Goal: Contribute content

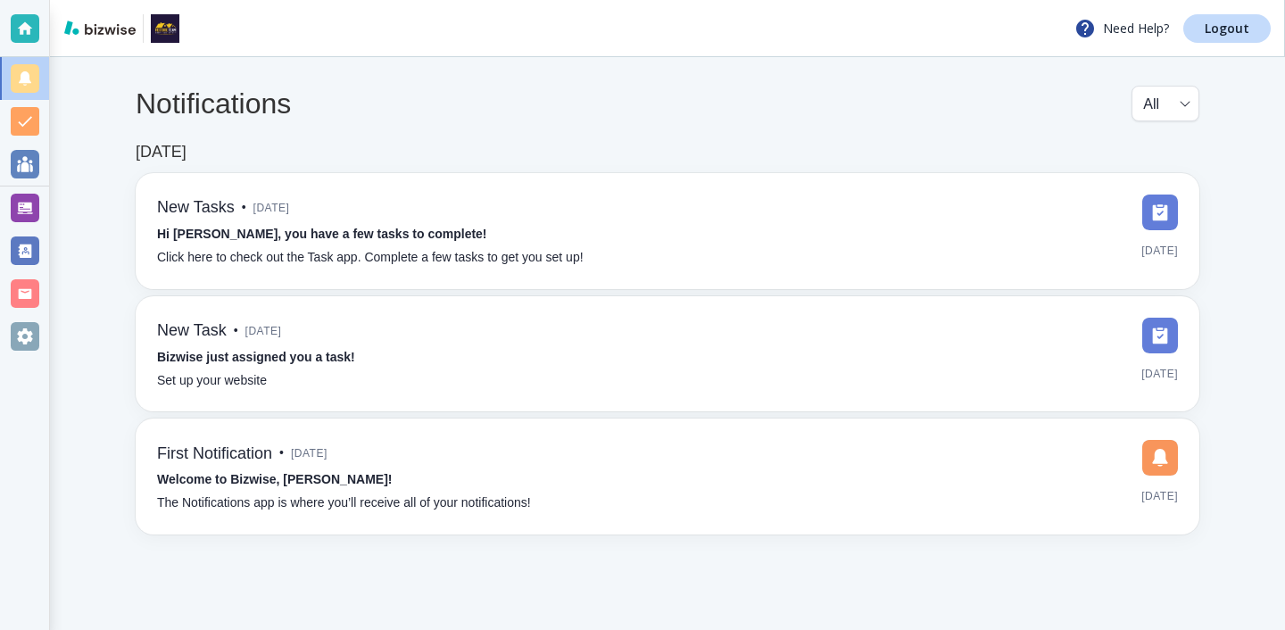
click at [56, 212] on div "Notifications All all ​ Jan 21, 2025 New Tasks • 6 months ago Hi Joseph, you ha…" at bounding box center [667, 310] width 1235 height 506
click at [49, 212] on div at bounding box center [25, 315] width 50 height 630
click at [46, 212] on div at bounding box center [24, 207] width 49 height 43
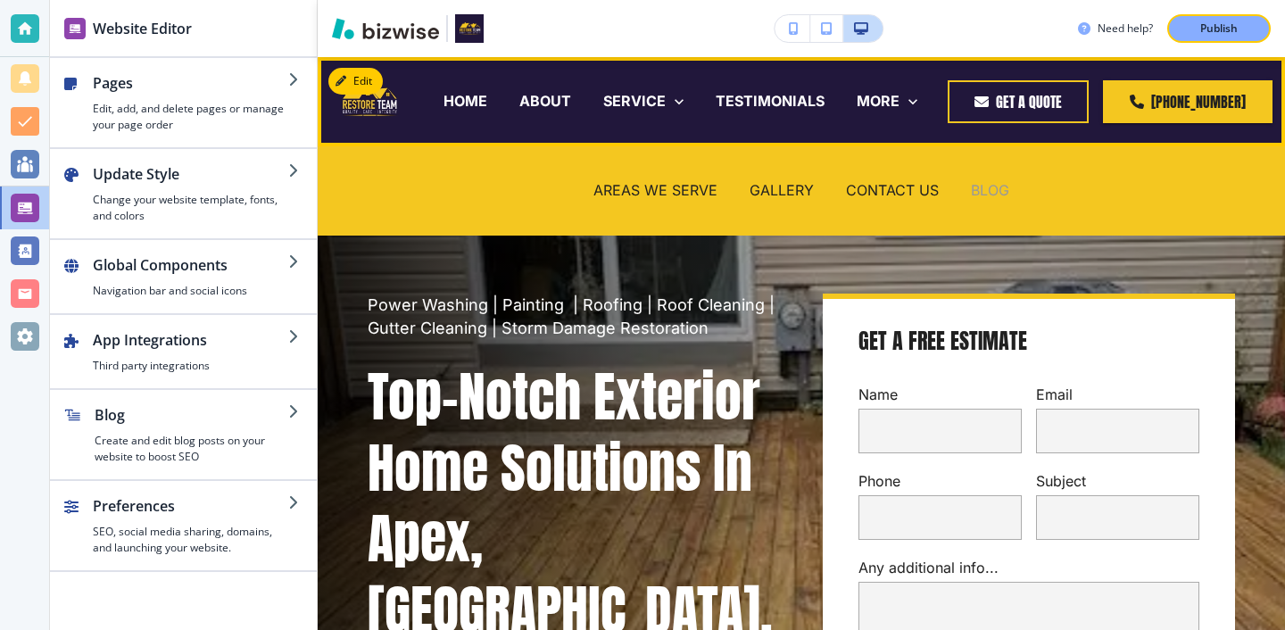
click at [988, 191] on p "BLOG" at bounding box center [990, 190] width 38 height 21
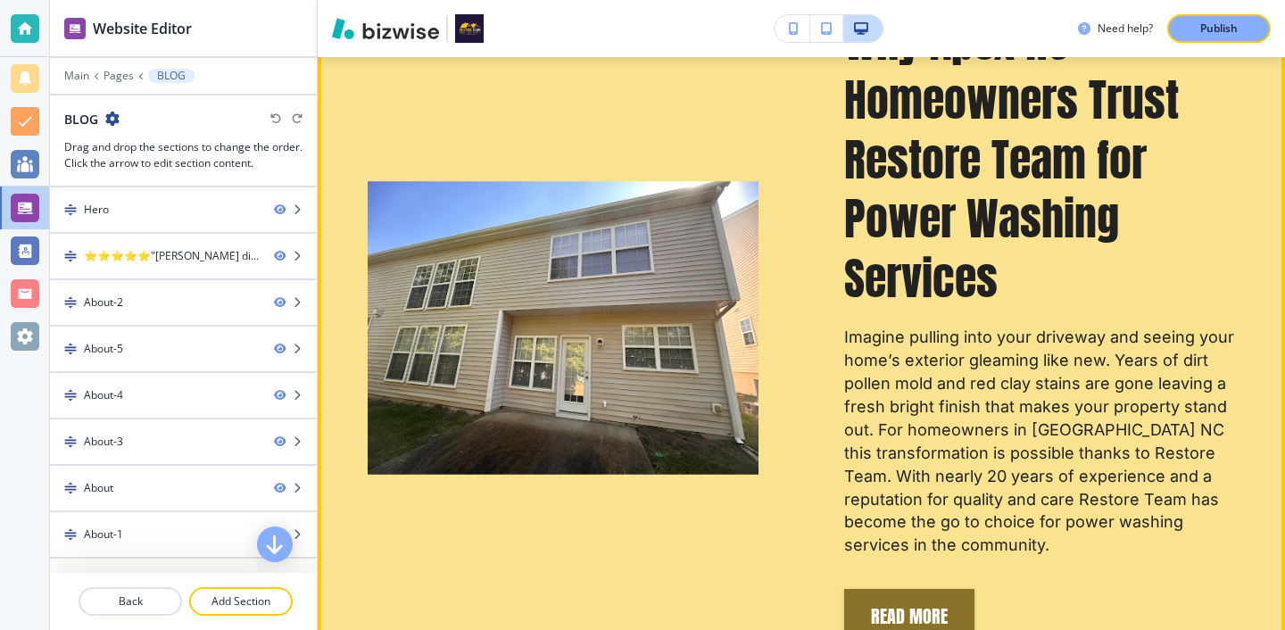
scroll to position [1016, 0]
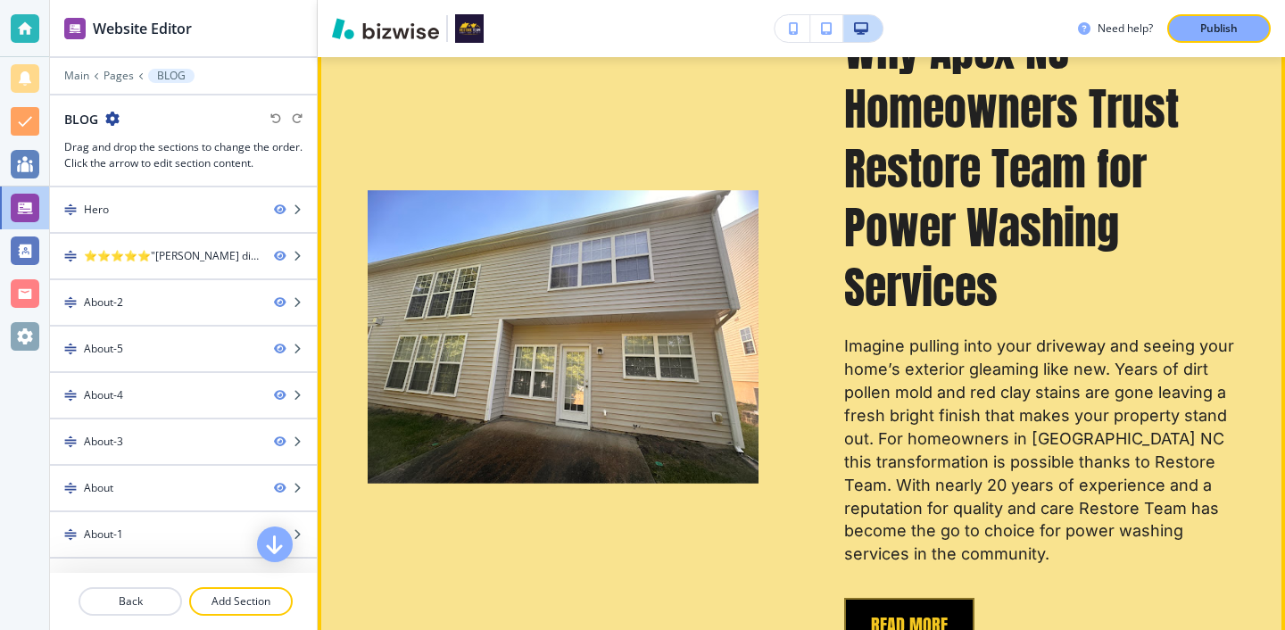
click at [939, 614] on button "REad More" at bounding box center [909, 625] width 130 height 55
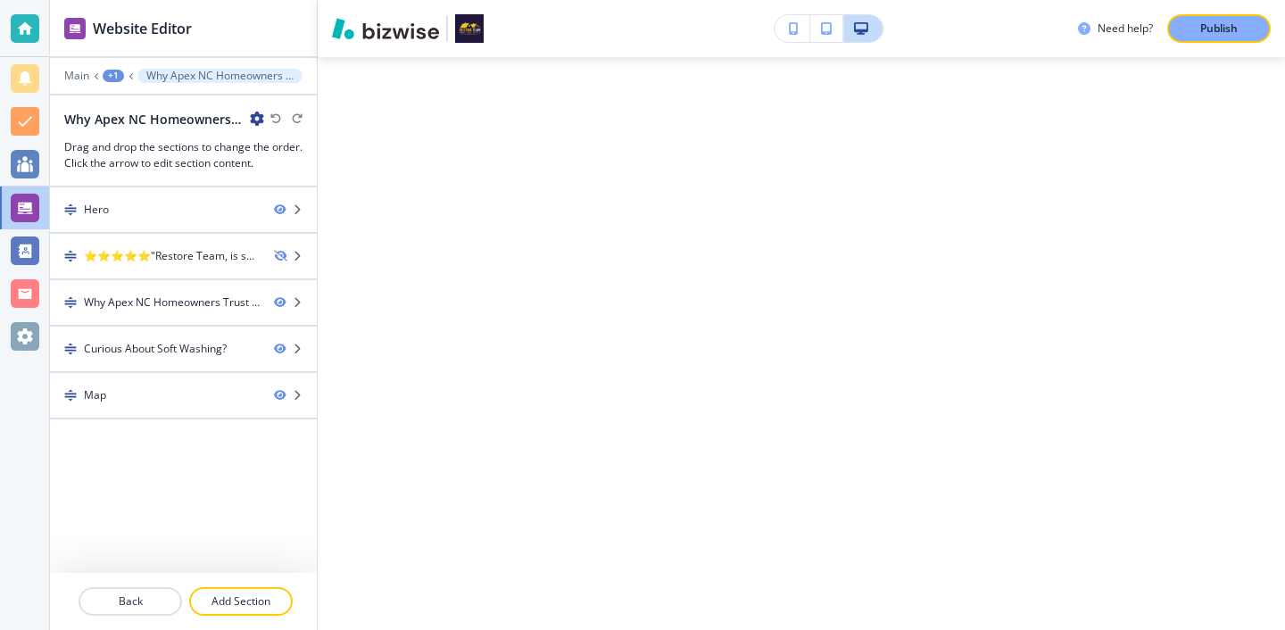
scroll to position [0, 0]
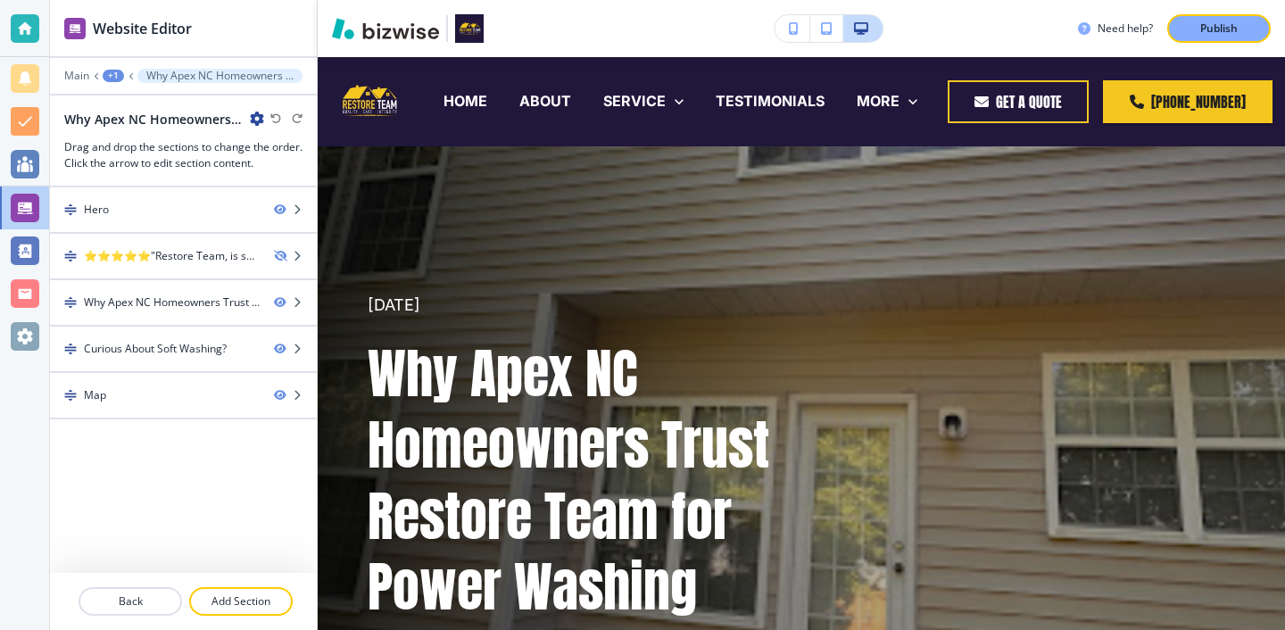
click at [246, 119] on div "Why Apex NC Homeowners Trust Restore Team for Power Washing Services" at bounding box center [164, 119] width 200 height 19
click at [255, 118] on icon "button" at bounding box center [257, 119] width 14 height 14
click at [266, 139] on button "Edit Page Settings" at bounding box center [307, 150] width 114 height 32
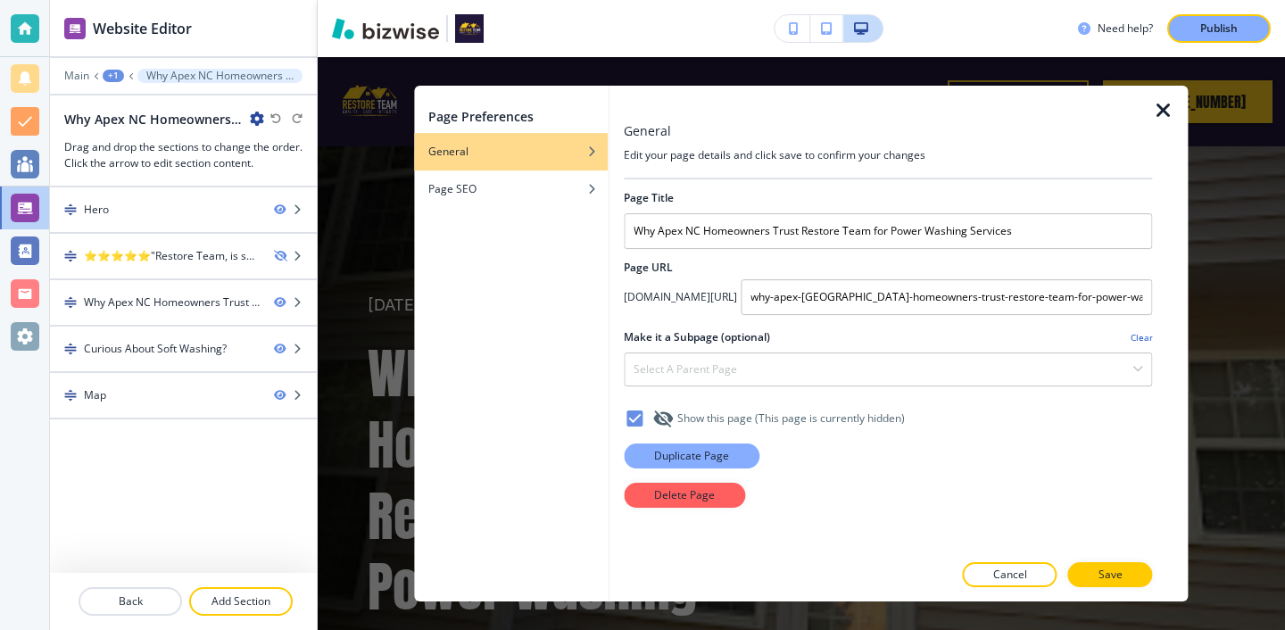
click at [677, 464] on p "Duplicate Page" at bounding box center [691, 456] width 75 height 16
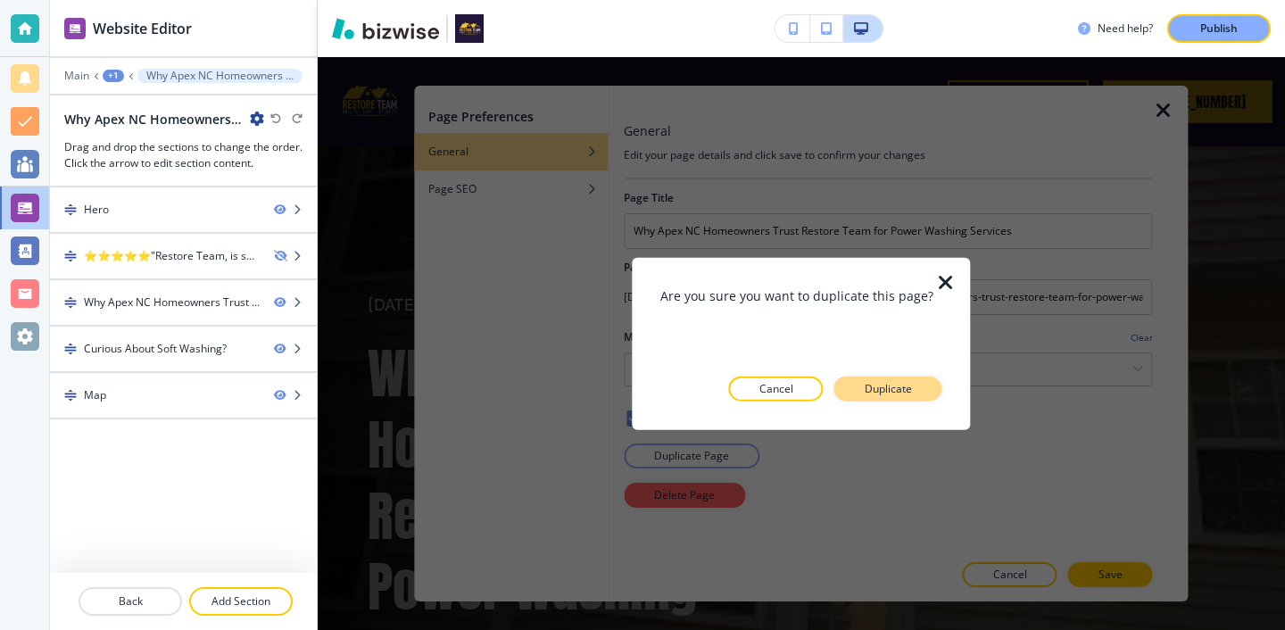
click at [922, 383] on button "Duplicate" at bounding box center [888, 388] width 108 height 25
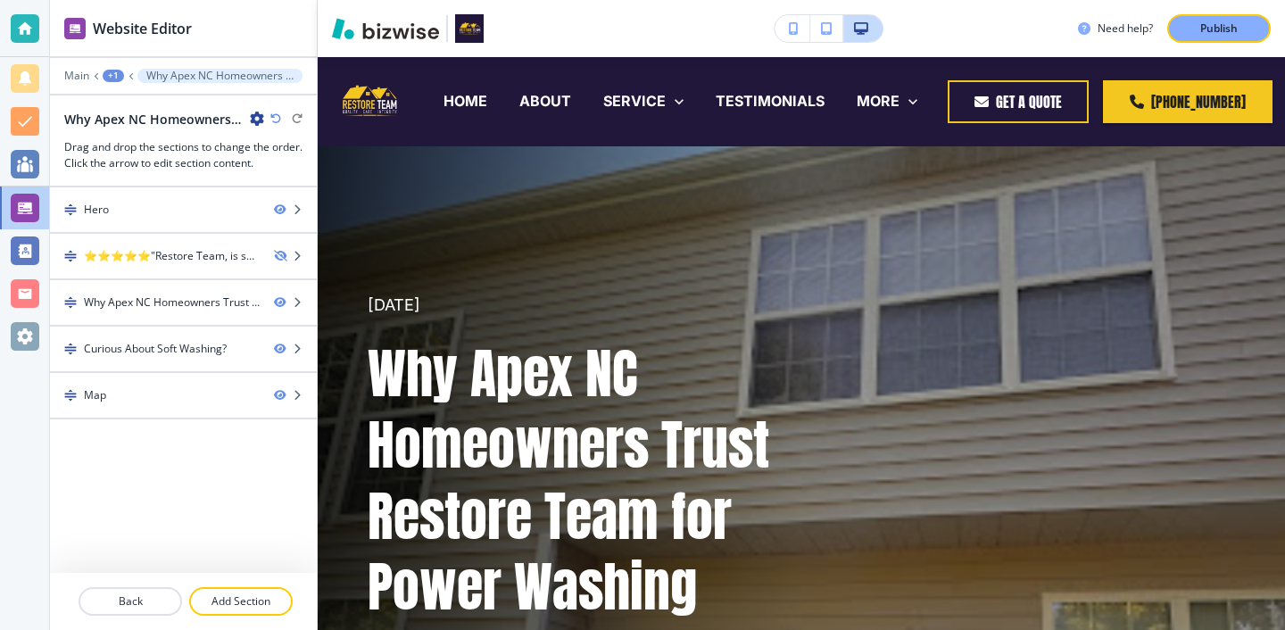
click at [244, 118] on div "Why Apex NC Homeowners Trust Restore Team for Power Washing Services-1" at bounding box center [164, 119] width 200 height 19
click at [250, 118] on icon "button" at bounding box center [257, 119] width 14 height 14
click at [267, 140] on button "Edit Page Settings" at bounding box center [307, 150] width 114 height 32
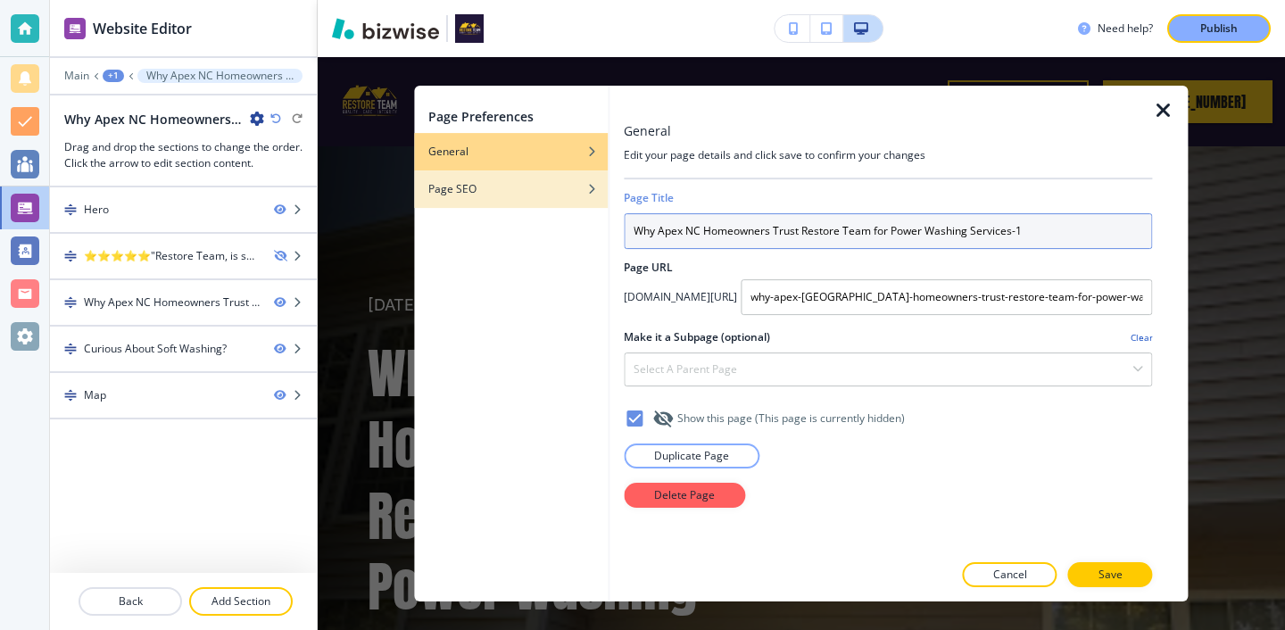
drag, startPoint x: 1048, startPoint y: 233, endPoint x: 567, endPoint y: 208, distance: 482.4
click at [567, 206] on div "Page Preferences General Page SEO General Edit your page details and click save…" at bounding box center [800, 344] width 773 height 516
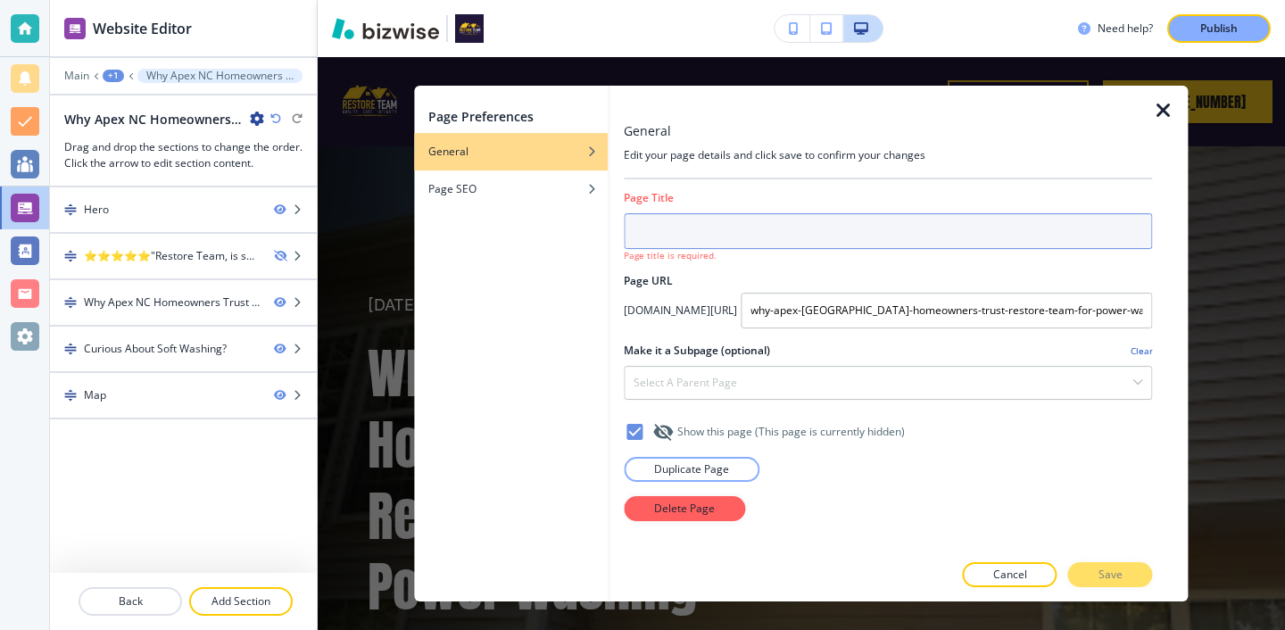
paste input "5 Surfaces You Should Never Clean with High Pressure Washing (And What to Do In…"
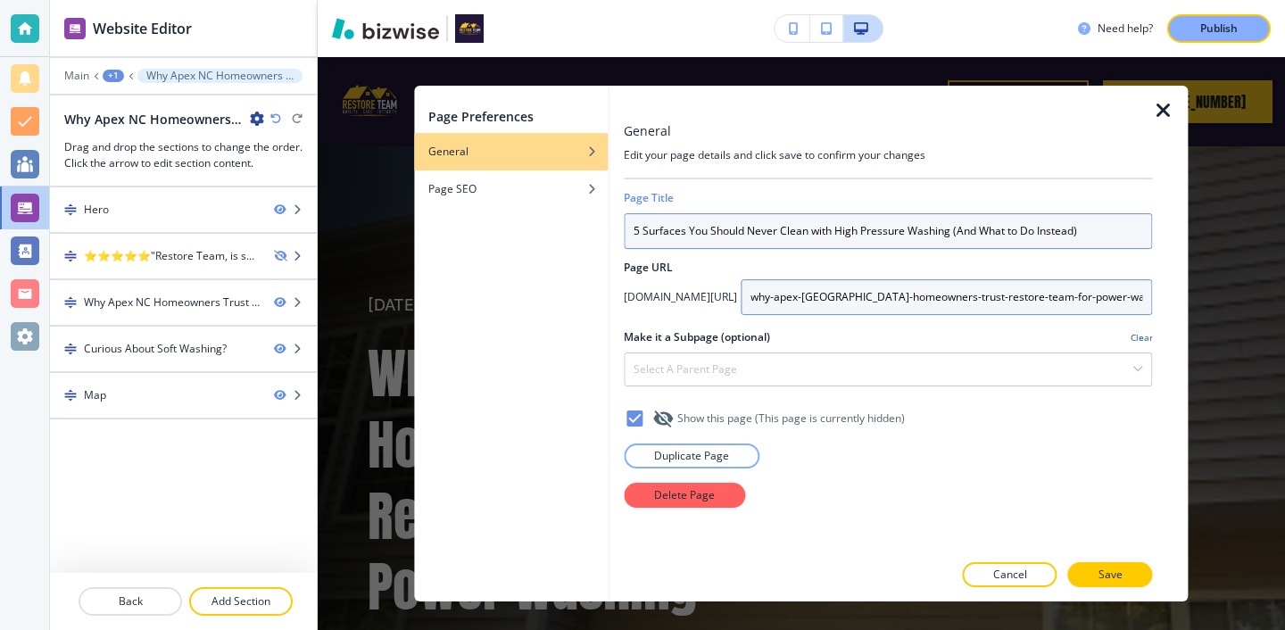
type input "5 Surfaces You Should Never Clean with High Pressure Washing (And What to Do In…"
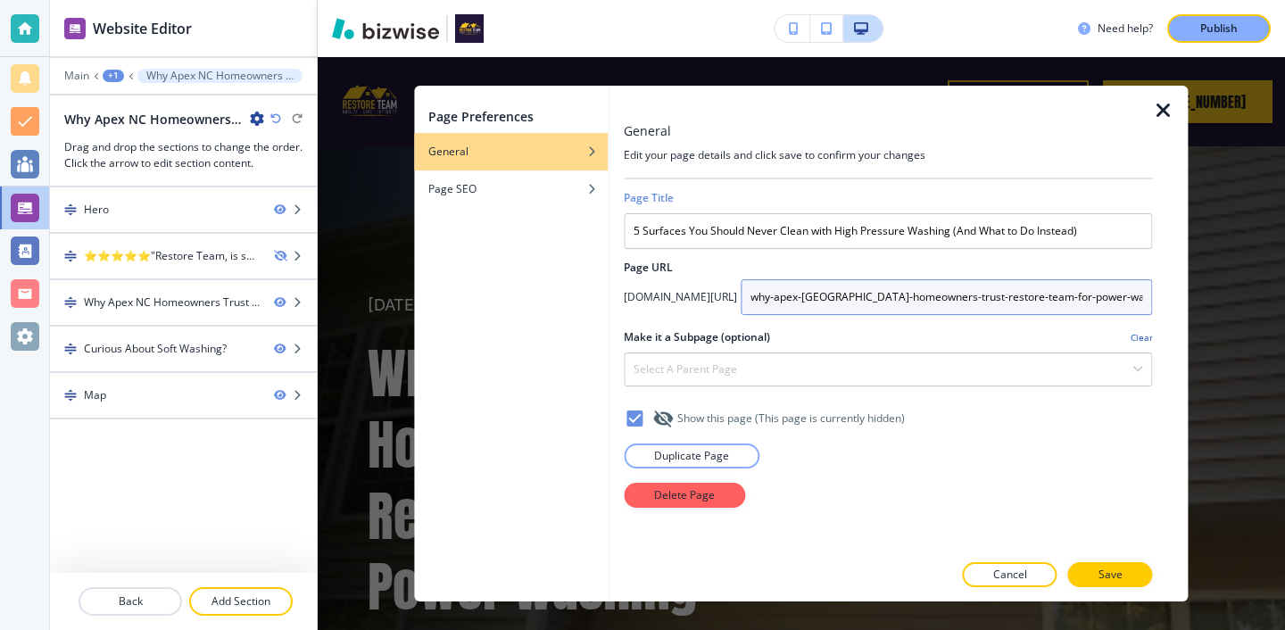
click at [1110, 300] on input "why-apex-nc-homeowners-trust-restore-team-for-power-washing-services-1" at bounding box center [945, 297] width 411 height 36
drag, startPoint x: 1126, startPoint y: 300, endPoint x: 669, endPoint y: 299, distance: 456.8
click at [669, 297] on div "restoreteamnc.com/ why-apex-nc-homeowners-trust-restore-team-for-power-washing-…" at bounding box center [888, 297] width 528 height 36
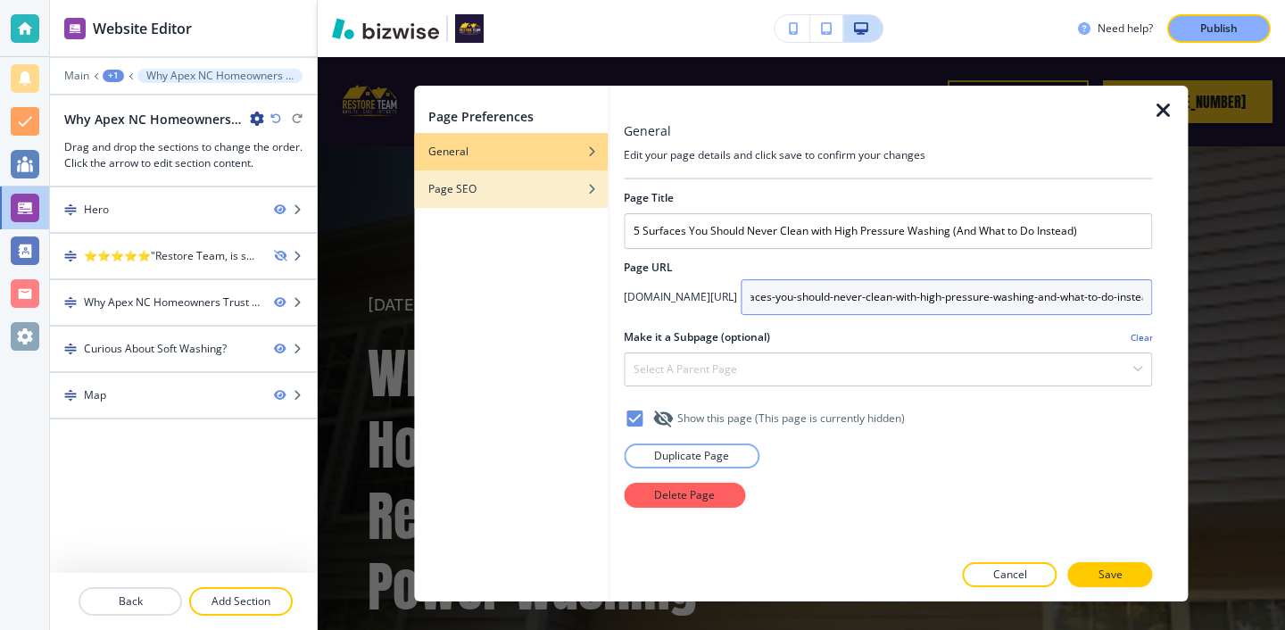
type input "5-surfaces-you-should-never-clean-with-high-pressure-washing-and-what-to-do-ins…"
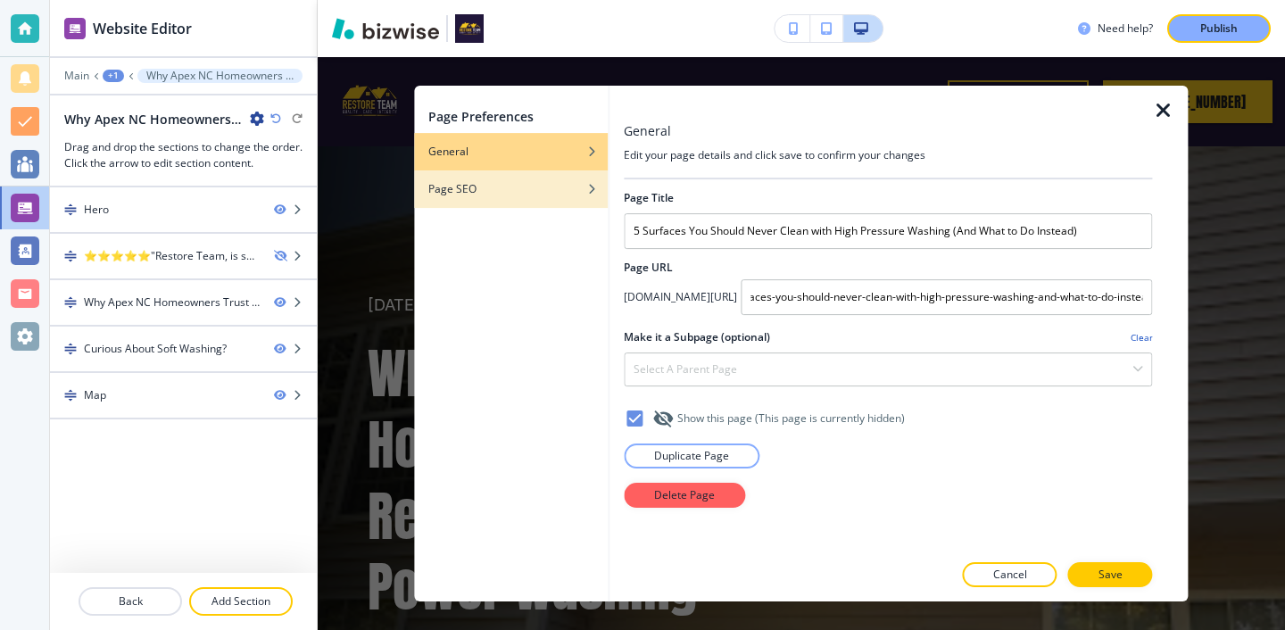
scroll to position [0, 0]
click at [580, 198] on div "button" at bounding box center [511, 202] width 194 height 11
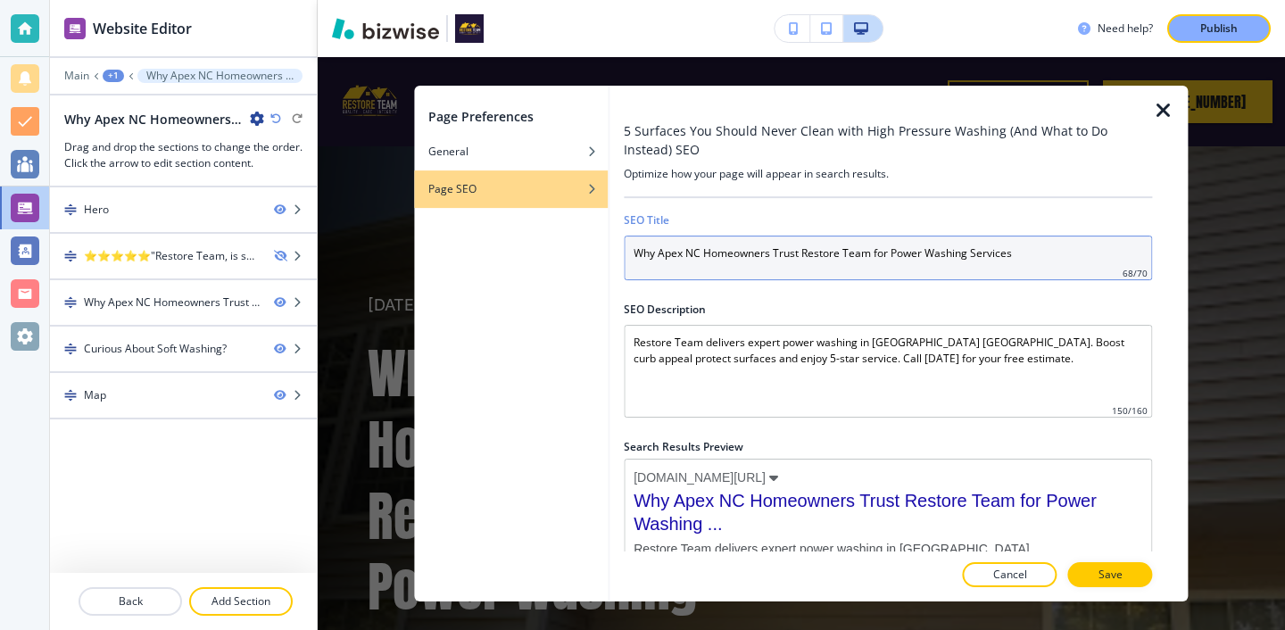
drag, startPoint x: 1026, startPoint y: 262, endPoint x: 341, endPoint y: 265, distance: 685.2
click at [341, 265] on div "Page Preferences General Page SEO 5 Surfaces You Should Never Clean with High P…" at bounding box center [801, 343] width 967 height 573
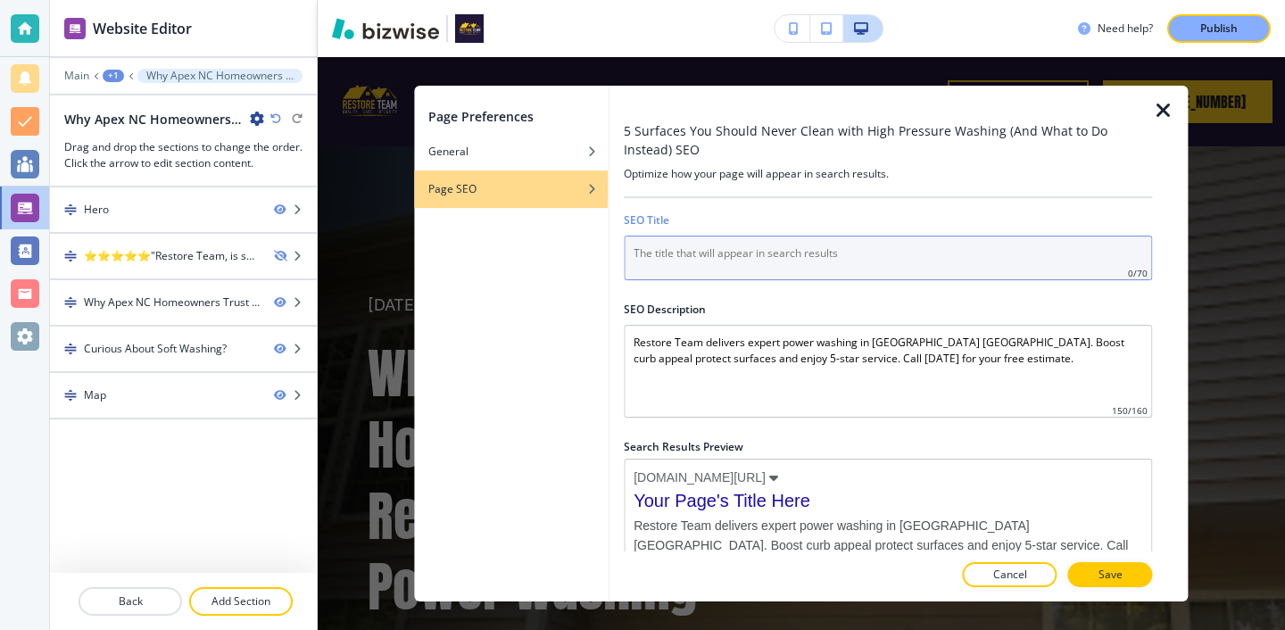
paste input "5 Surfaces You Should Never Clean with High Pressure Washing (And What to Do In…"
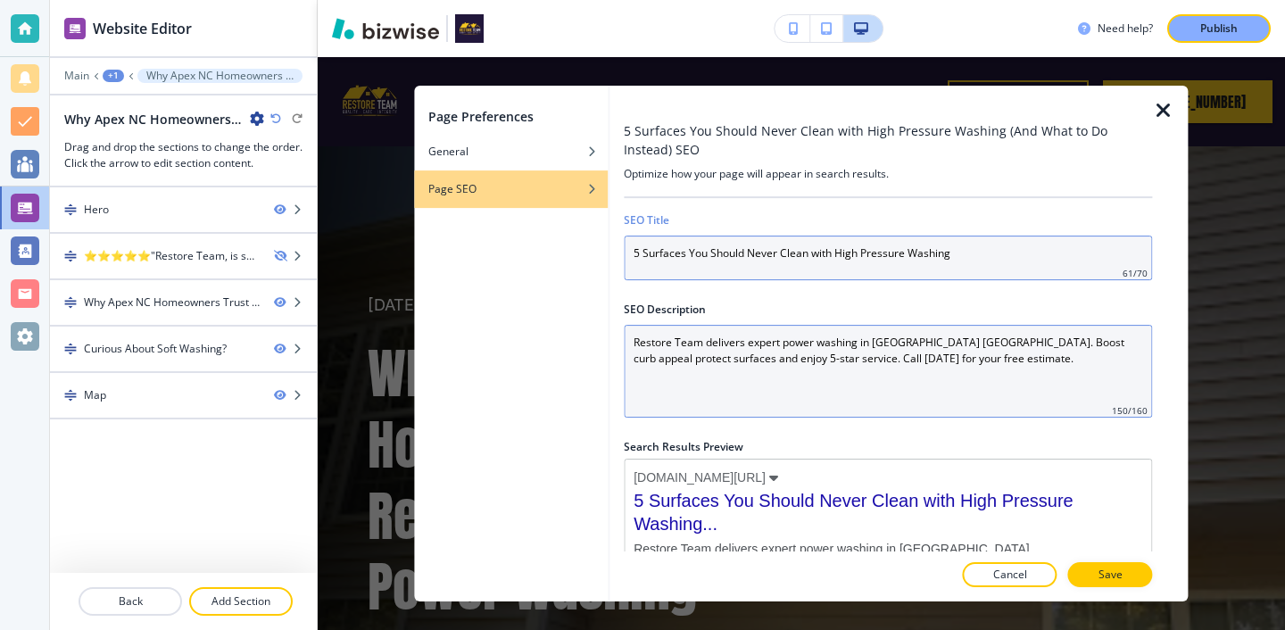
type input "5 Surfaces You Should Never Clean with High Pressure Washing"
drag, startPoint x: 1081, startPoint y: 365, endPoint x: 740, endPoint y: 277, distance: 352.7
click at [740, 277] on div "SEO Title 5 Surfaces You Should Never Clean with High Pressure Washing 61 / 70 …" at bounding box center [888, 374] width 528 height 353
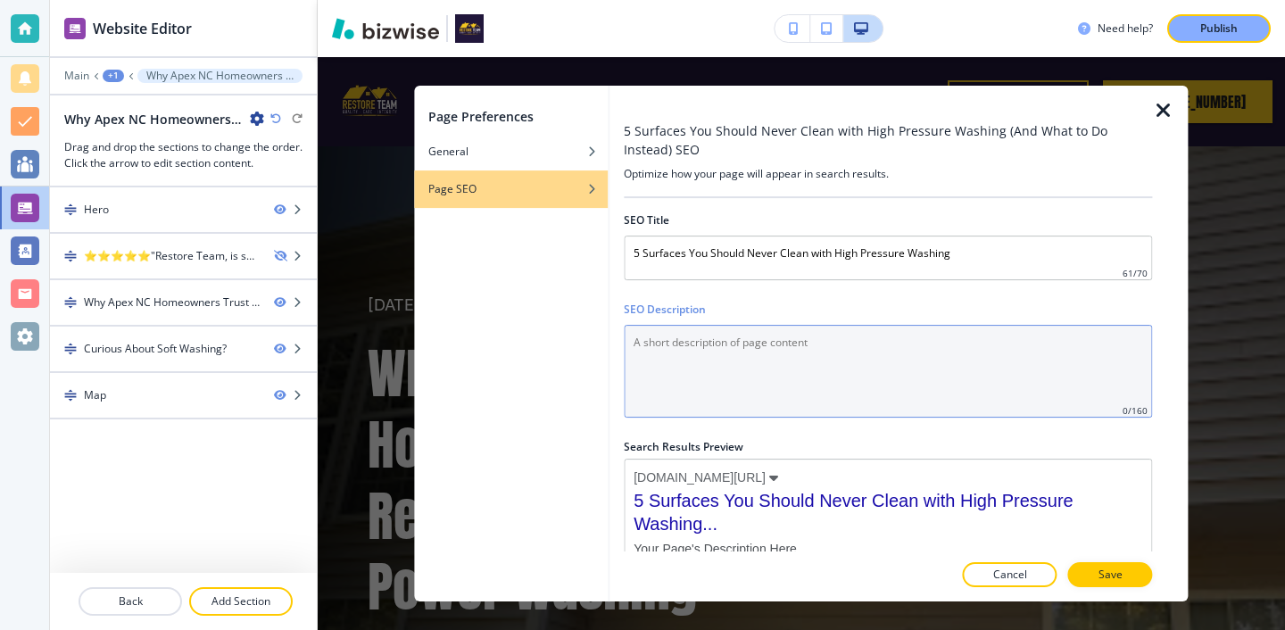
paste Description "Avoid costly damage. Learn 5 surfaces you should never pressure wash and discov…"
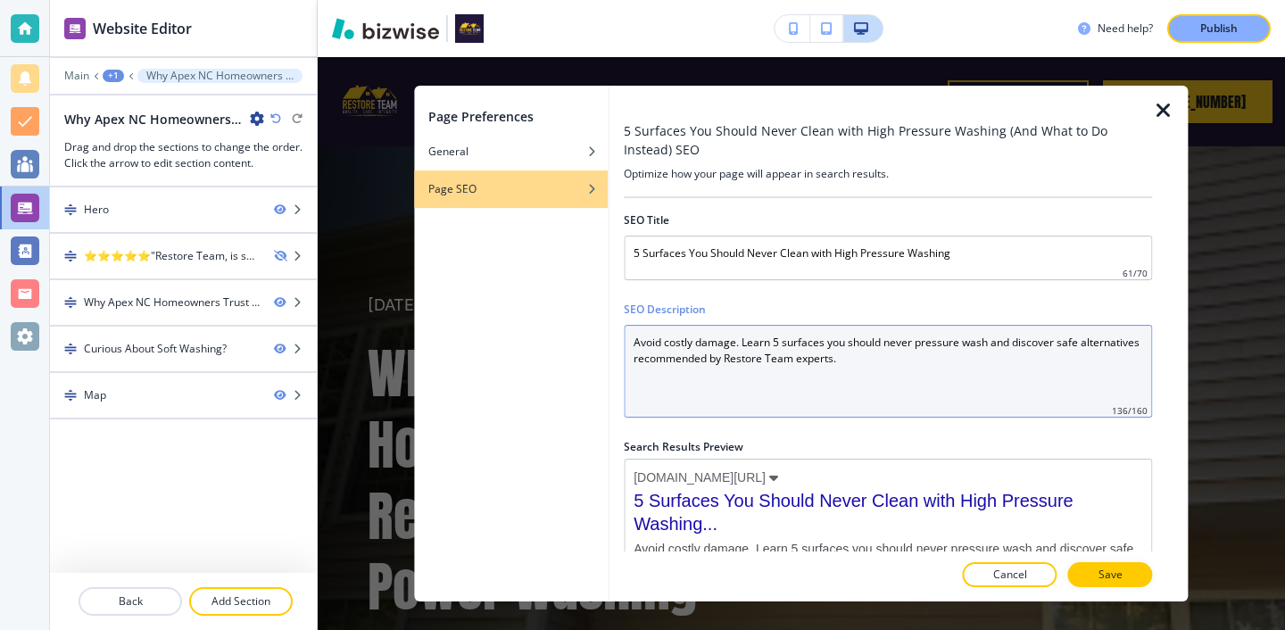
scroll to position [46, 0]
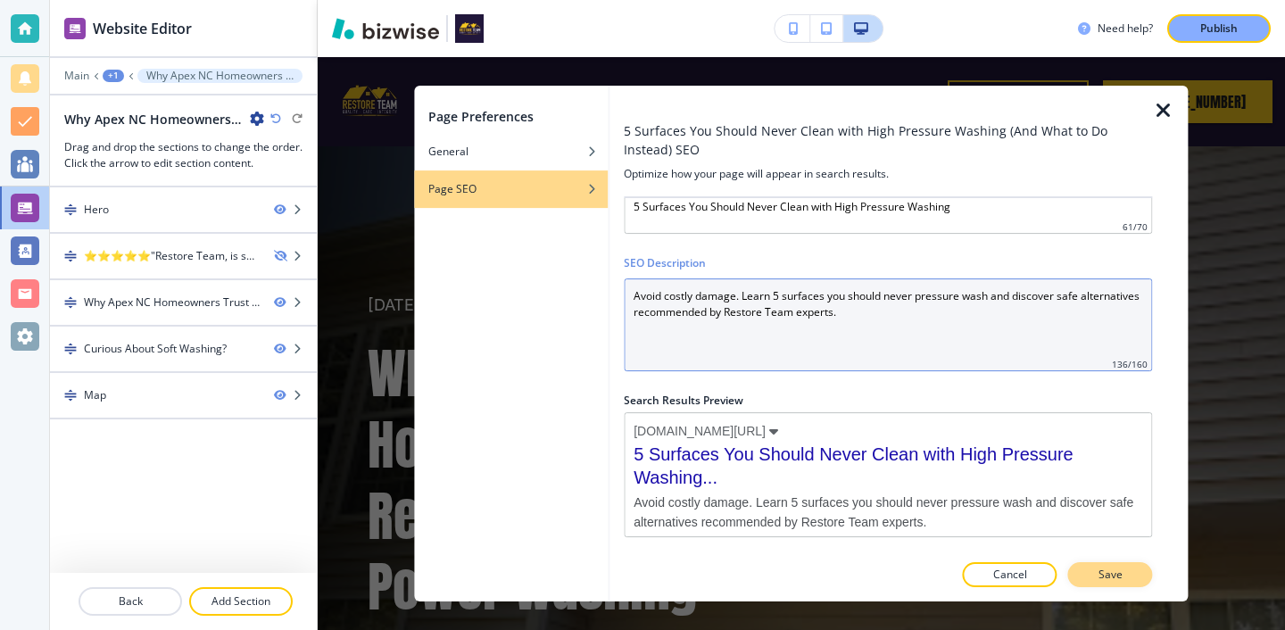
type Description "Avoid costly damage. Learn 5 surfaces you should never pressure wash and discov…"
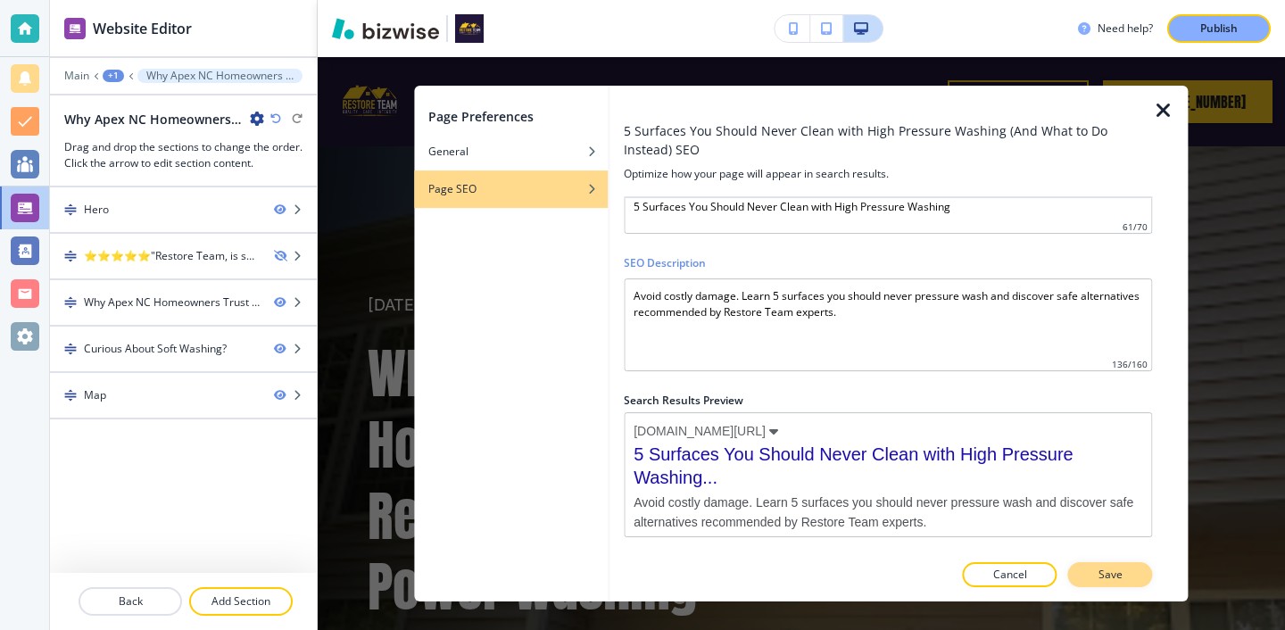
click at [1119, 584] on button "Save" at bounding box center [1110, 574] width 85 height 25
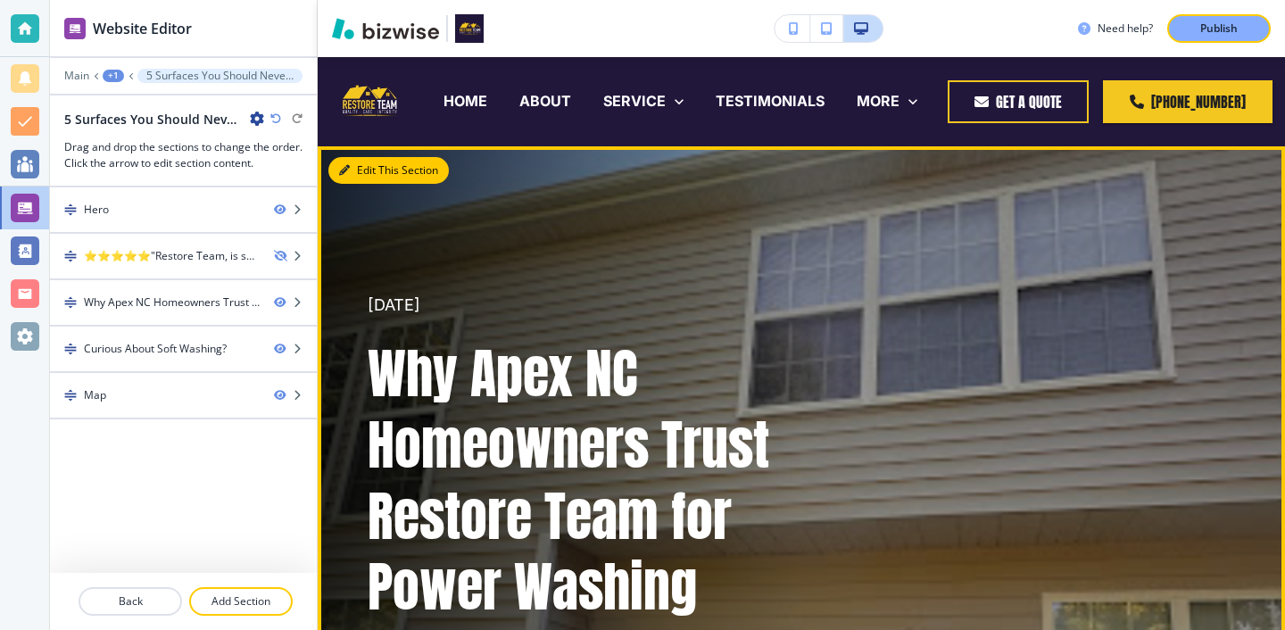
click at [336, 161] on button "Edit This Section" at bounding box center [388, 170] width 120 height 27
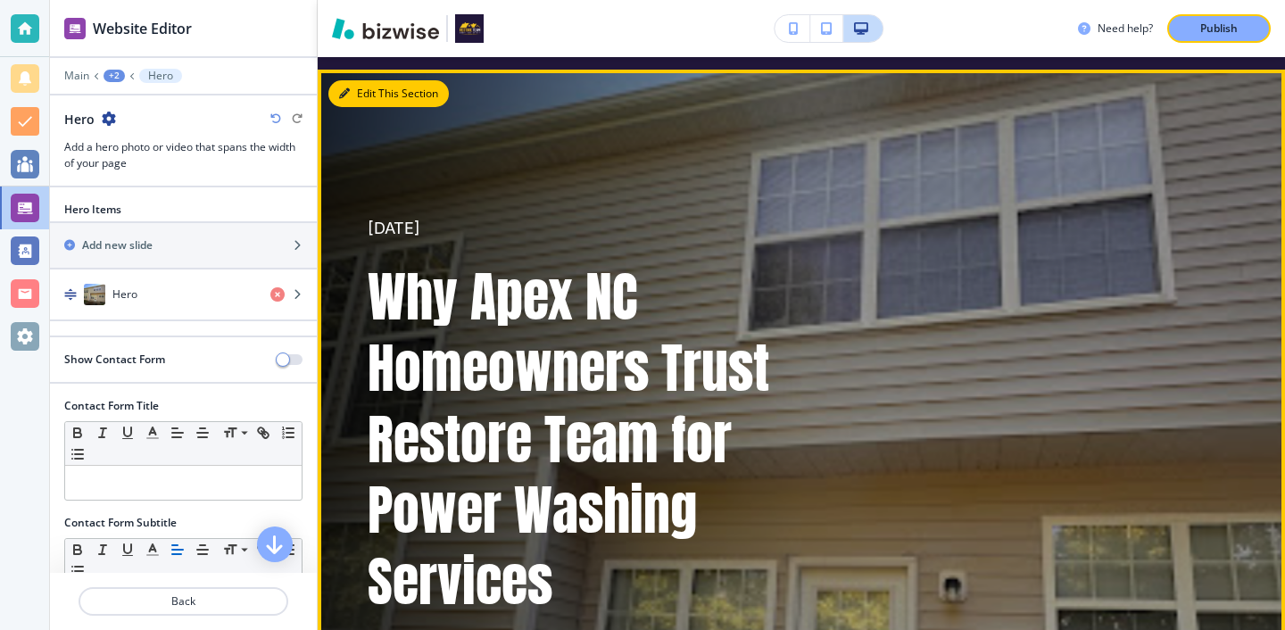
scroll to position [89, 0]
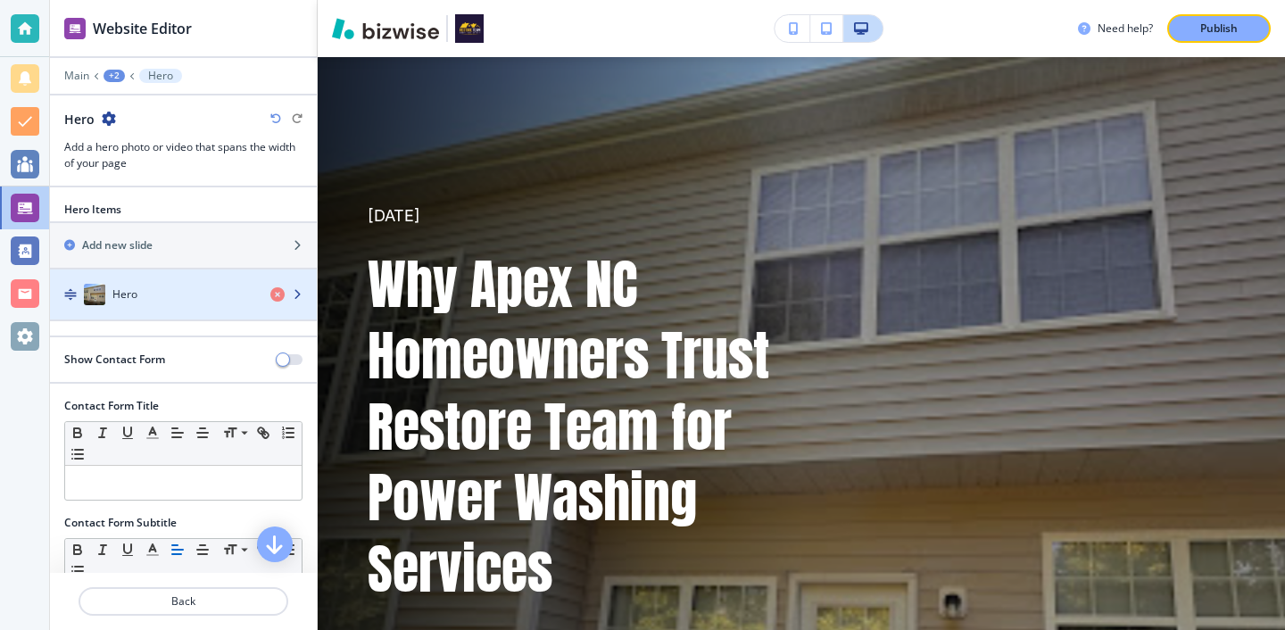
click at [177, 291] on div "Hero" at bounding box center [153, 294] width 206 height 21
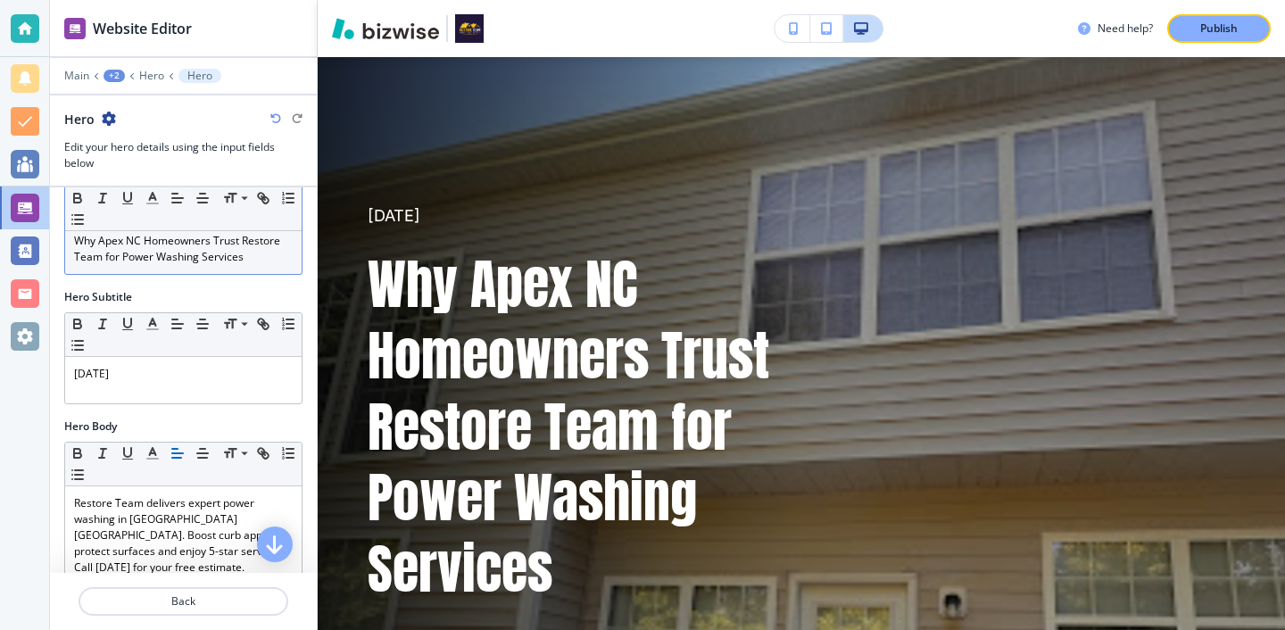
scroll to position [227, 0]
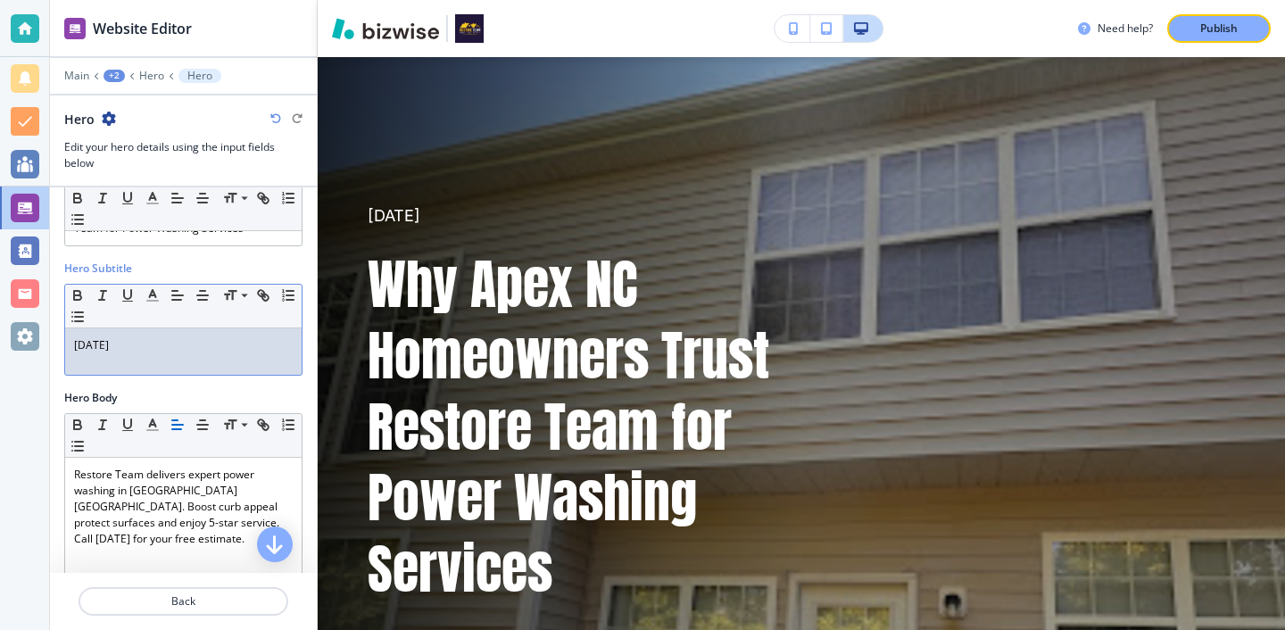
click at [123, 347] on p "August 12th 2025" at bounding box center [183, 345] width 219 height 16
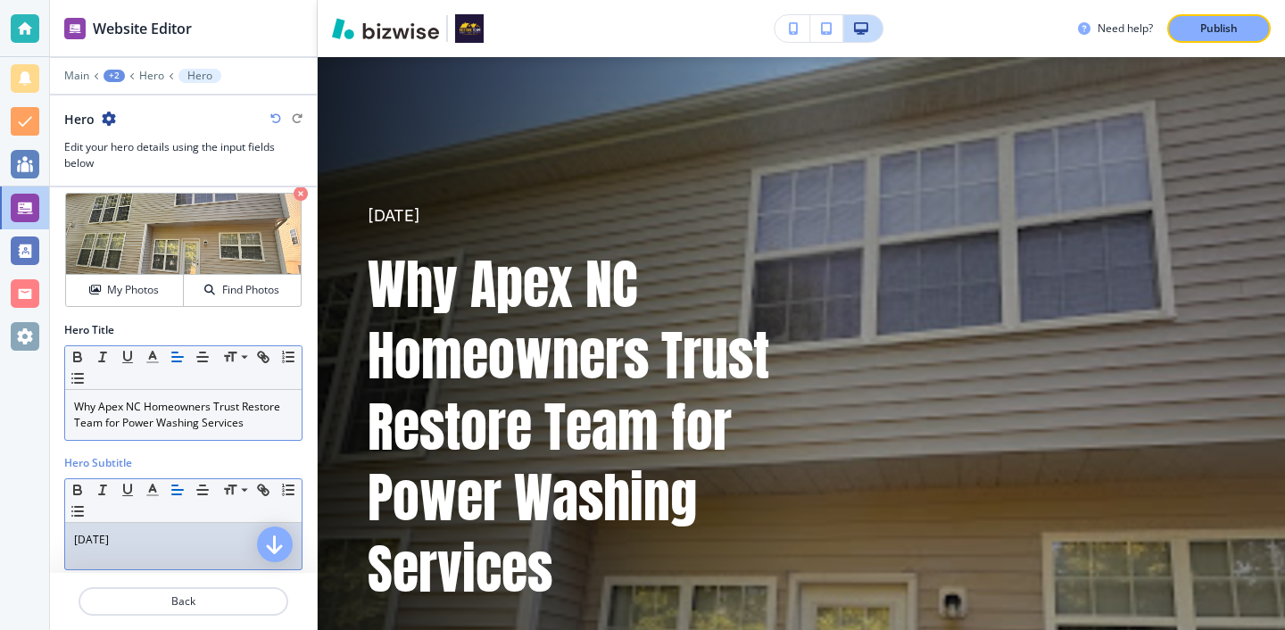
scroll to position [41, 0]
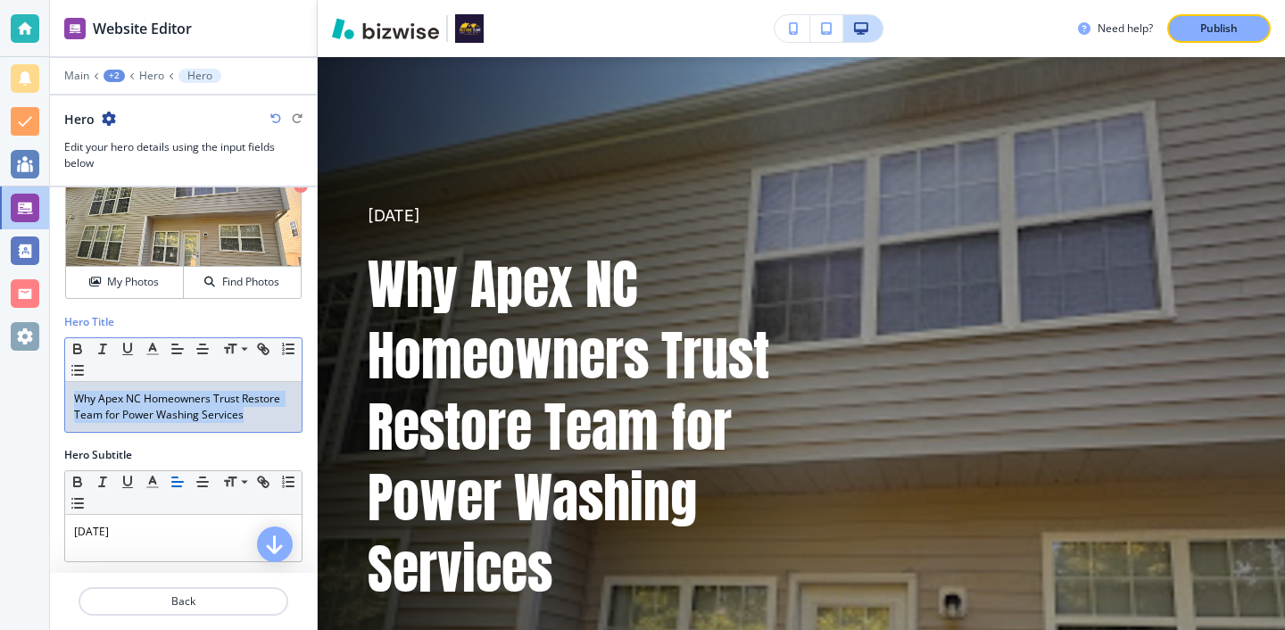
drag, startPoint x: 252, startPoint y: 417, endPoint x: 21, endPoint y: 392, distance: 232.4
click at [21, 392] on div "Website Editor Main +2 Hero Hero Hero Edit your hero details using the input fi…" at bounding box center [642, 315] width 1285 height 630
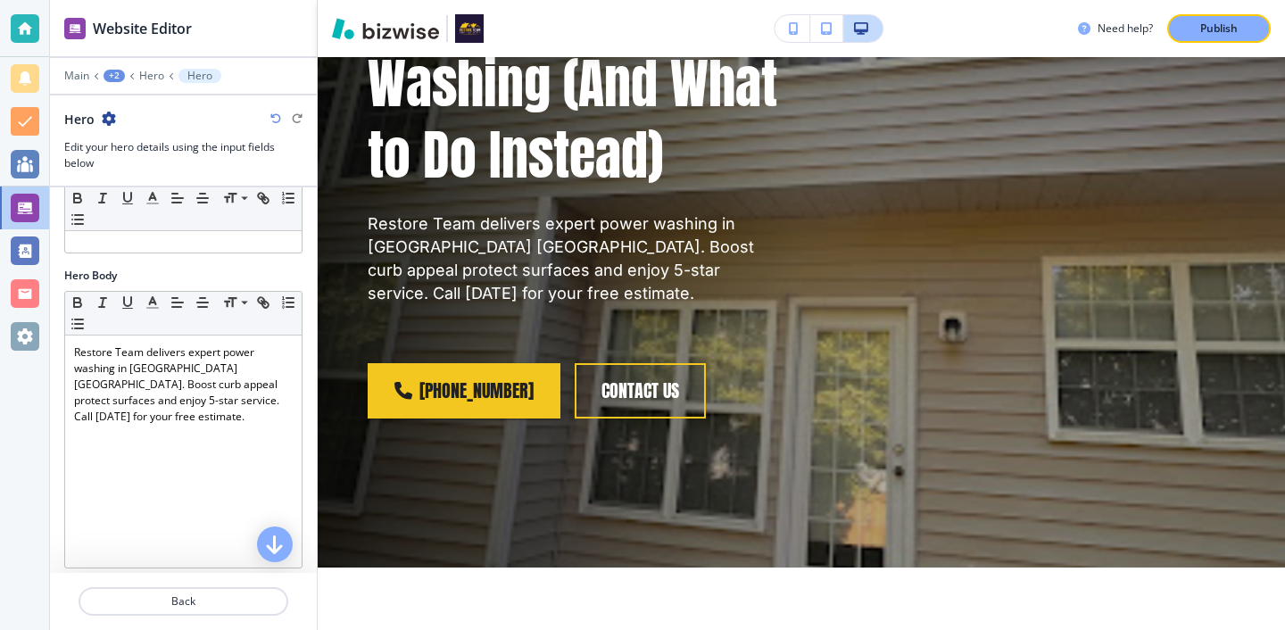
scroll to position [384, 0]
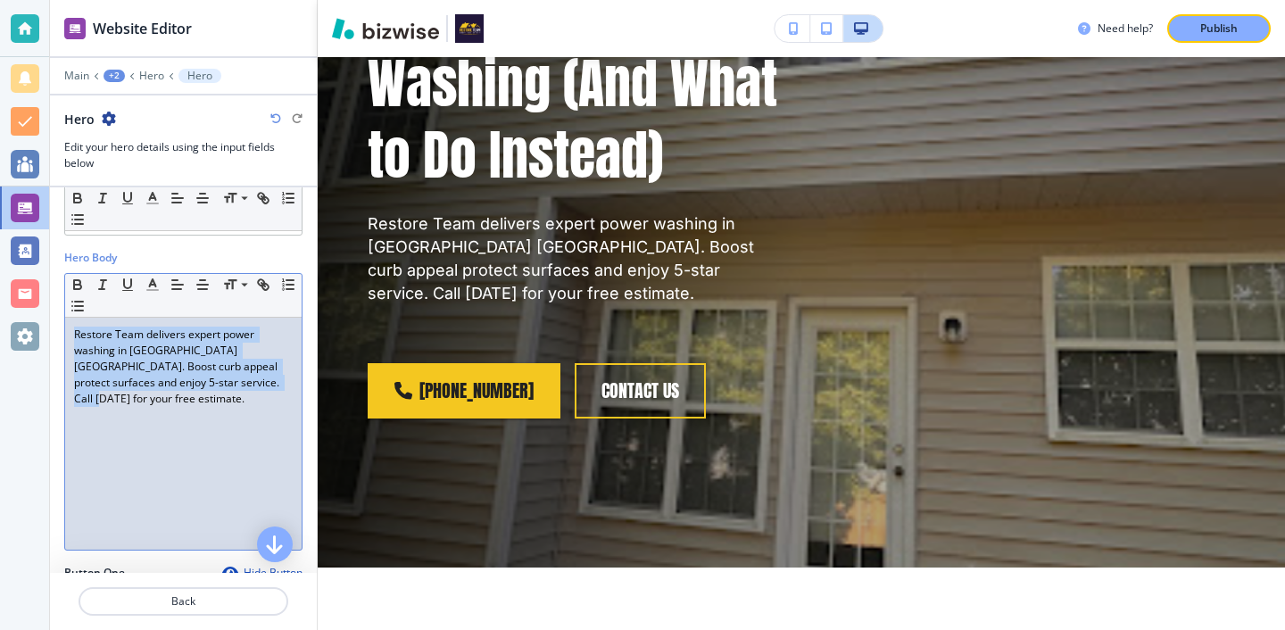
drag, startPoint x: 238, startPoint y: 396, endPoint x: 67, endPoint y: 327, distance: 184.6
click at [67, 327] on div "Restore Team delivers expert power washing in Apex NC. Boost curb appeal protec…" at bounding box center [183, 434] width 236 height 232
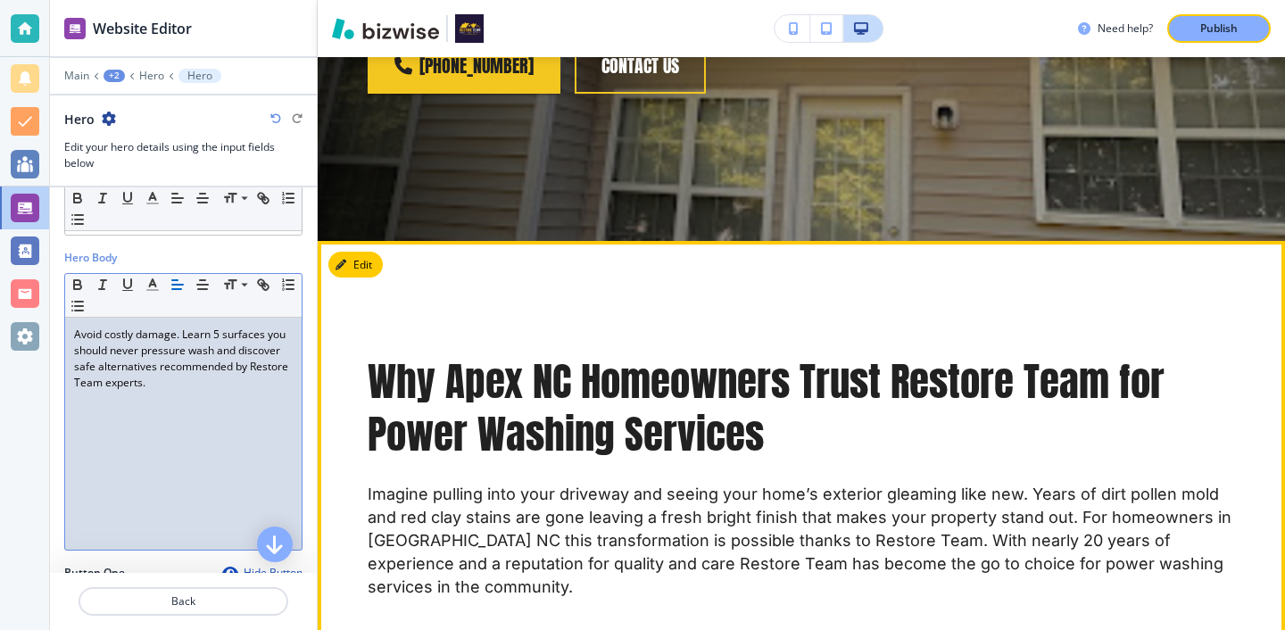
scroll to position [783, 0]
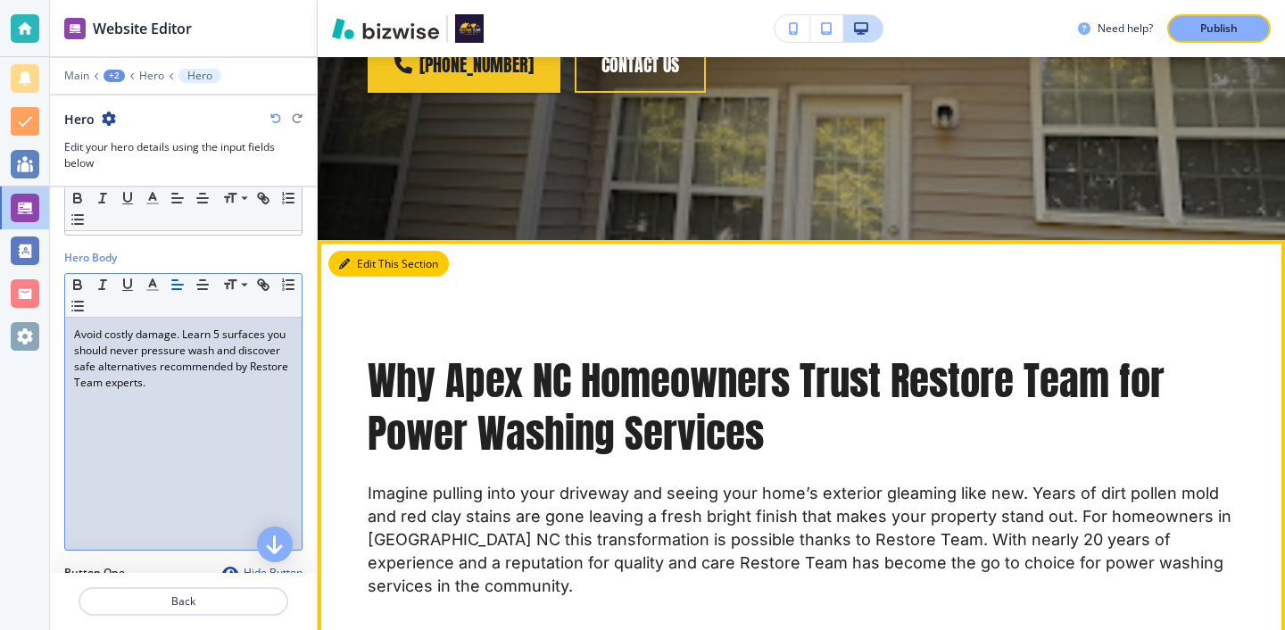
click at [381, 260] on button "Edit This Section" at bounding box center [388, 264] width 120 height 27
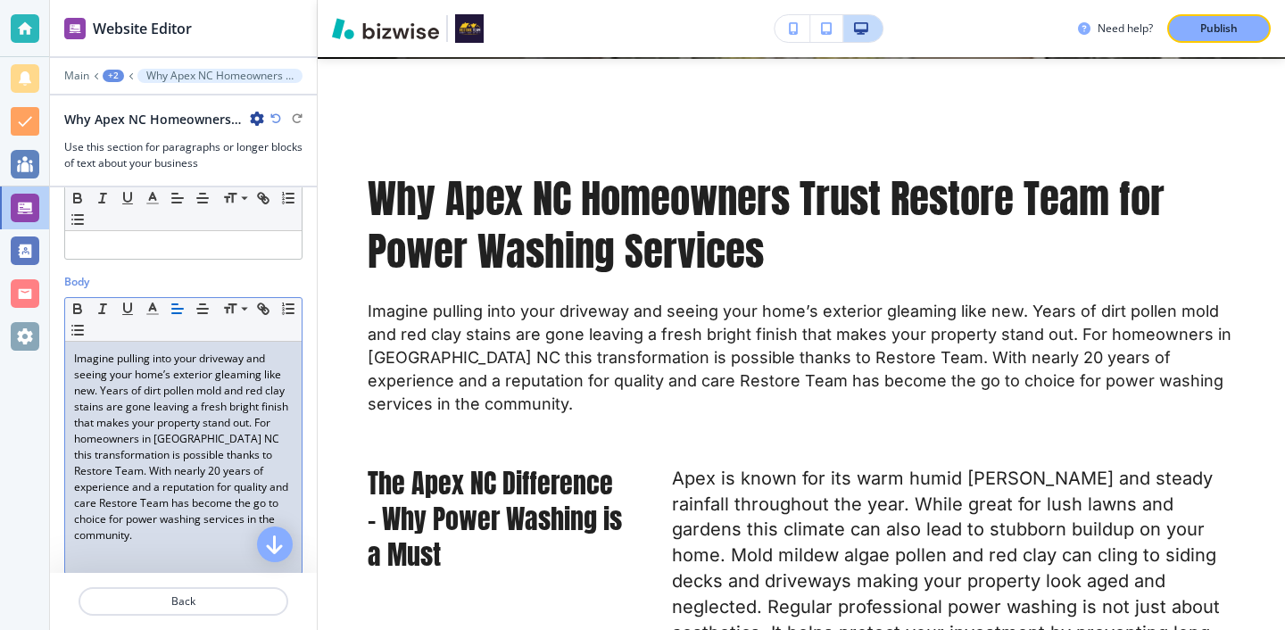
scroll to position [221, 0]
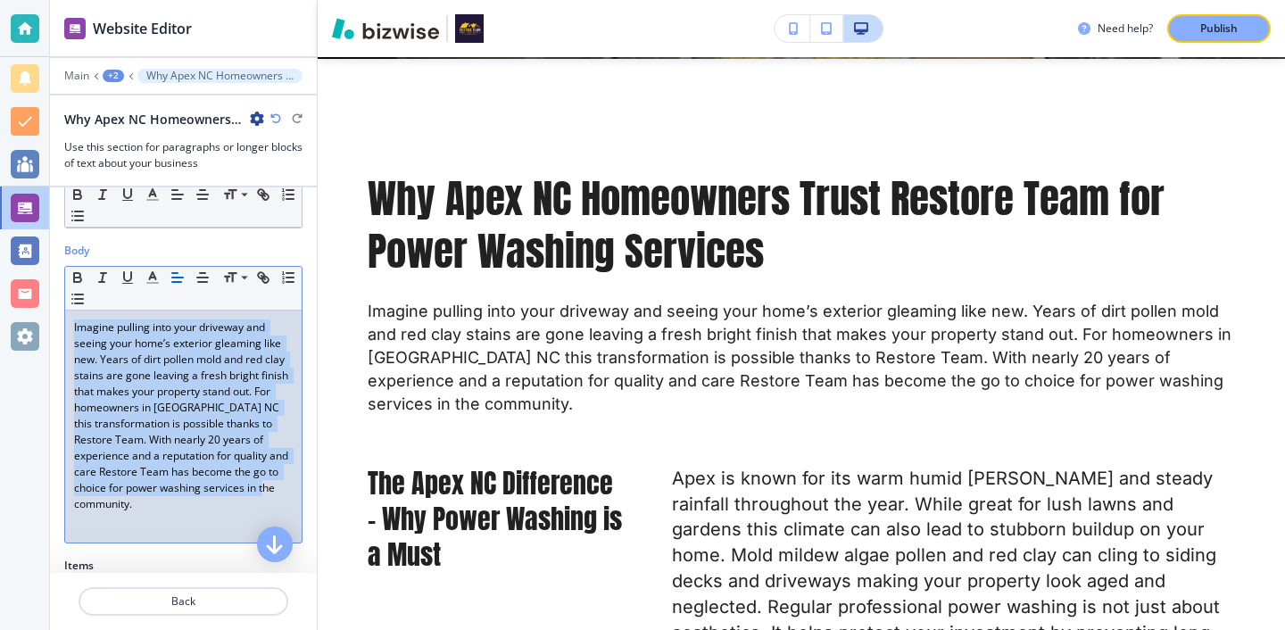
drag, startPoint x: 221, startPoint y: 370, endPoint x: 66, endPoint y: 334, distance: 159.5
click at [66, 333] on div "Imagine pulling into your driveway and seeing your home’s exterior gleaming lik…" at bounding box center [183, 426] width 236 height 232
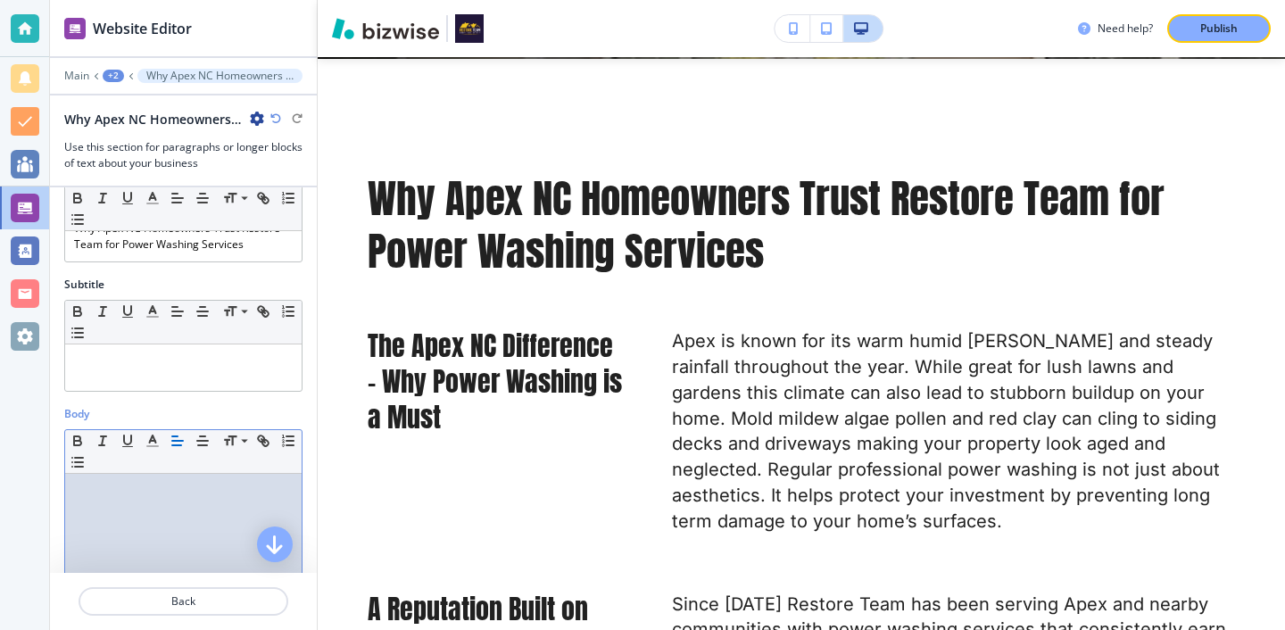
scroll to position [0, 0]
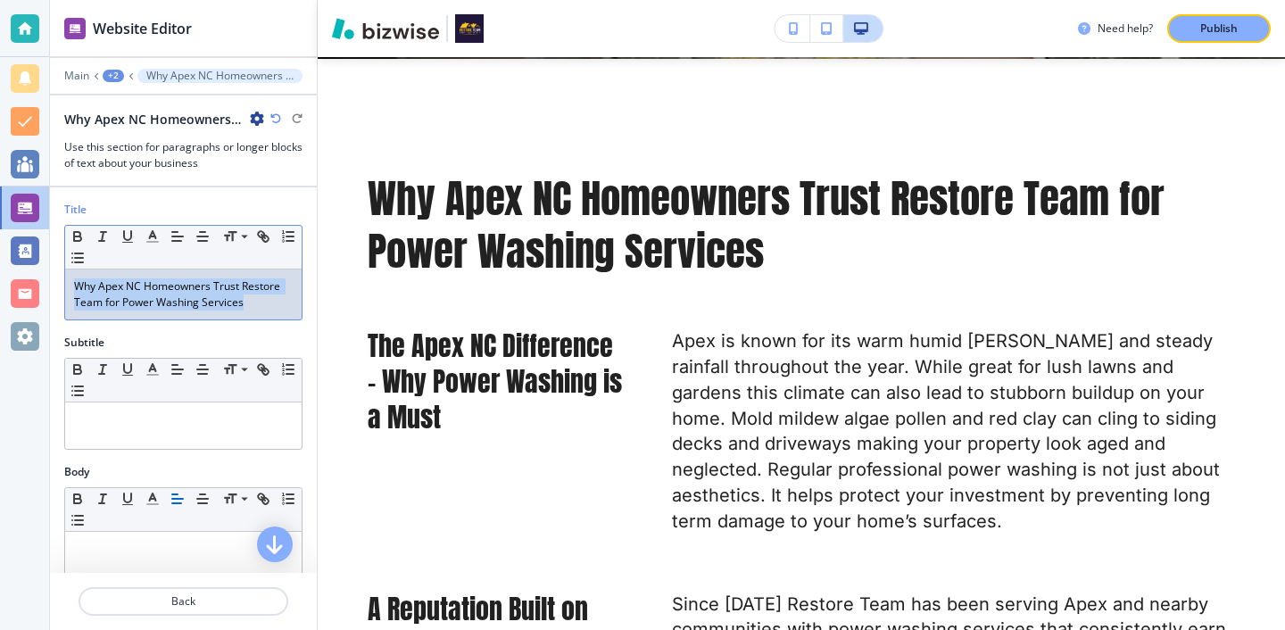
drag, startPoint x: 273, startPoint y: 314, endPoint x: 75, endPoint y: 269, distance: 203.0
click at [76, 269] on div "Why Apex NC Homeowners Trust Restore Team for Power Washing Services" at bounding box center [183, 294] width 236 height 50
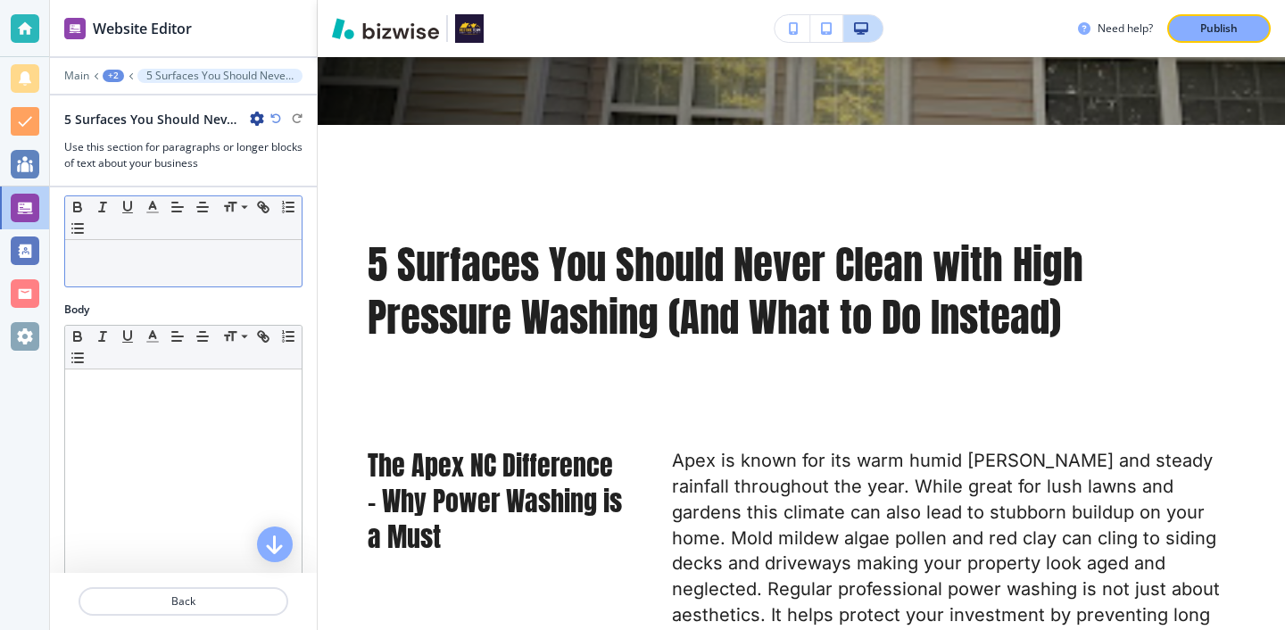
scroll to position [198, 0]
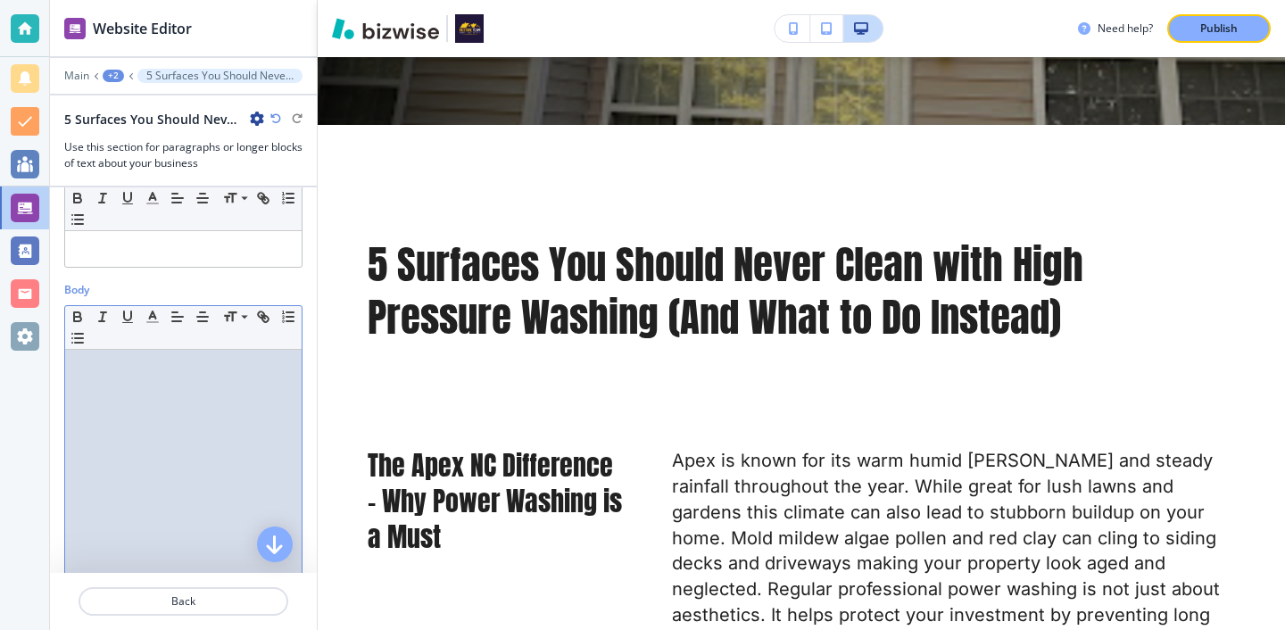
click at [243, 368] on p at bounding box center [183, 367] width 219 height 16
click at [203, 380] on div at bounding box center [183, 466] width 236 height 232
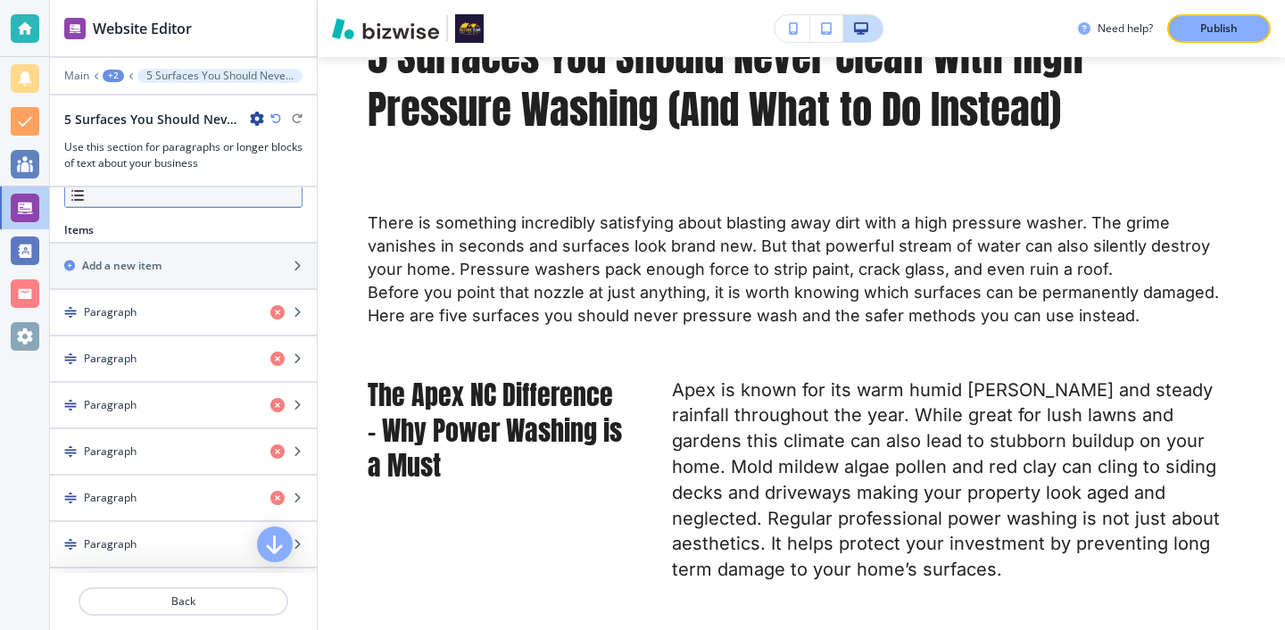
scroll to position [573, 0]
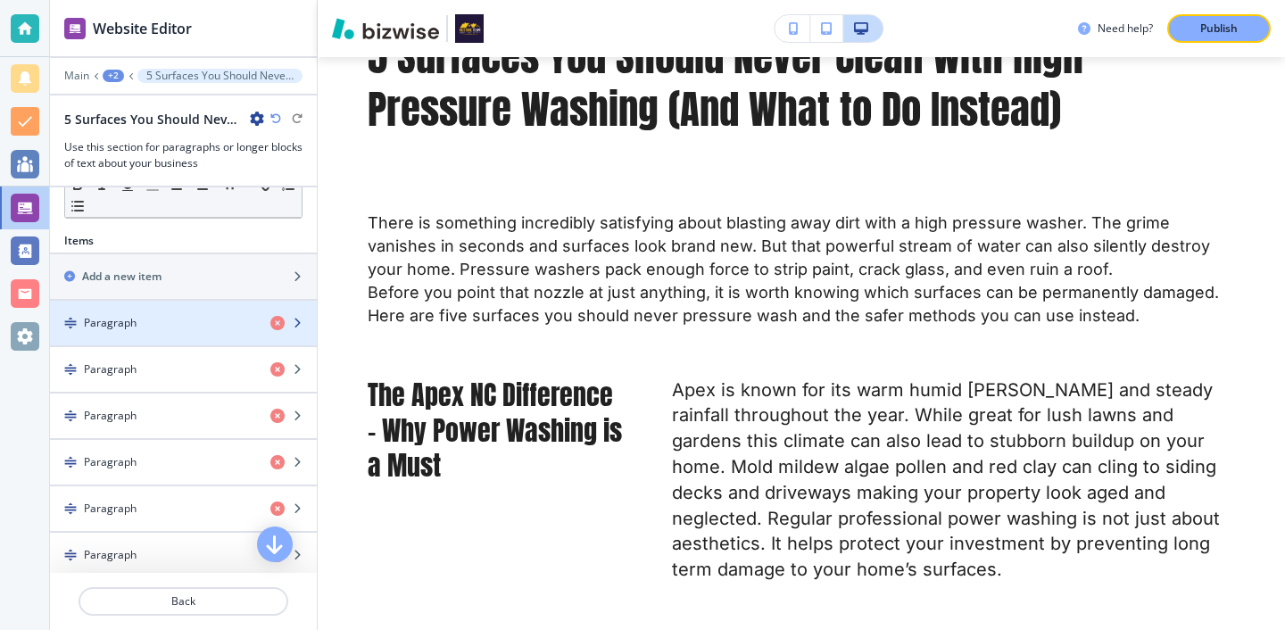
click at [276, 315] on div "Paragraph" at bounding box center [183, 323] width 267 height 16
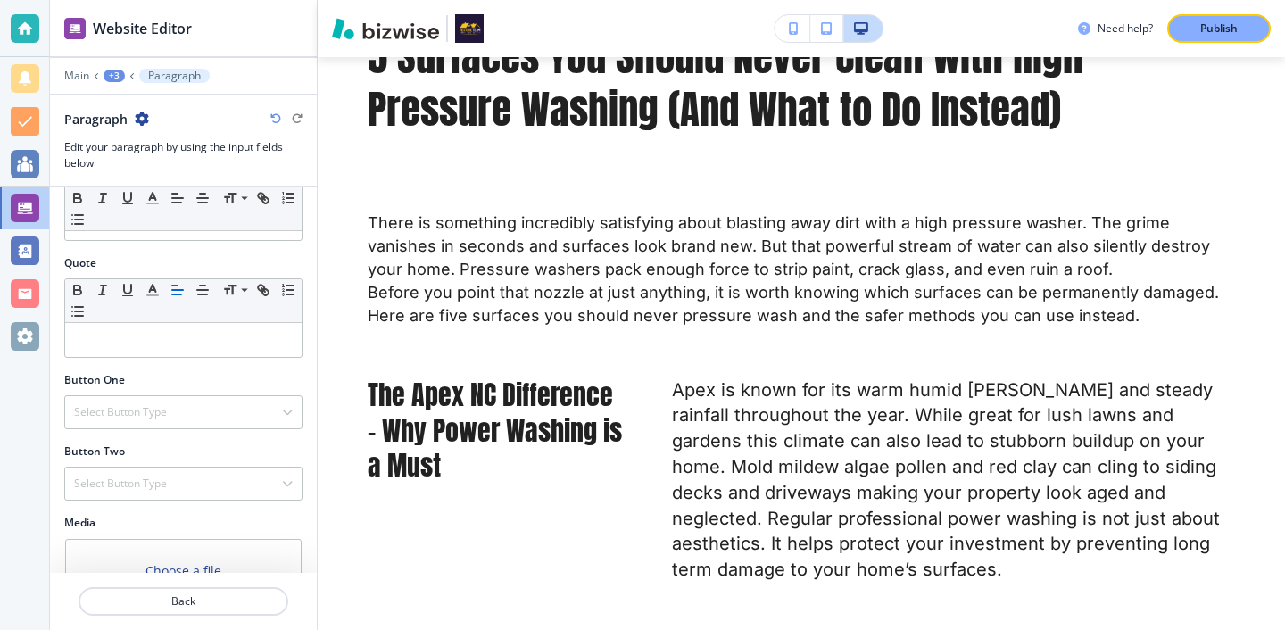
scroll to position [607, 0]
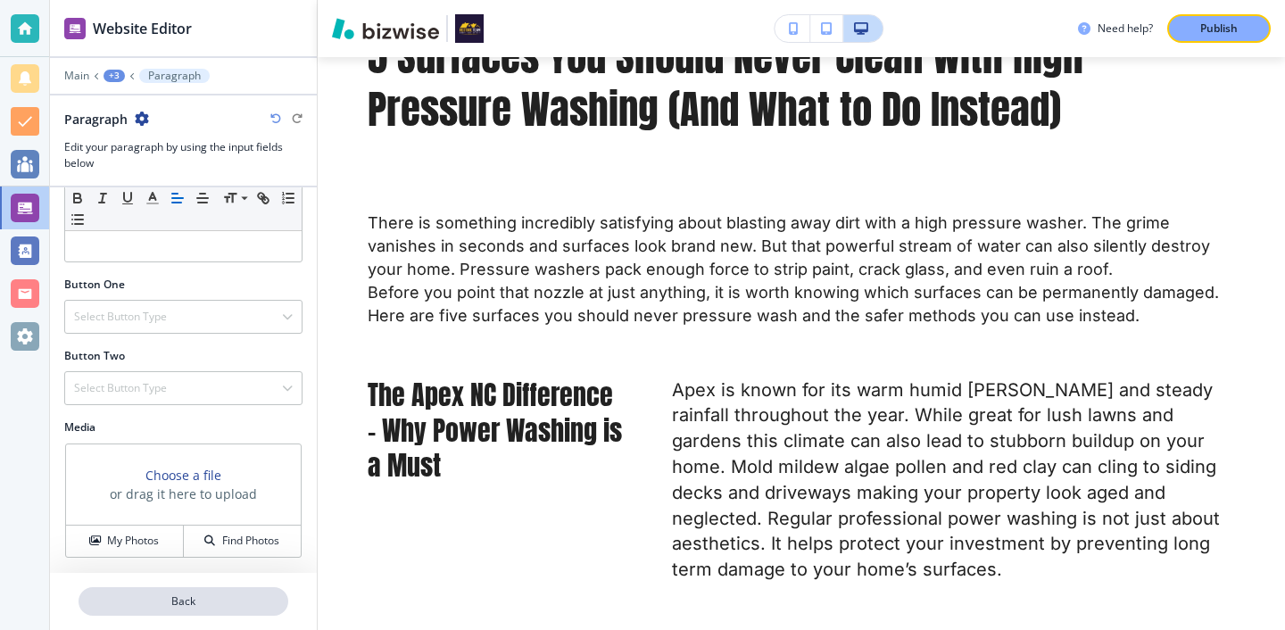
click at [177, 590] on button "Back" at bounding box center [184, 601] width 210 height 29
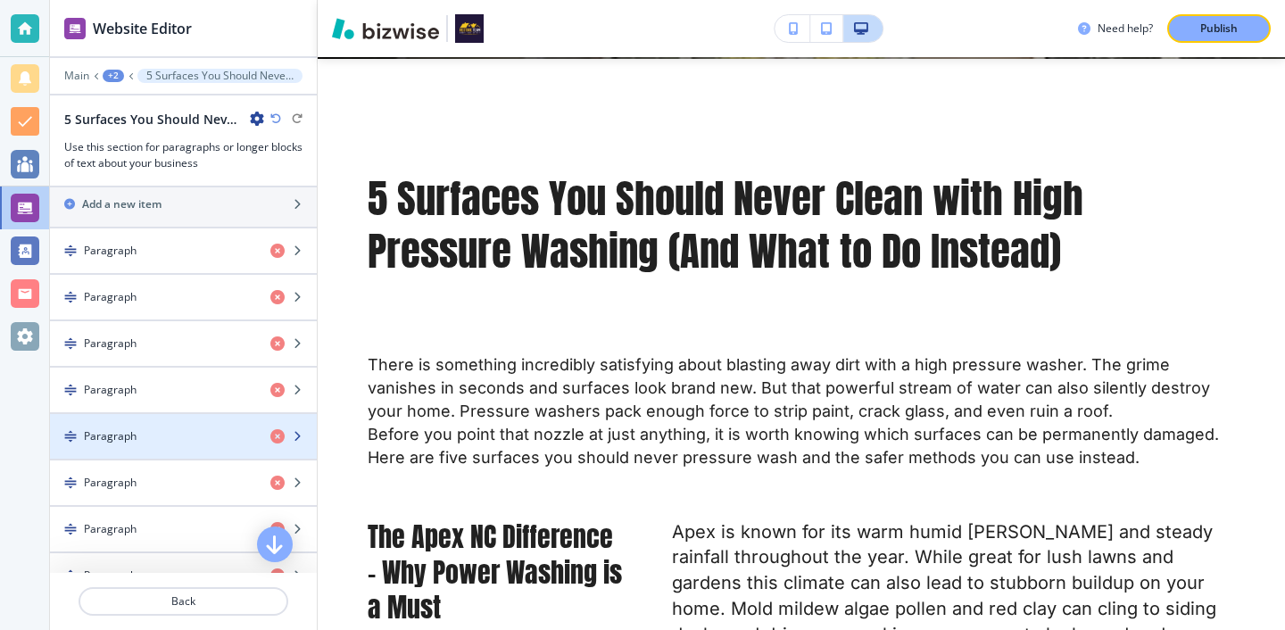
scroll to position [647, 0]
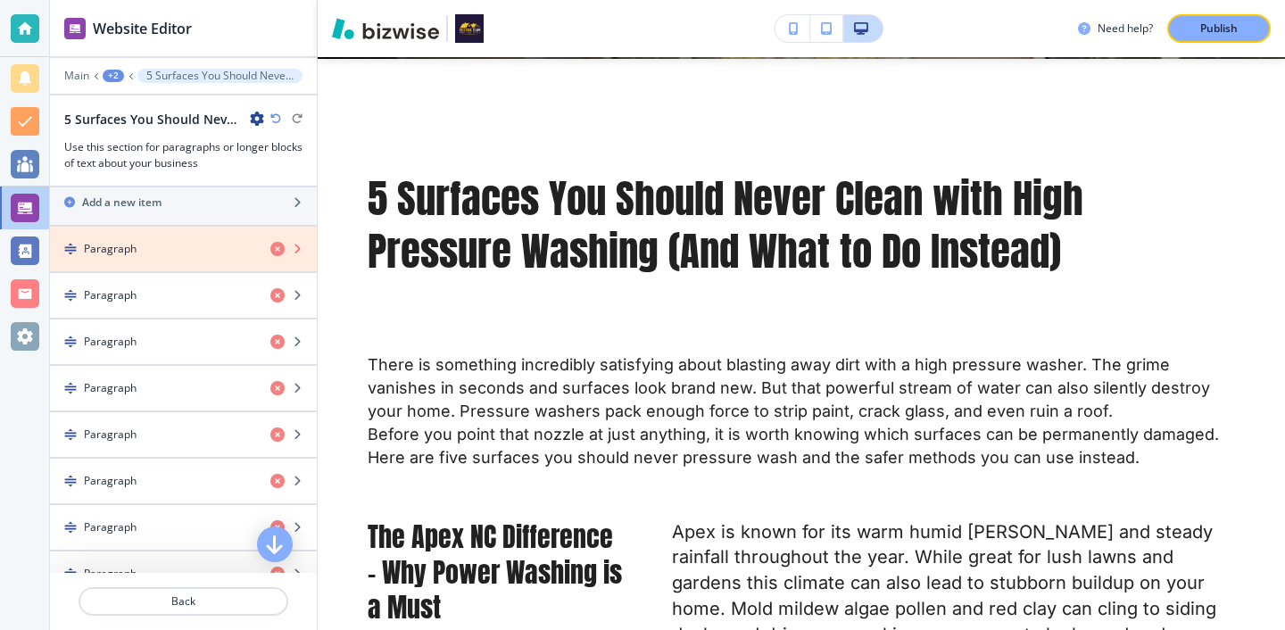
click at [281, 251] on icon "button" at bounding box center [277, 249] width 14 height 14
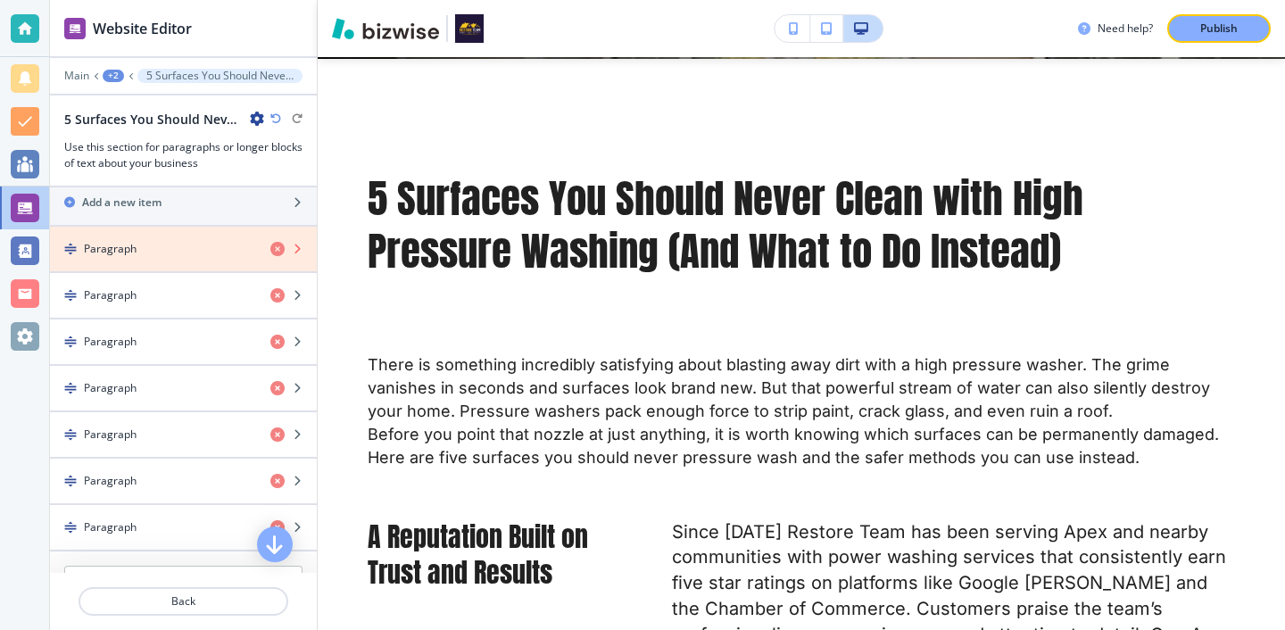
click at [280, 251] on icon "button" at bounding box center [277, 249] width 14 height 14
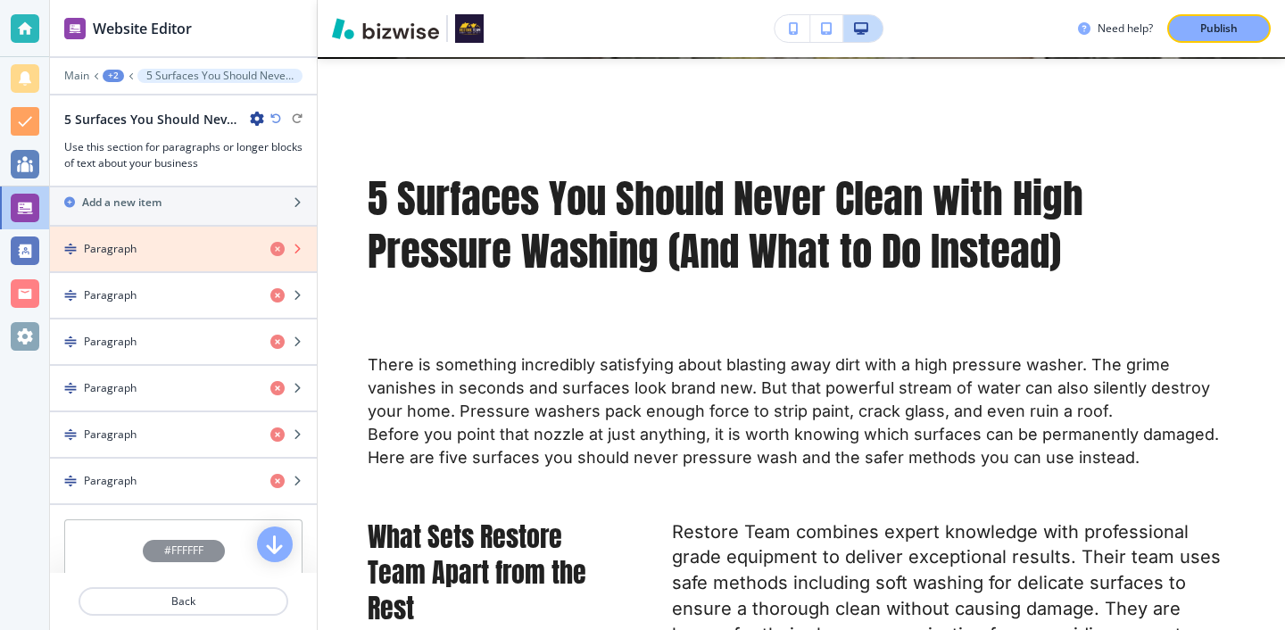
click at [280, 251] on icon "button" at bounding box center [277, 249] width 14 height 14
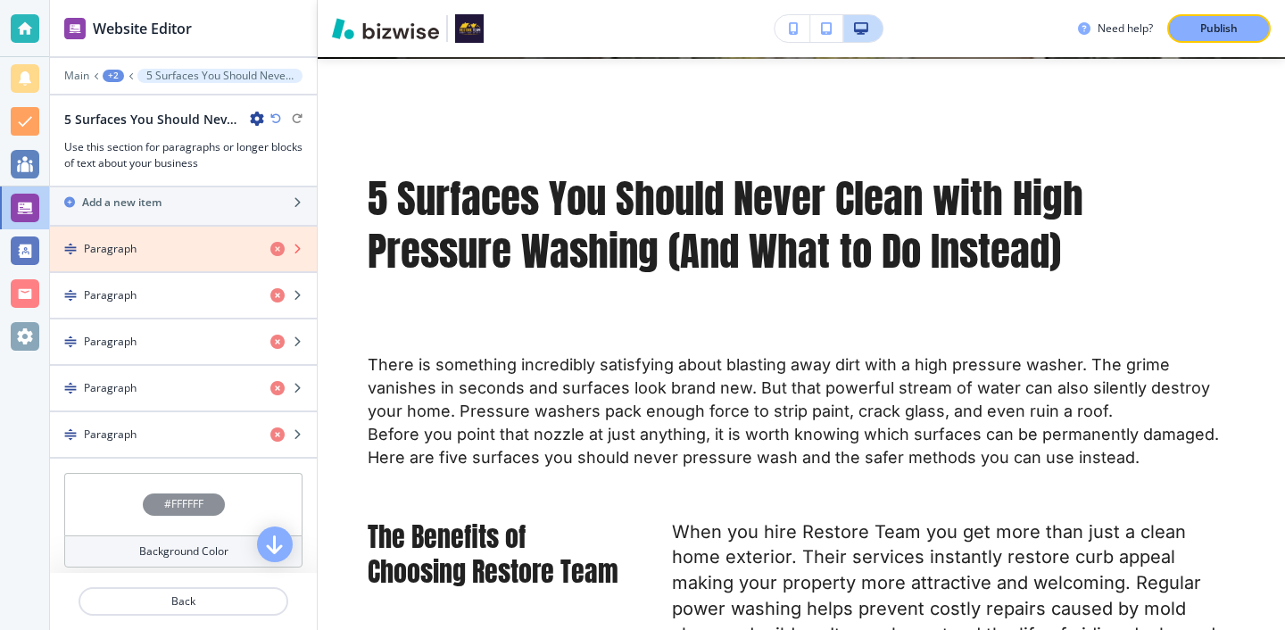
click at [280, 251] on icon "button" at bounding box center [277, 249] width 14 height 14
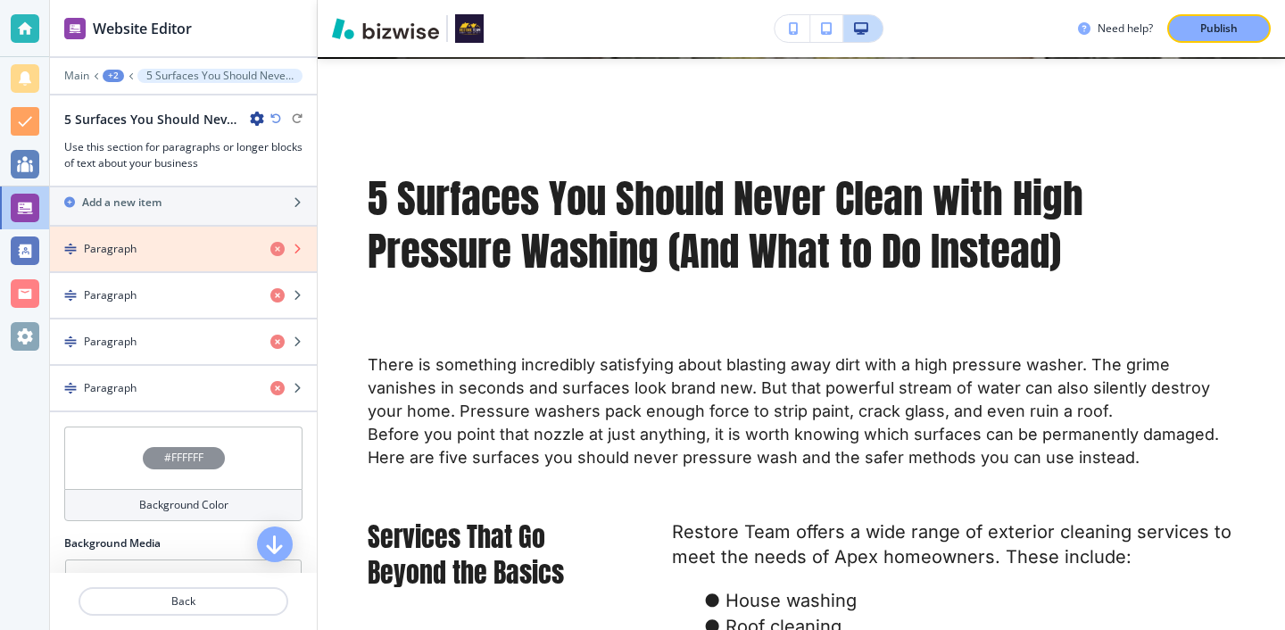
click at [280, 251] on icon "button" at bounding box center [277, 249] width 14 height 14
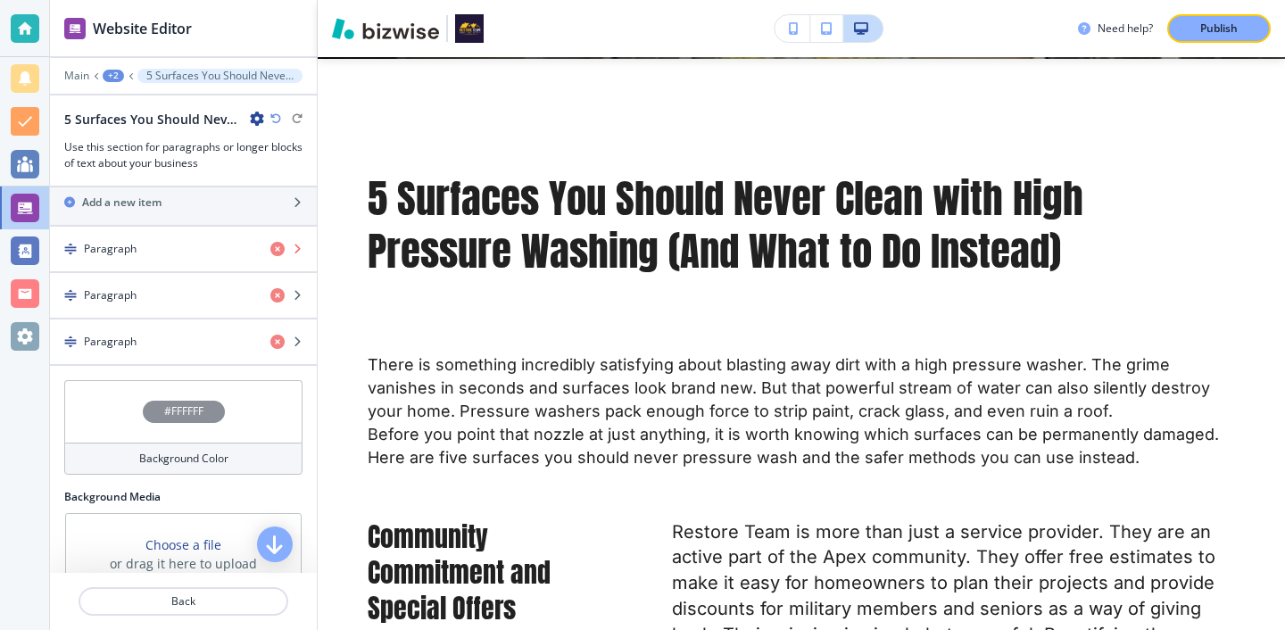
click at [280, 251] on icon "button" at bounding box center [277, 249] width 14 height 14
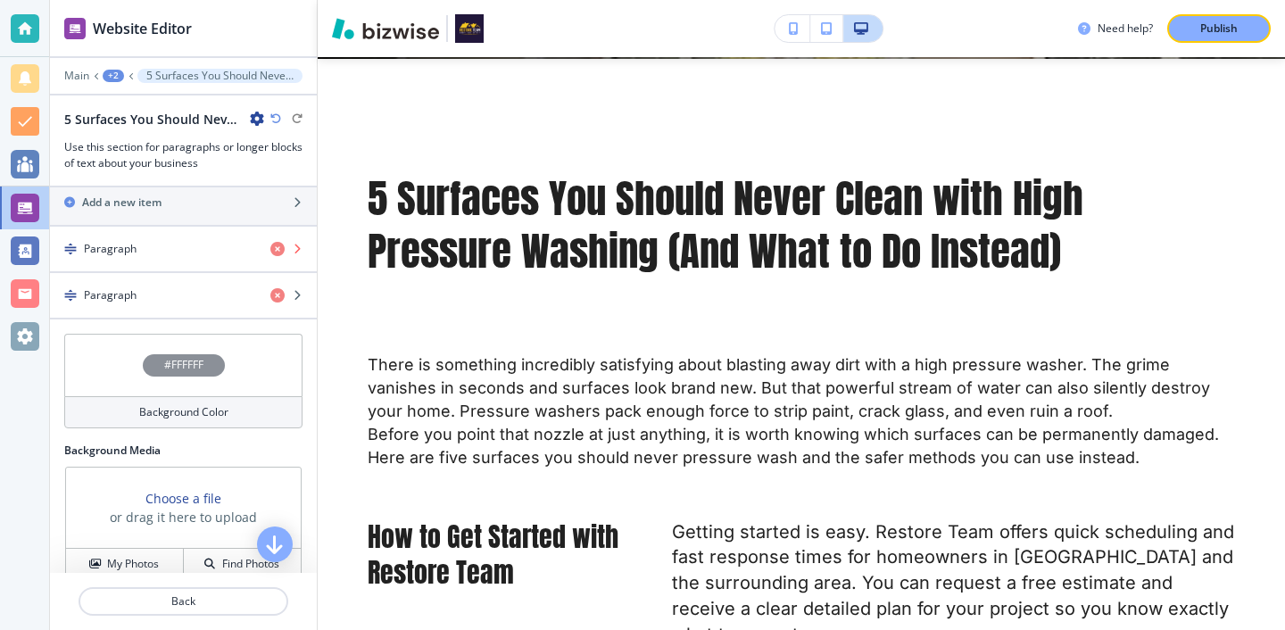
click at [280, 251] on icon "button" at bounding box center [277, 249] width 14 height 14
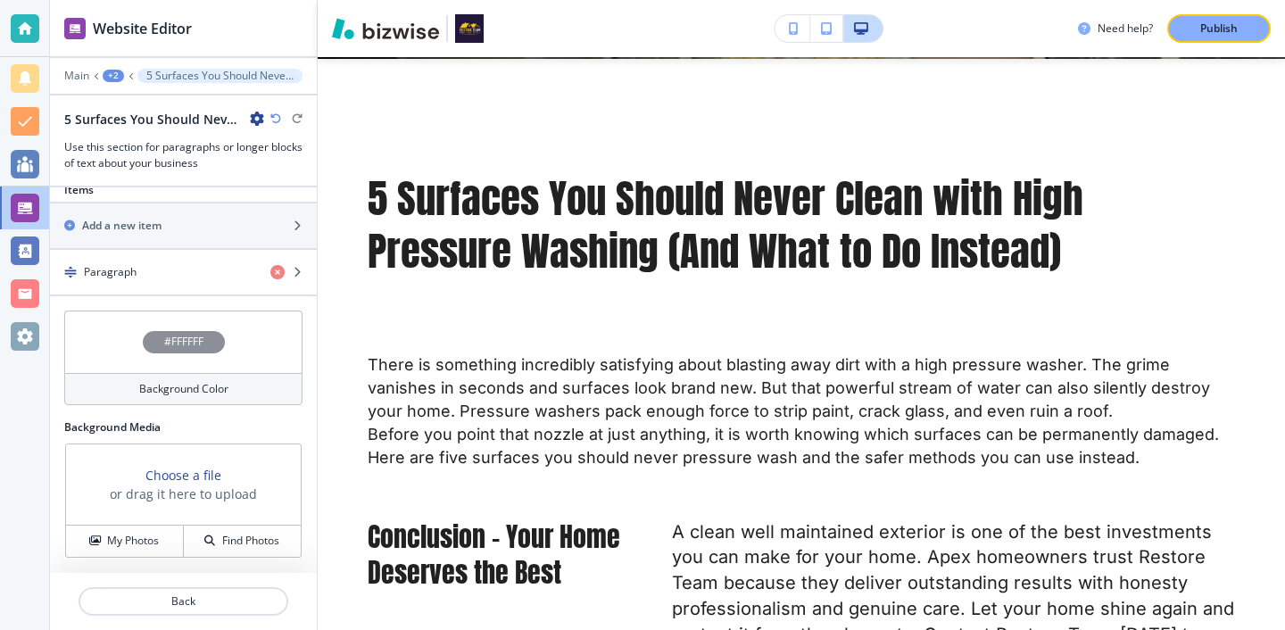
scroll to position [624, 0]
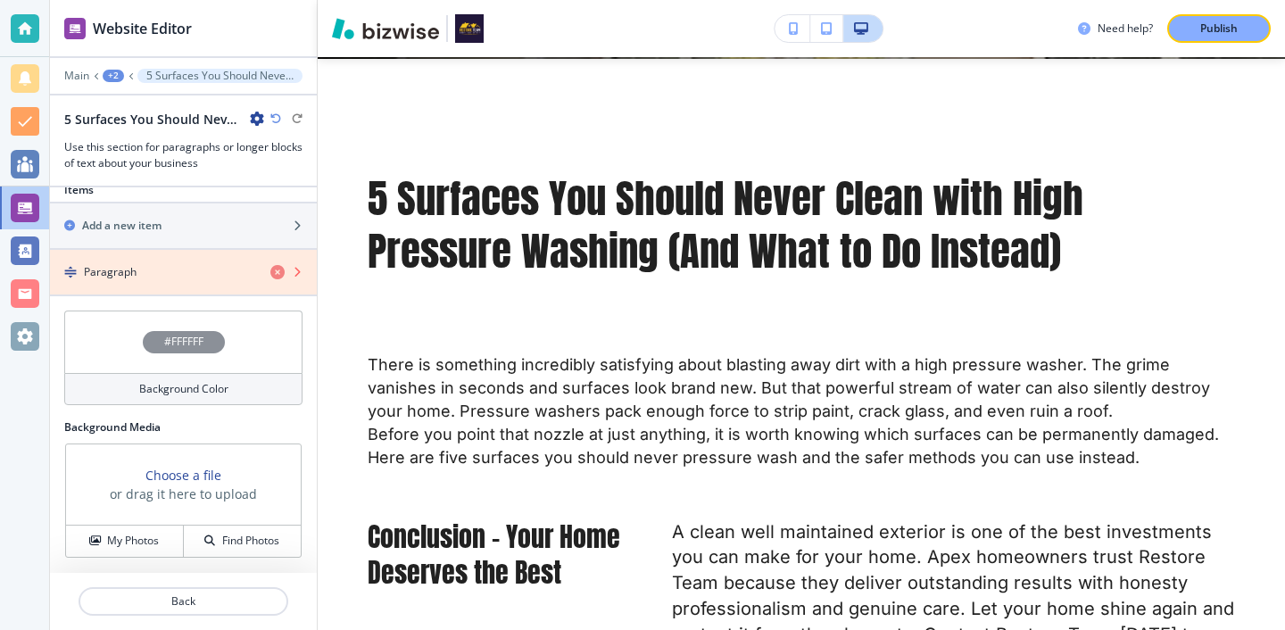
click at [280, 266] on icon "button" at bounding box center [277, 272] width 14 height 14
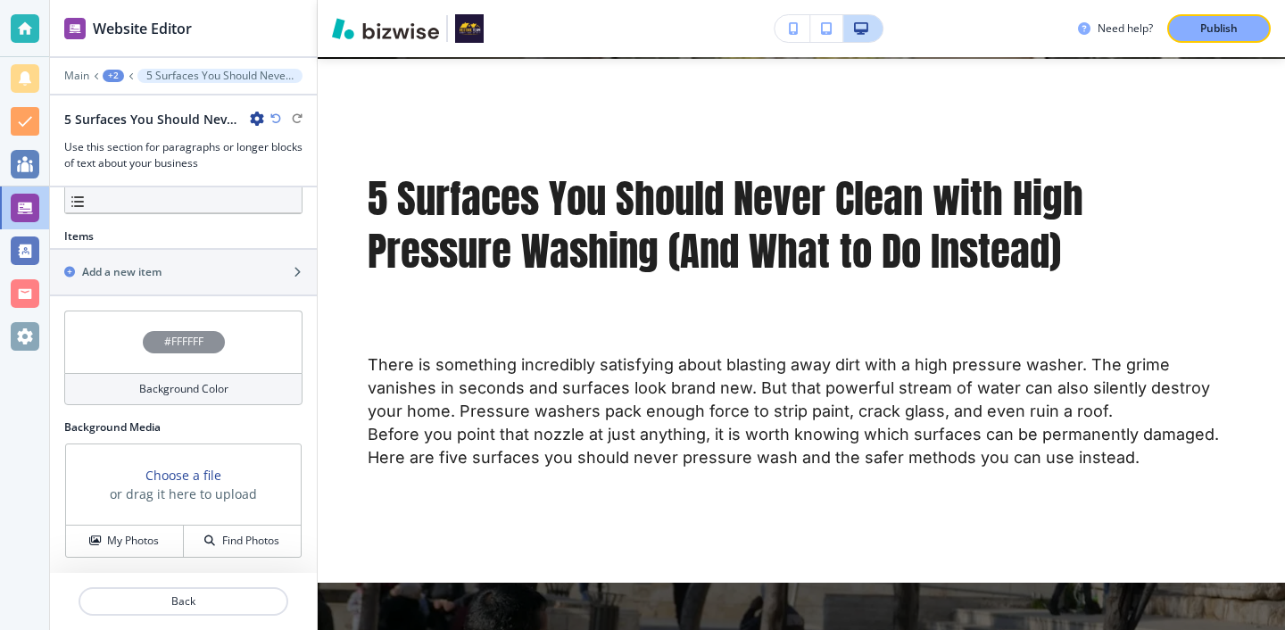
scroll to position [577, 0]
click at [274, 267] on div "Add a new item" at bounding box center [163, 272] width 227 height 16
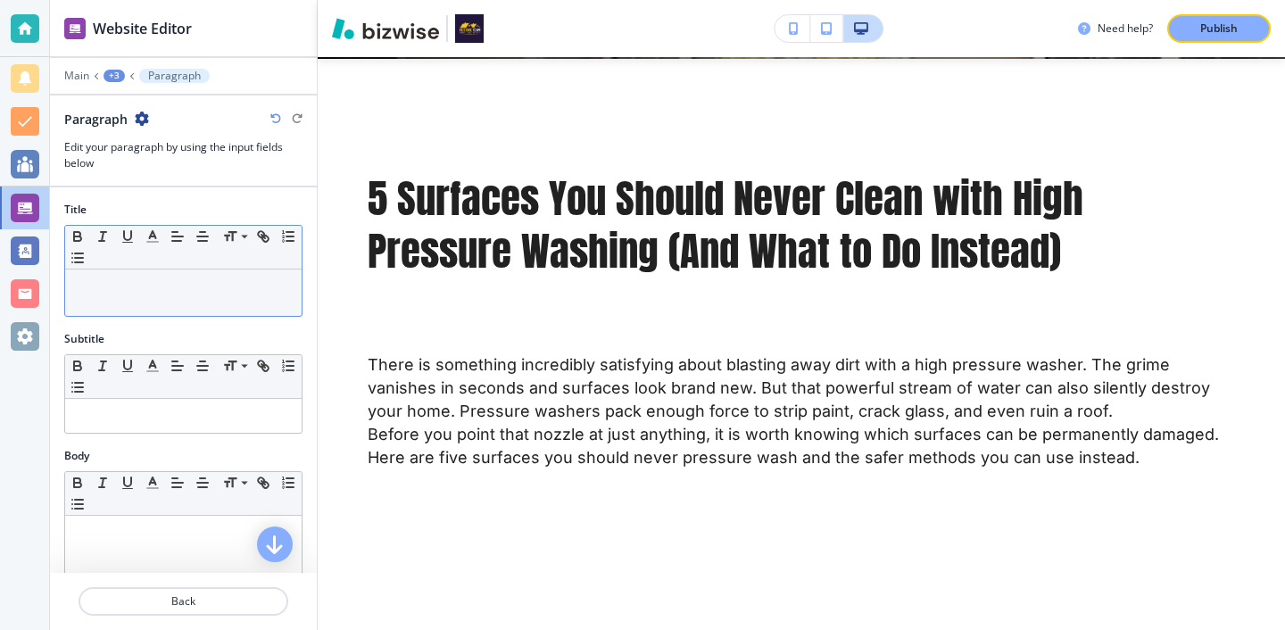
click at [265, 285] on p at bounding box center [183, 286] width 219 height 16
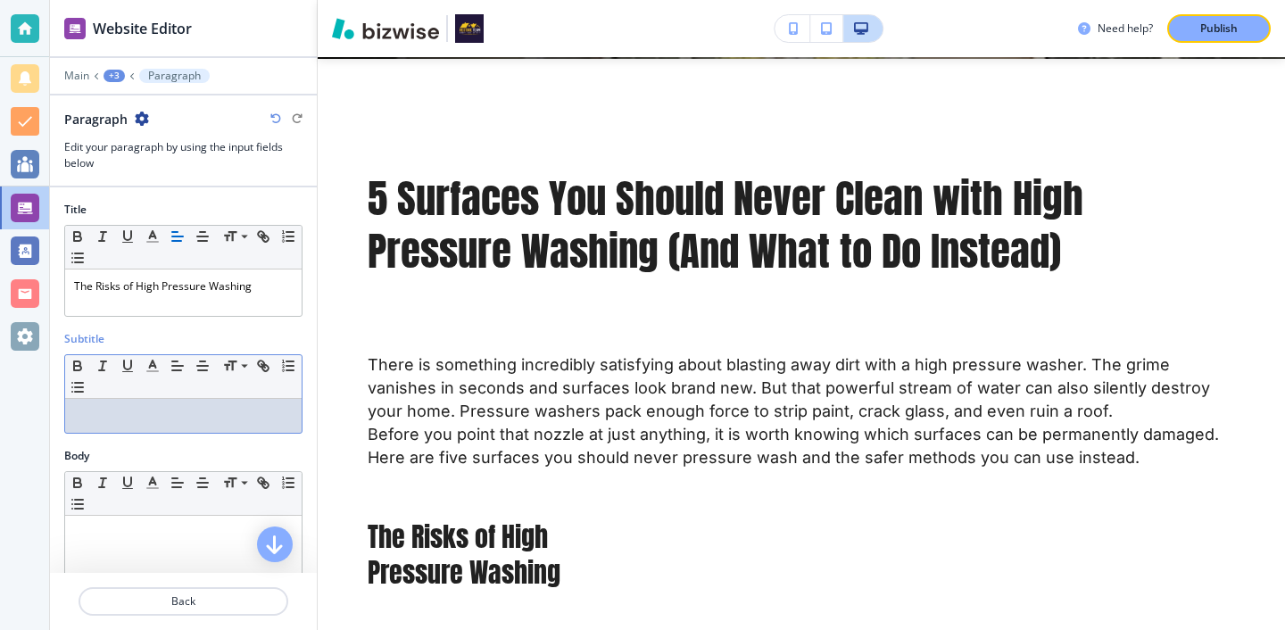
click at [107, 428] on div at bounding box center [183, 416] width 236 height 34
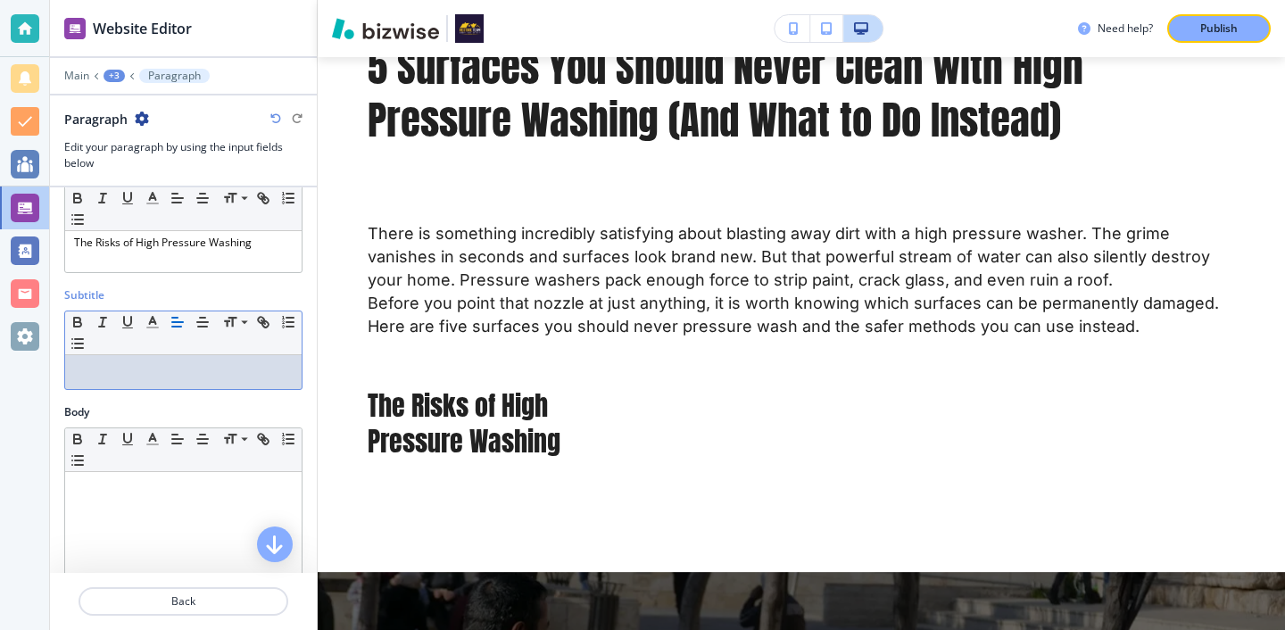
scroll to position [291, 0]
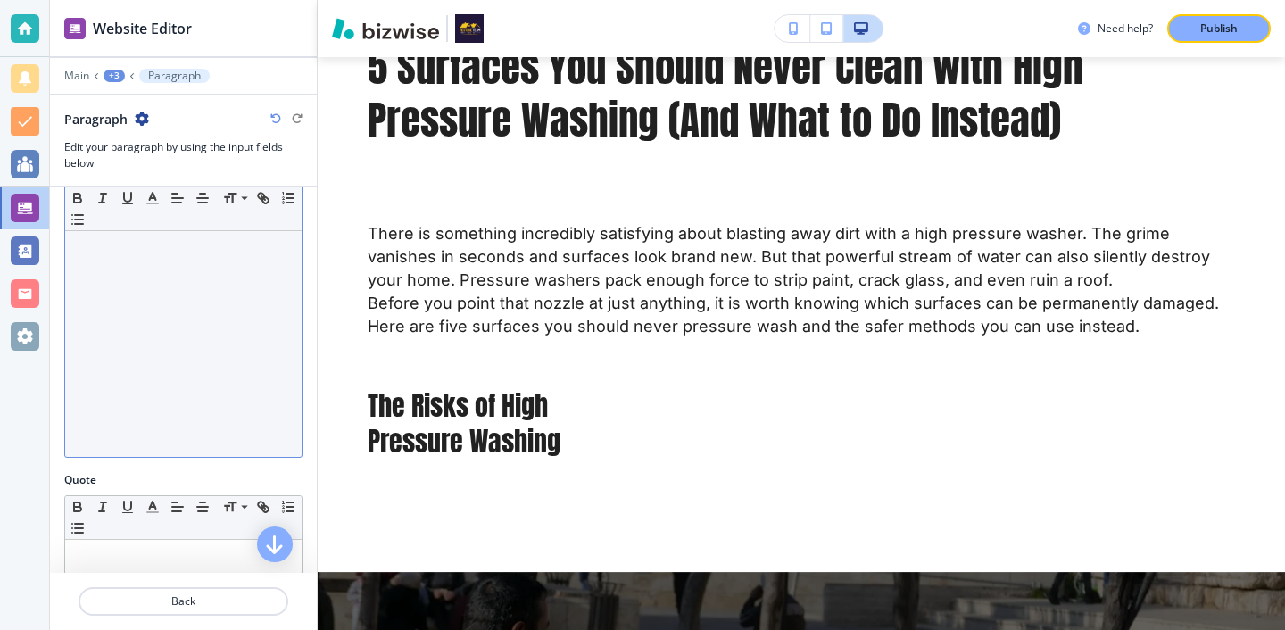
click at [217, 369] on div at bounding box center [183, 341] width 236 height 232
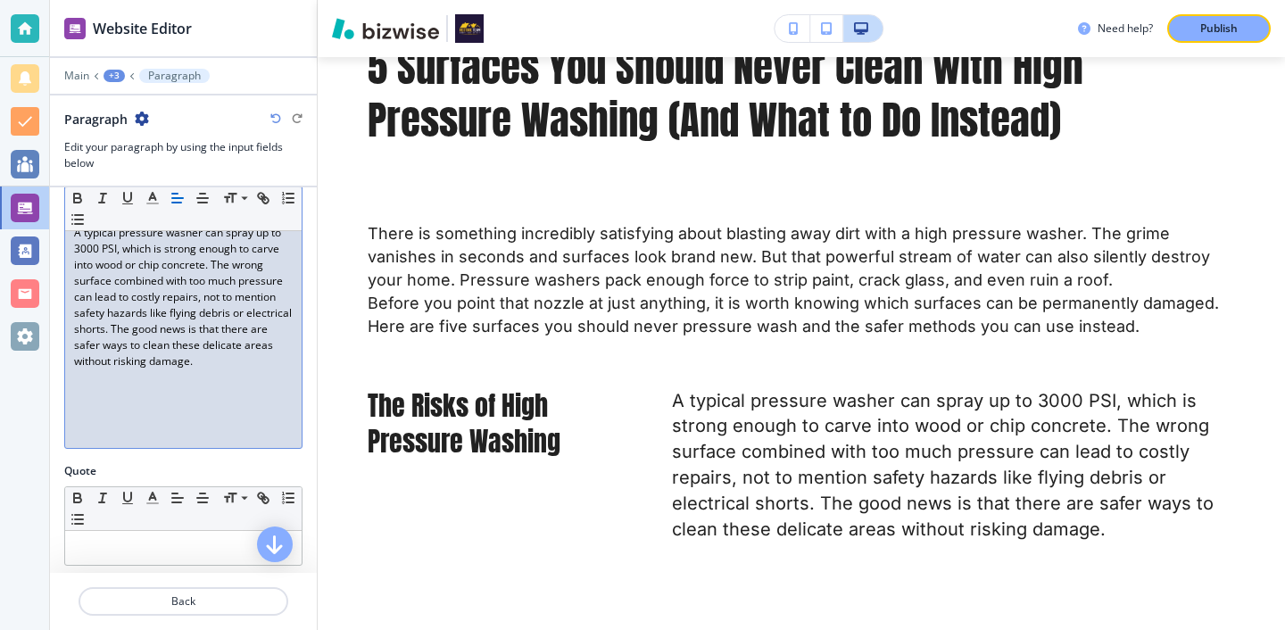
scroll to position [551, 0]
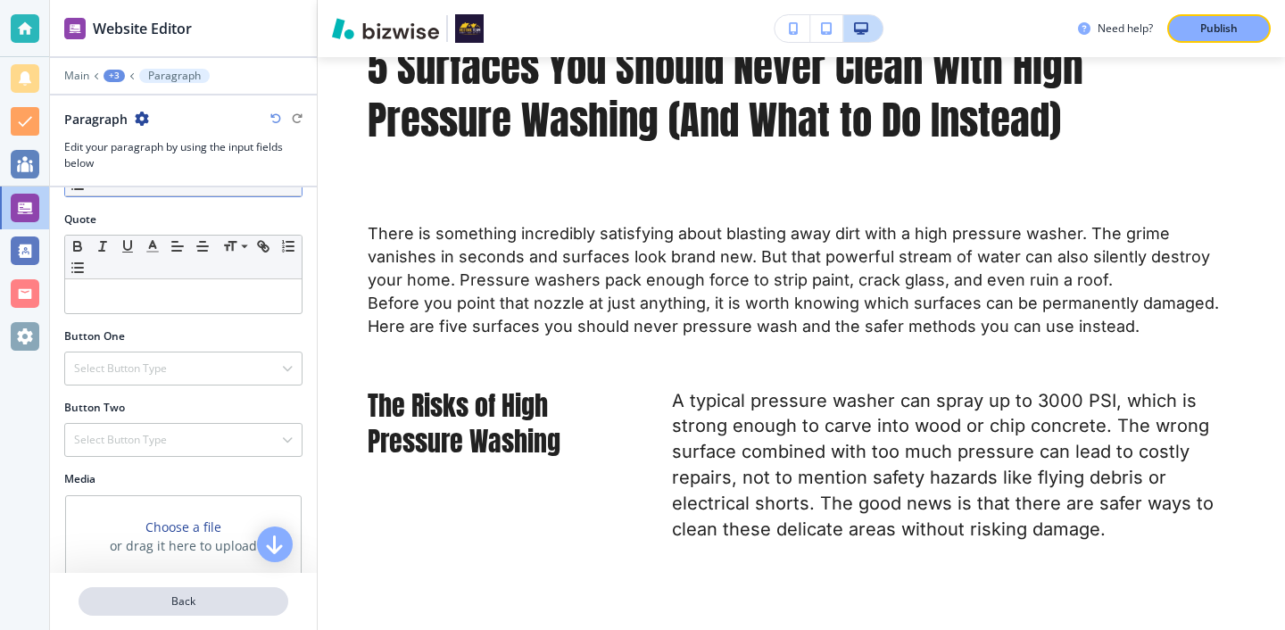
click at [134, 598] on p "Back" at bounding box center [183, 601] width 206 height 16
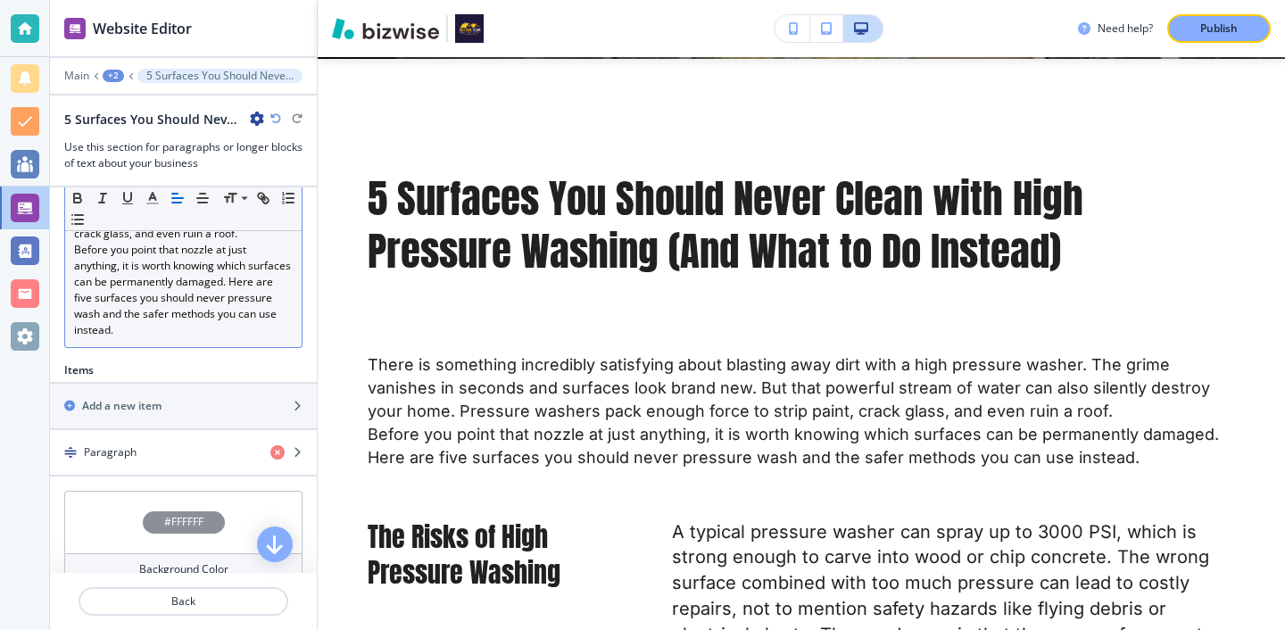
scroll to position [496, 0]
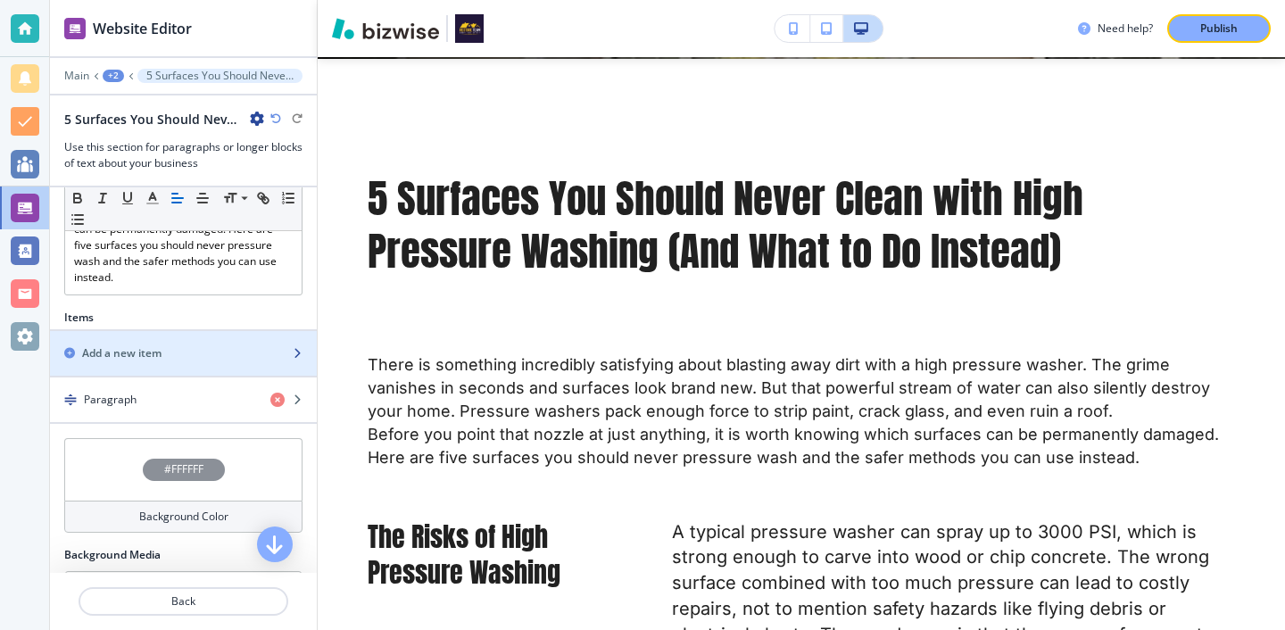
click at [253, 354] on div "Add a new item" at bounding box center [163, 353] width 227 height 16
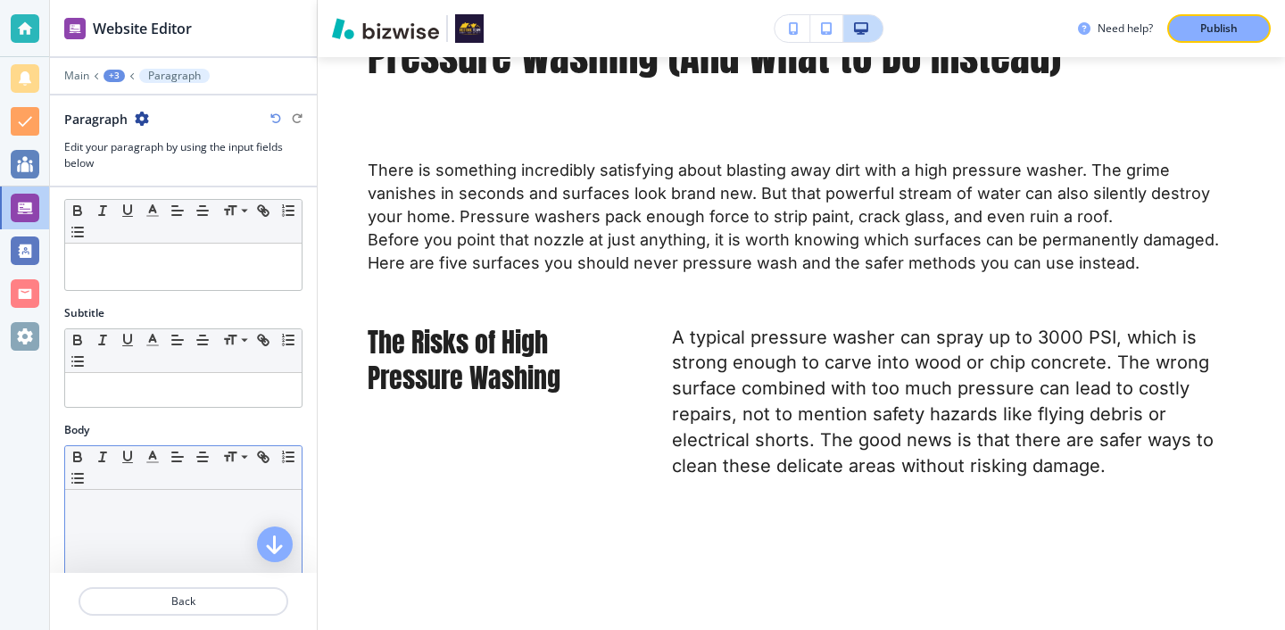
scroll to position [0, 0]
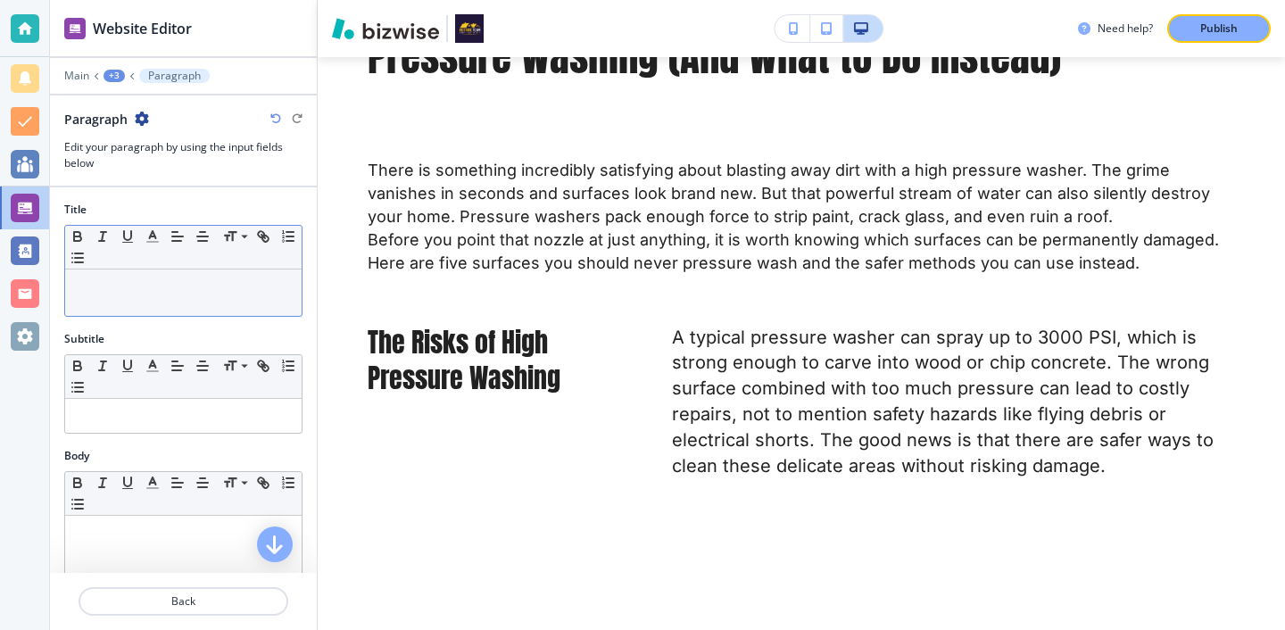
click at [212, 264] on div "Small Normal Large Huge" at bounding box center [183, 248] width 236 height 44
click at [211, 285] on p at bounding box center [183, 286] width 219 height 16
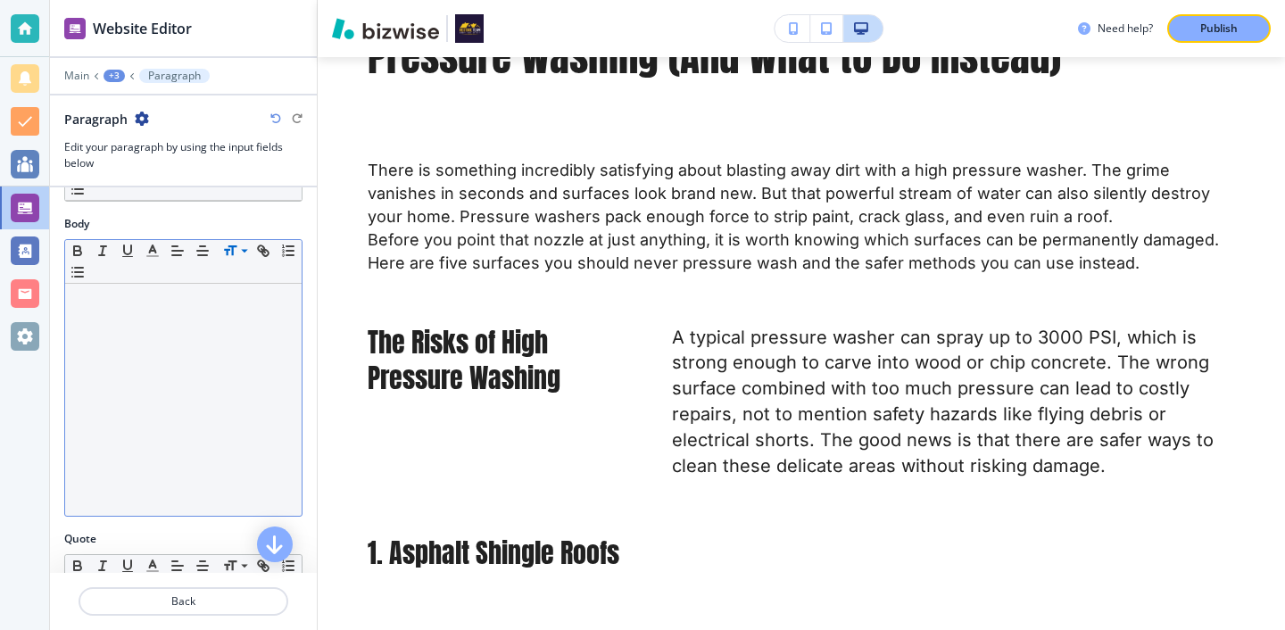
scroll to position [285, 0]
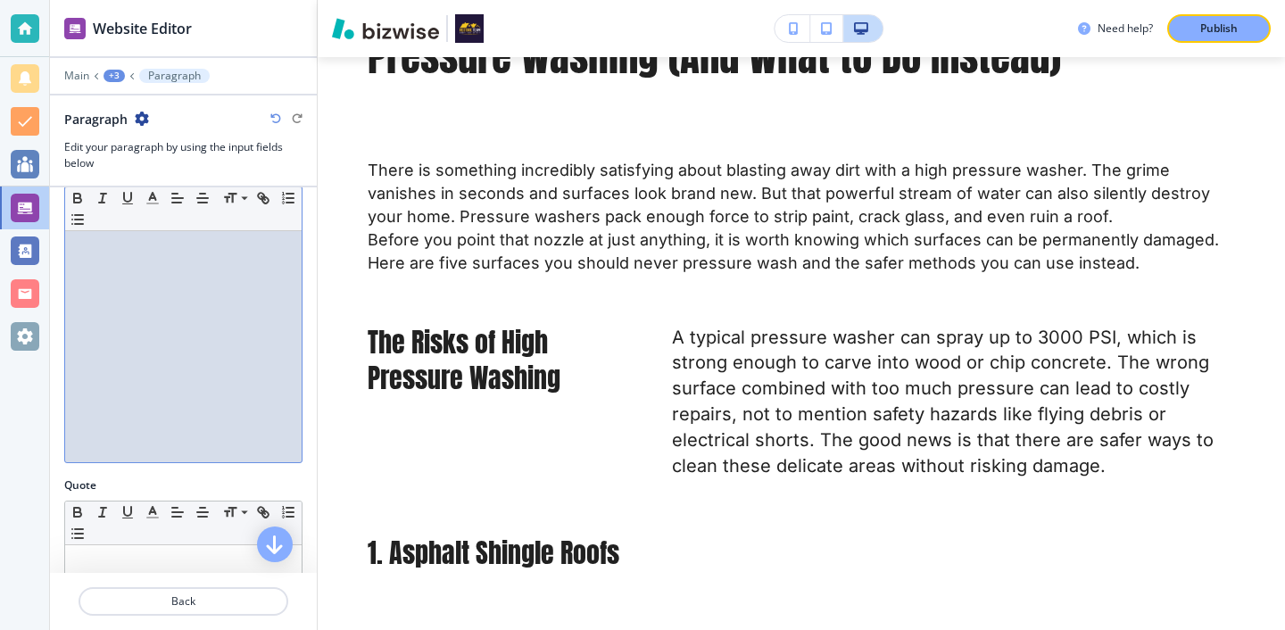
click at [203, 375] on div at bounding box center [183, 346] width 236 height 232
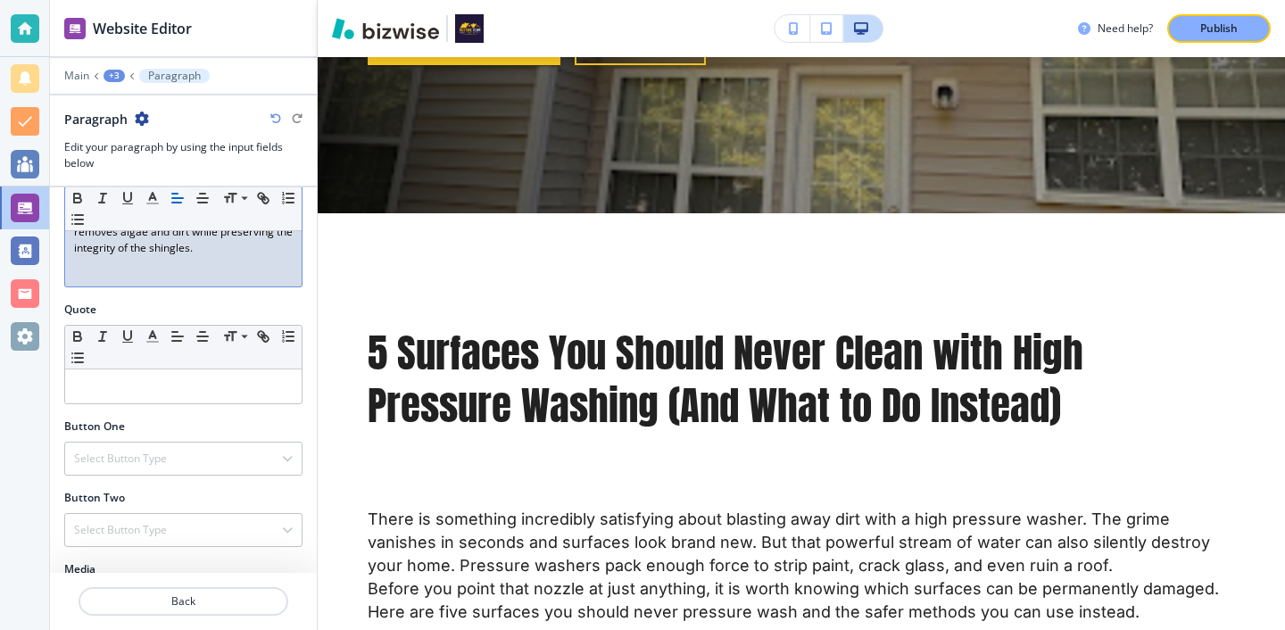
scroll to position [603, 0]
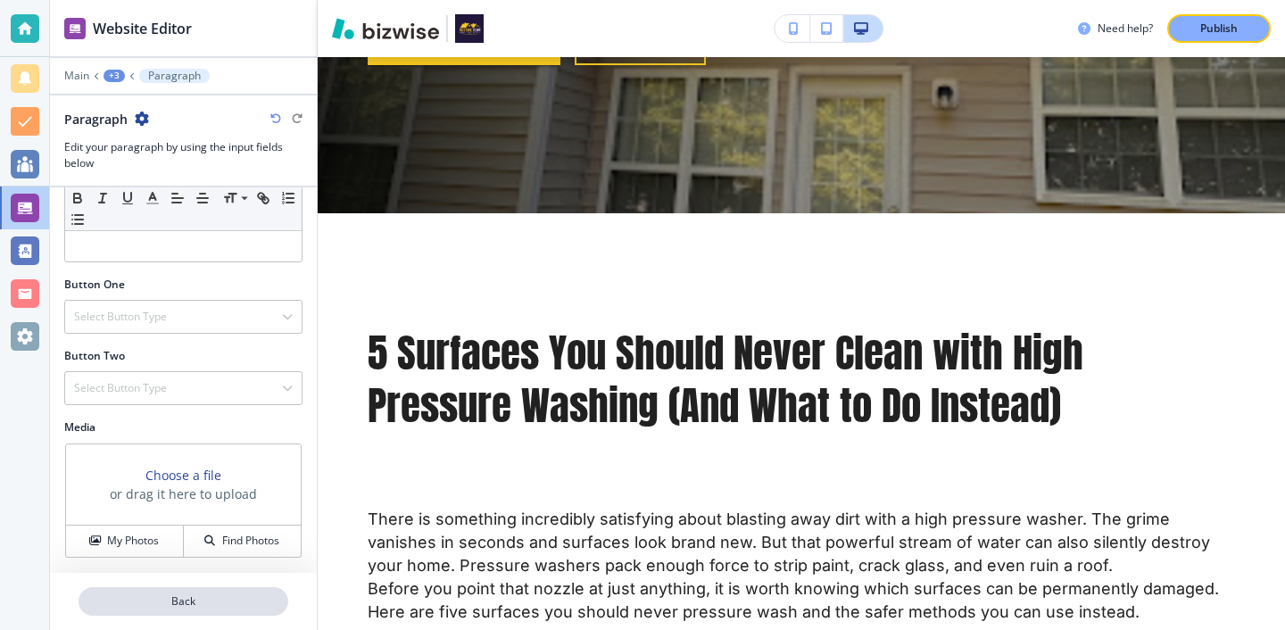
click at [160, 591] on button "Back" at bounding box center [184, 601] width 210 height 29
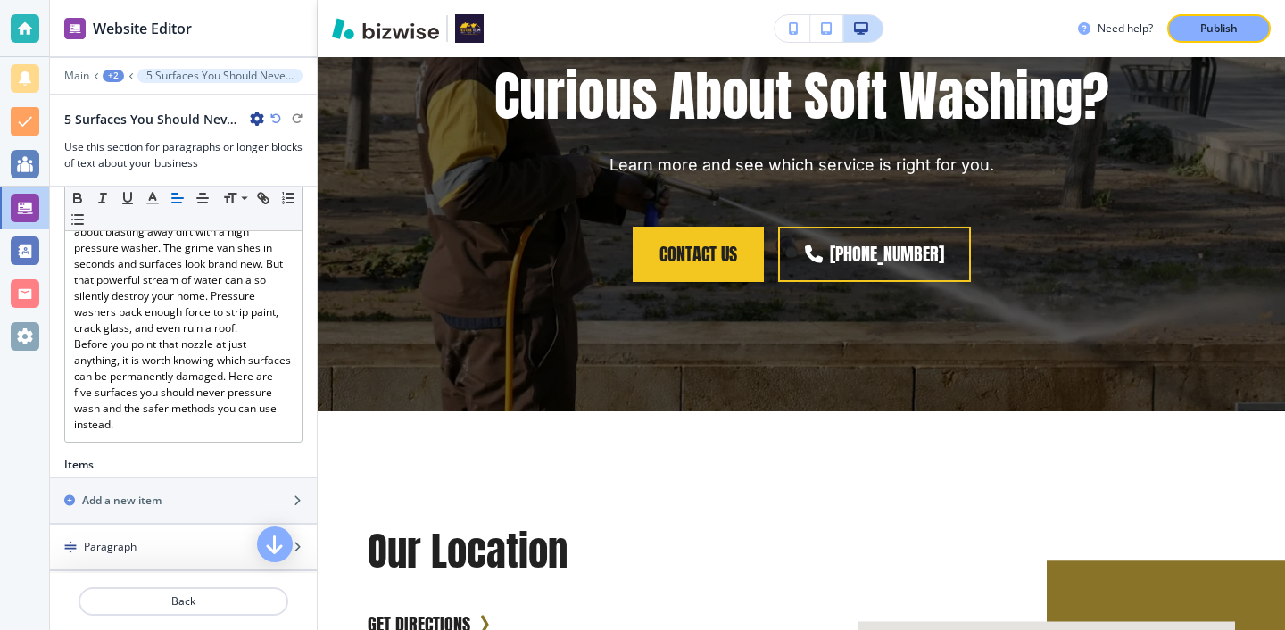
scroll to position [448, 0]
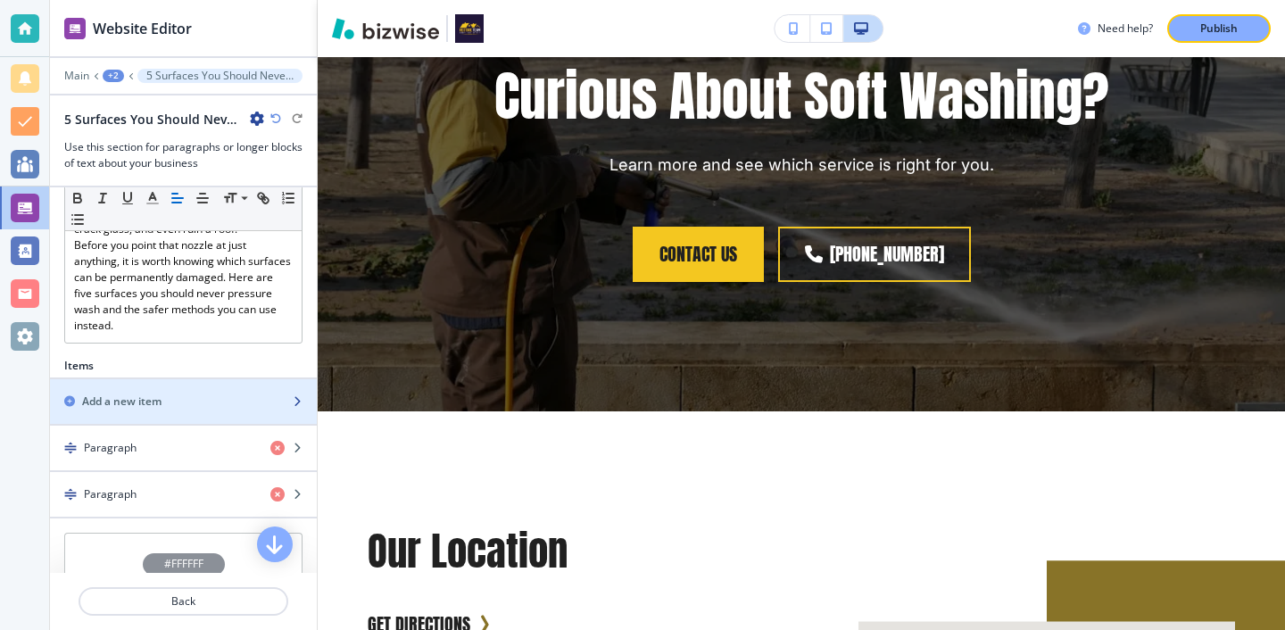
click at [210, 394] on div "Add a new item" at bounding box center [163, 401] width 227 height 16
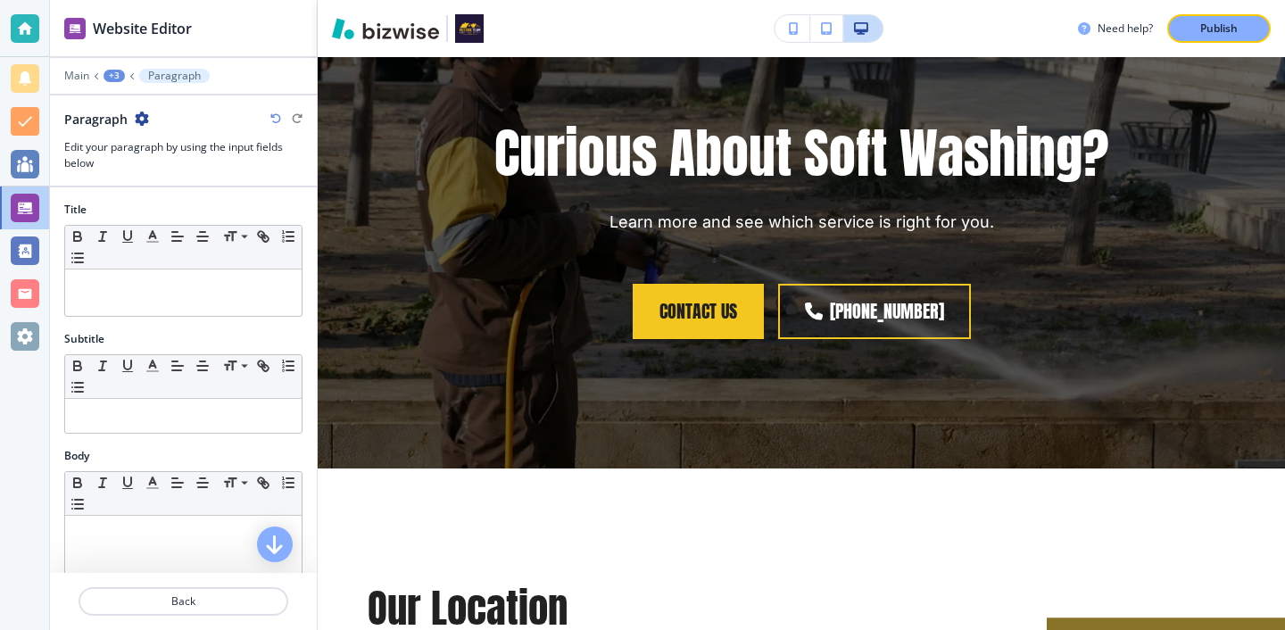
scroll to position [2114, 0]
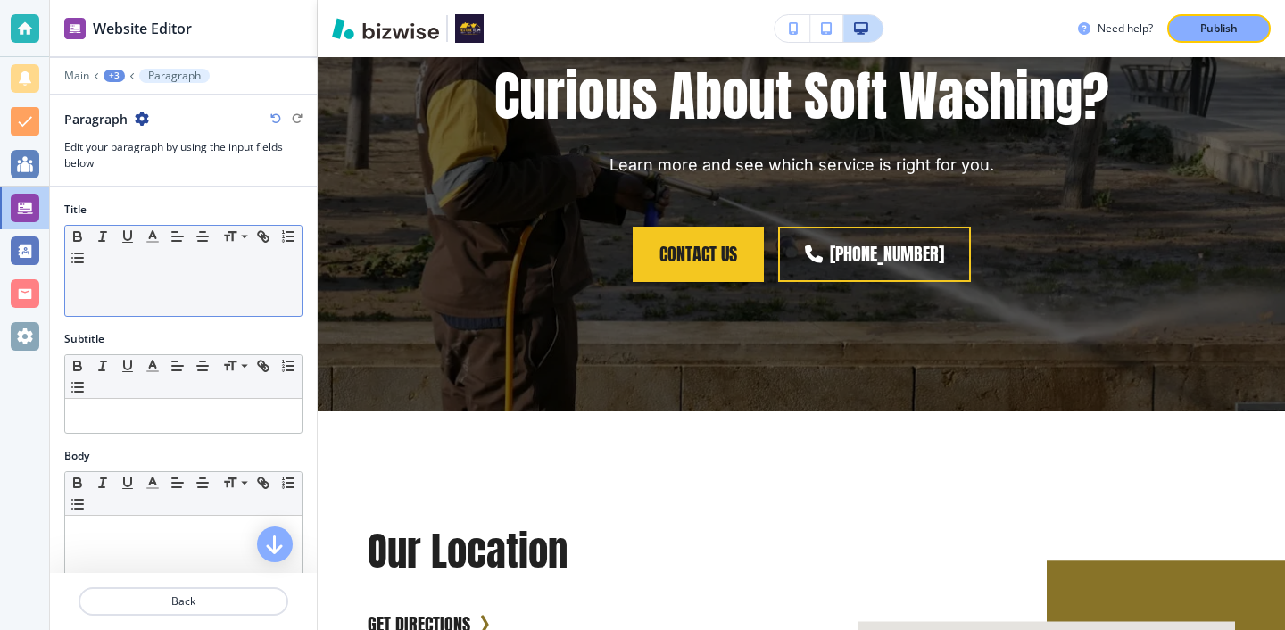
click at [245, 301] on div at bounding box center [183, 292] width 236 height 46
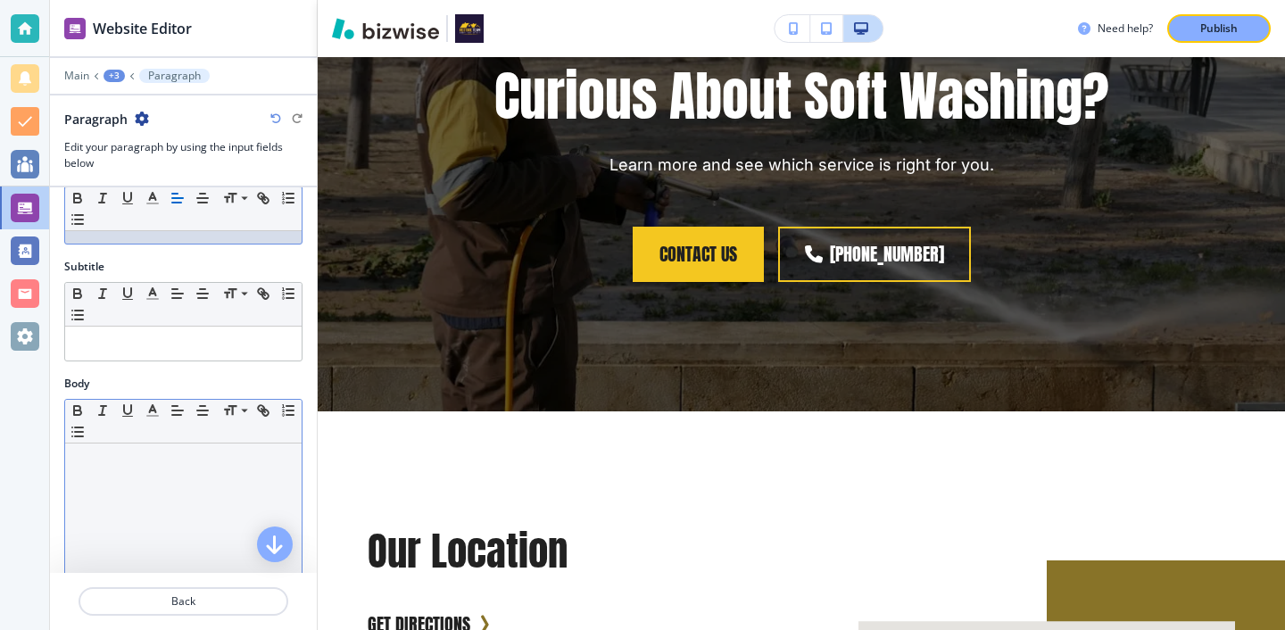
scroll to position [87, 0]
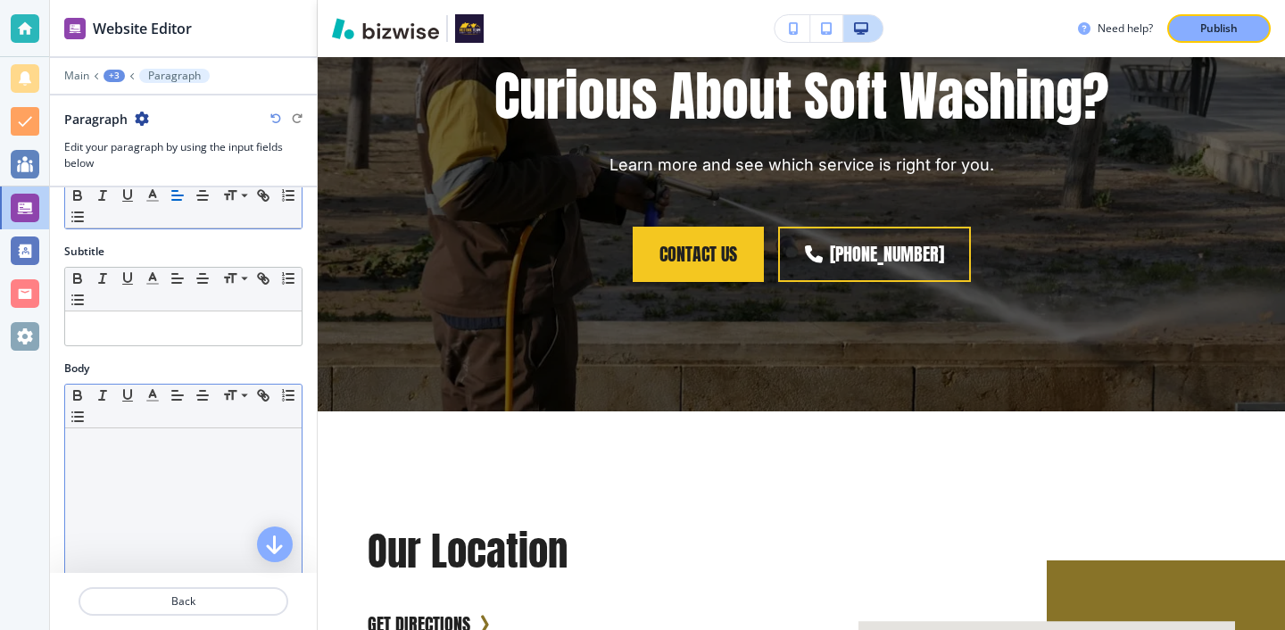
click at [171, 500] on div at bounding box center [183, 544] width 236 height 232
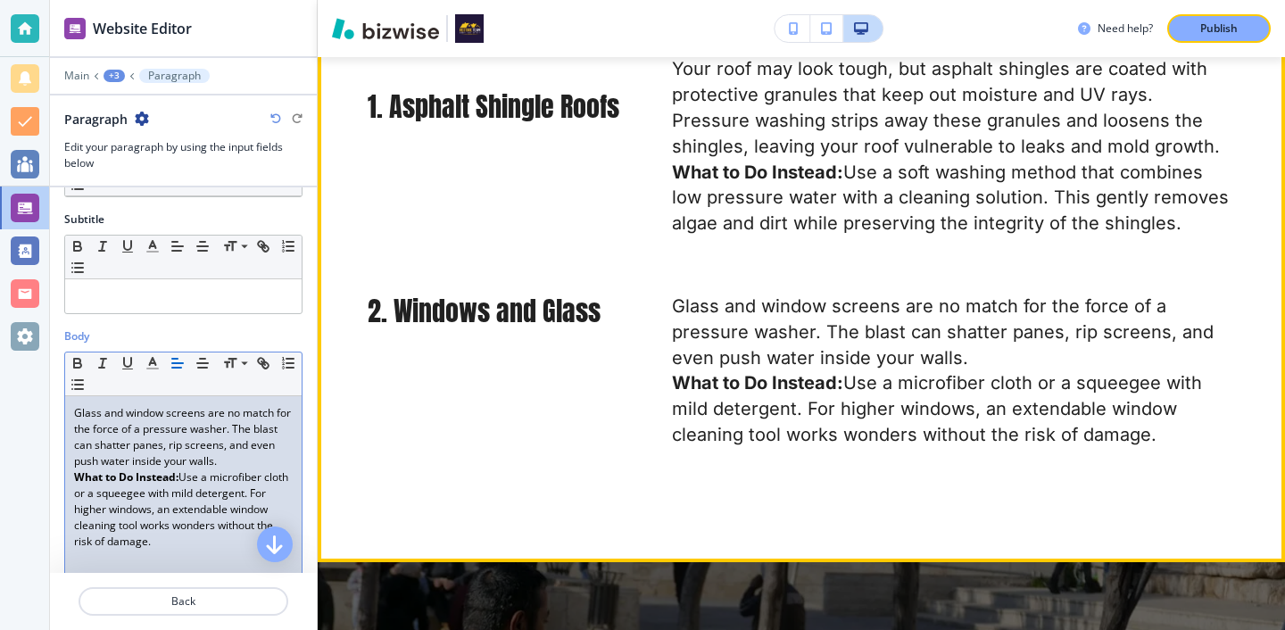
scroll to position [1663, 0]
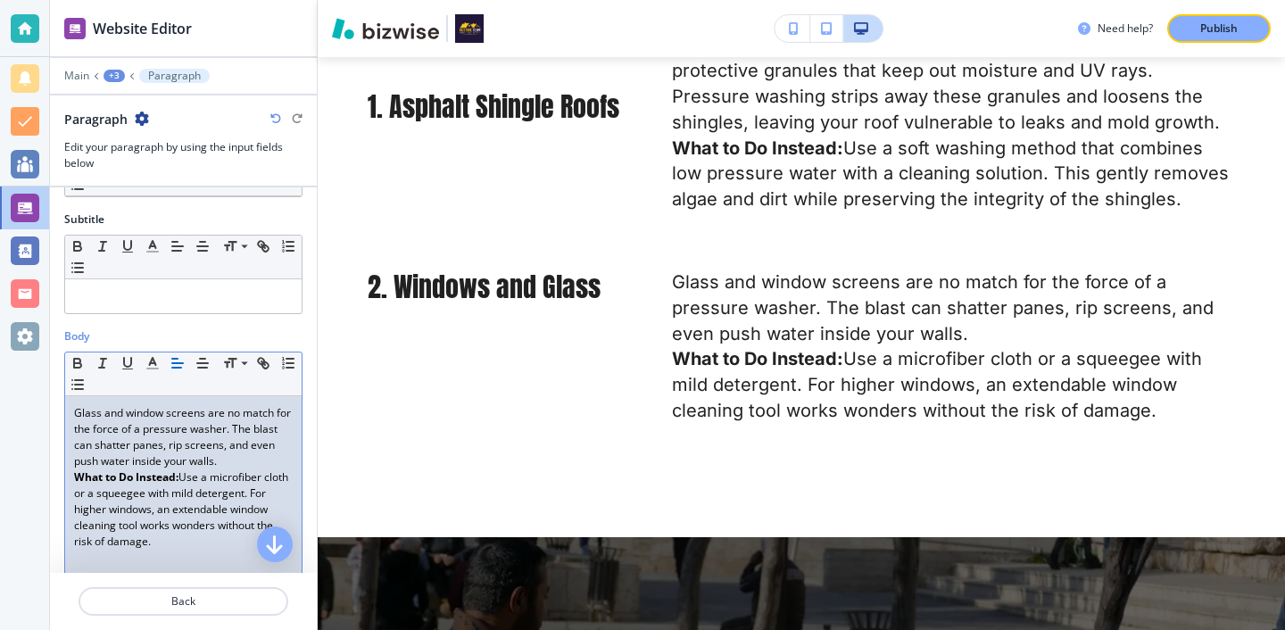
click at [219, 467] on p "Glass and window screens are no match for the force of a pressure washer. The b…" at bounding box center [183, 437] width 219 height 64
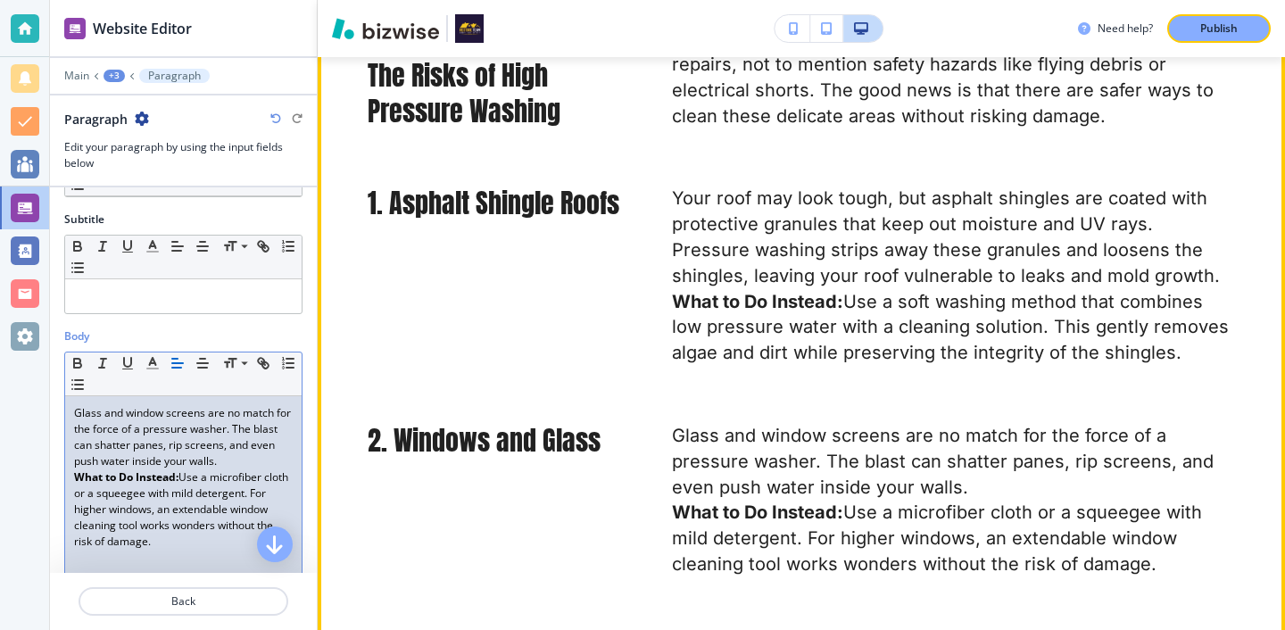
scroll to position [1431, 0]
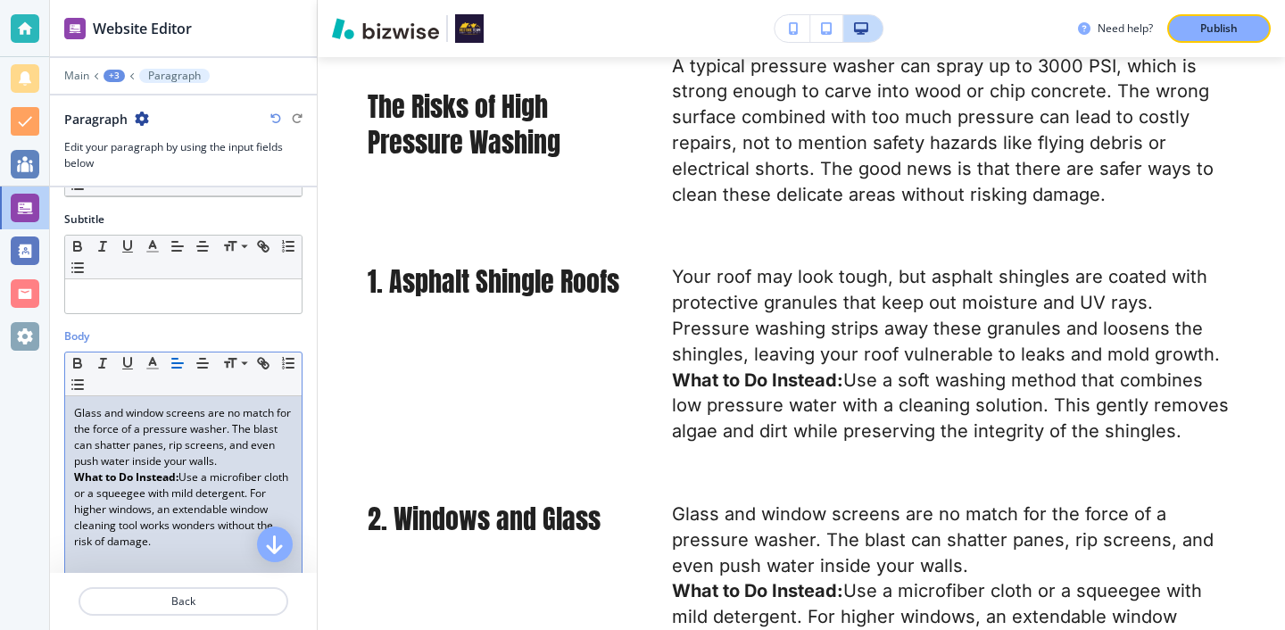
click at [215, 459] on p "Glass and window screens are no match for the force of a pressure washer. The b…" at bounding box center [183, 437] width 219 height 64
click at [230, 459] on p "Glass and window screens are no match for the force of a pressure washer. The b…" at bounding box center [183, 437] width 219 height 64
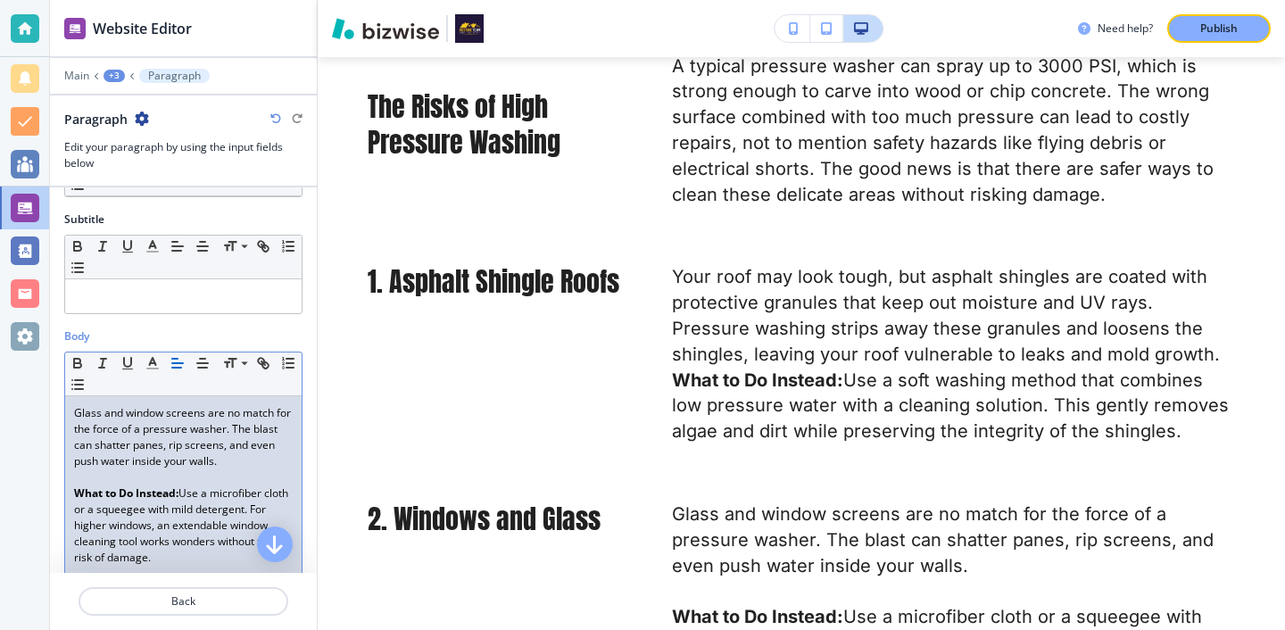
scroll to position [233, 0]
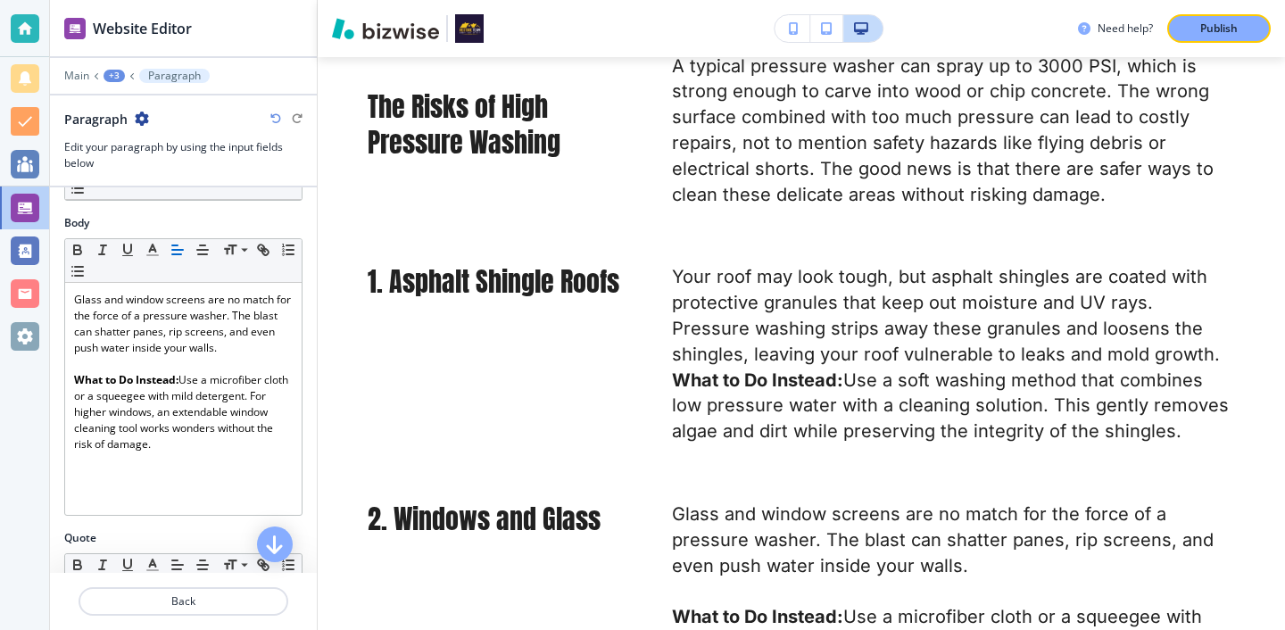
click at [121, 617] on div at bounding box center [183, 623] width 267 height 14
click at [126, 605] on p "Back" at bounding box center [183, 601] width 206 height 16
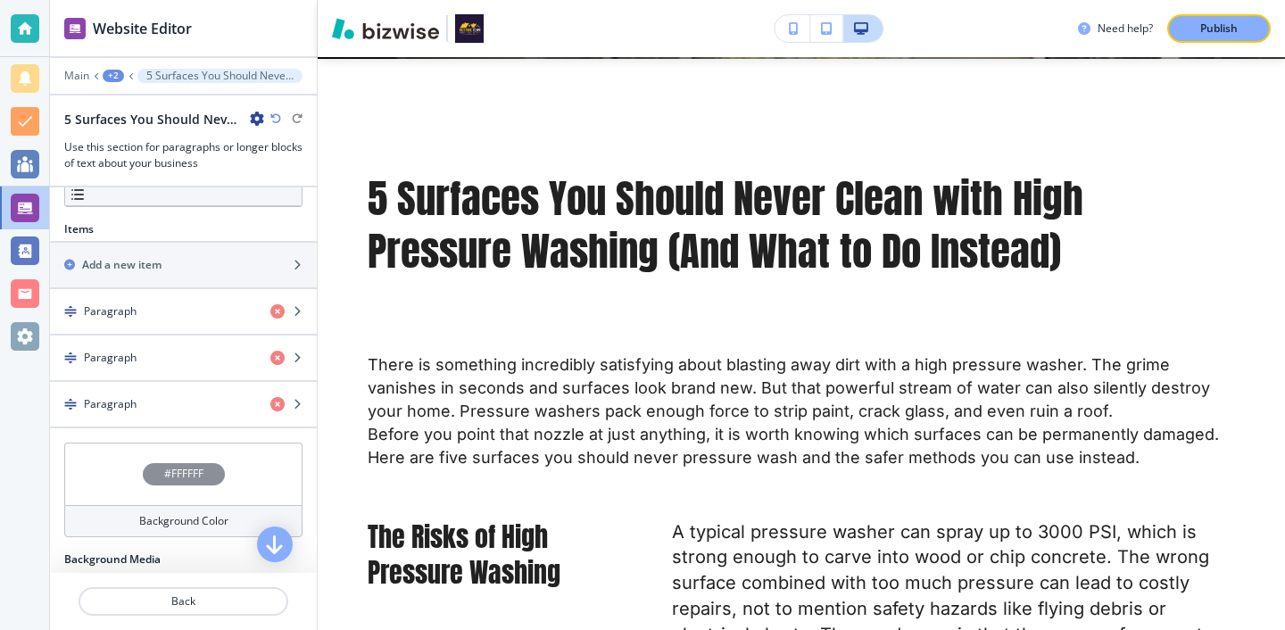
scroll to position [558, 0]
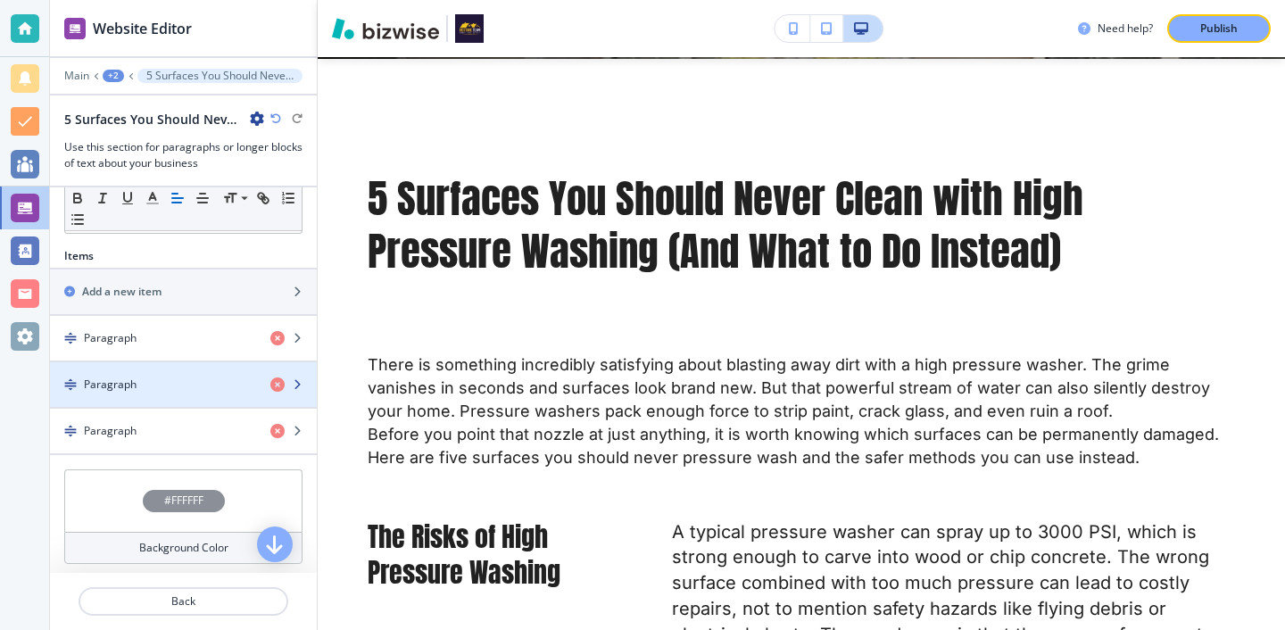
click at [181, 390] on div "Paragraph" at bounding box center [153, 384] width 206 height 16
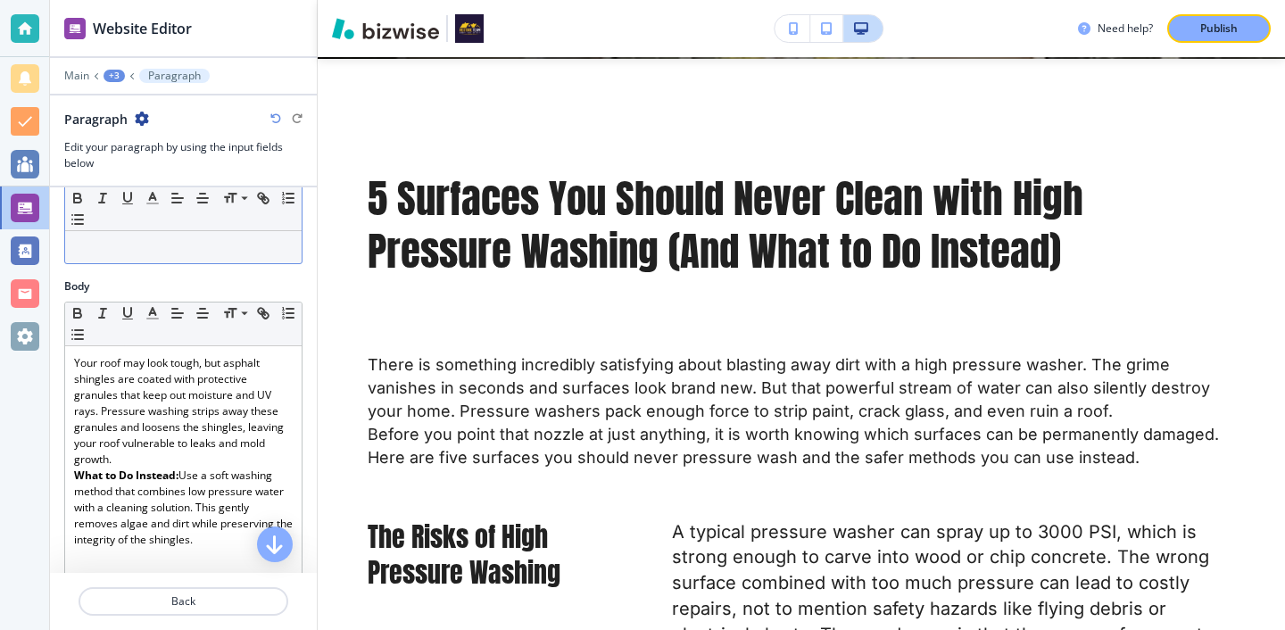
scroll to position [227, 0]
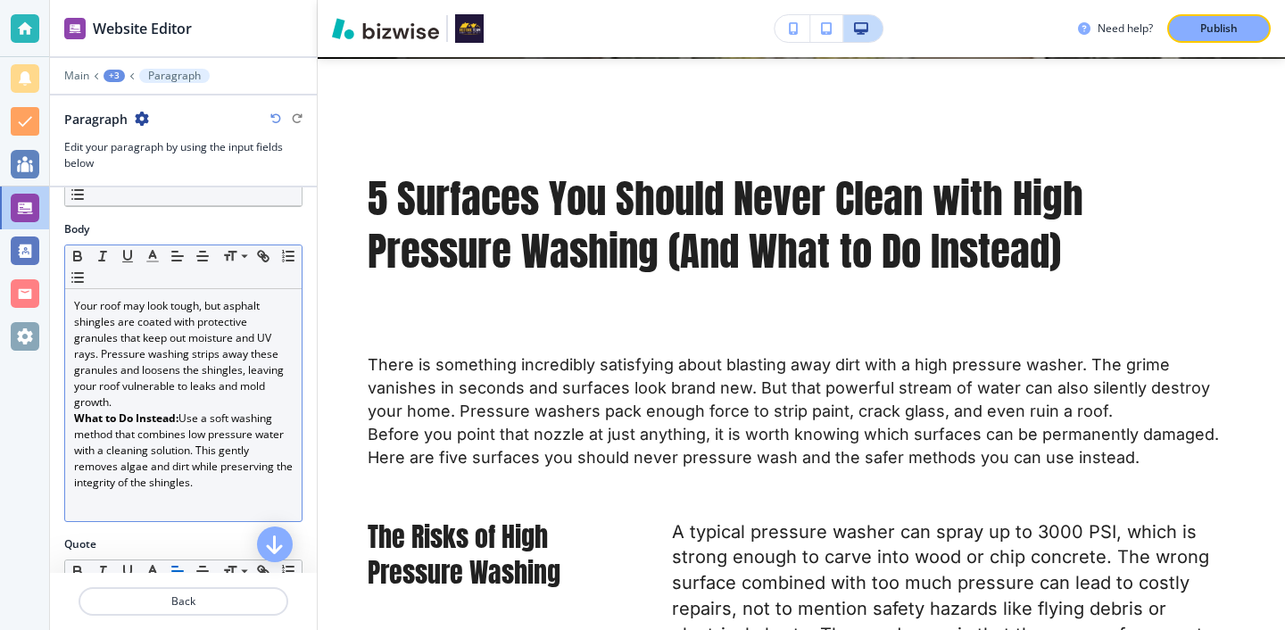
click at [173, 402] on p "Your roof may look tough, but asphalt shingles are coated with protective granu…" at bounding box center [183, 354] width 219 height 112
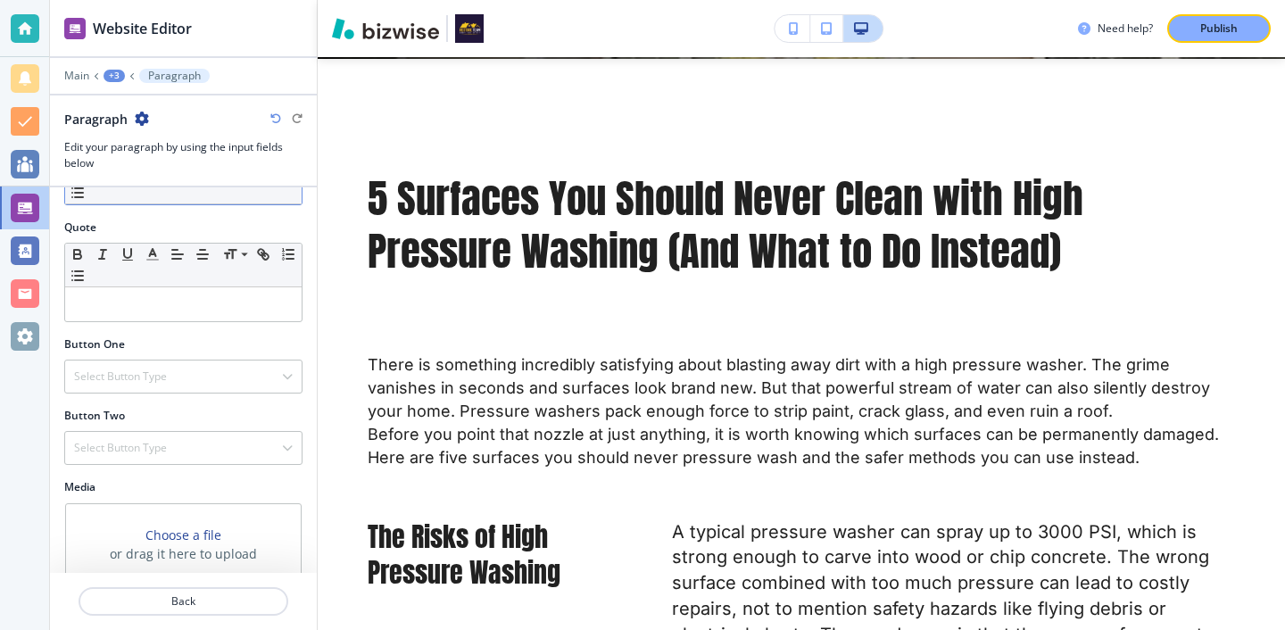
scroll to position [603, 0]
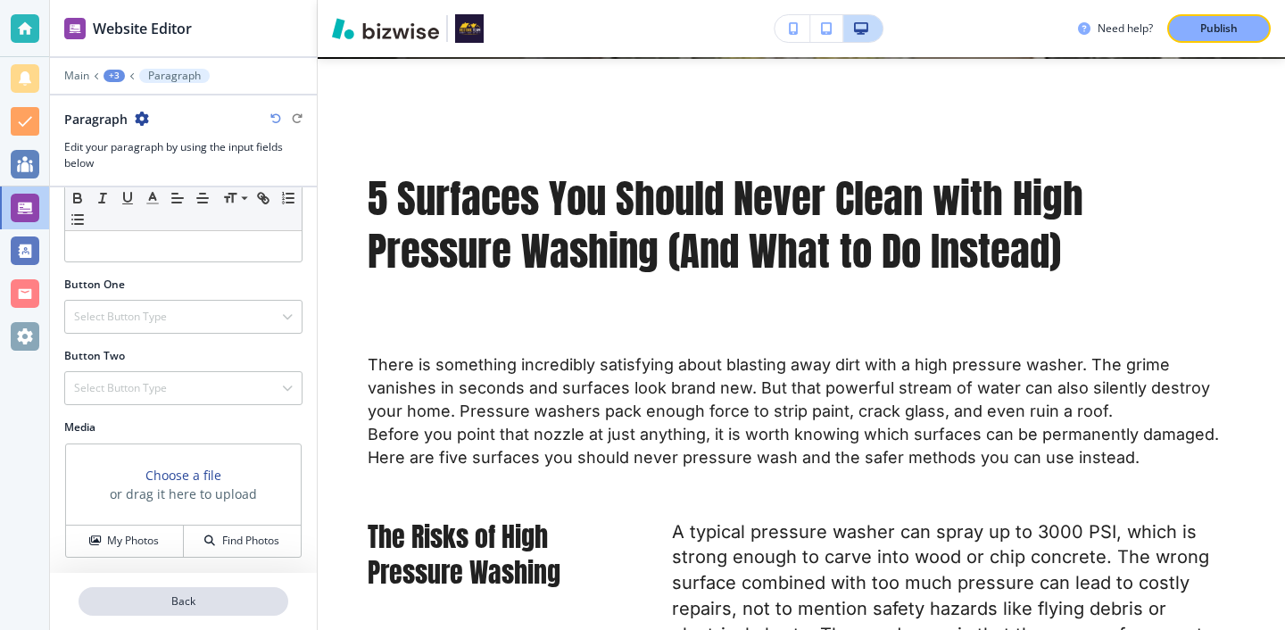
click at [161, 595] on p "Back" at bounding box center [183, 601] width 206 height 16
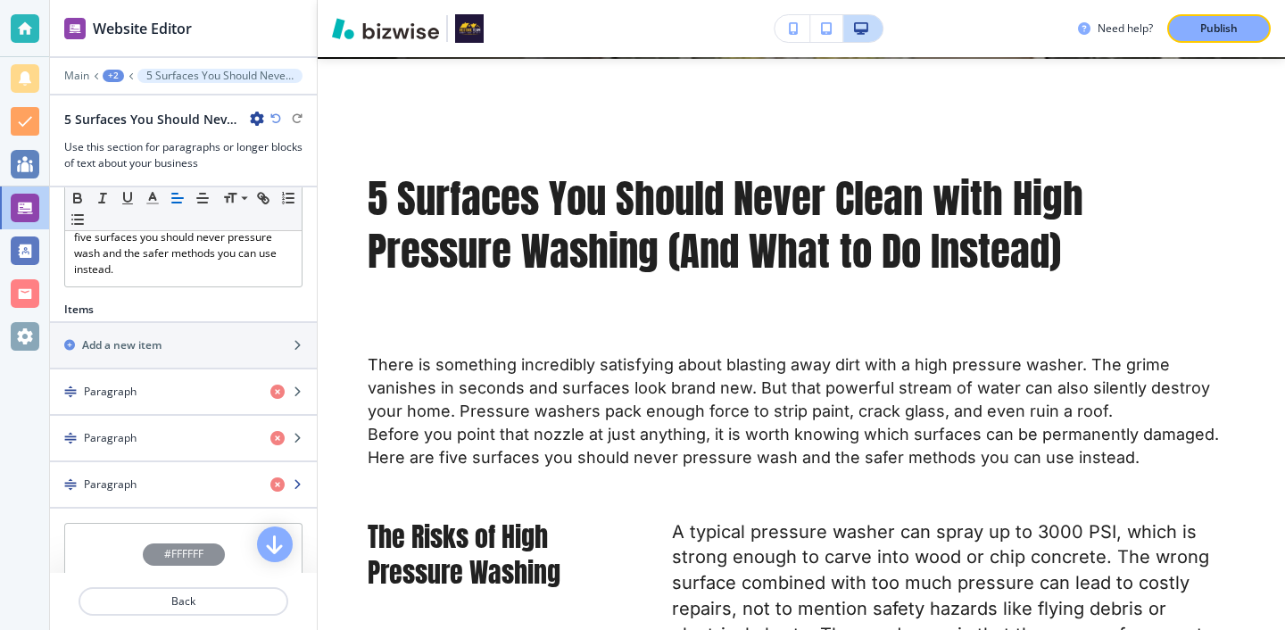
scroll to position [501, 0]
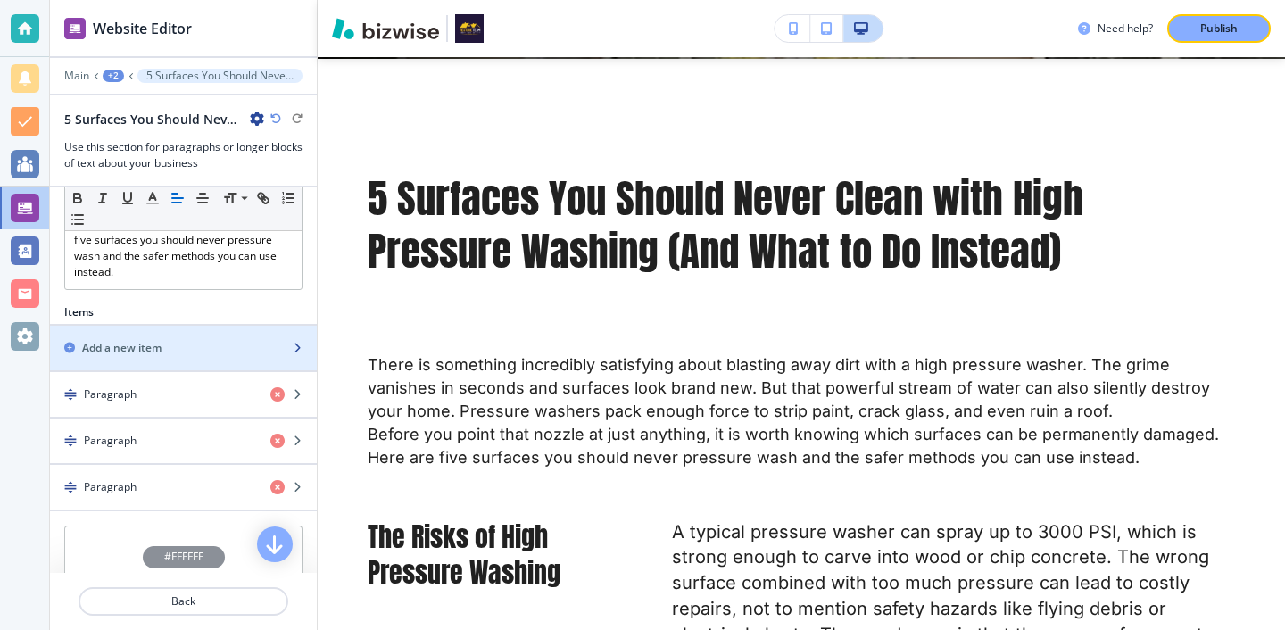
click at [145, 361] on div "button" at bounding box center [183, 363] width 267 height 14
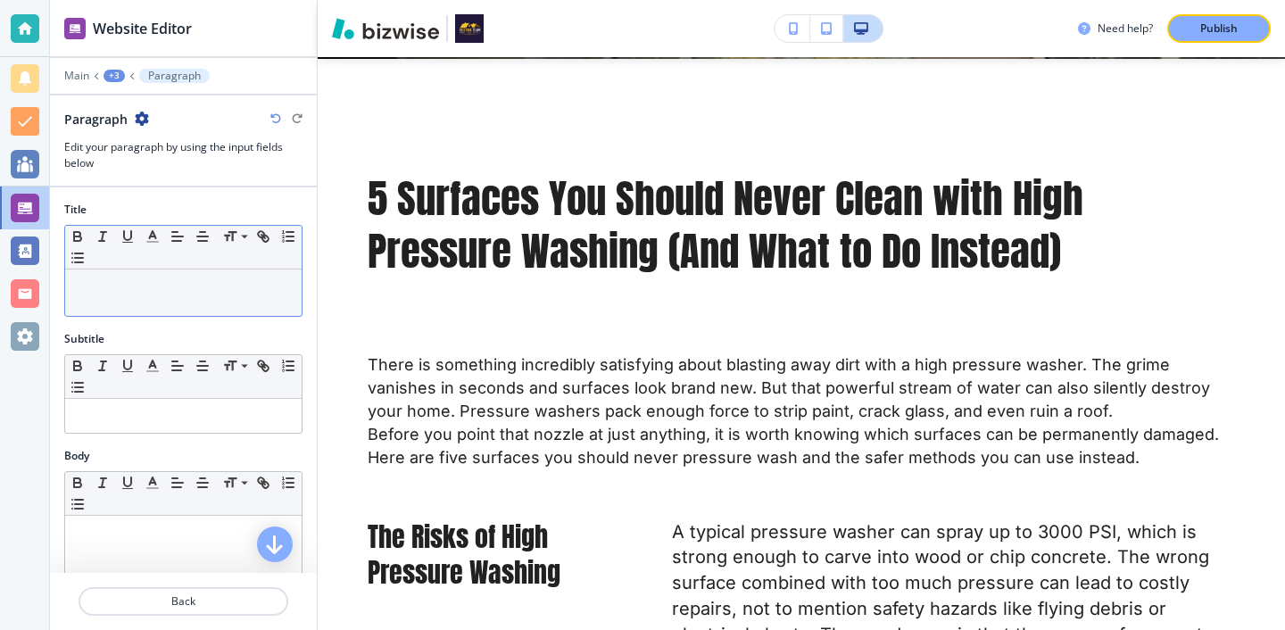
click at [194, 288] on p at bounding box center [183, 286] width 219 height 16
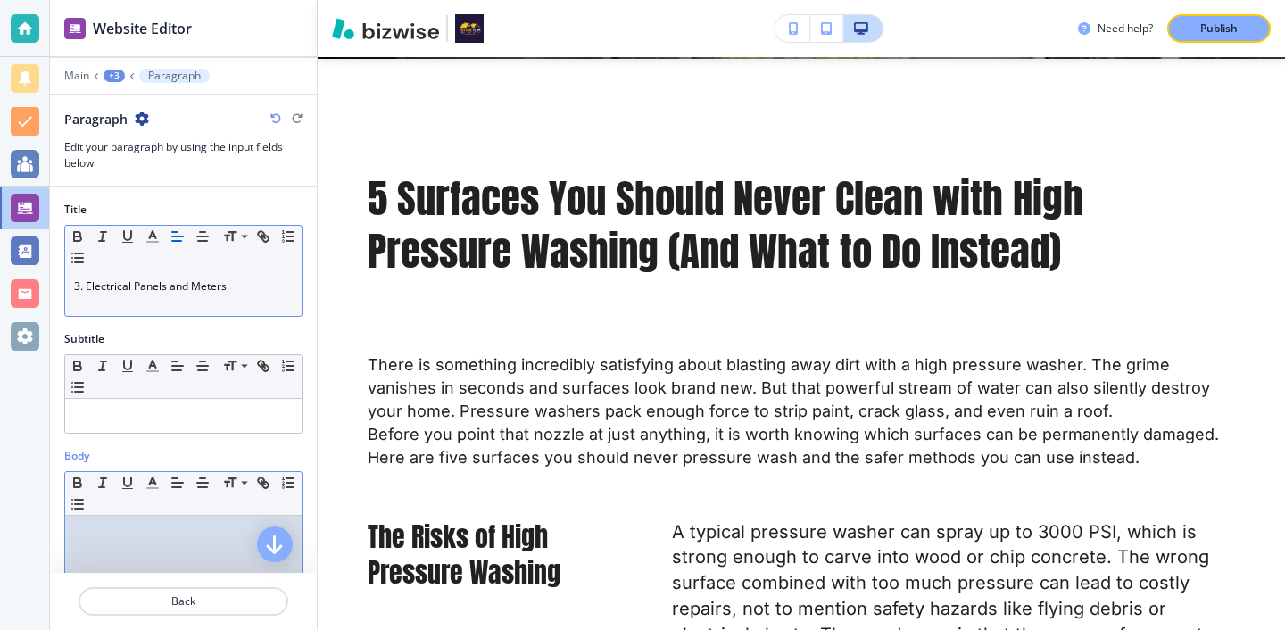
click at [177, 525] on p at bounding box center [183, 533] width 219 height 16
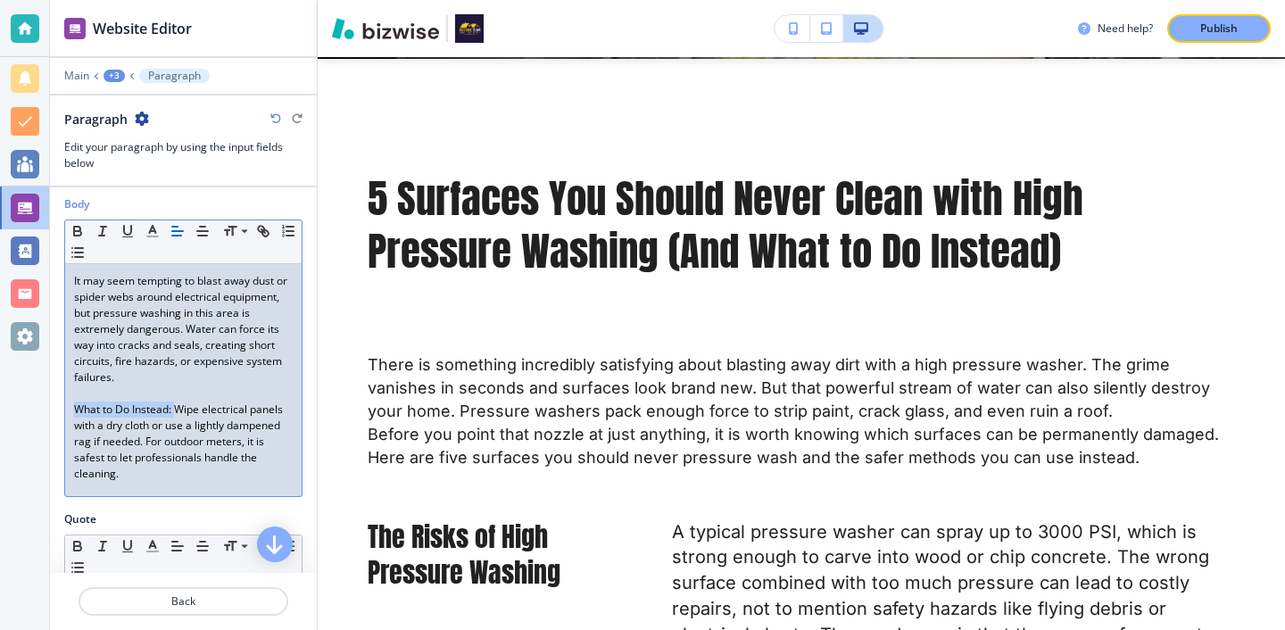
drag, startPoint x: 174, startPoint y: 409, endPoint x: 16, endPoint y: 407, distance: 157.9
click at [18, 409] on div "Website Editor Main +3 Paragraph Paragraph Edit your paragraph by using the inp…" at bounding box center [642, 315] width 1285 height 630
click at [75, 234] on icon "button" at bounding box center [78, 231] width 16 height 16
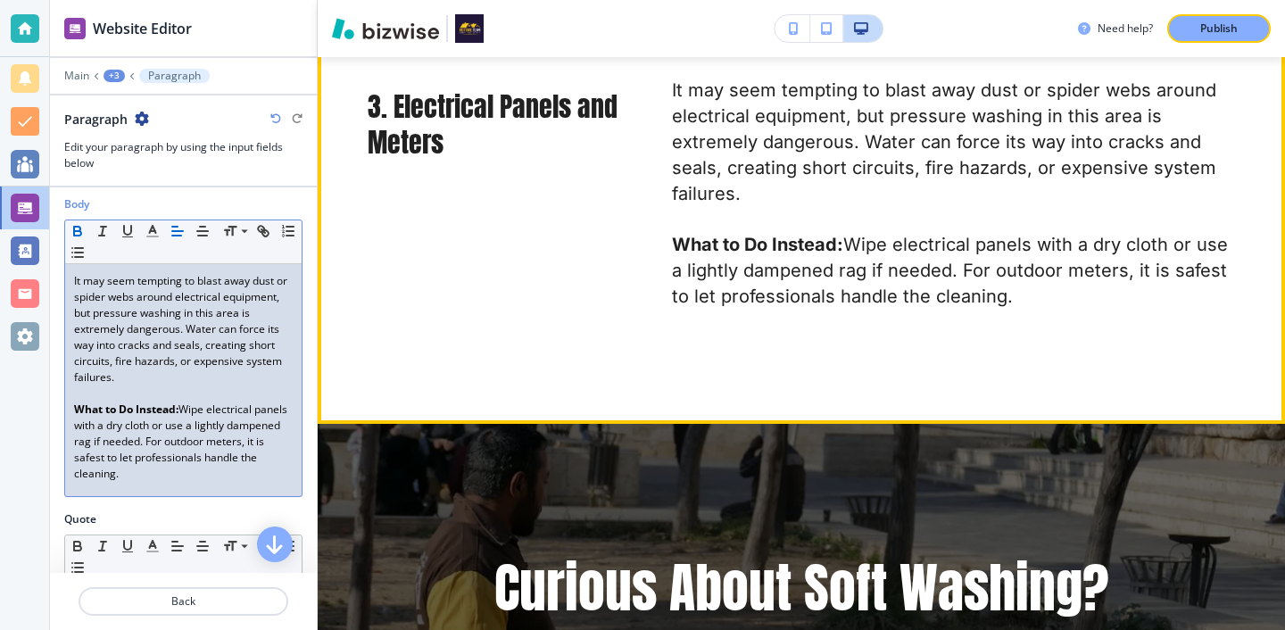
scroll to position [2131, 0]
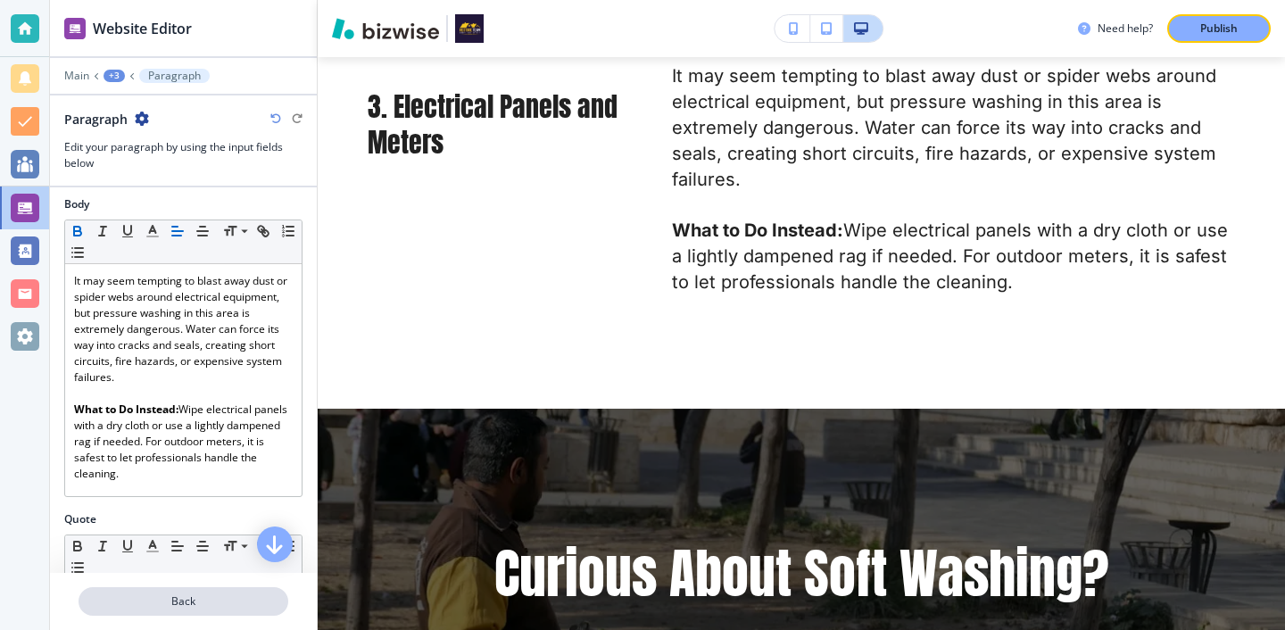
click at [225, 595] on p "Back" at bounding box center [183, 601] width 206 height 16
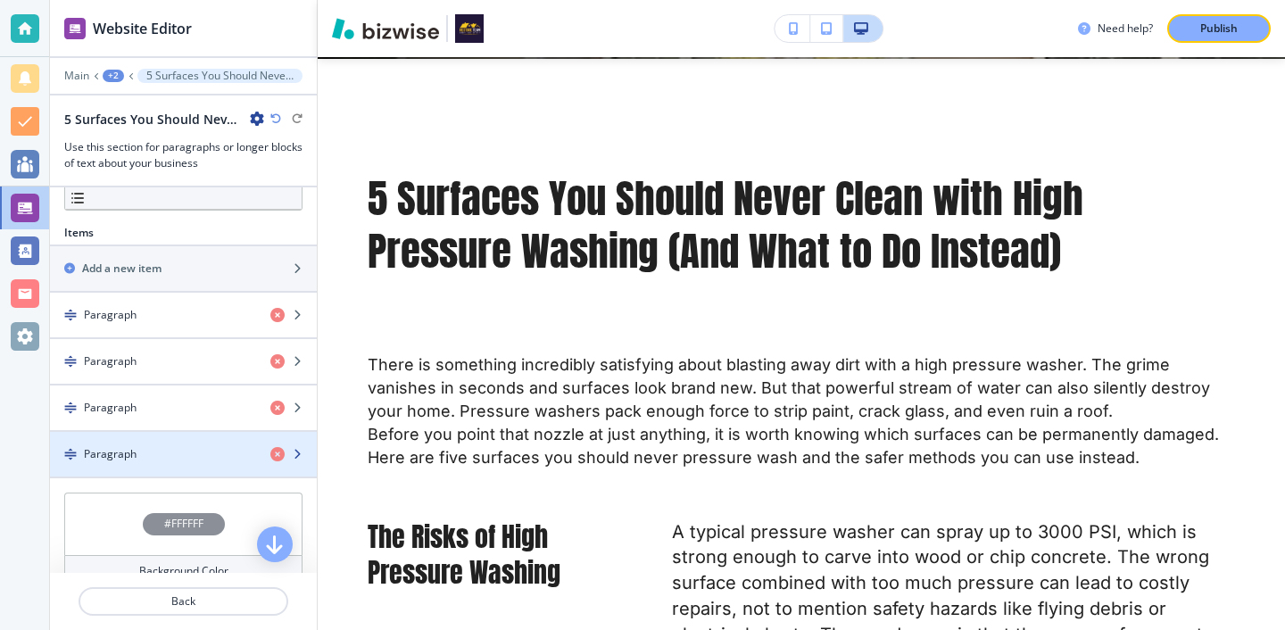
scroll to position [575, 0]
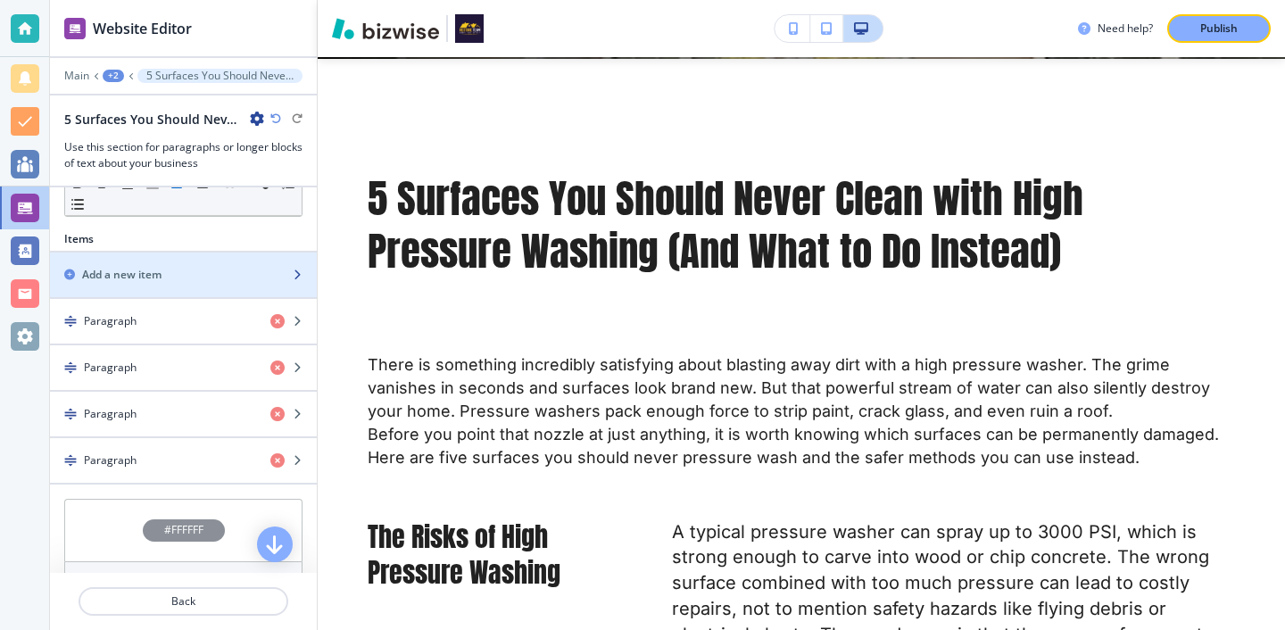
click at [242, 269] on div "Add a new item" at bounding box center [163, 275] width 227 height 16
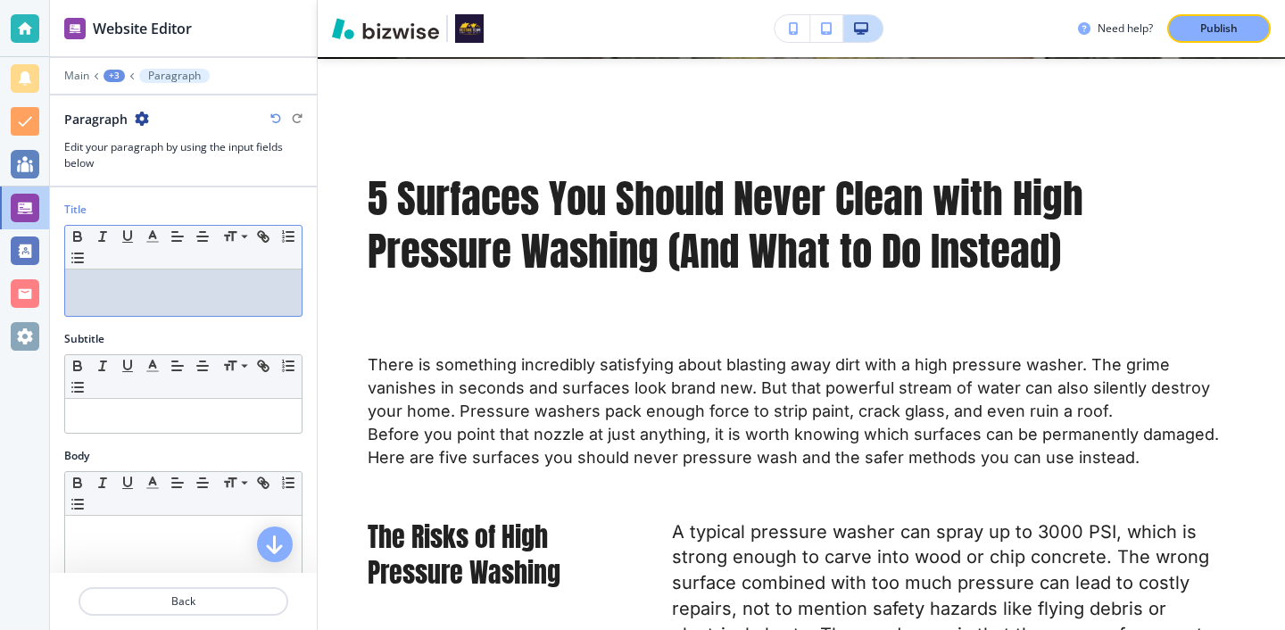
click at [153, 292] on p at bounding box center [183, 286] width 219 height 16
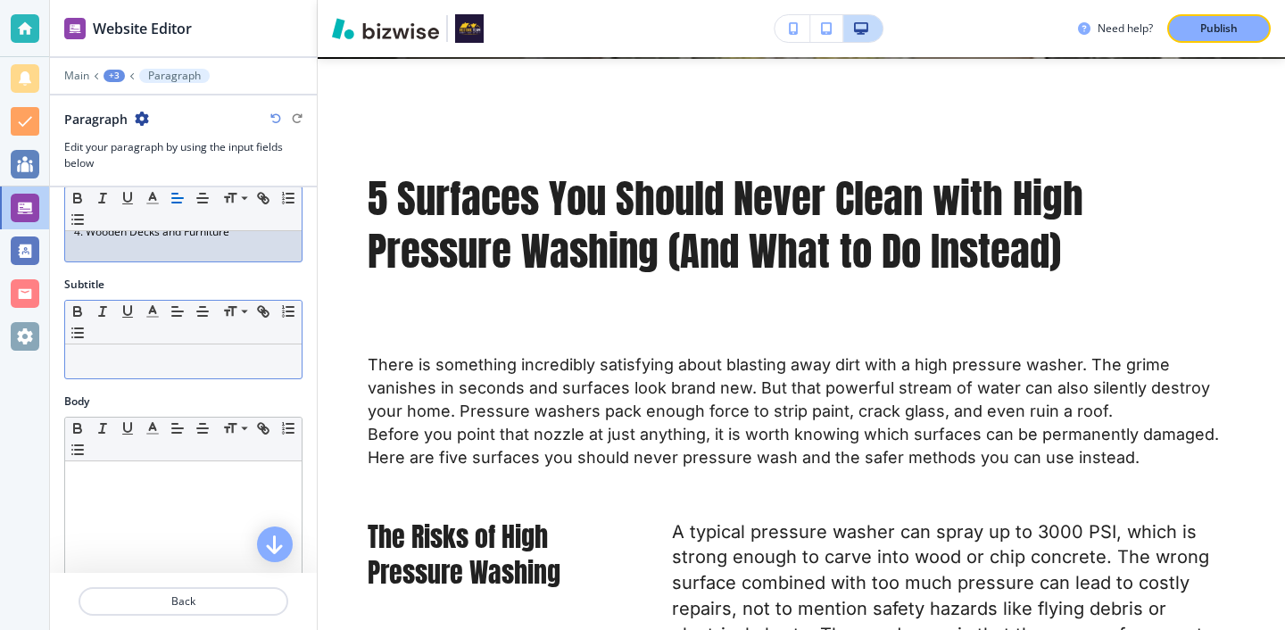
scroll to position [120, 0]
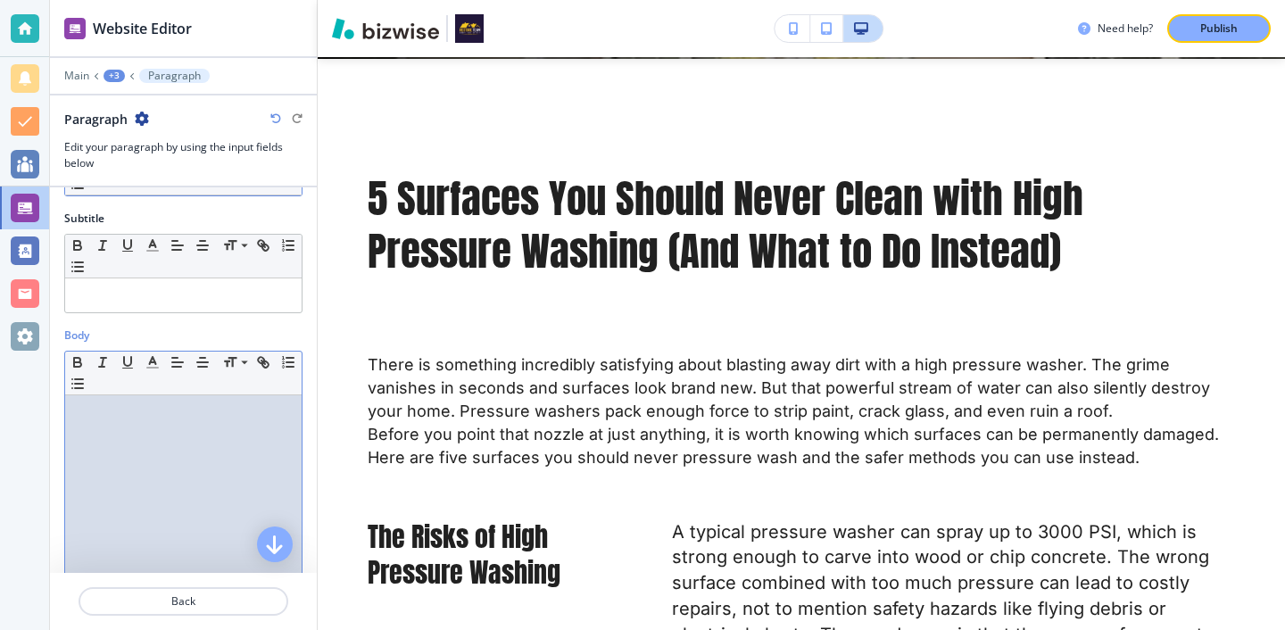
click at [125, 410] on p at bounding box center [183, 412] width 219 height 16
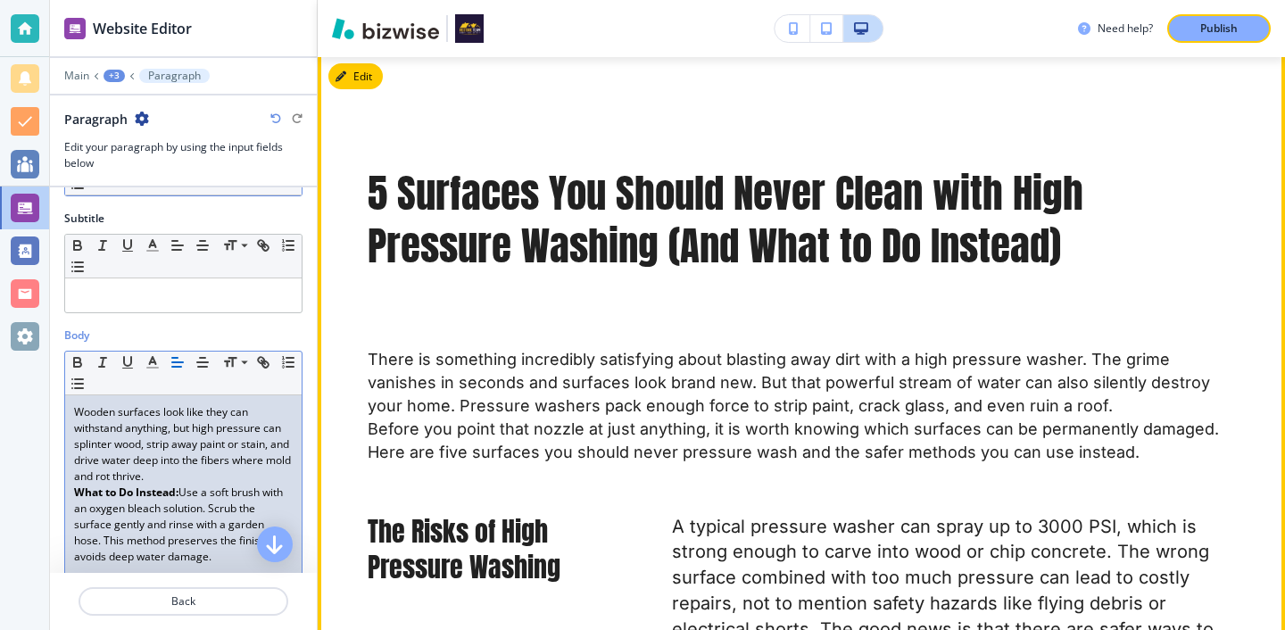
scroll to position [974, 0]
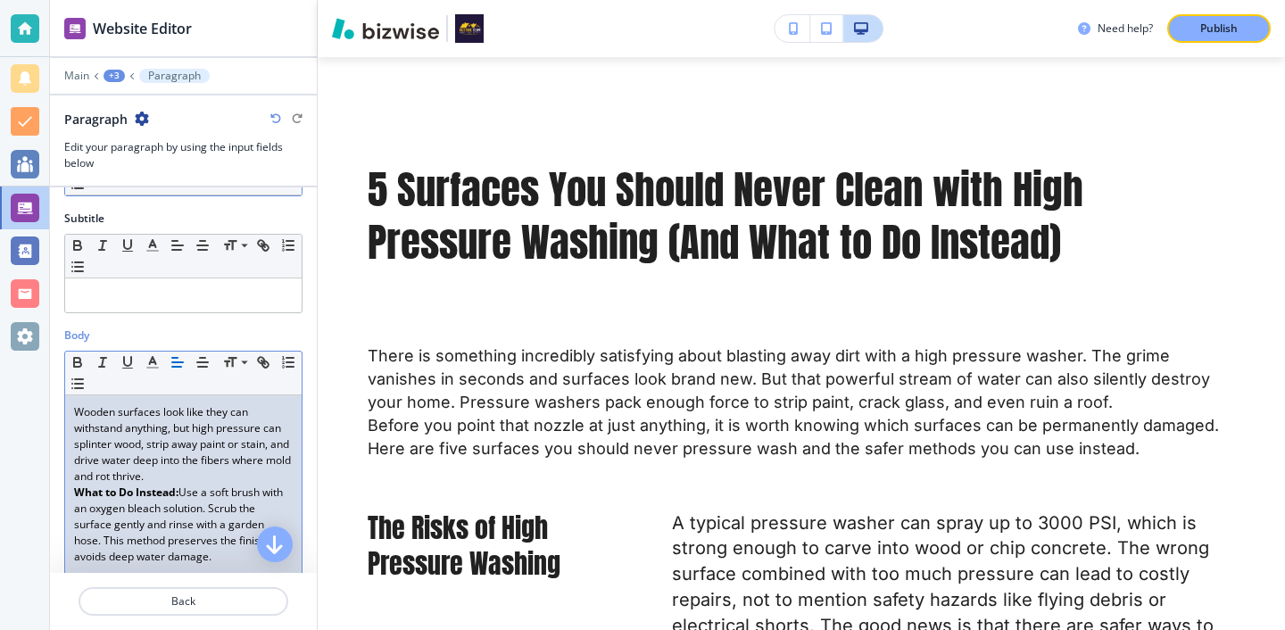
click at [224, 475] on p "Wooden surfaces look like they can withstand anything, but high pressure can sp…" at bounding box center [183, 444] width 219 height 80
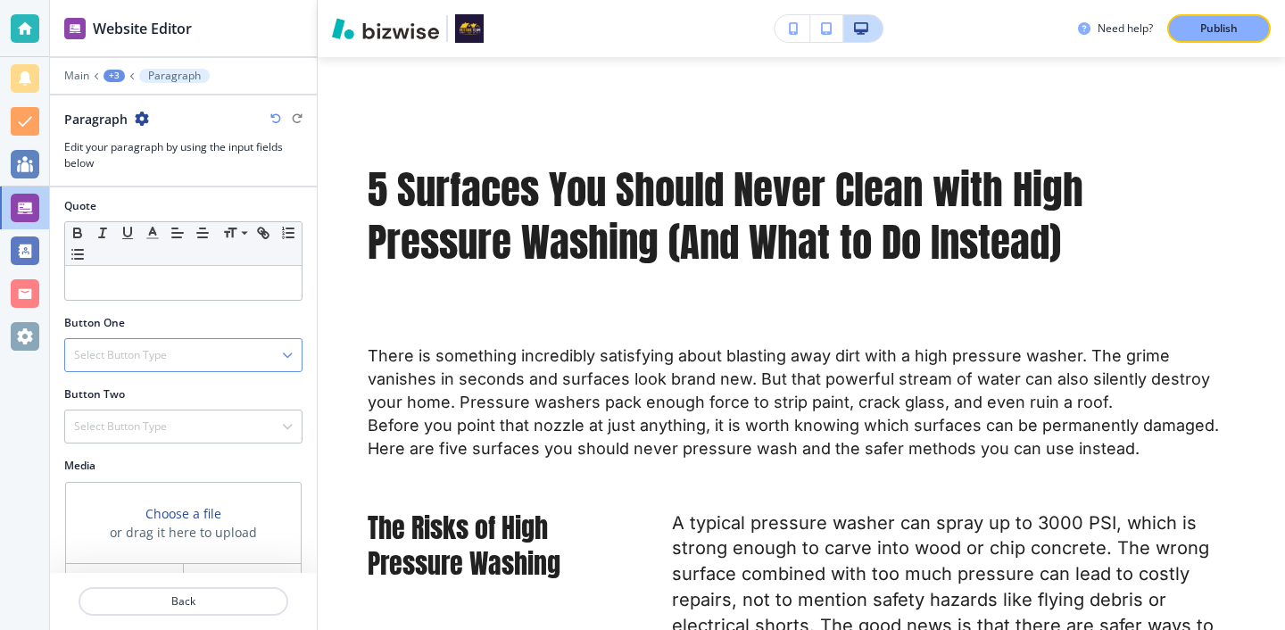
scroll to position [603, 0]
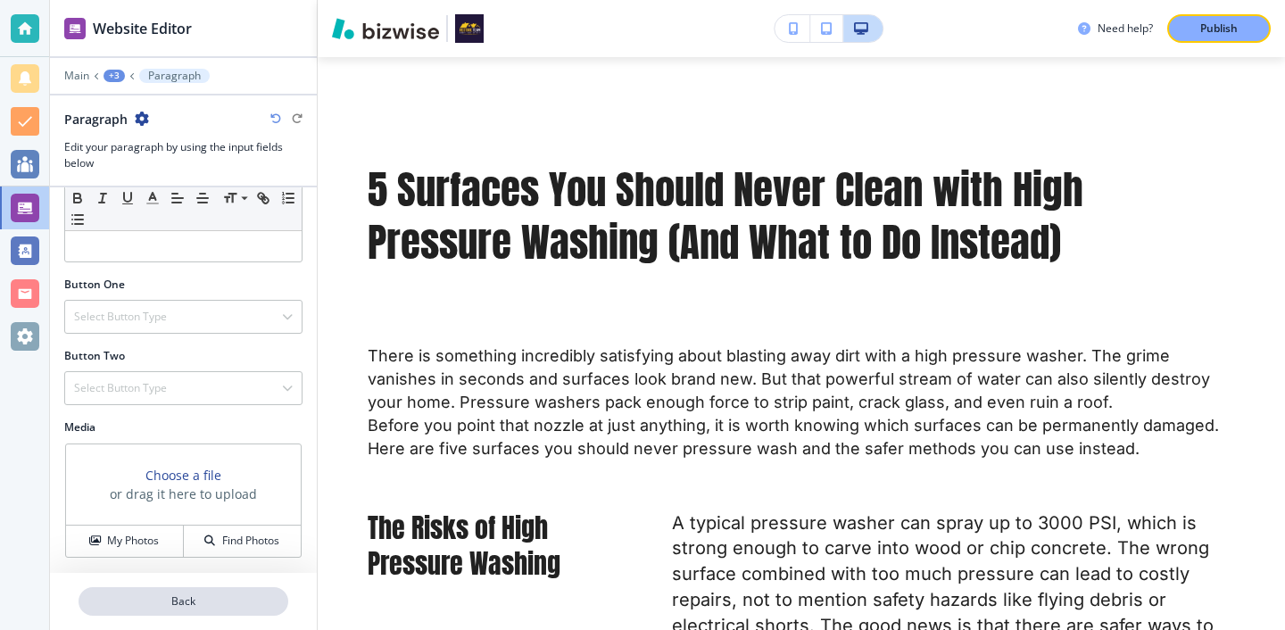
click at [215, 597] on p "Back" at bounding box center [183, 601] width 206 height 16
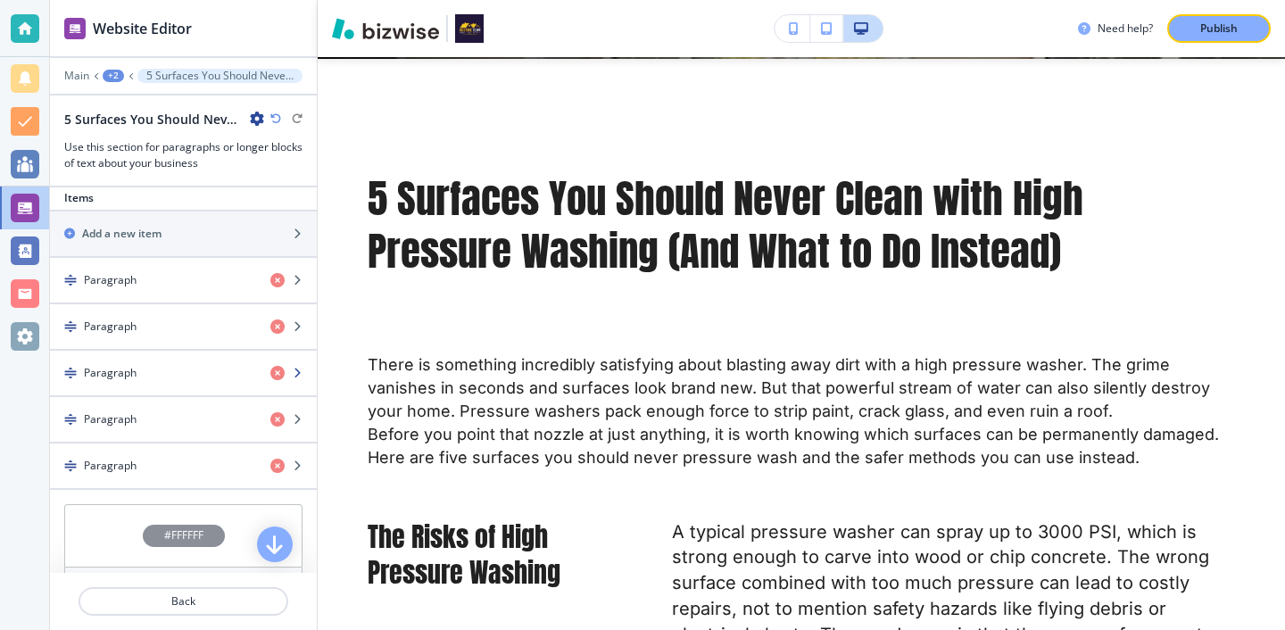
scroll to position [645, 0]
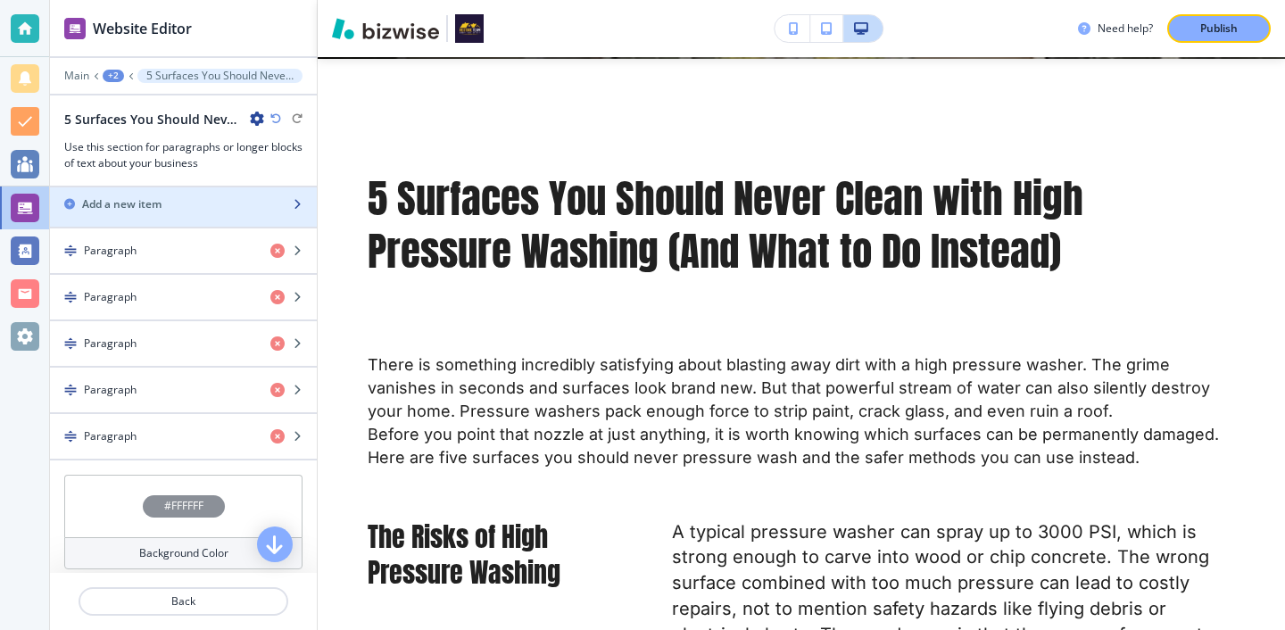
click at [193, 216] on div "button" at bounding box center [183, 219] width 267 height 14
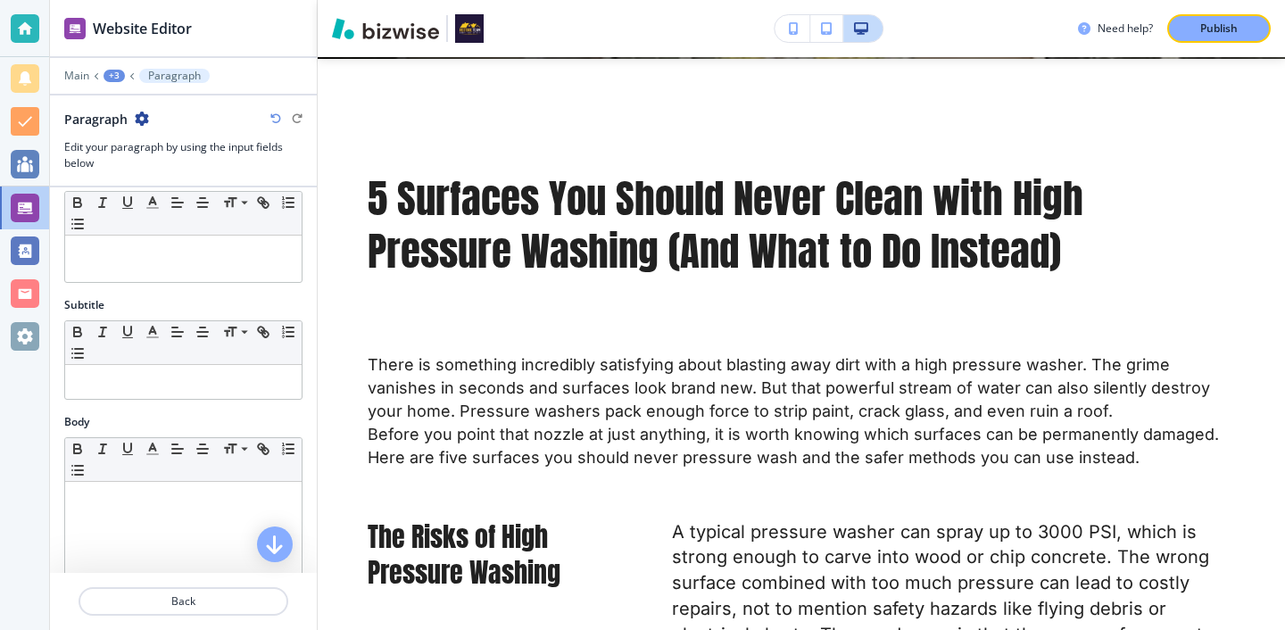
scroll to position [0, 0]
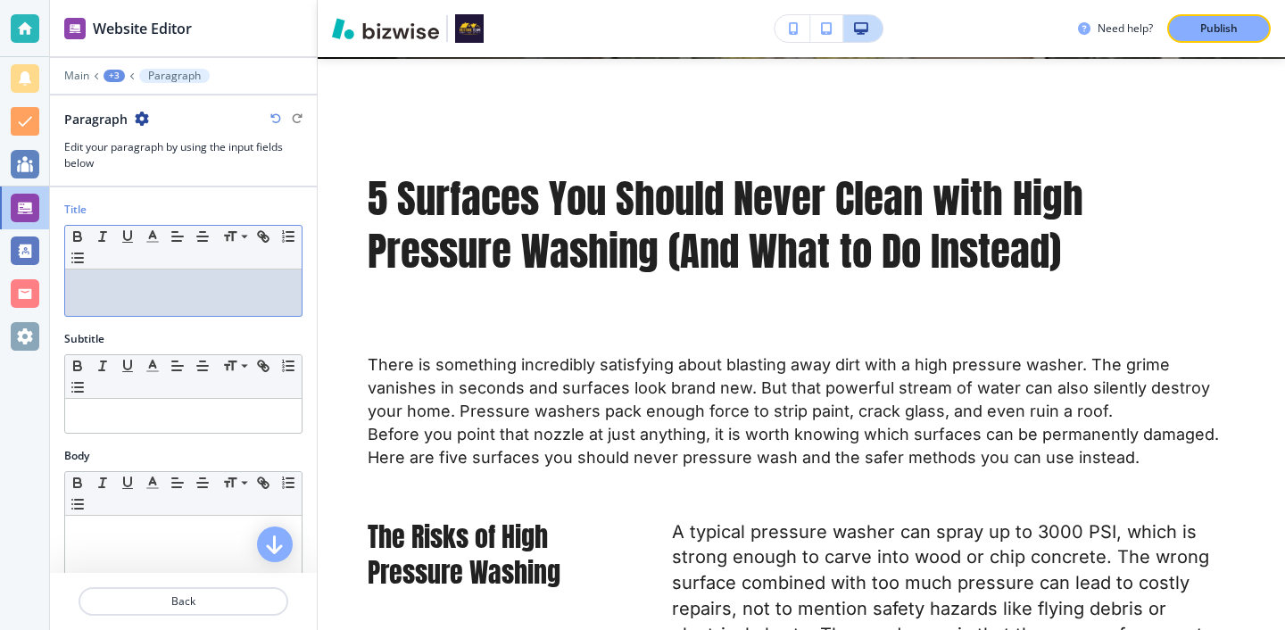
click at [264, 297] on div at bounding box center [183, 292] width 236 height 46
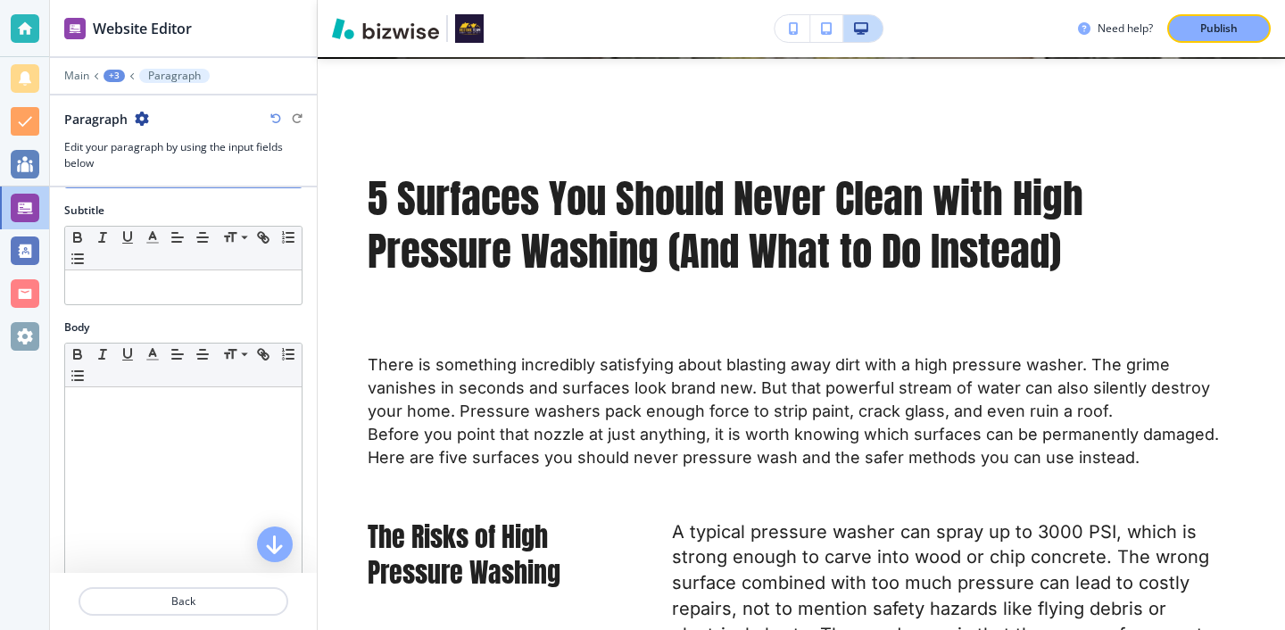
scroll to position [136, 0]
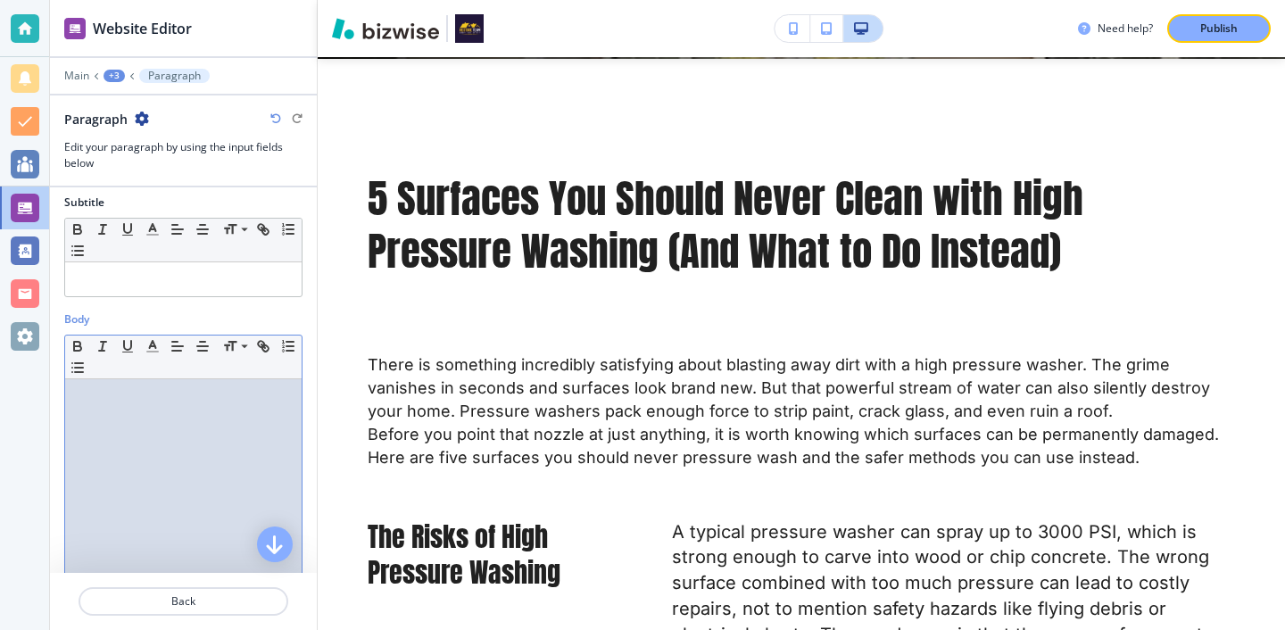
click at [241, 463] on div at bounding box center [183, 495] width 236 height 232
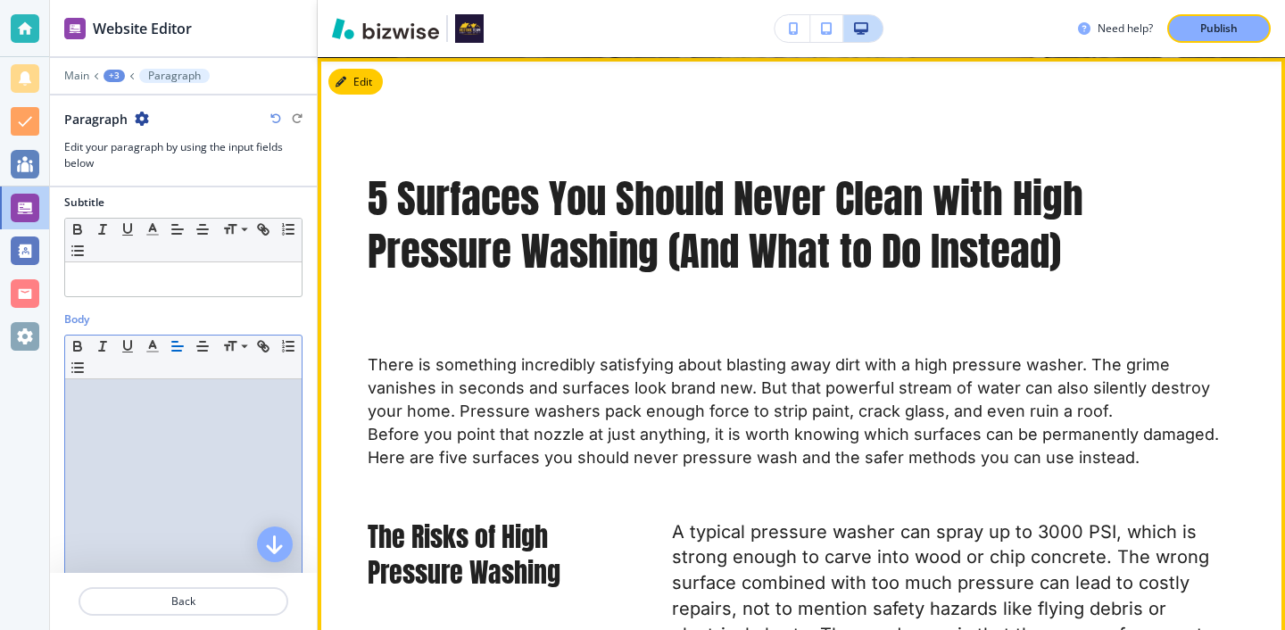
scroll to position [0, 0]
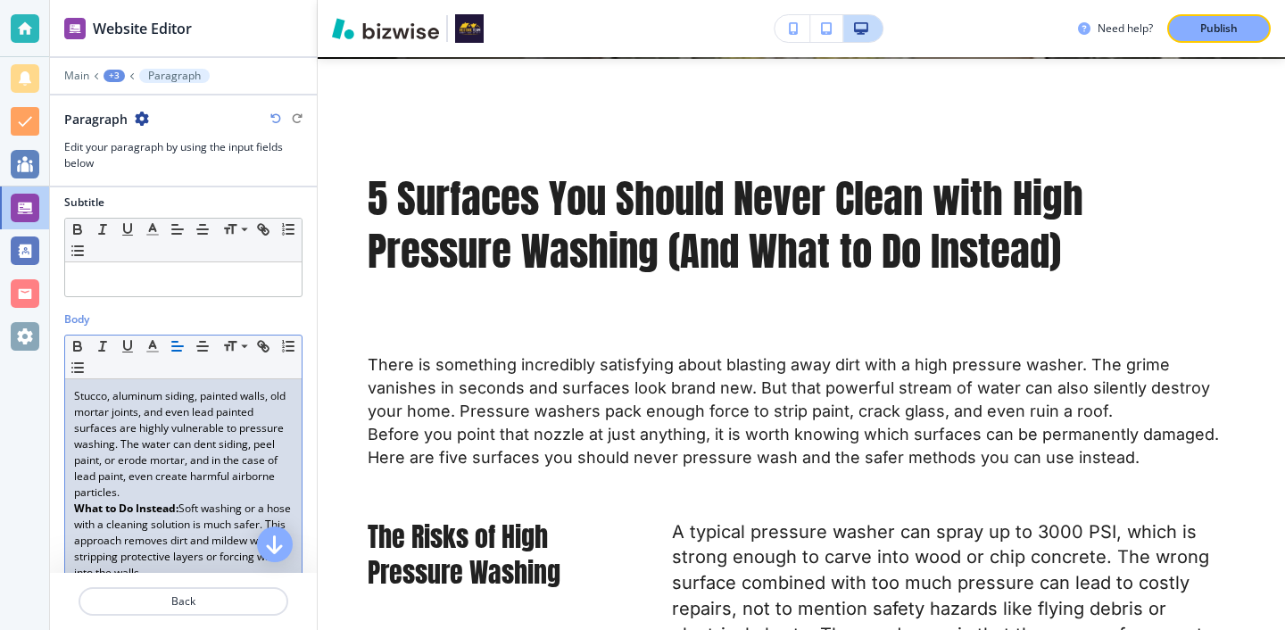
click at [154, 484] on p "Stucco, aluminum siding, painted walls, old mortar joints, and even lead painte…" at bounding box center [183, 444] width 219 height 112
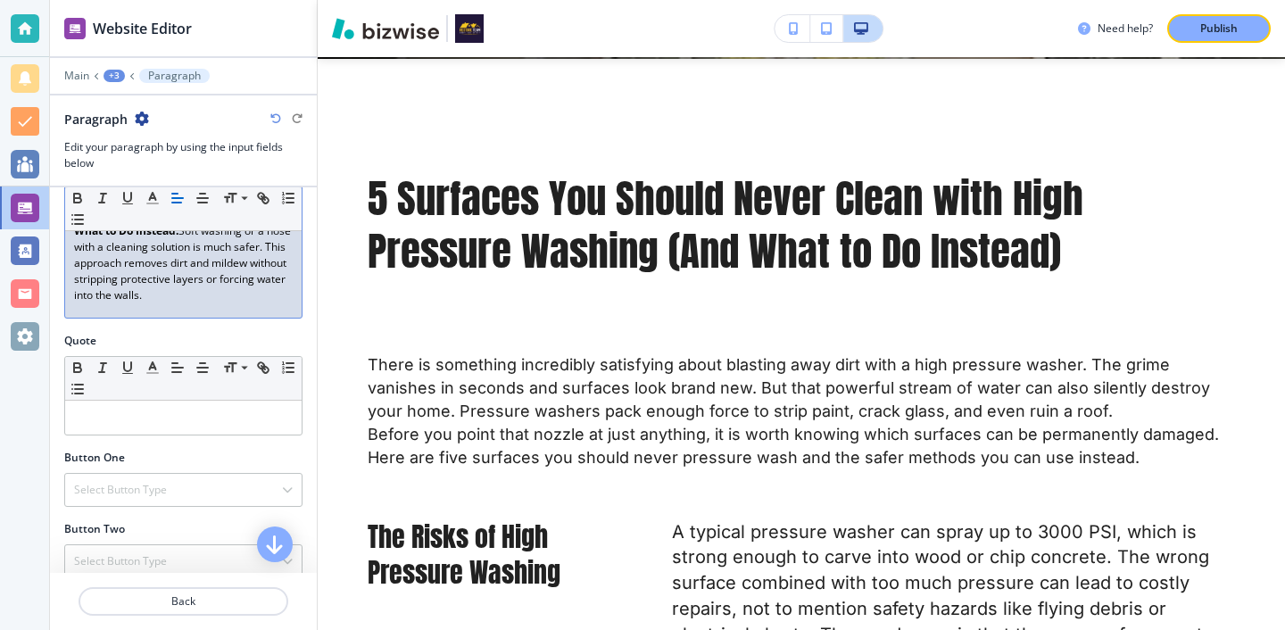
scroll to position [442, 0]
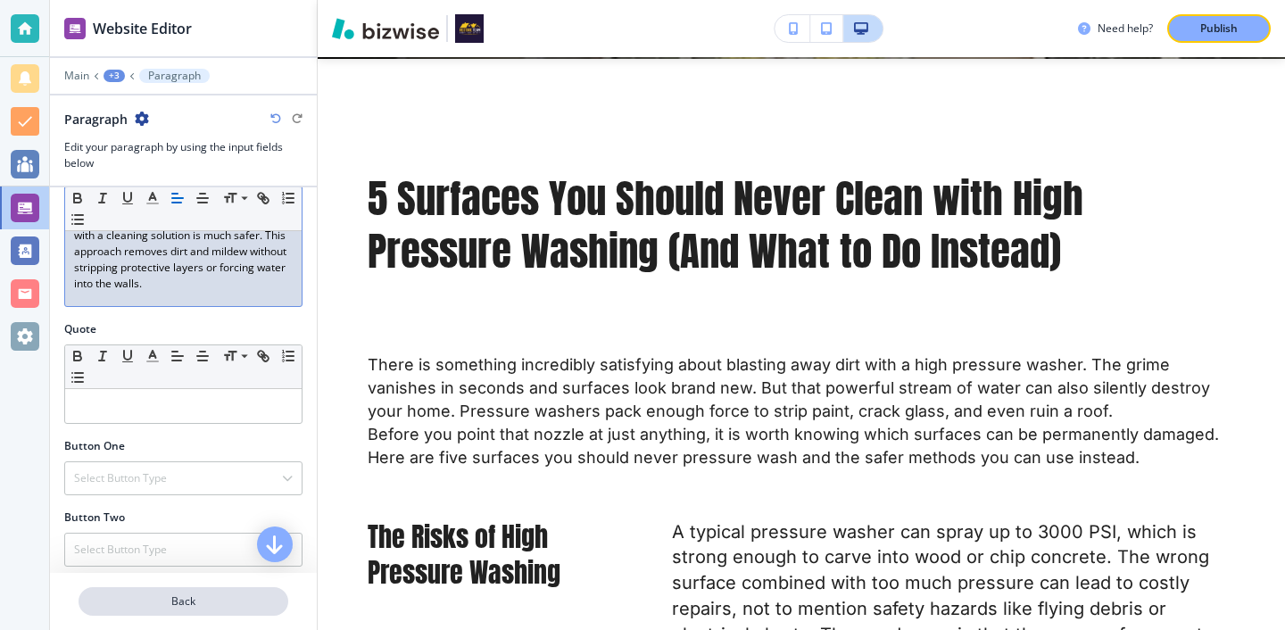
click at [172, 593] on p "Back" at bounding box center [183, 601] width 206 height 16
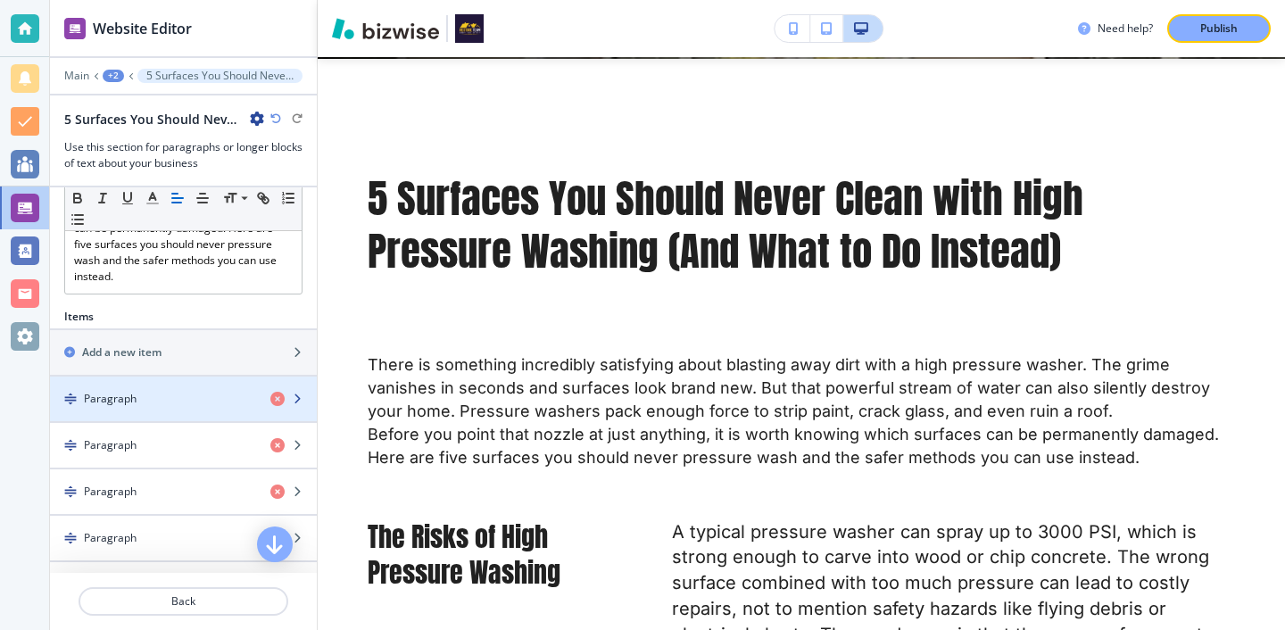
scroll to position [498, 0]
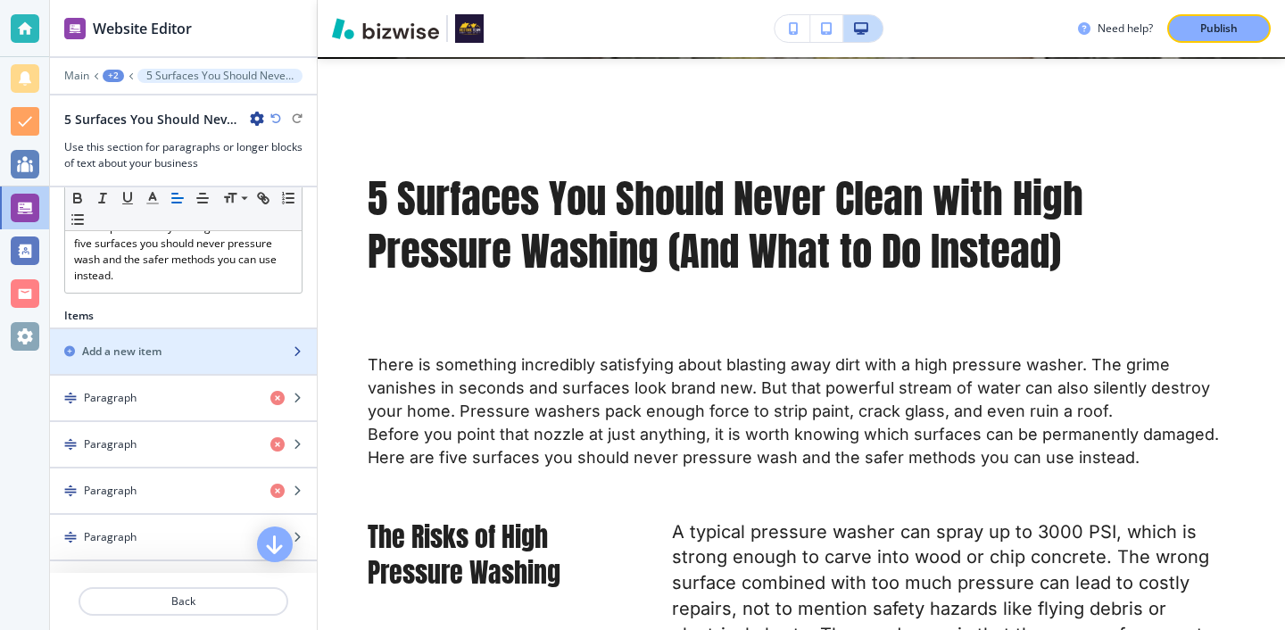
click at [191, 369] on div "button" at bounding box center [183, 367] width 267 height 14
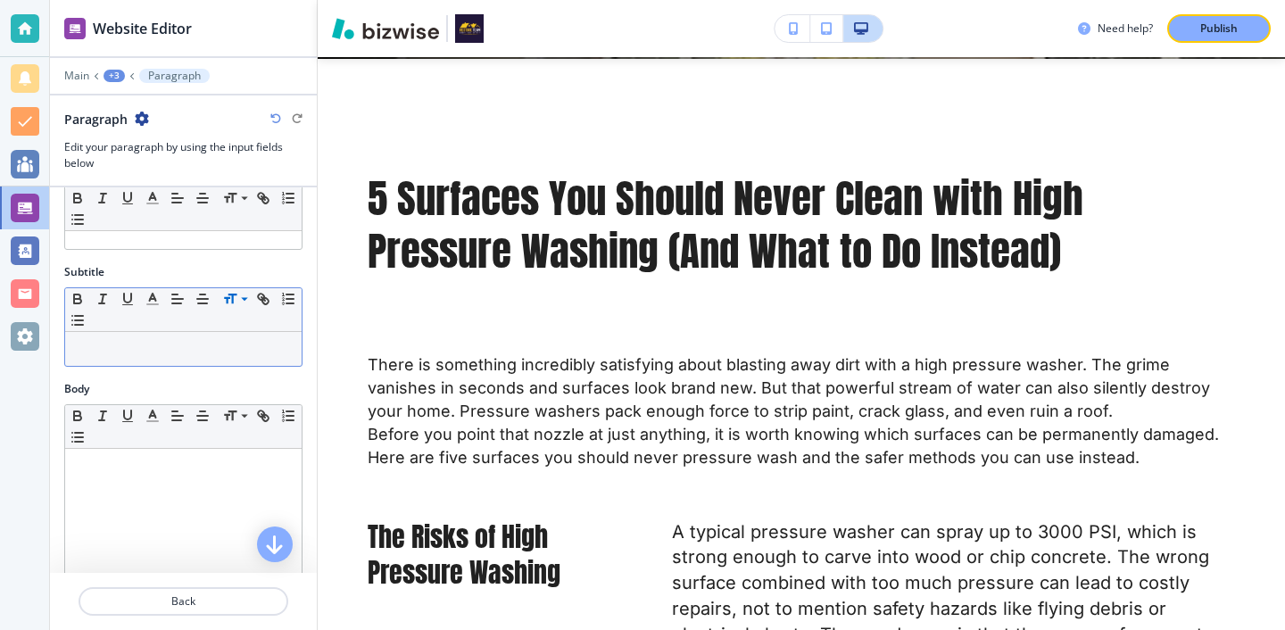
scroll to position [0, 0]
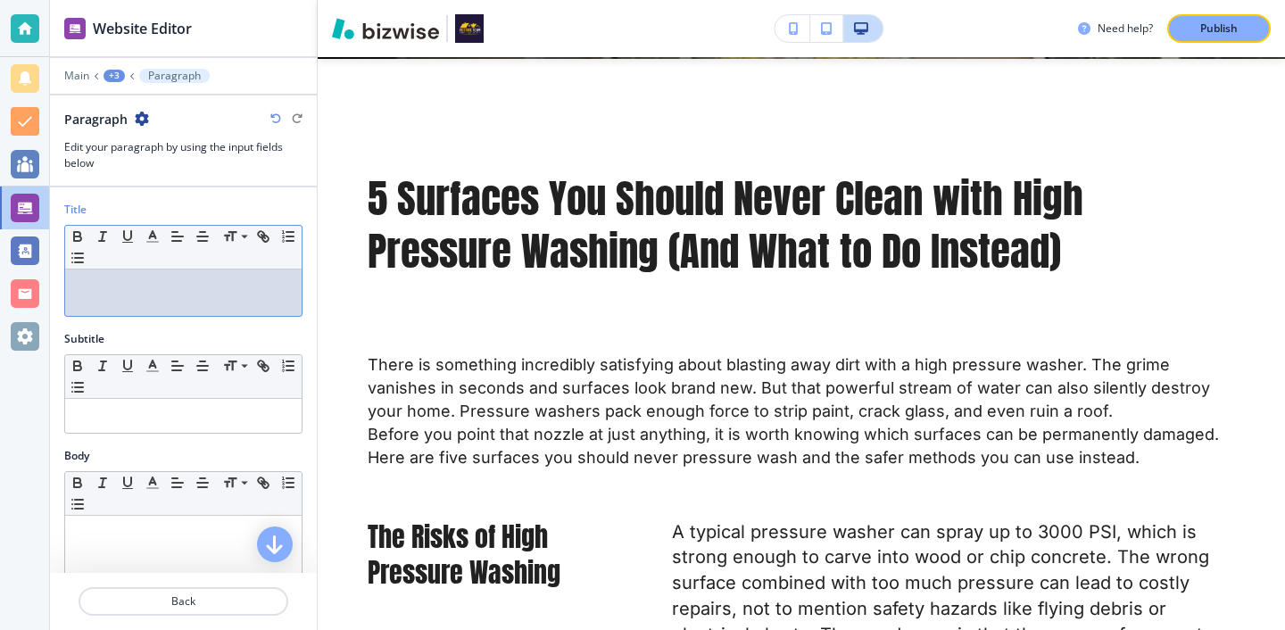
click at [235, 277] on div at bounding box center [183, 292] width 236 height 46
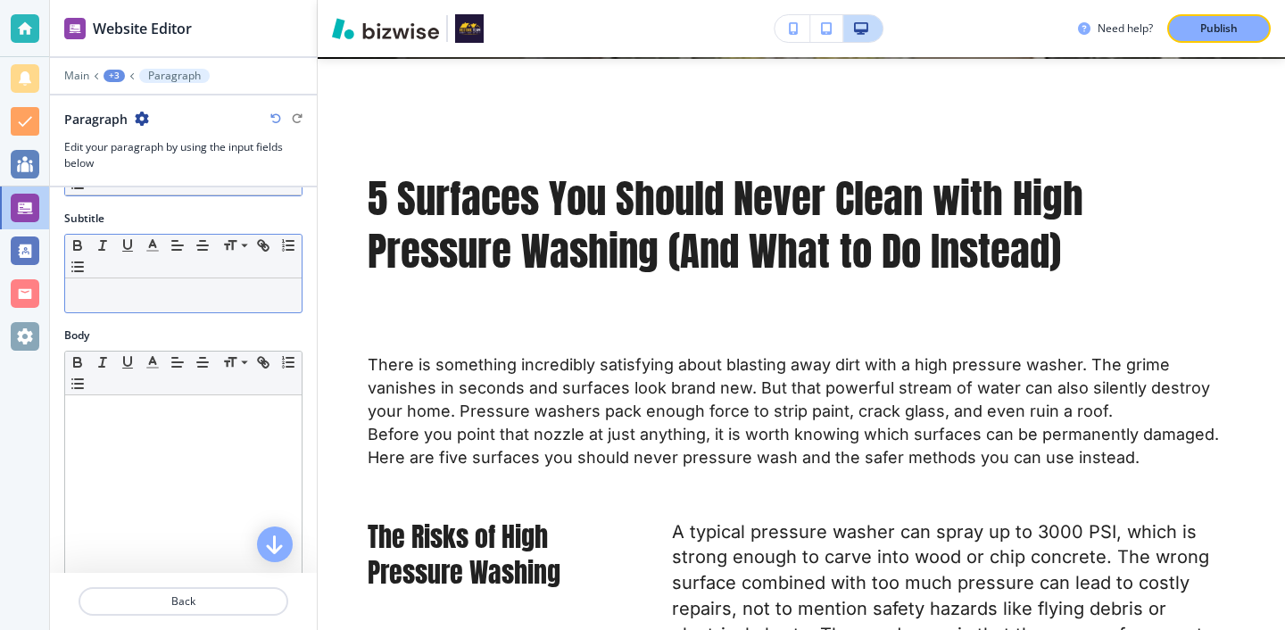
scroll to position [205, 0]
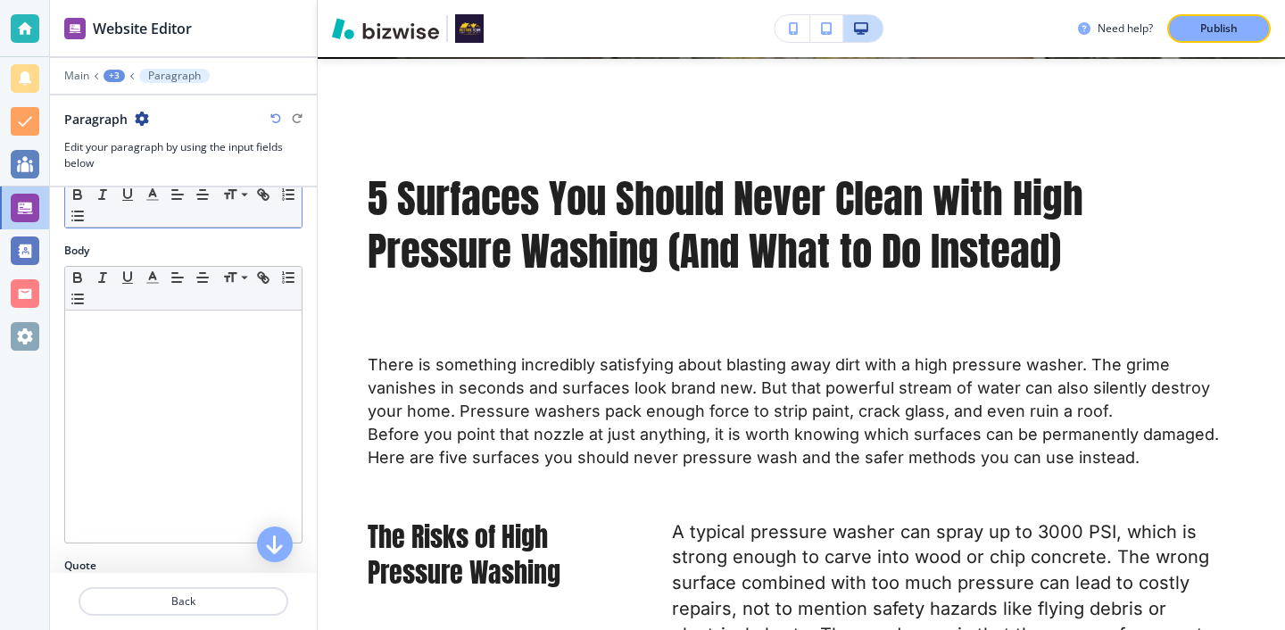
click at [222, 416] on div at bounding box center [183, 426] width 236 height 232
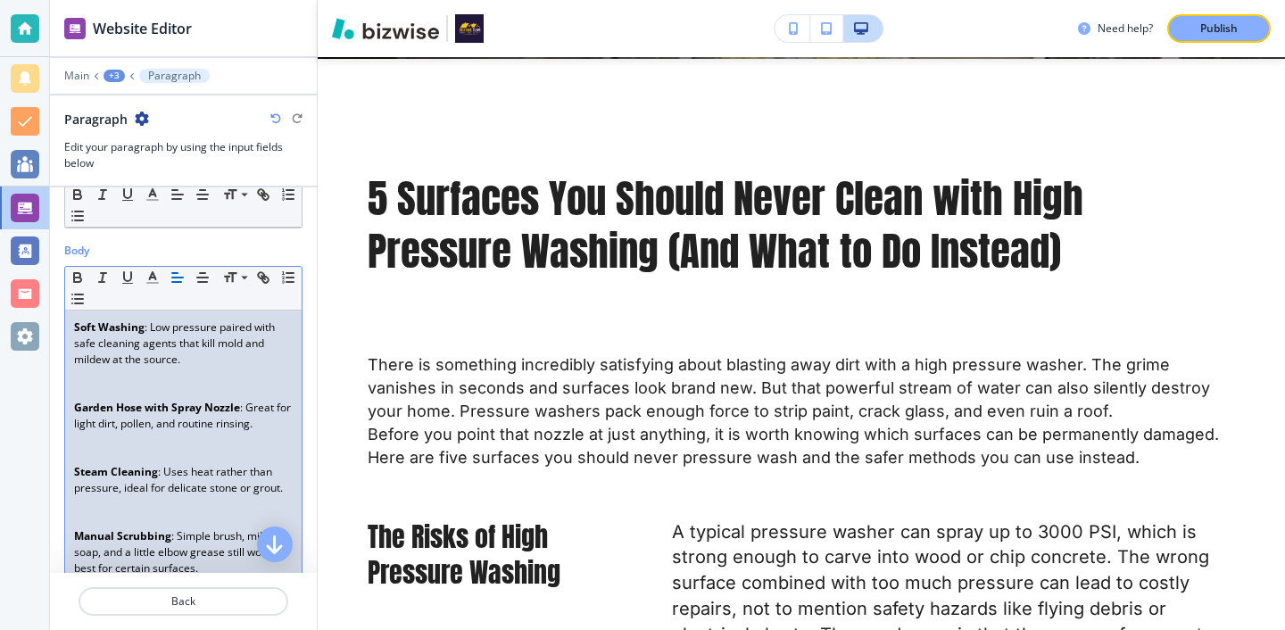
scroll to position [0, 0]
click at [160, 460] on p at bounding box center [183, 456] width 219 height 16
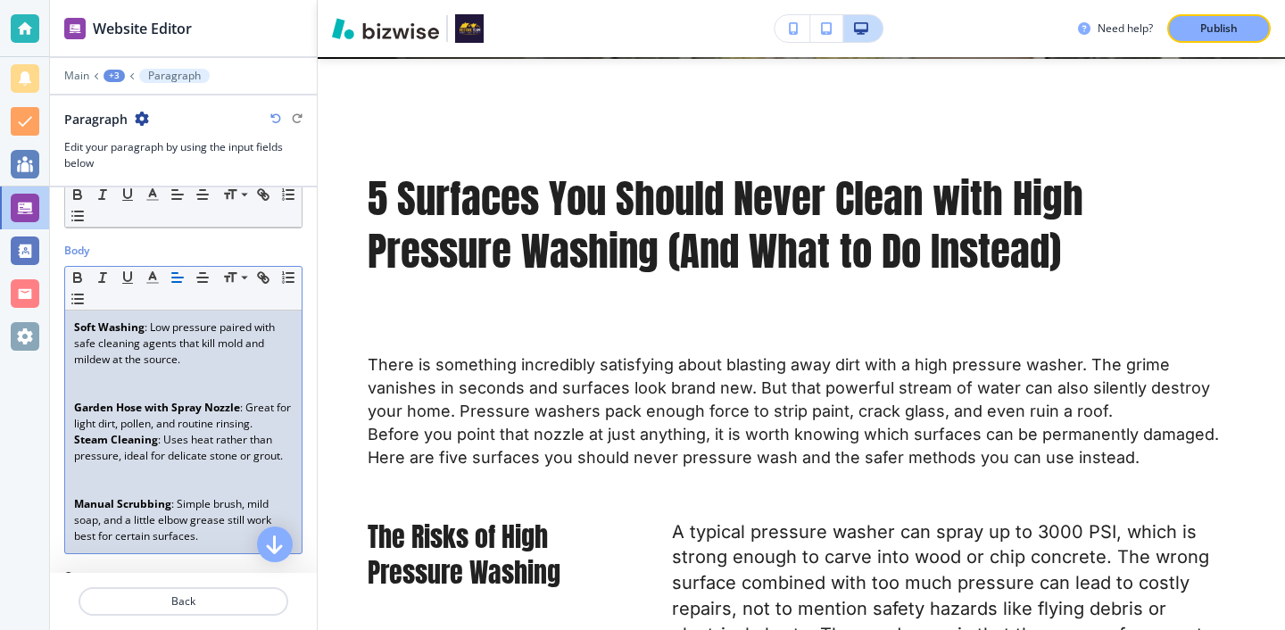
click at [127, 377] on p at bounding box center [183, 376] width 219 height 16
click at [127, 393] on p at bounding box center [183, 392] width 219 height 16
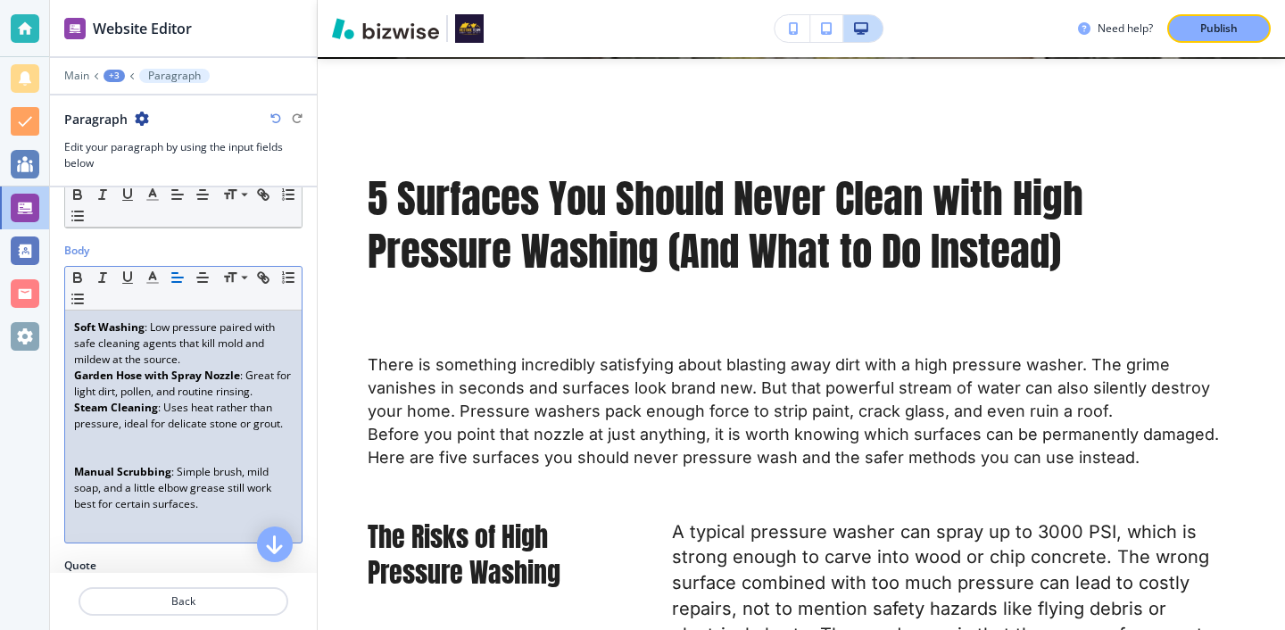
click at [73, 465] on div "Soft Washing : Low pressure paired with safe cleaning agents that kill mold and…" at bounding box center [183, 426] width 236 height 232
click at [73, 466] on div "Soft Washing : Low pressure paired with safe cleaning agents that kill mold and…" at bounding box center [183, 426] width 236 height 232
click at [74, 463] on p at bounding box center [183, 456] width 219 height 16
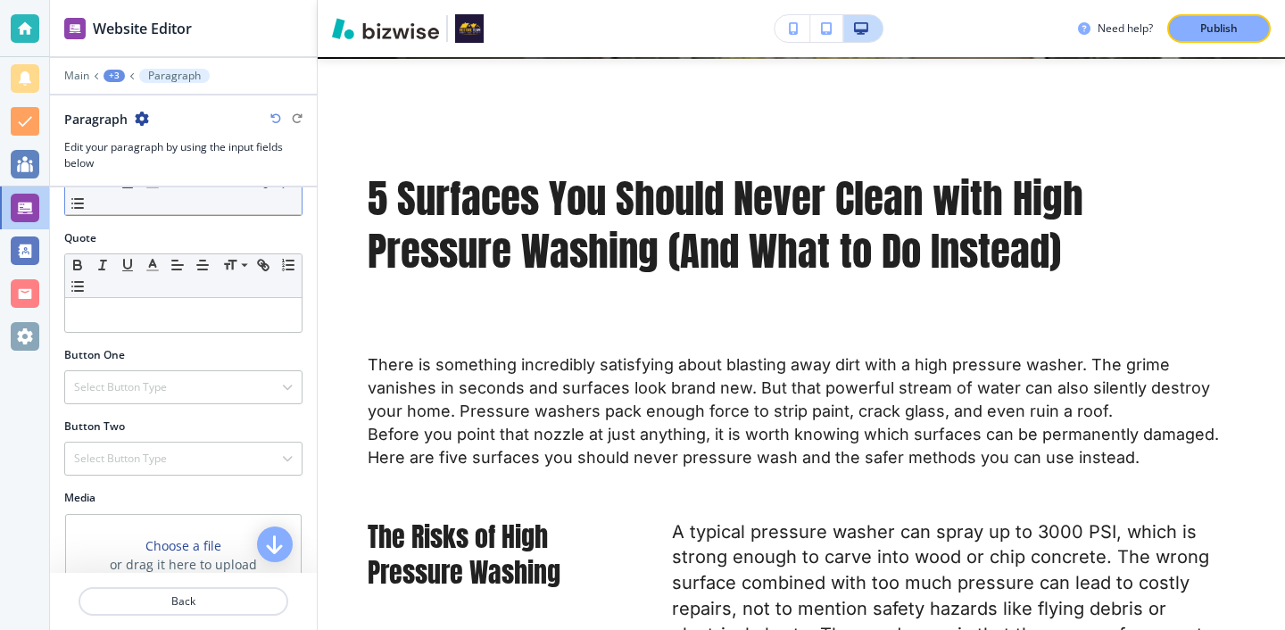
scroll to position [603, 0]
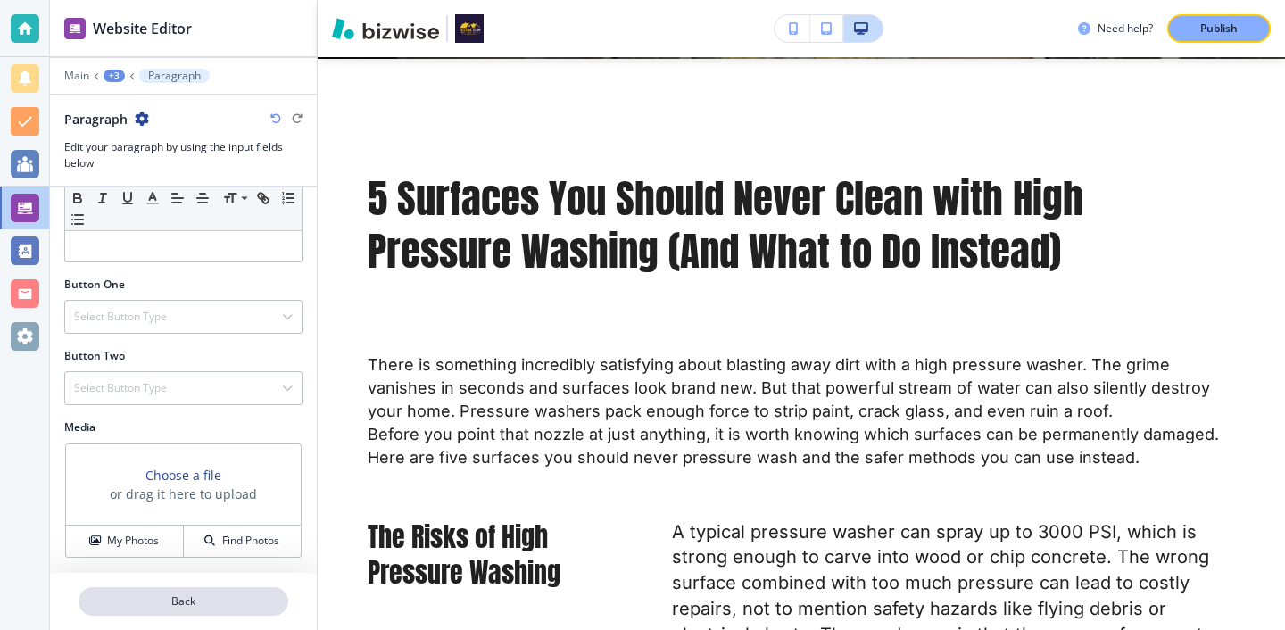
click at [226, 597] on p "Back" at bounding box center [183, 601] width 206 height 16
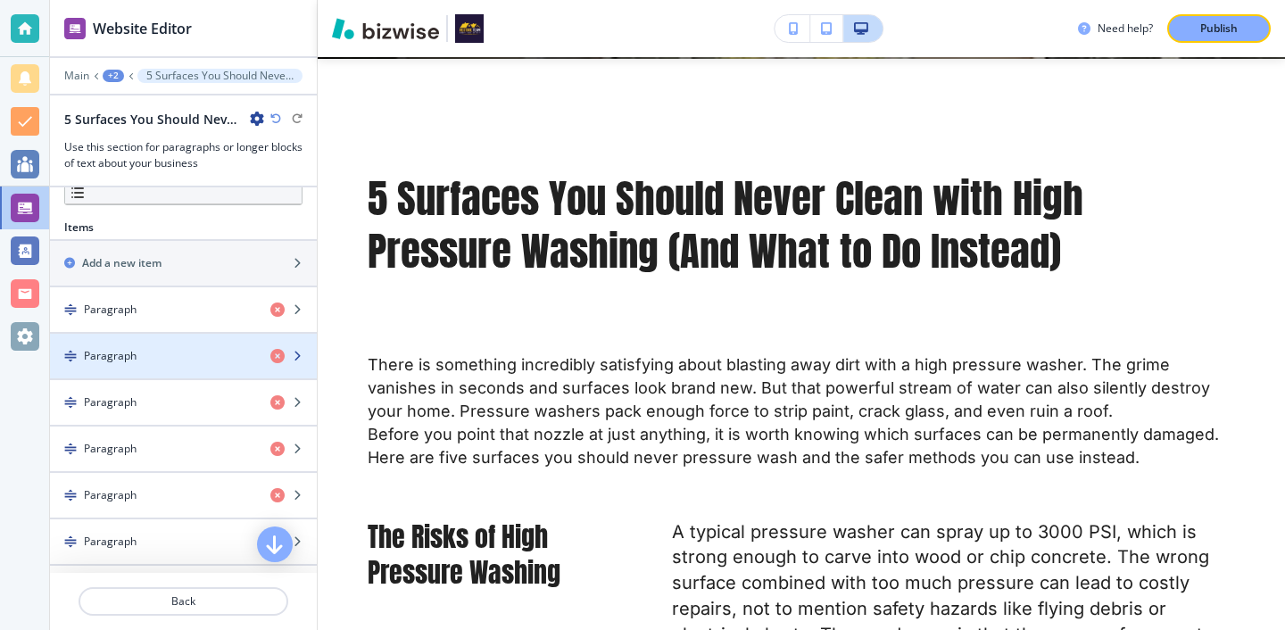
scroll to position [514, 0]
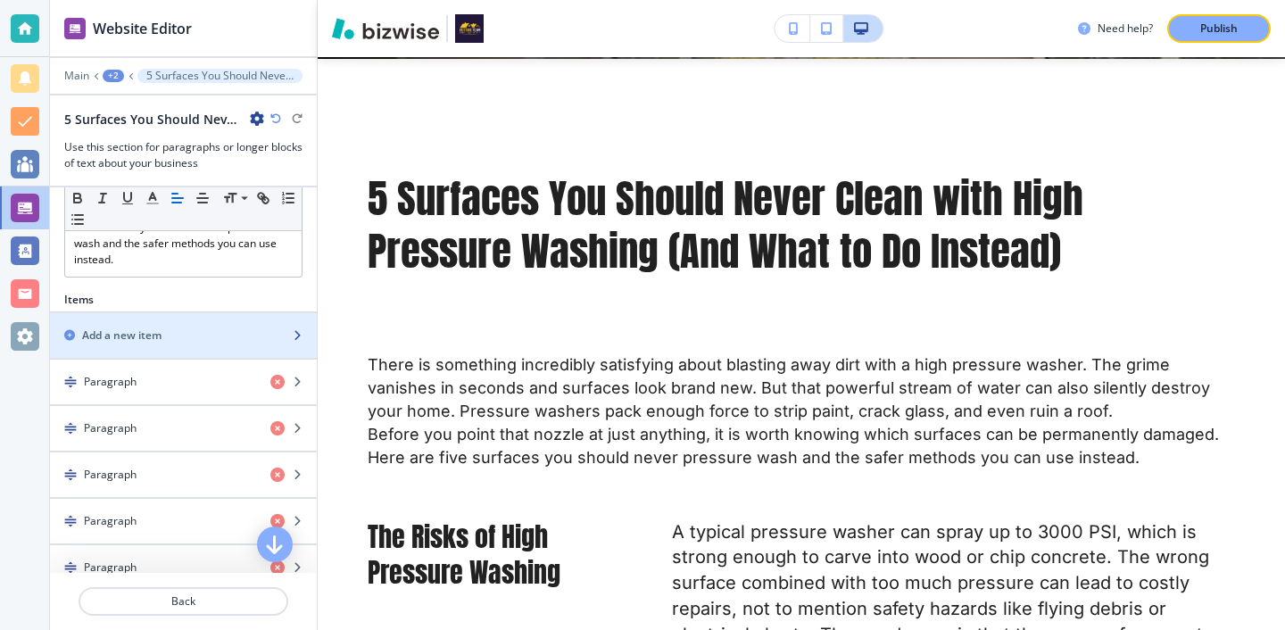
click at [228, 321] on div "button" at bounding box center [183, 320] width 267 height 14
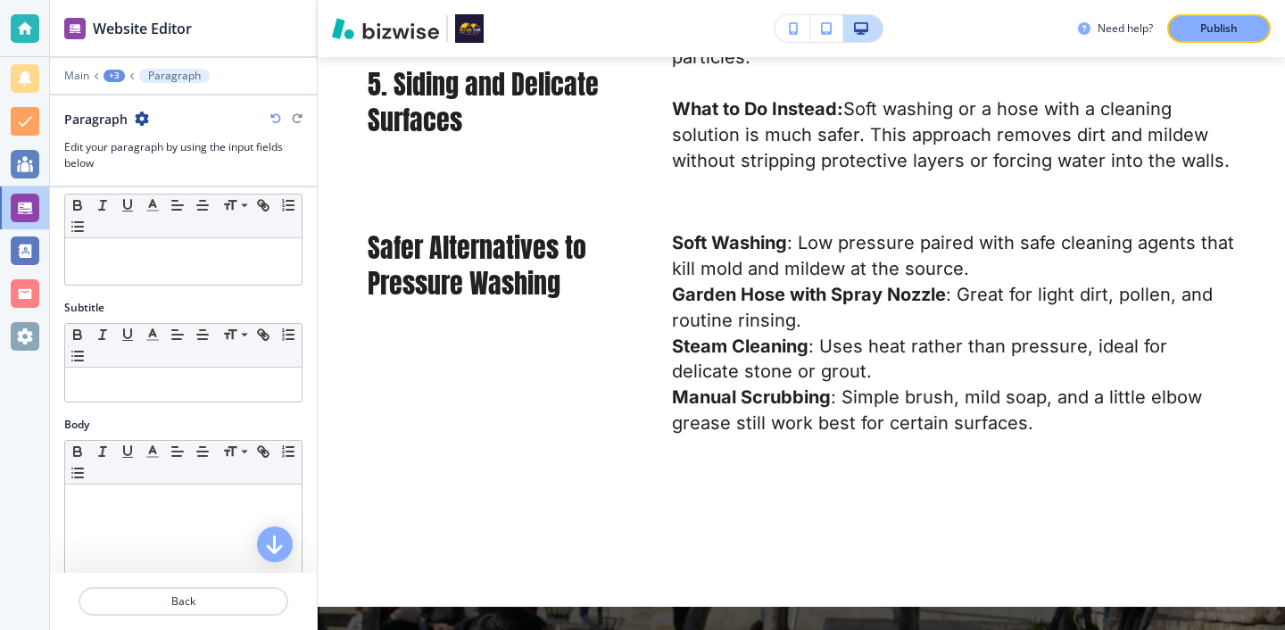
scroll to position [0, 0]
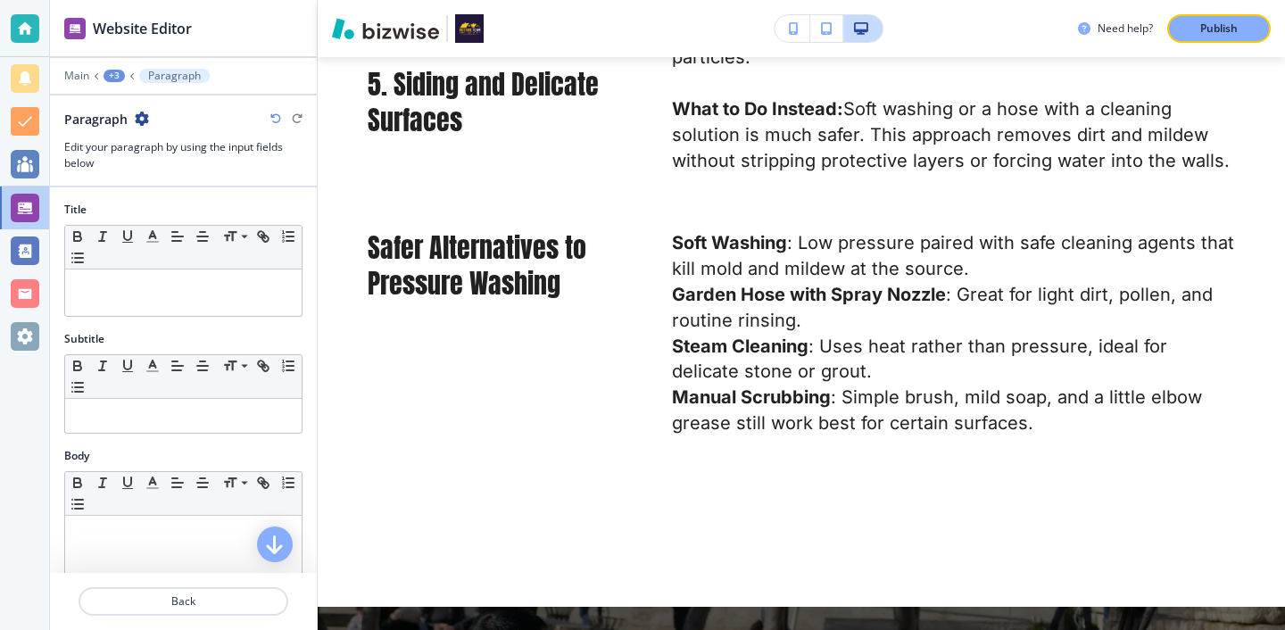
click at [222, 274] on div at bounding box center [183, 292] width 236 height 46
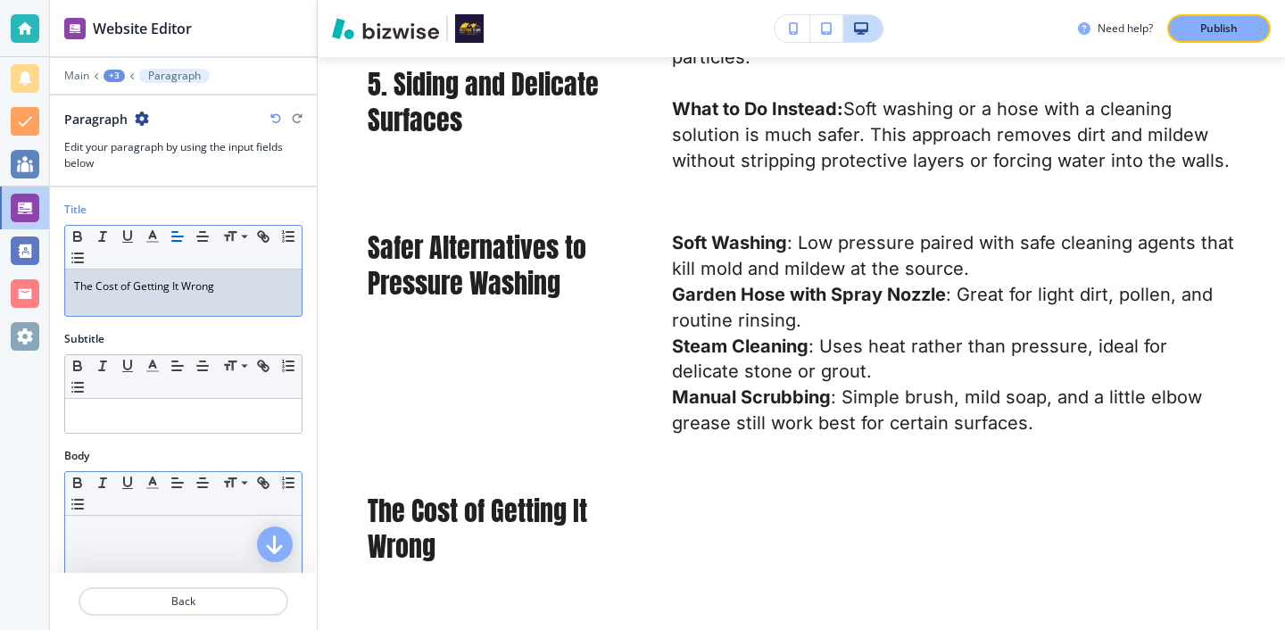
click at [161, 523] on div at bounding box center [183, 632] width 236 height 232
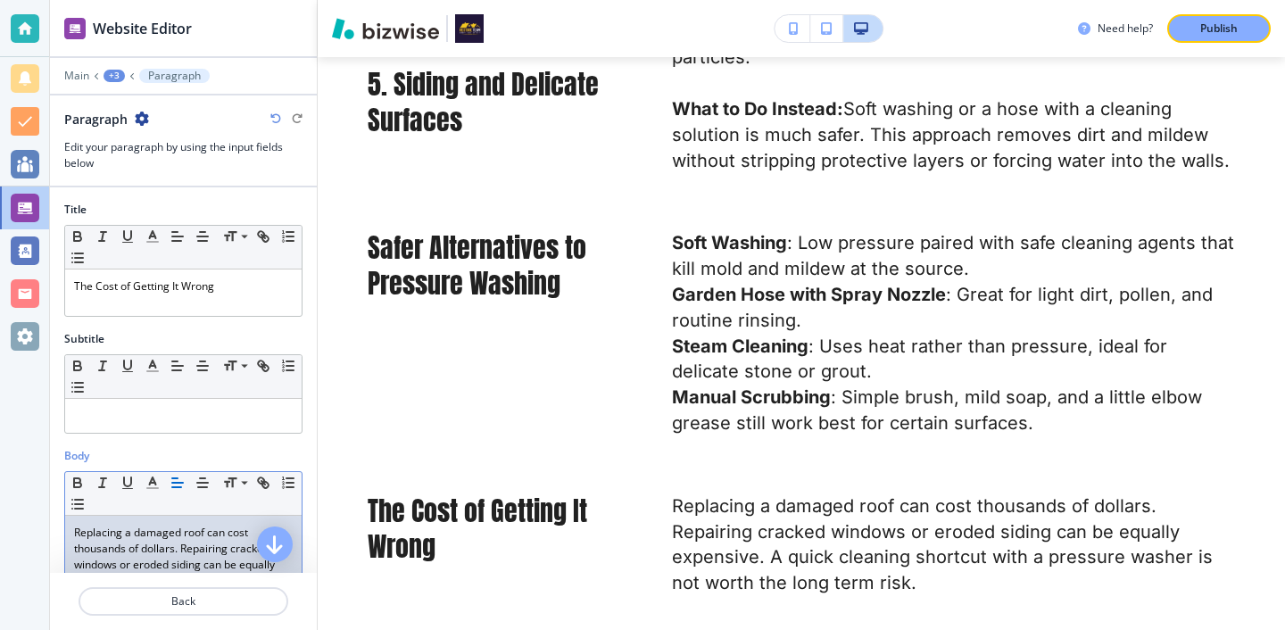
scroll to position [603, 0]
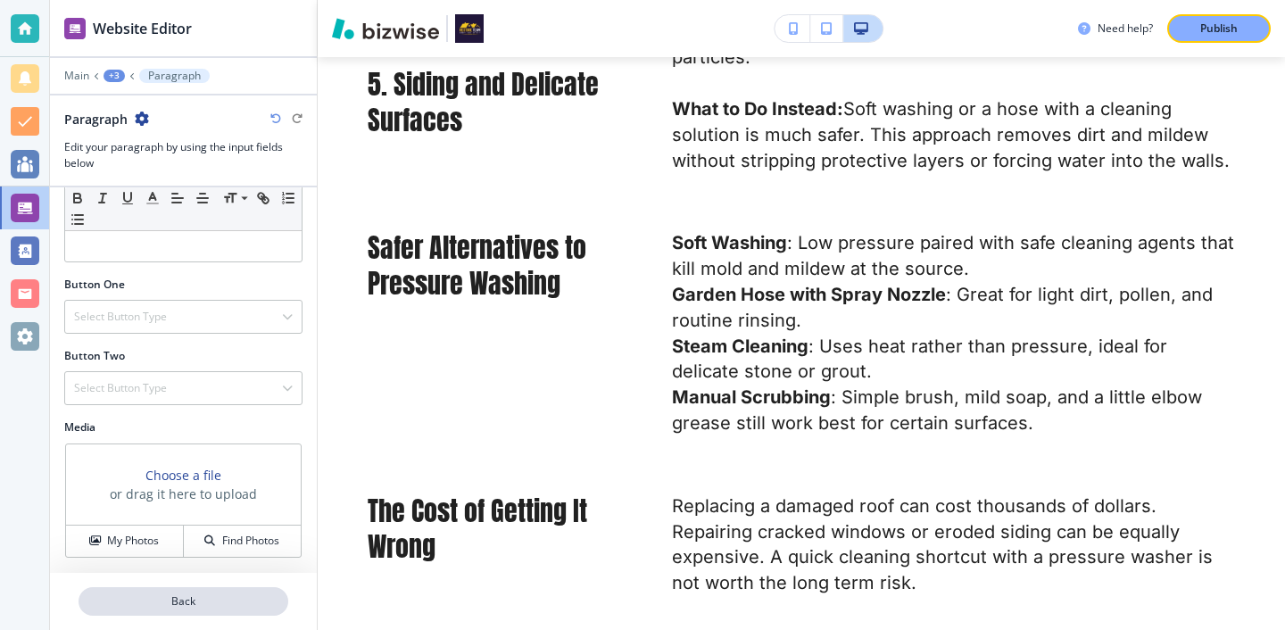
click at [197, 604] on p "Back" at bounding box center [183, 601] width 206 height 16
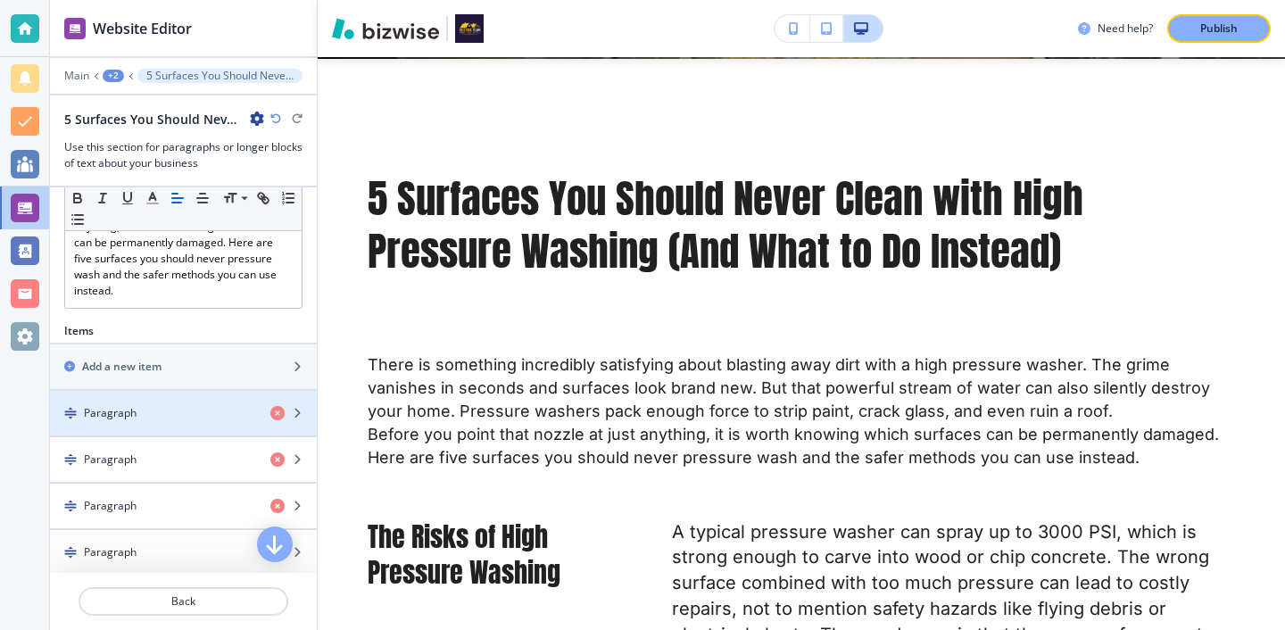
scroll to position [518, 0]
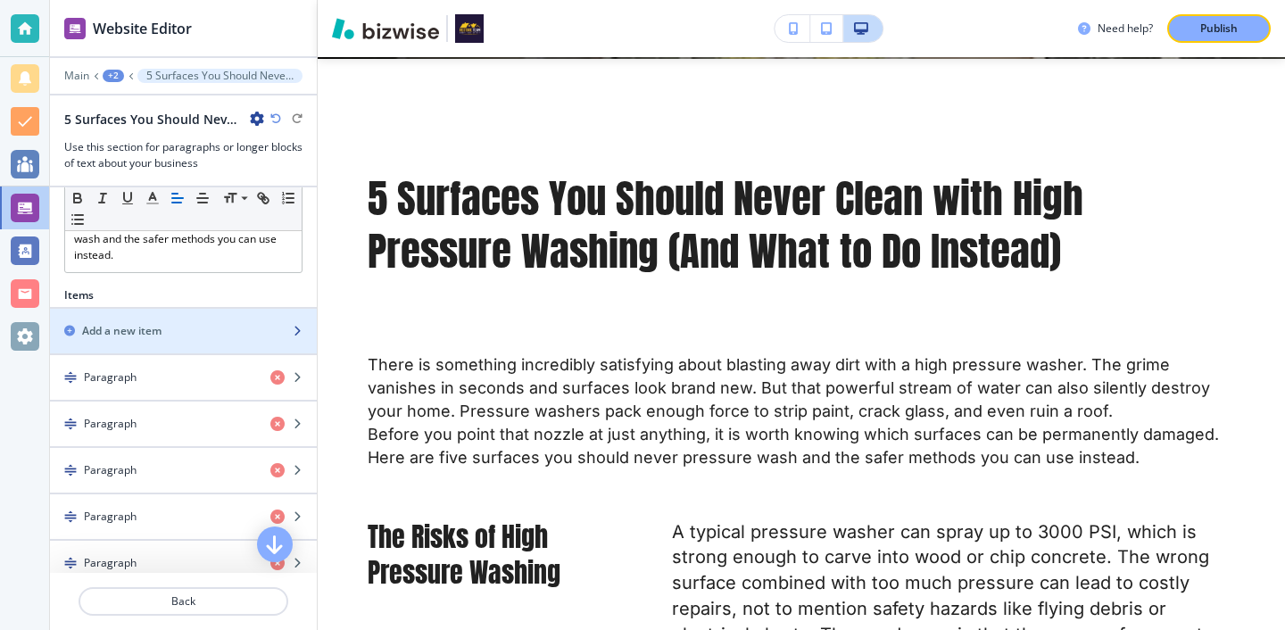
click at [256, 342] on div "button" at bounding box center [183, 346] width 267 height 14
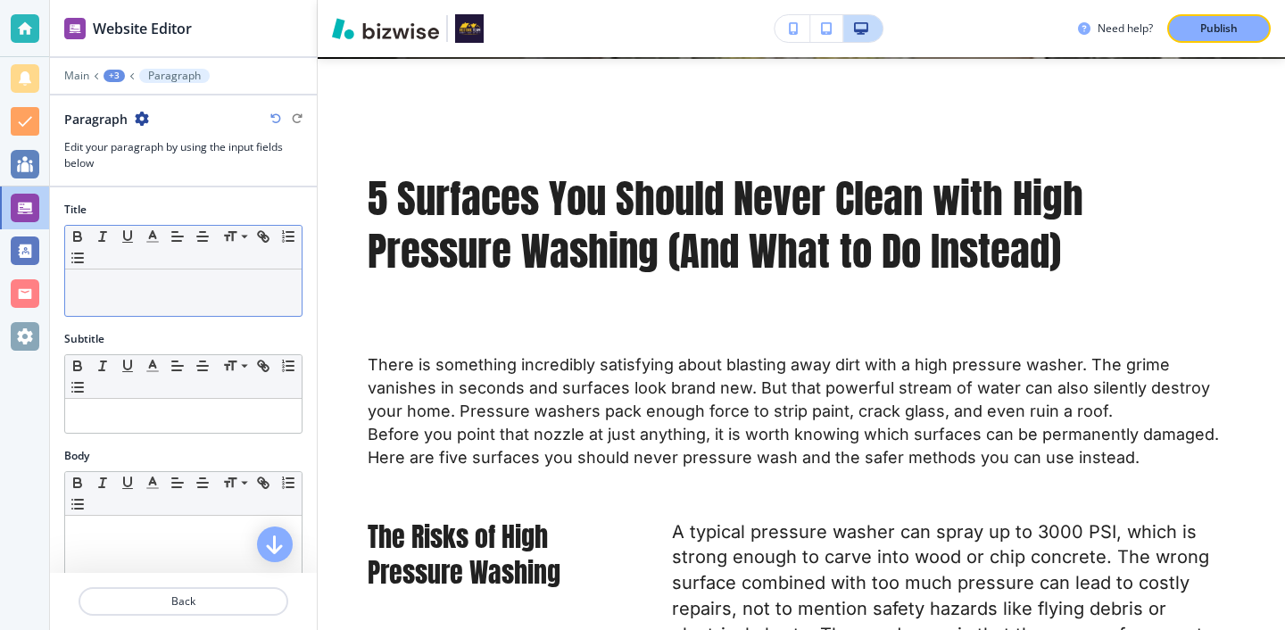
click at [261, 272] on div at bounding box center [183, 292] width 236 height 46
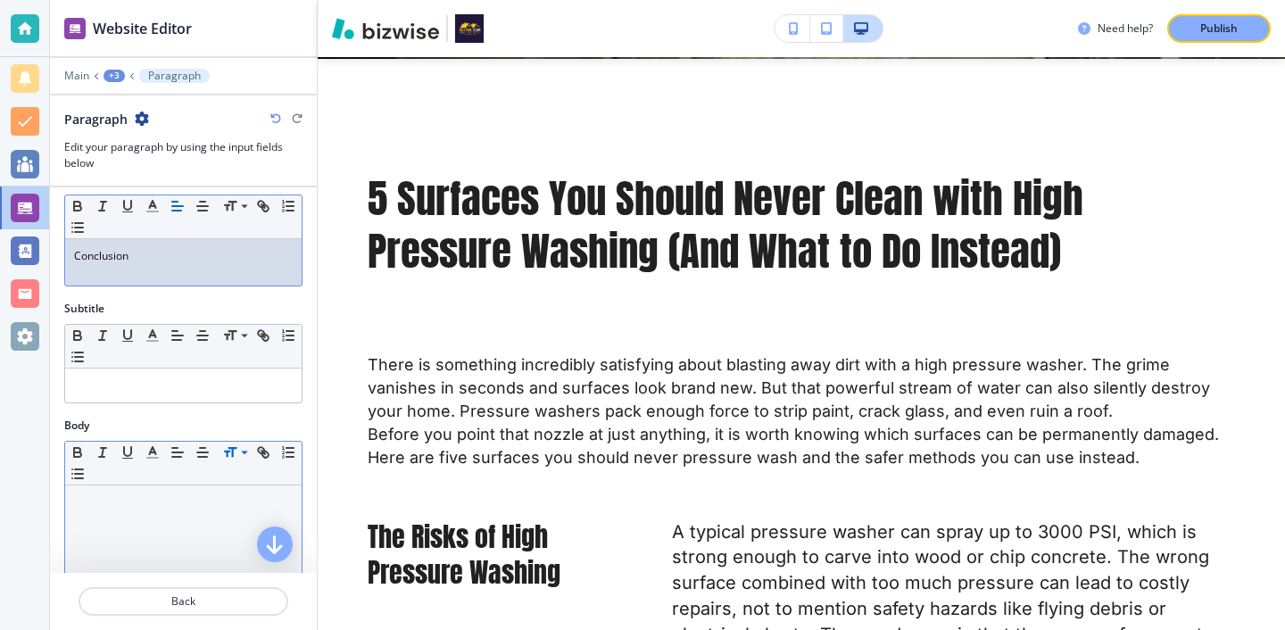
scroll to position [84, 0]
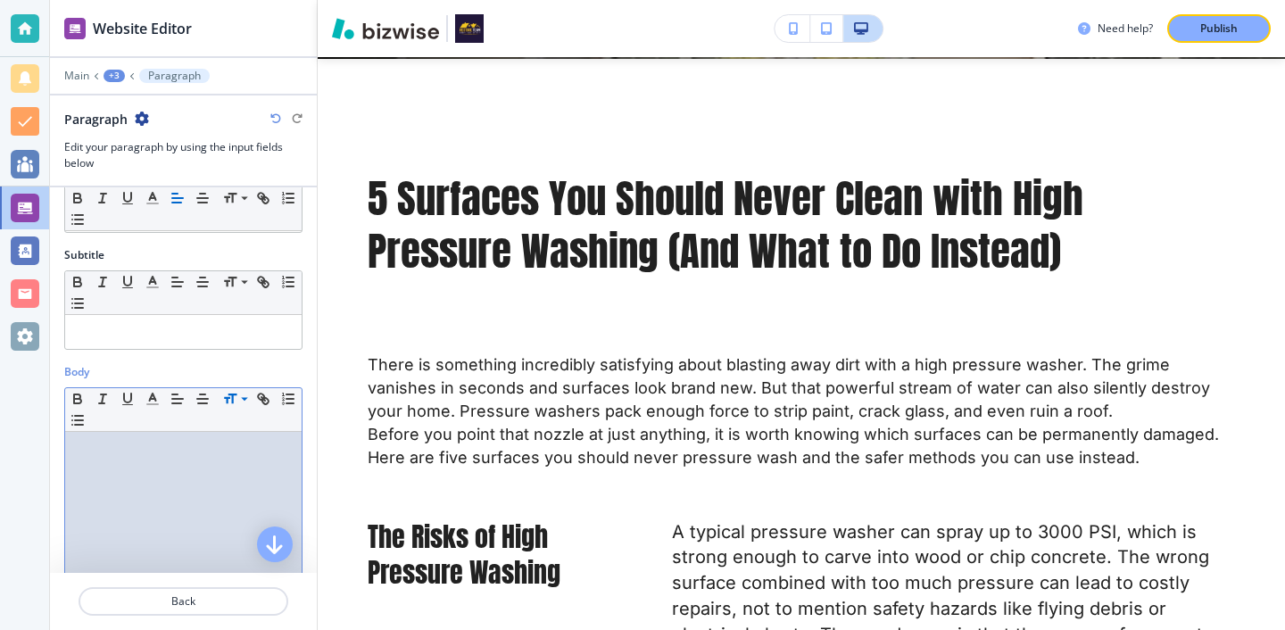
click at [230, 477] on div at bounding box center [183, 548] width 236 height 232
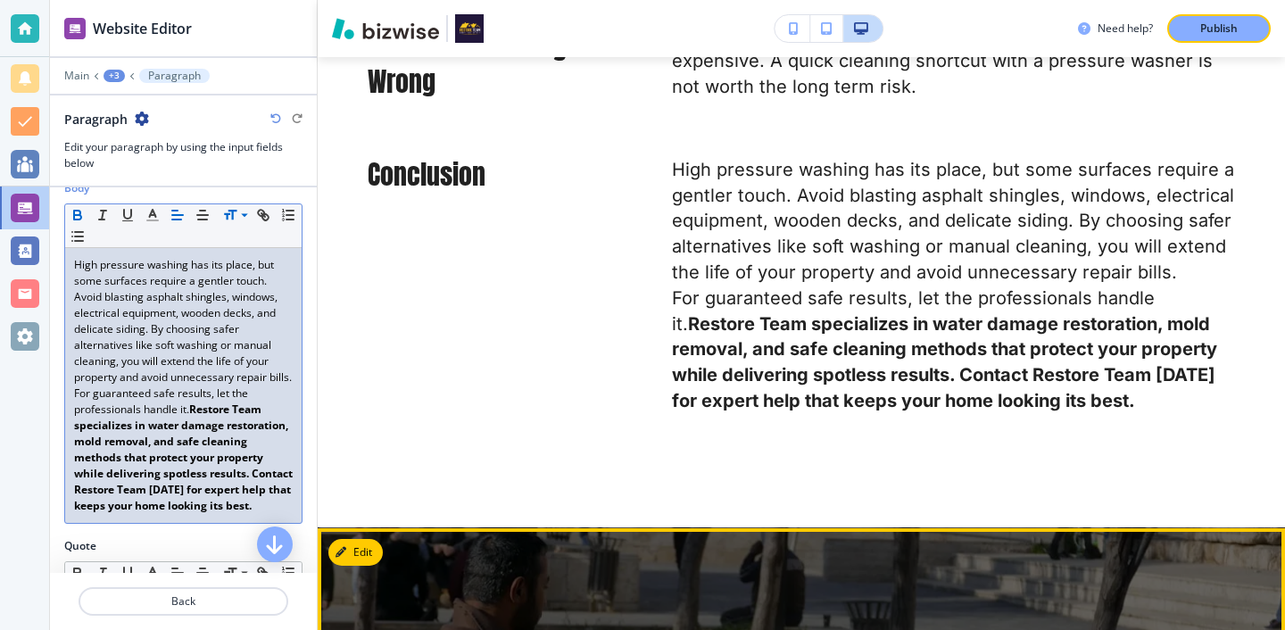
scroll to position [3183, 0]
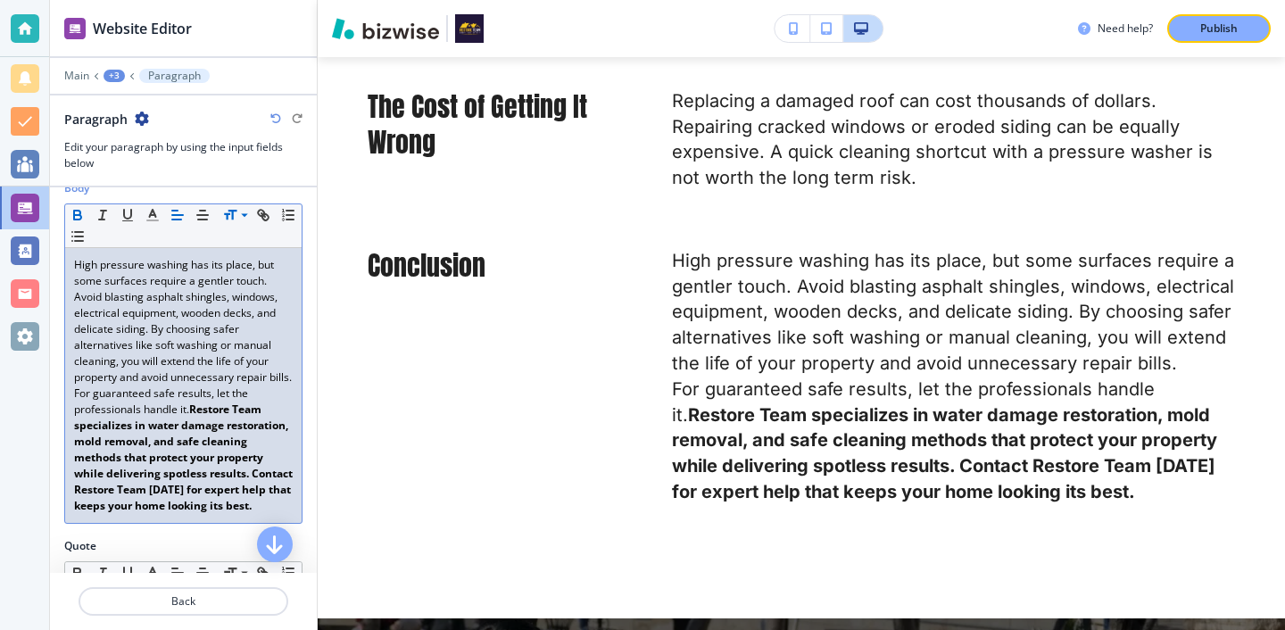
click at [200, 385] on p "High pressure washing has its place, but some surfaces require a gentler touch.…" at bounding box center [183, 321] width 219 height 128
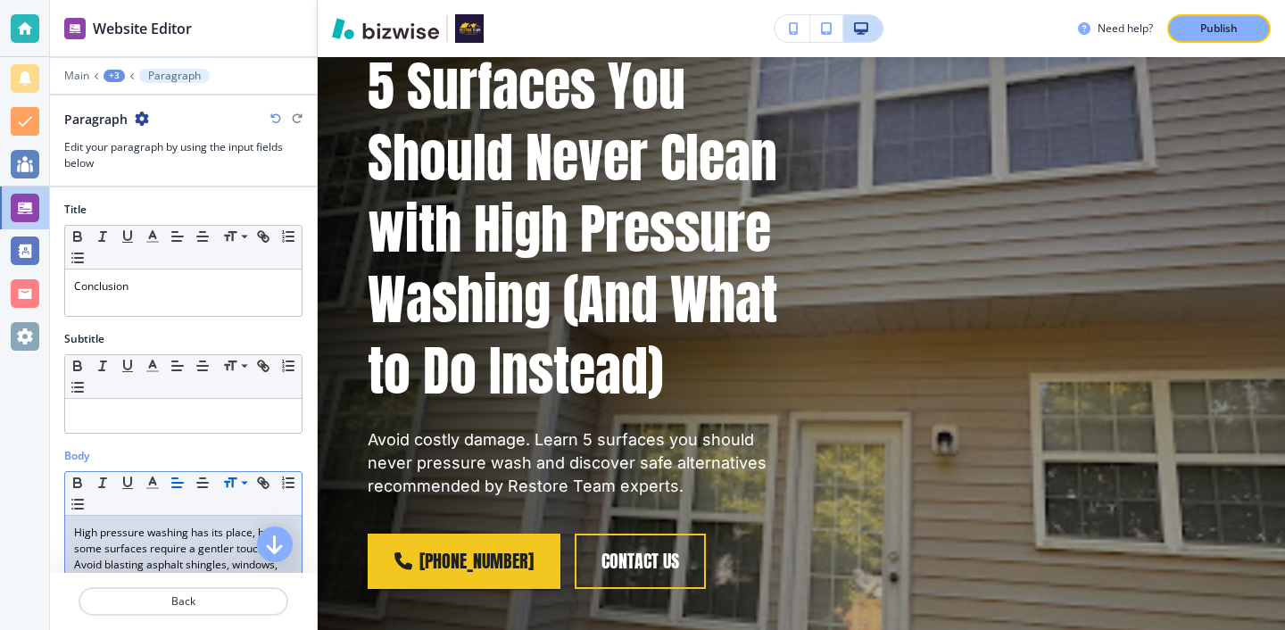
scroll to position [0, 0]
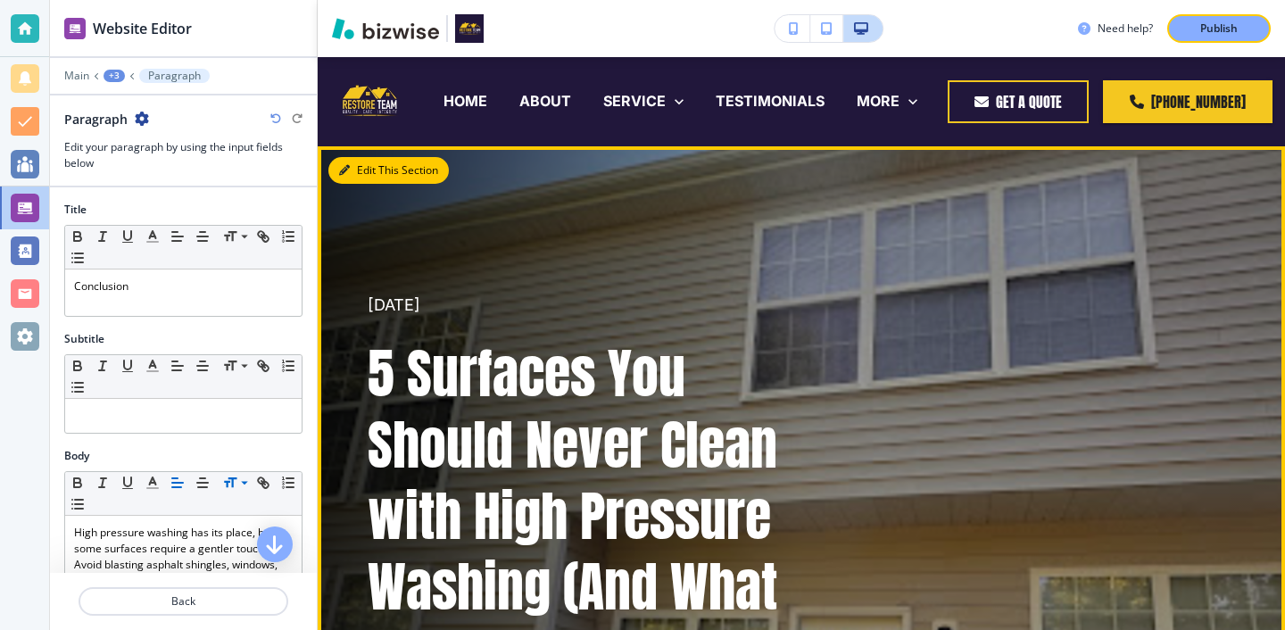
click at [366, 165] on button "Edit This Section" at bounding box center [388, 170] width 120 height 27
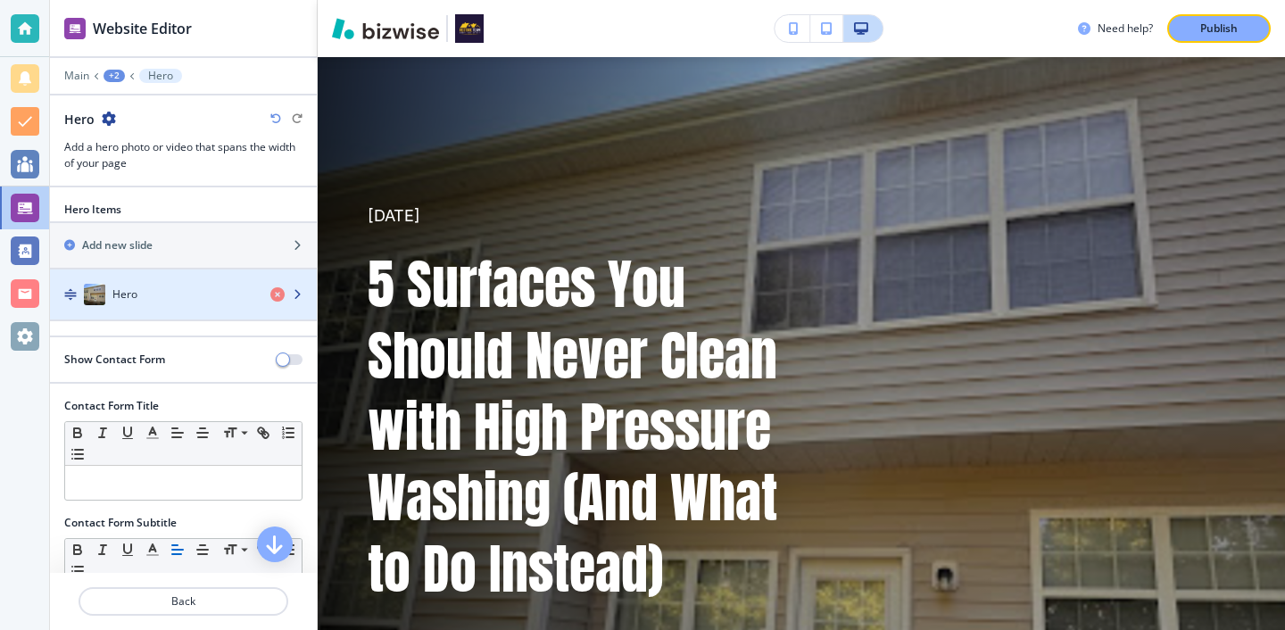
scroll to position [59, 0]
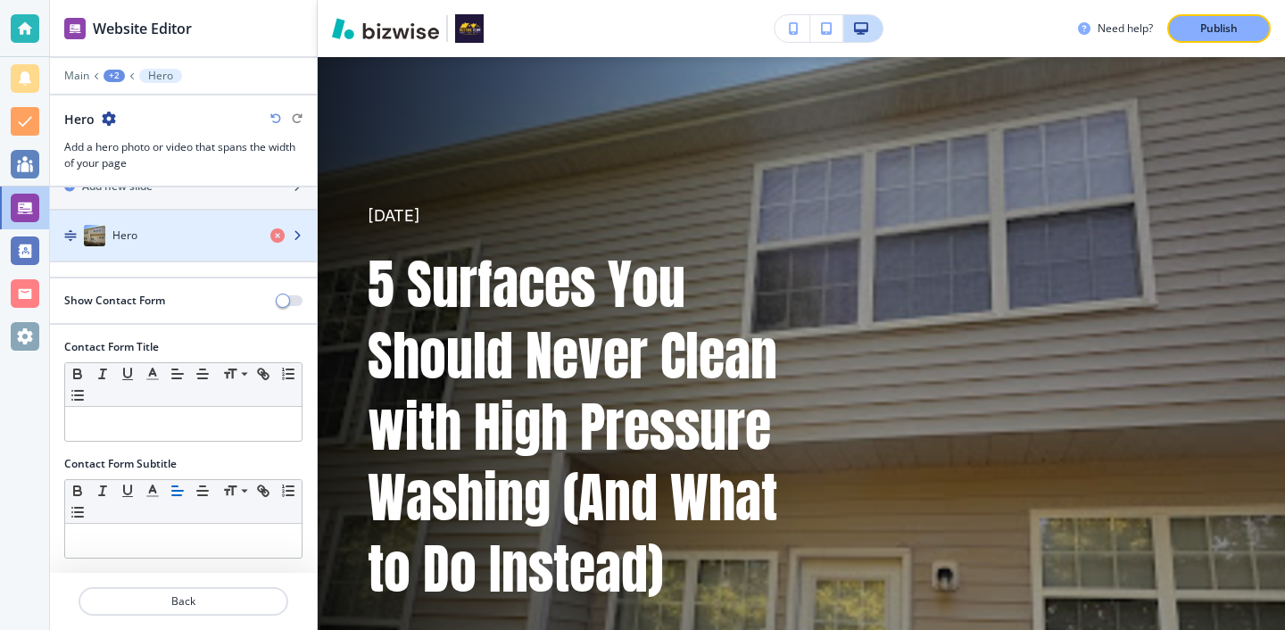
click at [187, 244] on div "Hero" at bounding box center [153, 235] width 206 height 21
click at [187, 243] on div "Hero" at bounding box center [153, 235] width 206 height 21
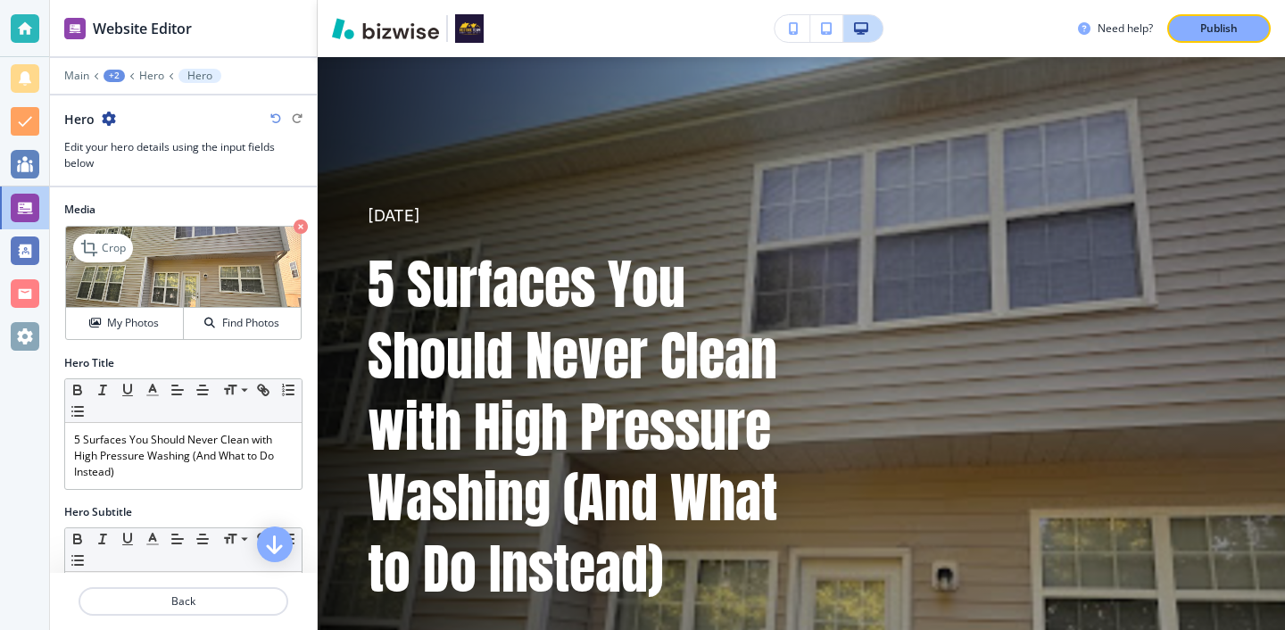
click at [138, 271] on img at bounding box center [183, 267] width 235 height 81
click at [138, 336] on button "My Photos" at bounding box center [125, 323] width 118 height 31
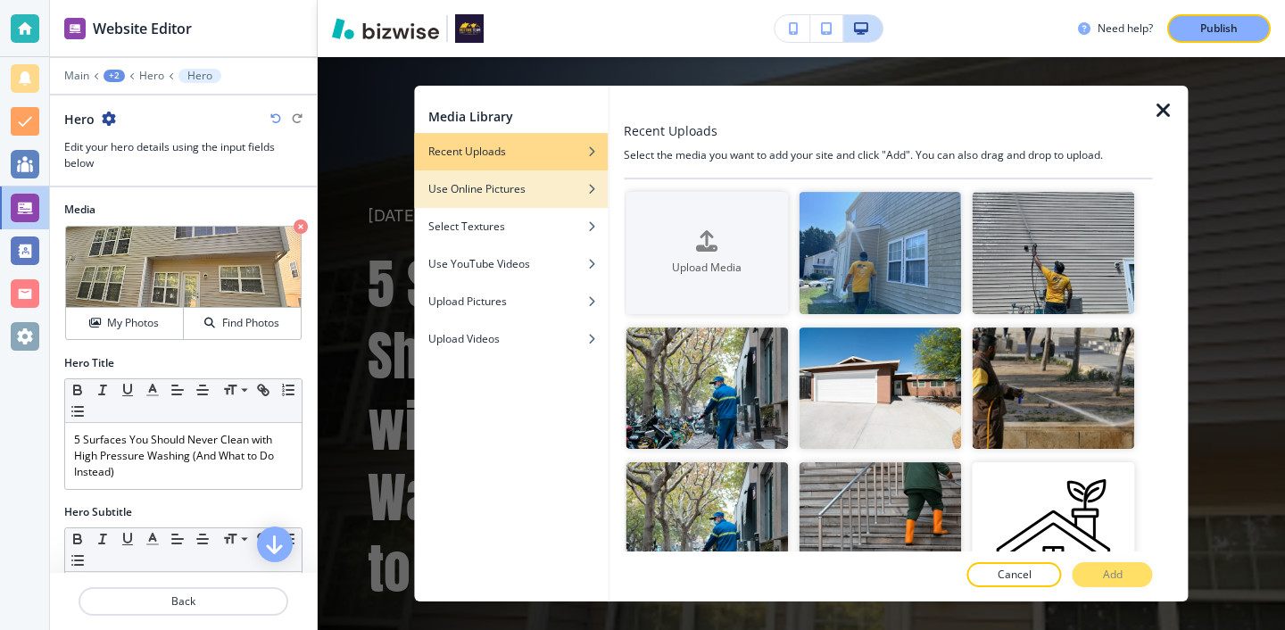
click at [550, 179] on div "button" at bounding box center [511, 175] width 194 height 11
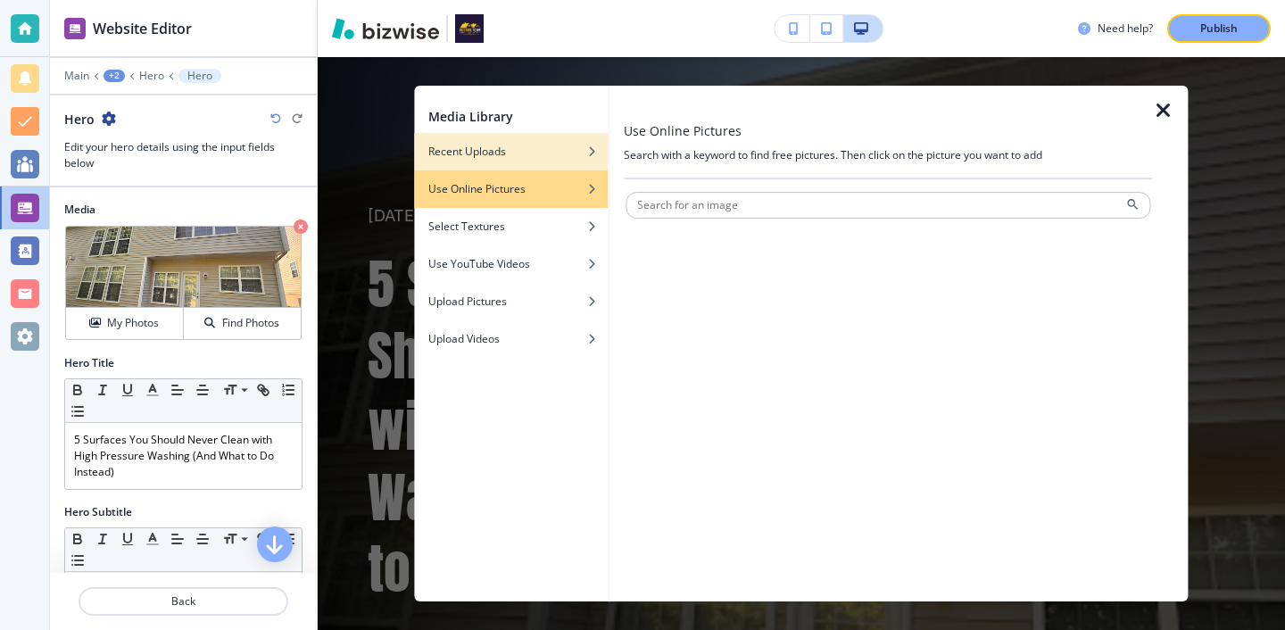
click at [551, 153] on div "Recent Uploads" at bounding box center [511, 152] width 194 height 16
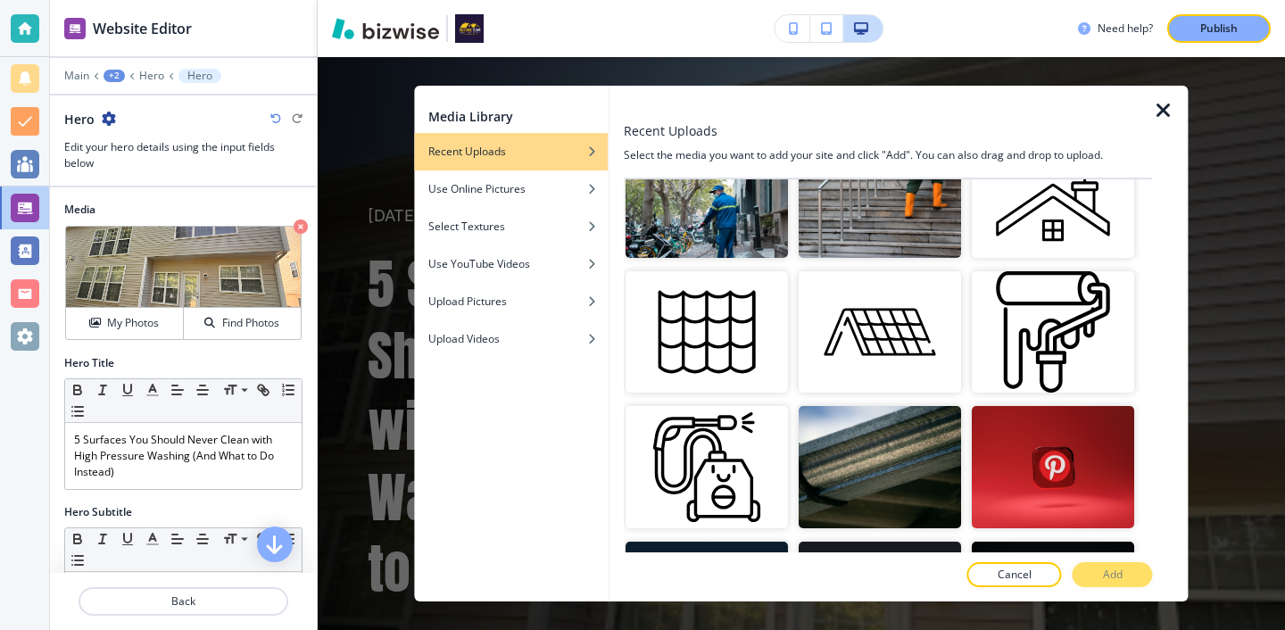
scroll to position [0, 0]
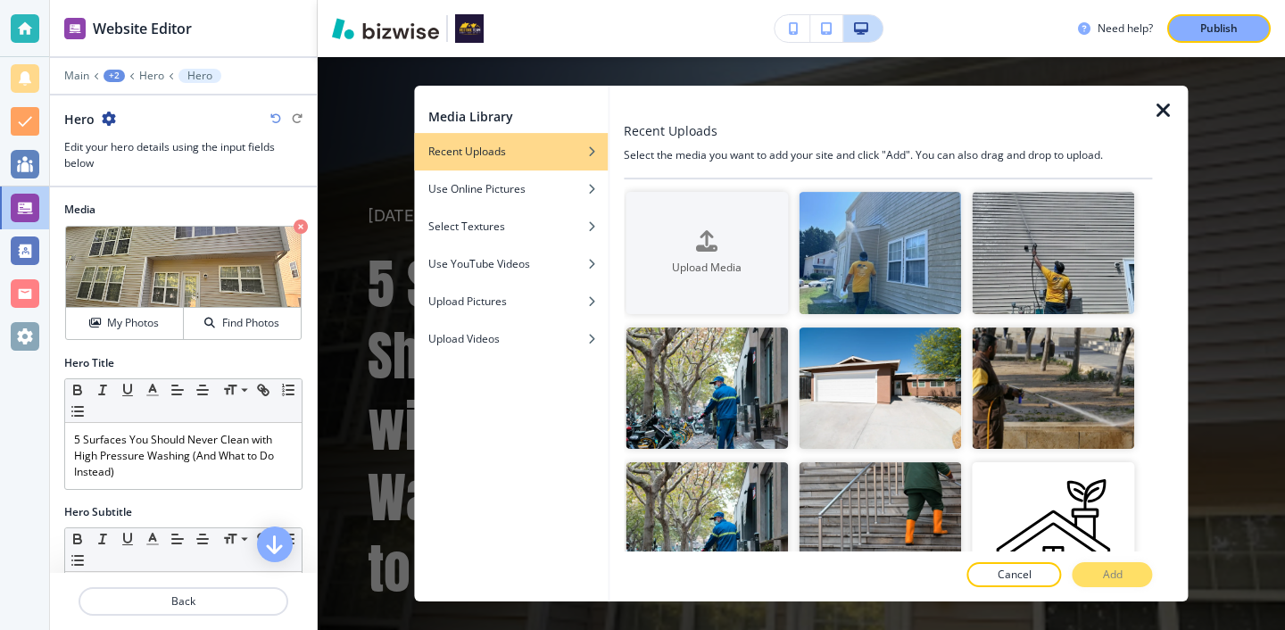
click at [1166, 123] on div at bounding box center [1171, 344] width 36 height 516
click at [1157, 114] on icon "button" at bounding box center [1163, 110] width 21 height 21
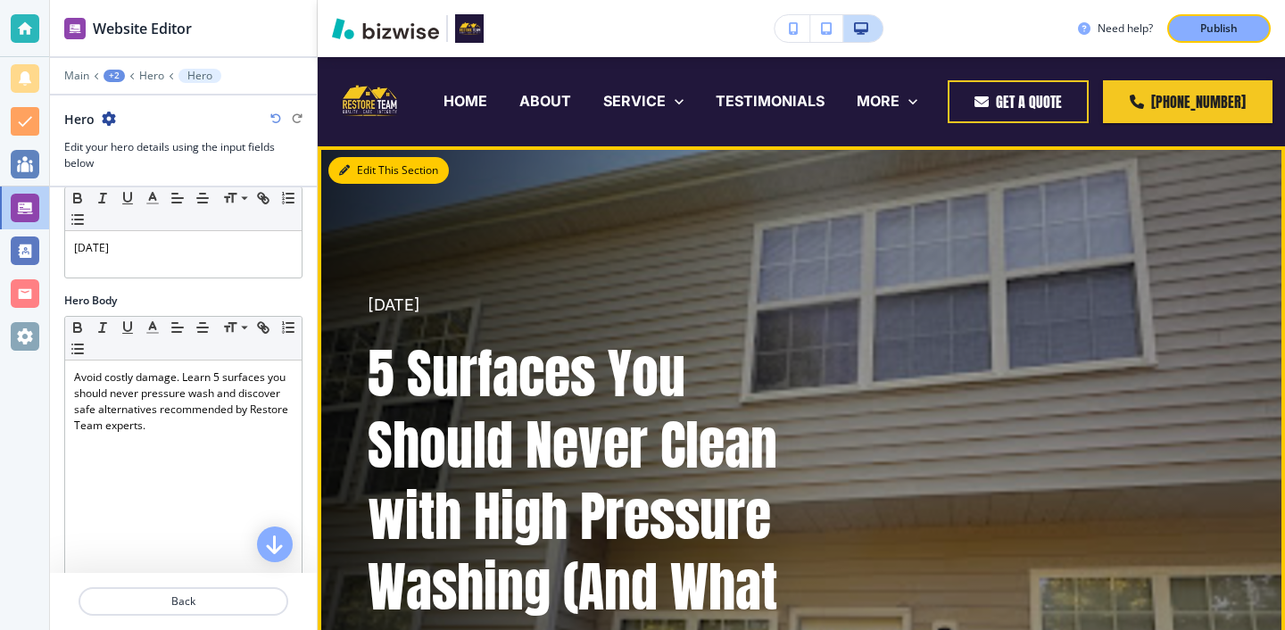
click at [368, 172] on button "Edit This Section" at bounding box center [388, 170] width 120 height 27
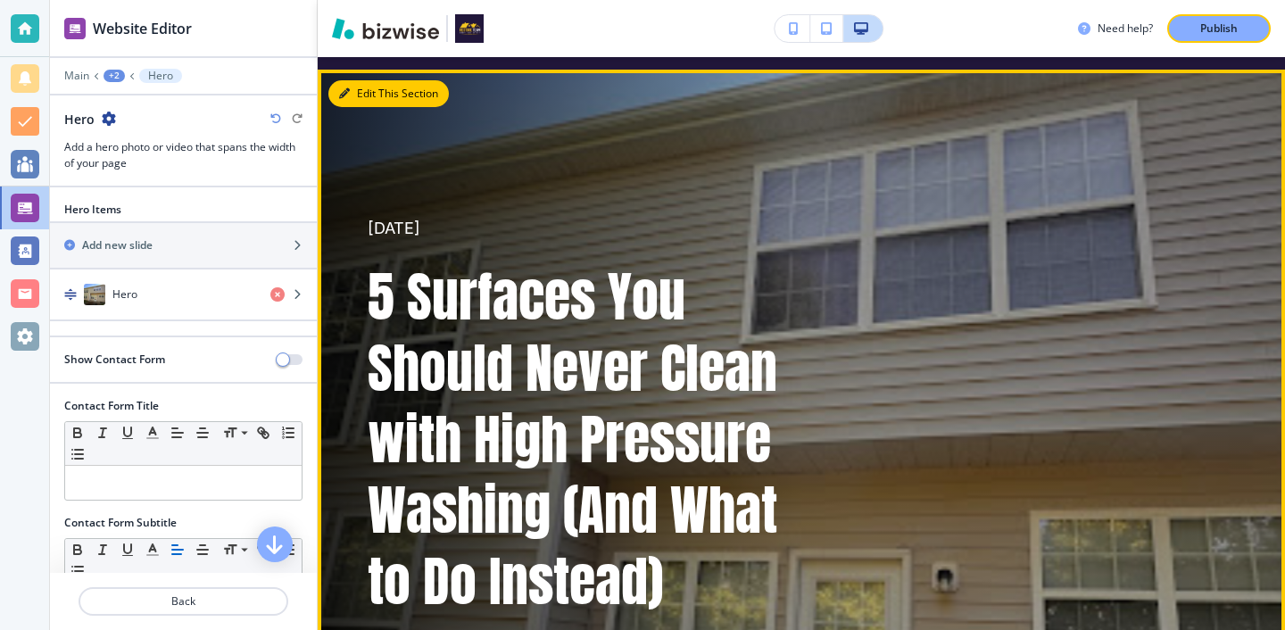
scroll to position [89, 0]
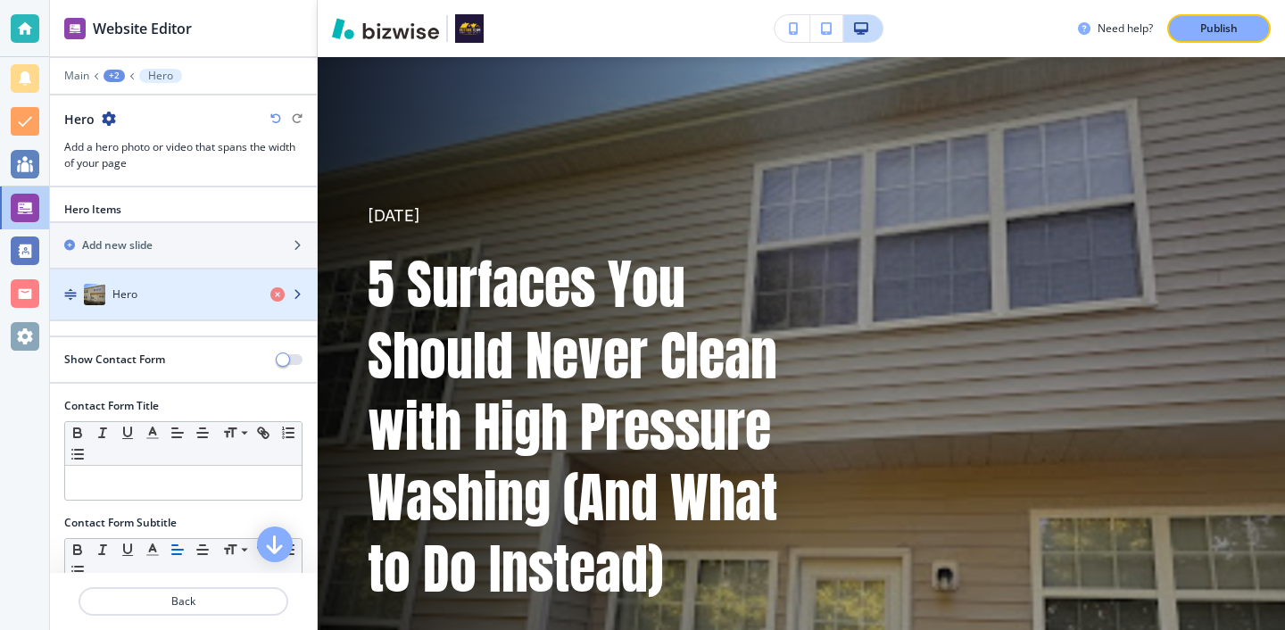
click at [212, 311] on div "button" at bounding box center [183, 312] width 267 height 14
click at [216, 305] on div "button" at bounding box center [183, 312] width 267 height 14
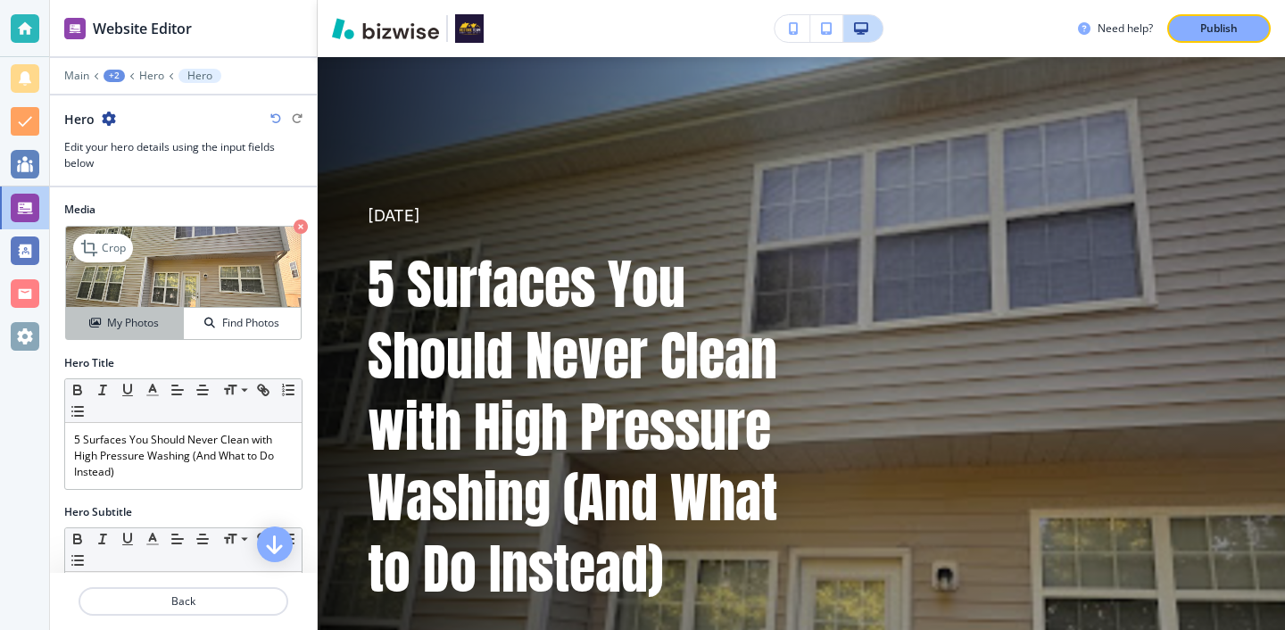
click at [161, 320] on div "My Photos" at bounding box center [124, 323] width 117 height 16
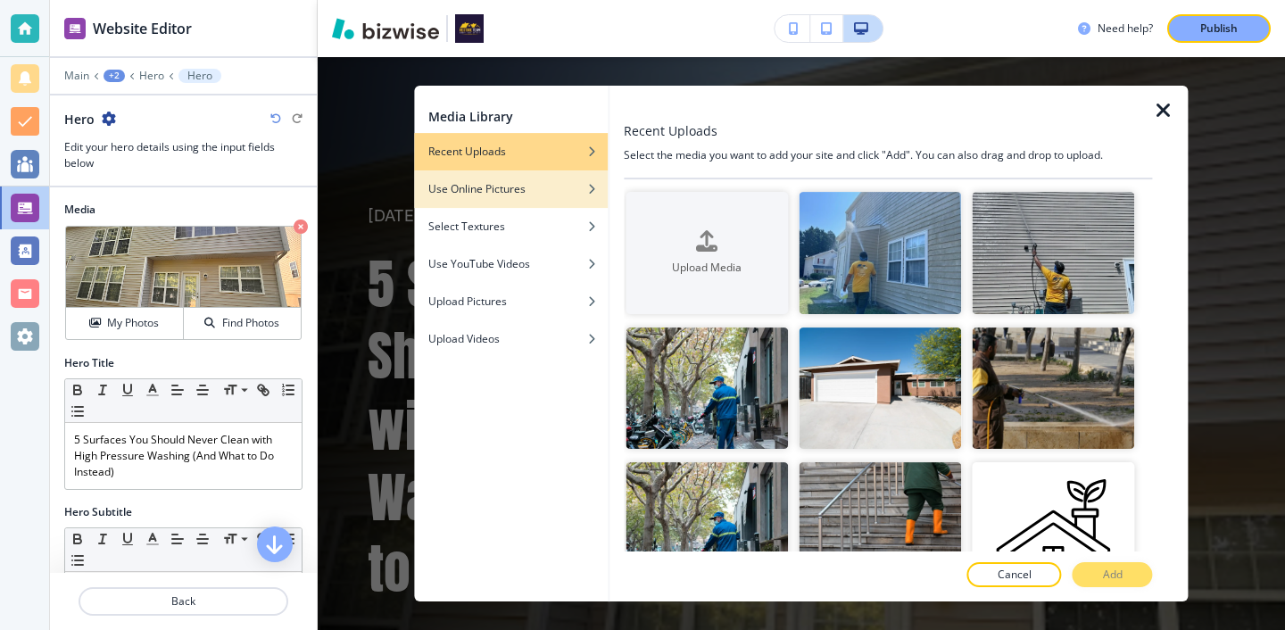
click at [545, 207] on div "button" at bounding box center [511, 202] width 194 height 11
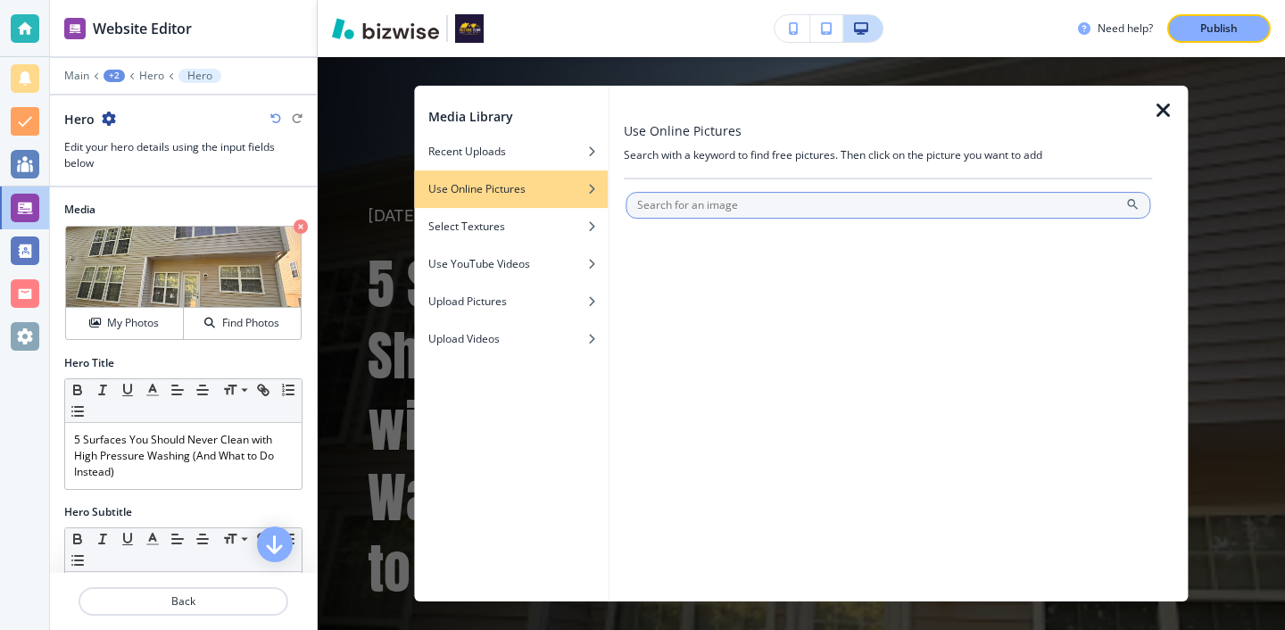
click at [658, 209] on input "text" at bounding box center [887, 205] width 525 height 27
type input "windows"
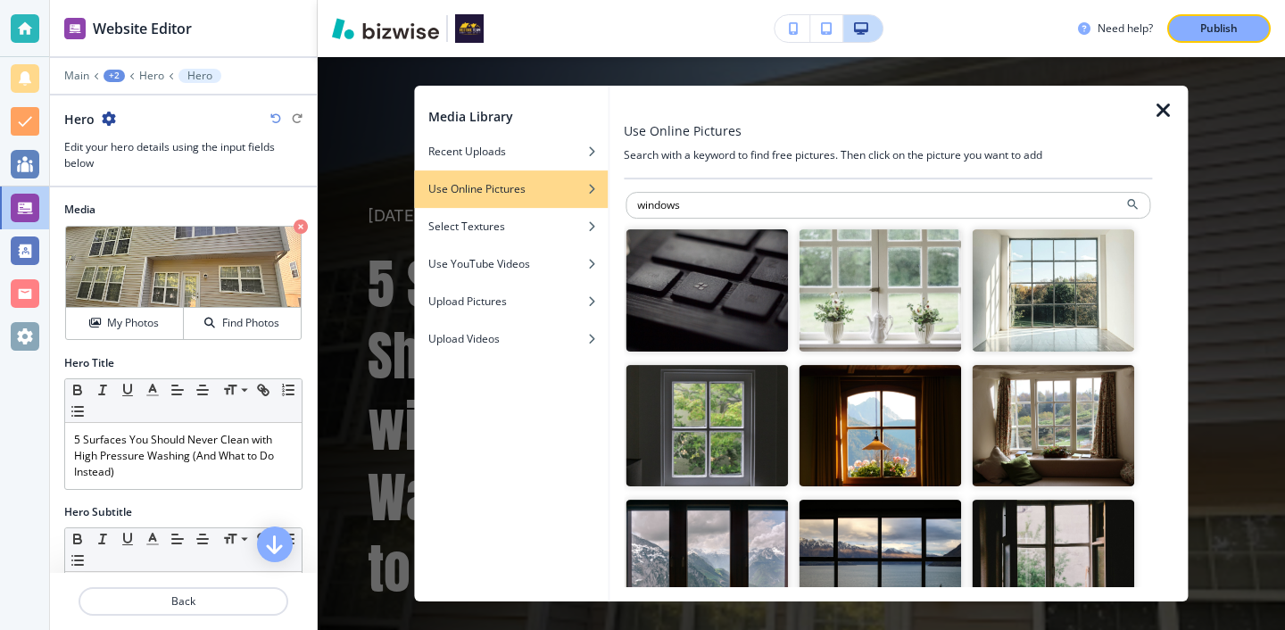
click at [744, 414] on img "button" at bounding box center [706, 426] width 162 height 122
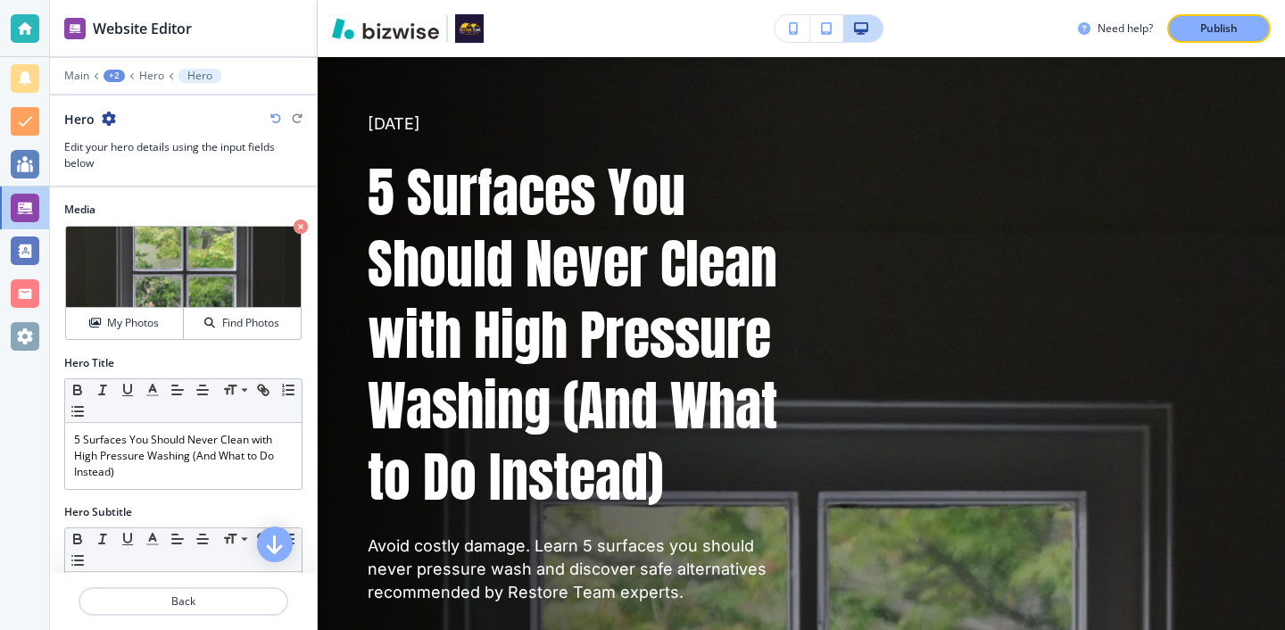
scroll to position [140, 0]
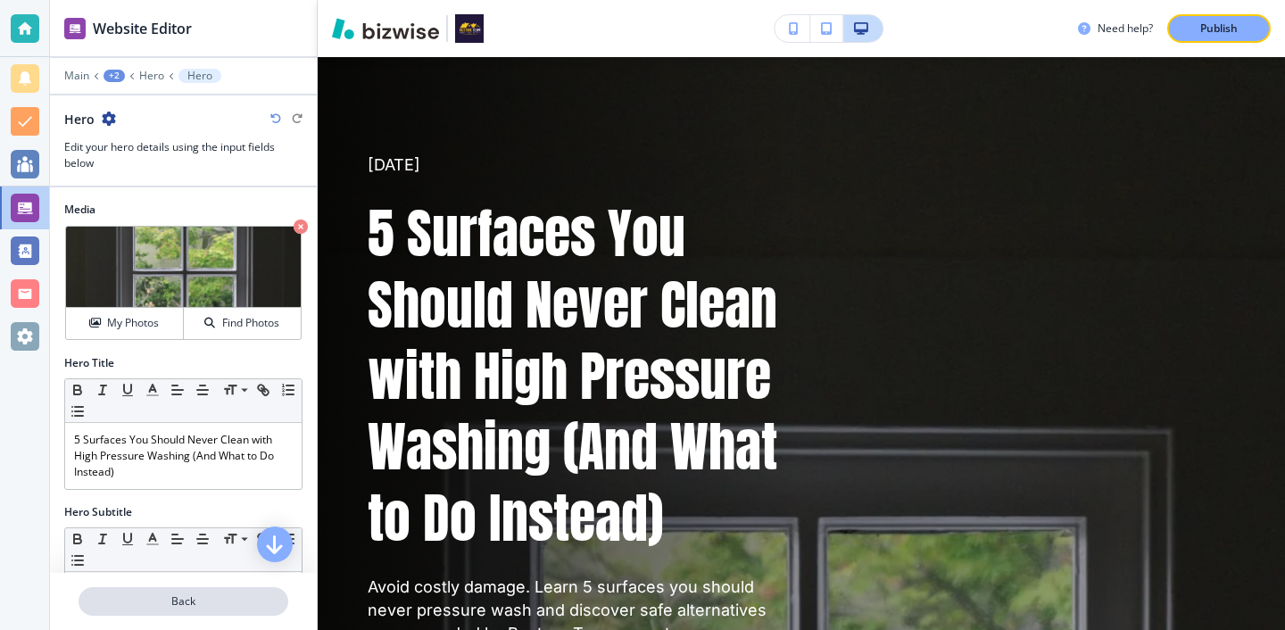
click at [273, 596] on p "Back" at bounding box center [183, 601] width 206 height 16
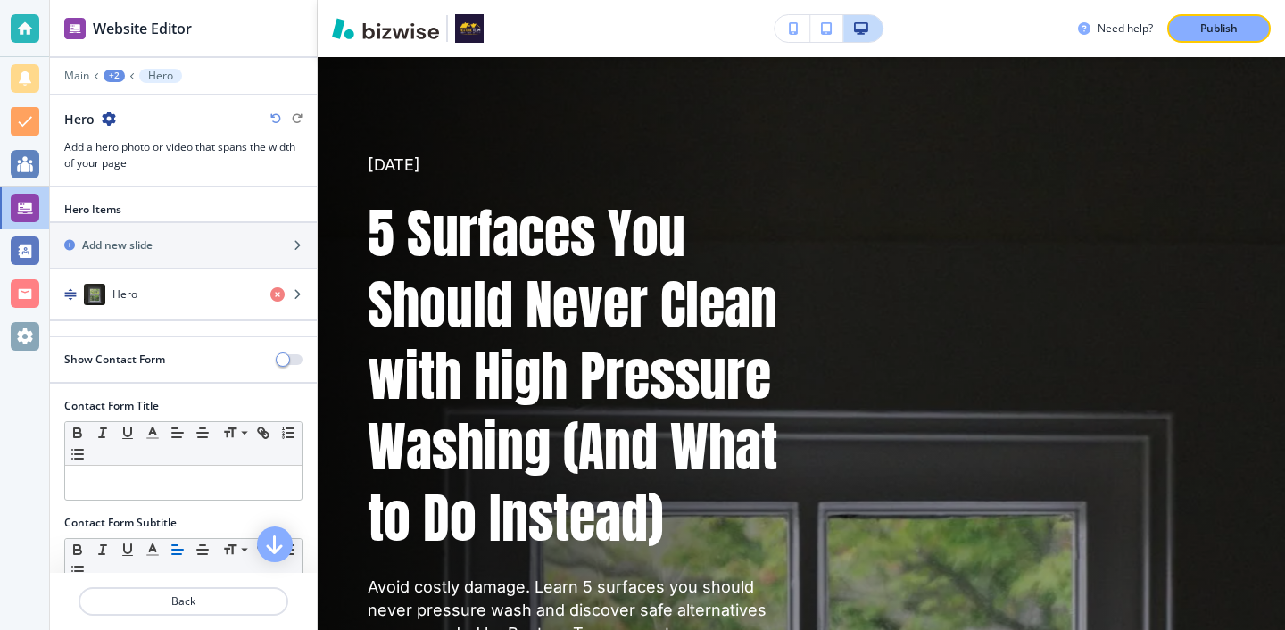
scroll to position [89, 0]
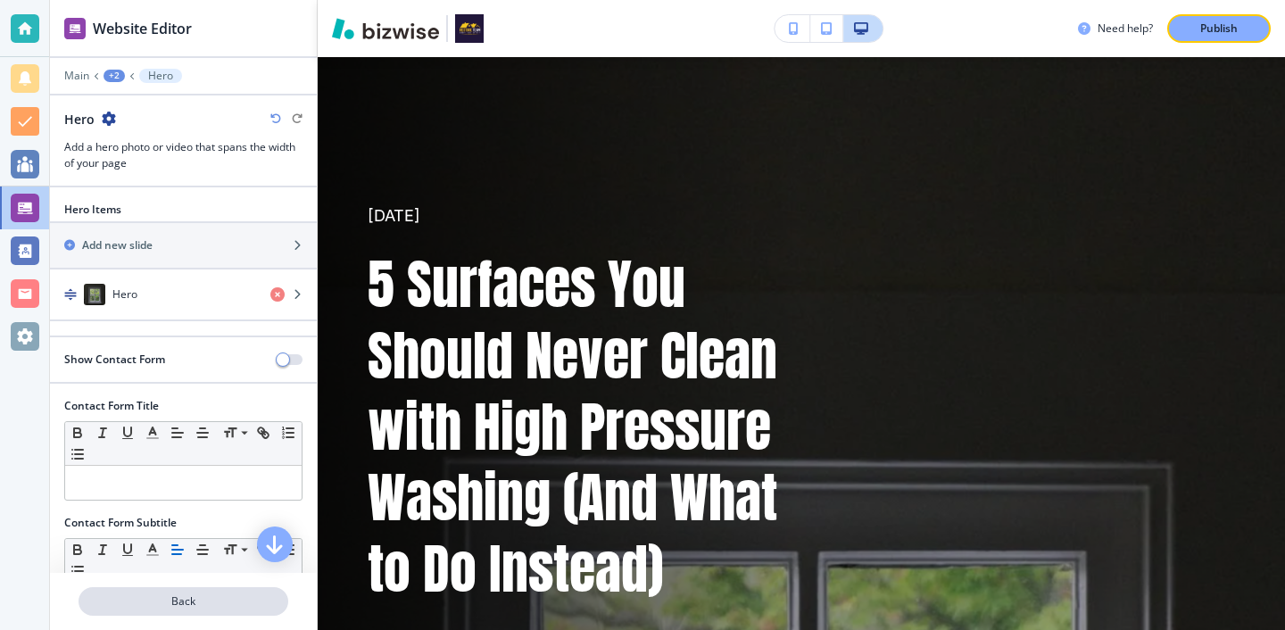
click at [261, 611] on button "Back" at bounding box center [184, 601] width 210 height 29
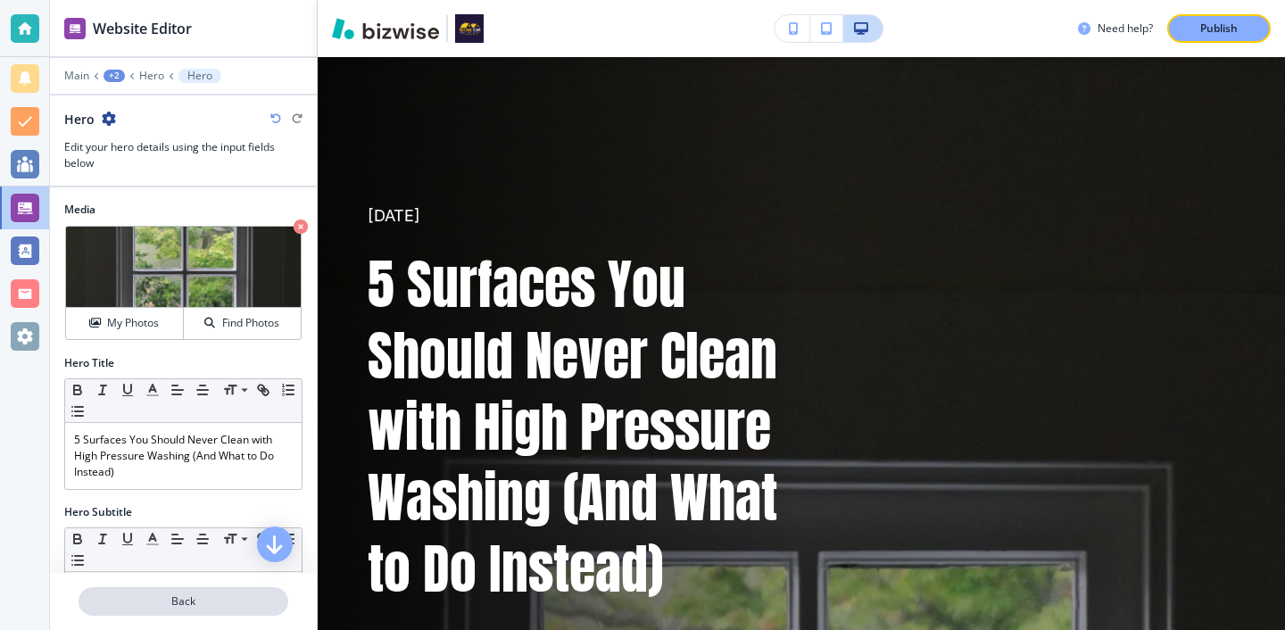
click at [222, 603] on p "Back" at bounding box center [183, 601] width 206 height 16
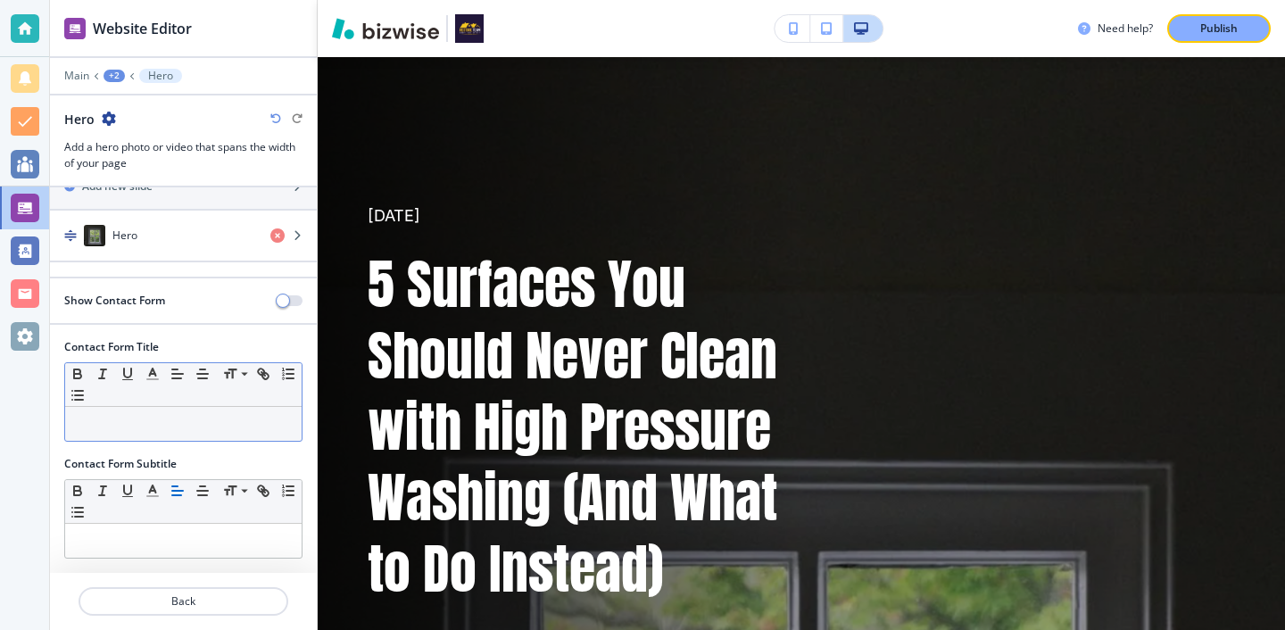
scroll to position [0, 0]
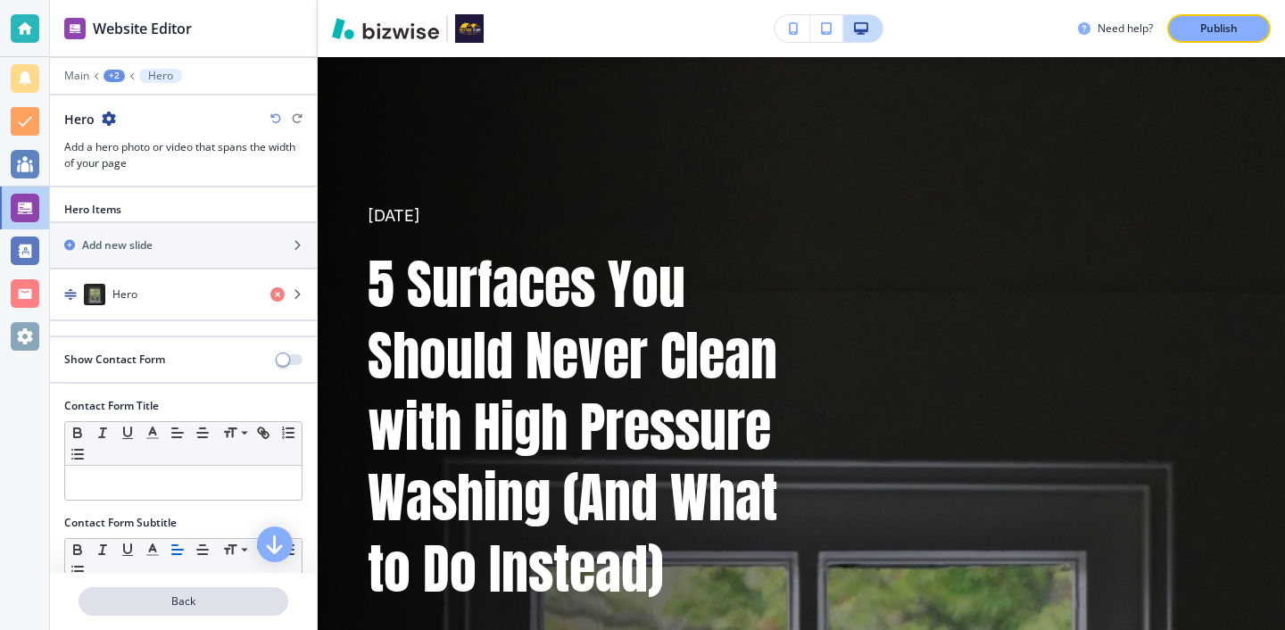
click at [201, 601] on p "Back" at bounding box center [183, 601] width 206 height 16
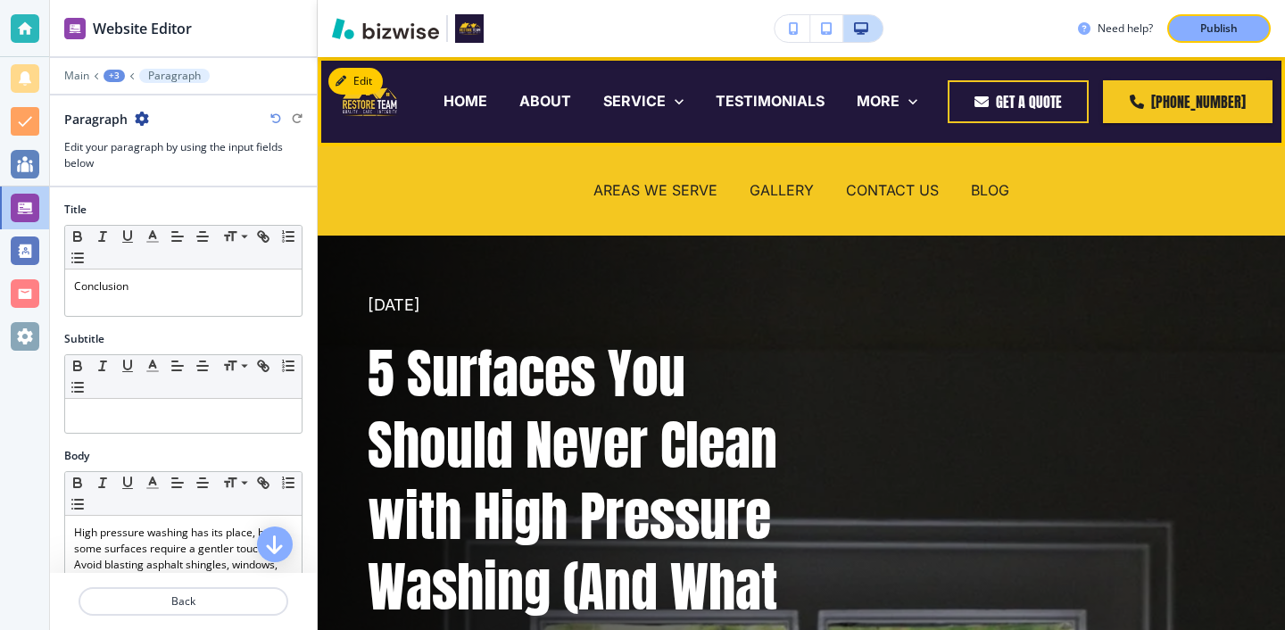
click at [968, 183] on div "BLOG" at bounding box center [990, 190] width 70 height 21
click at [974, 186] on p "BLOG" at bounding box center [990, 190] width 38 height 21
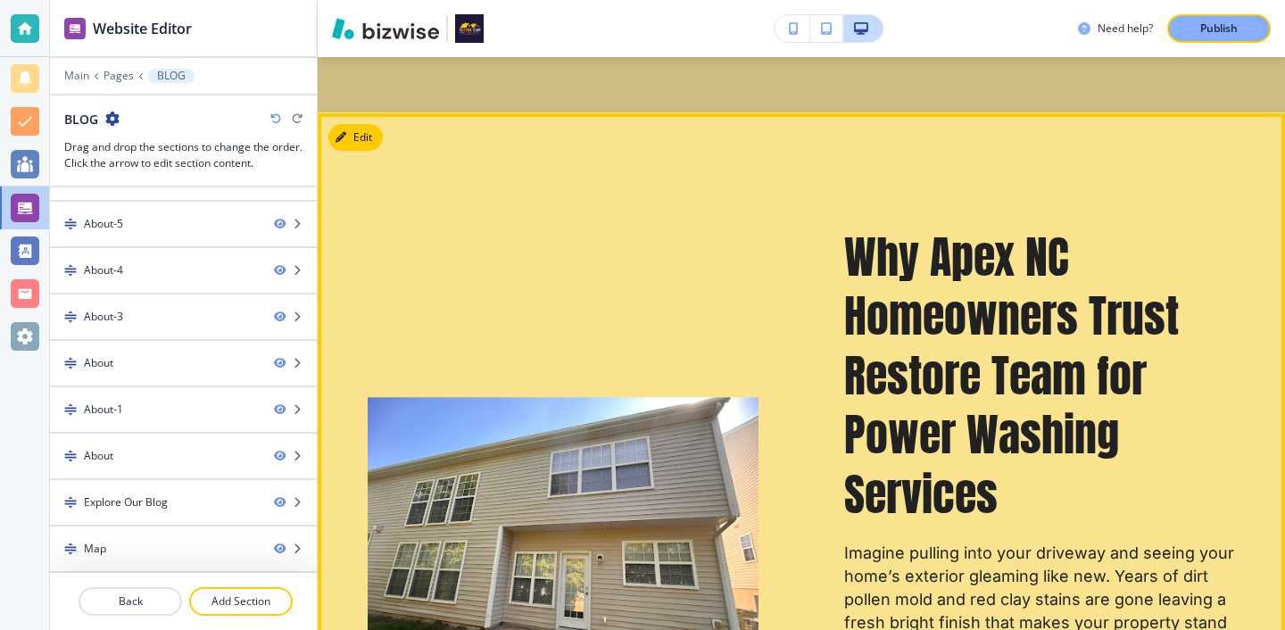
scroll to position [817, 0]
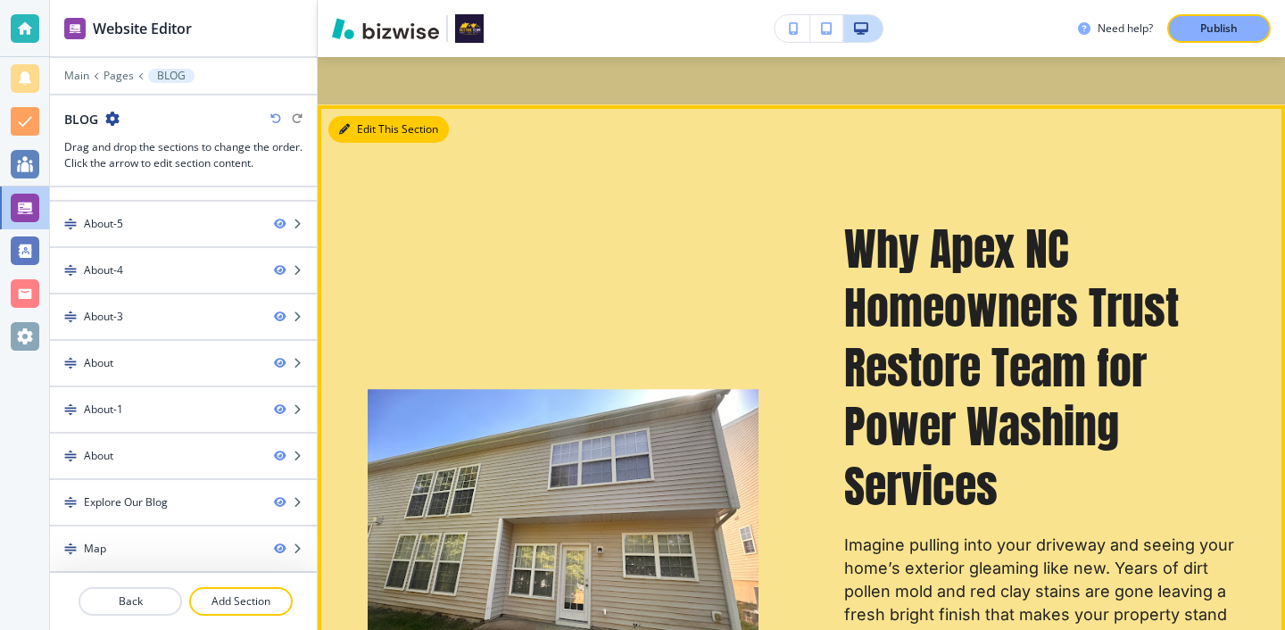
click at [341, 128] on icon "button" at bounding box center [344, 129] width 11 height 11
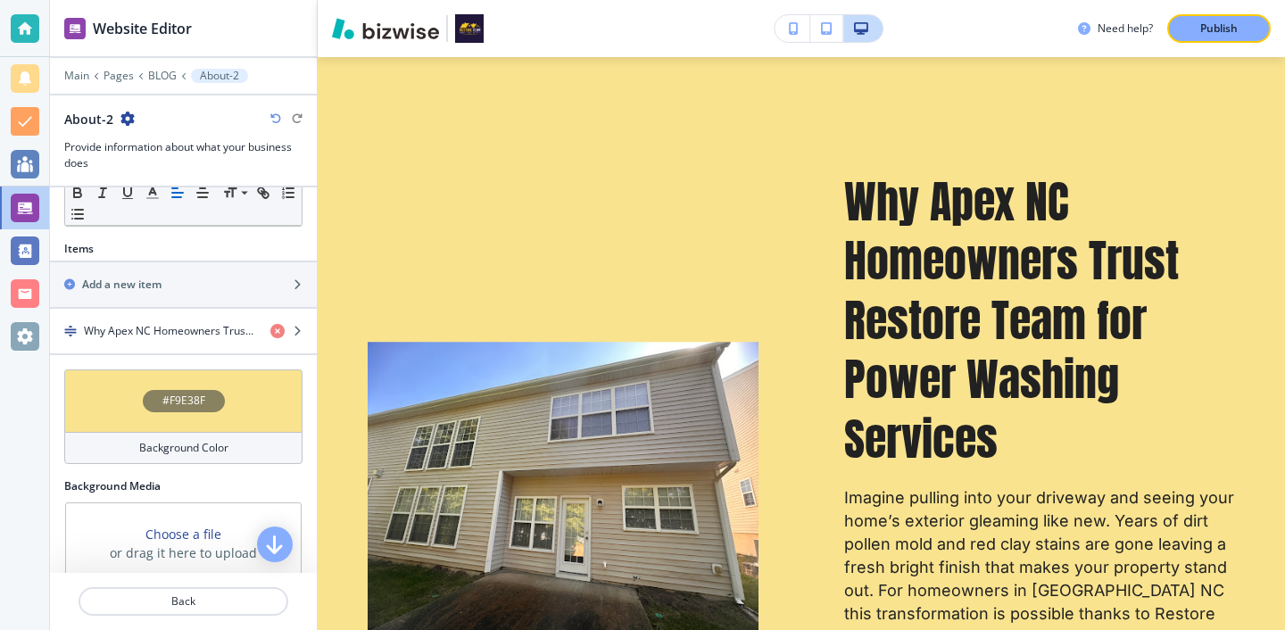
scroll to position [557, 0]
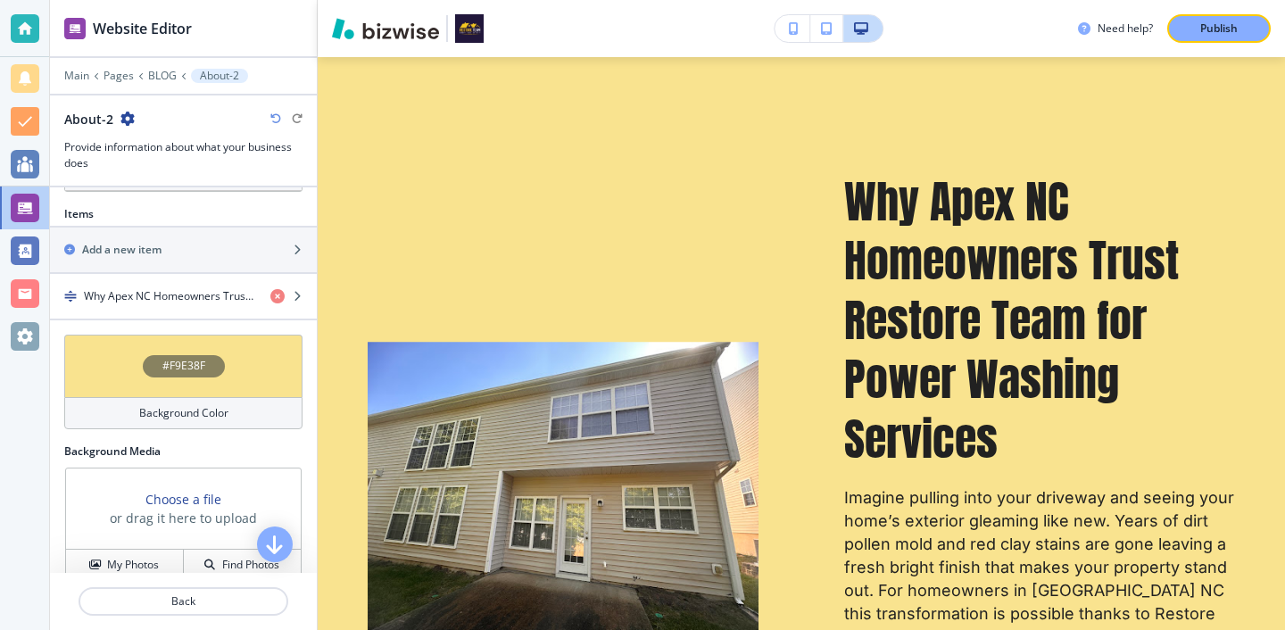
click at [124, 124] on icon "button" at bounding box center [127, 119] width 14 height 14
click at [142, 184] on p "Duplicate Section" at bounding box center [176, 181] width 91 height 16
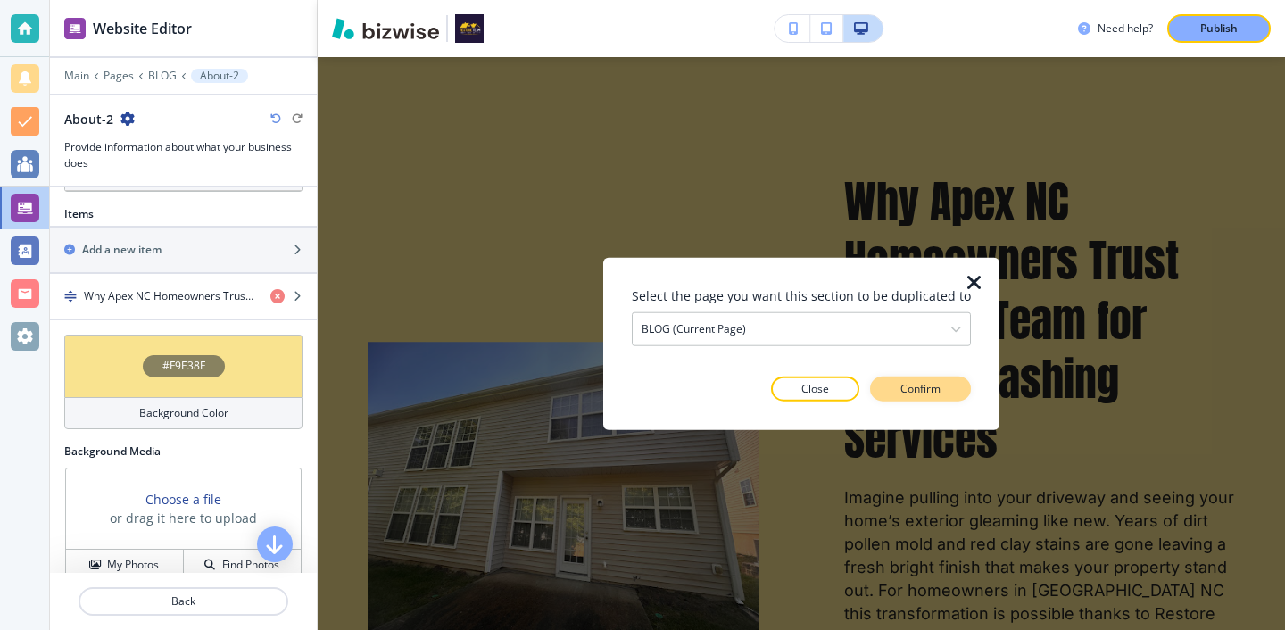
click at [897, 399] on button "Confirm" at bounding box center [920, 388] width 101 height 25
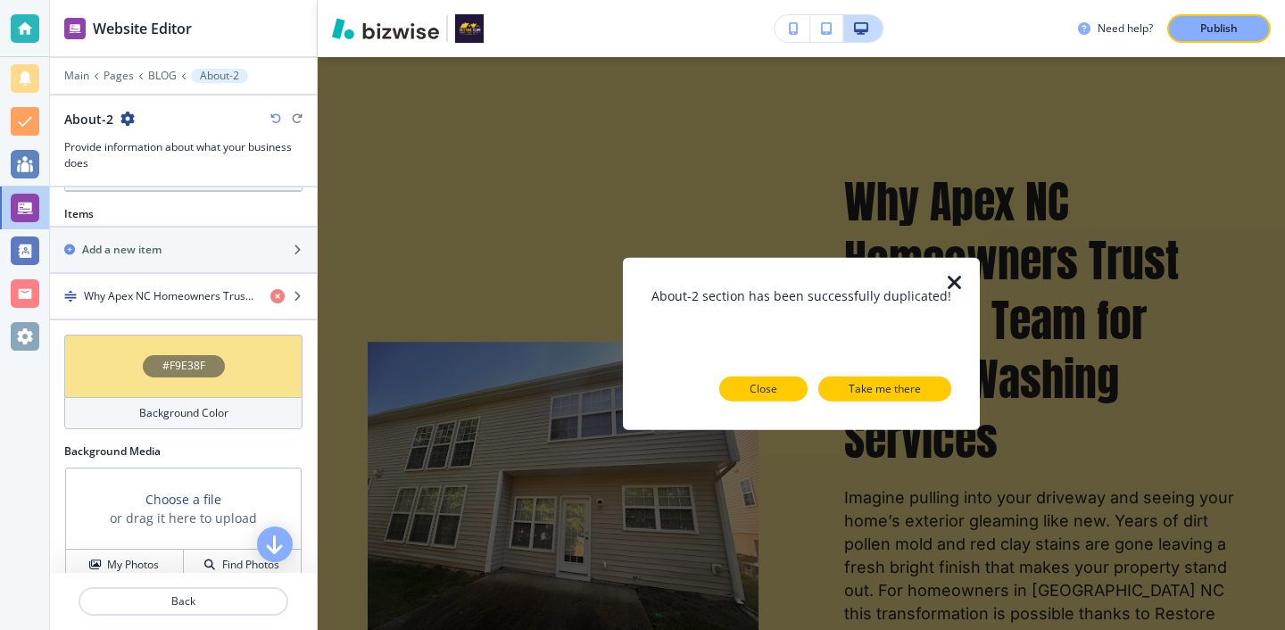
click at [774, 392] on button "Close" at bounding box center [763, 388] width 88 height 25
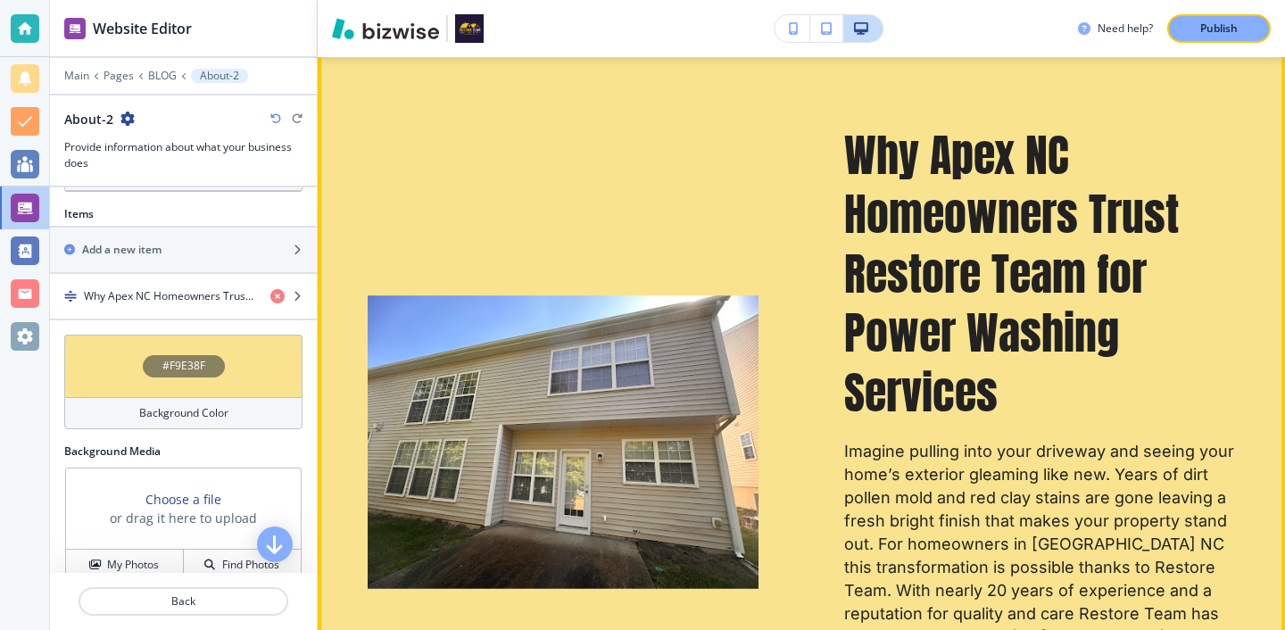
scroll to position [754, 0]
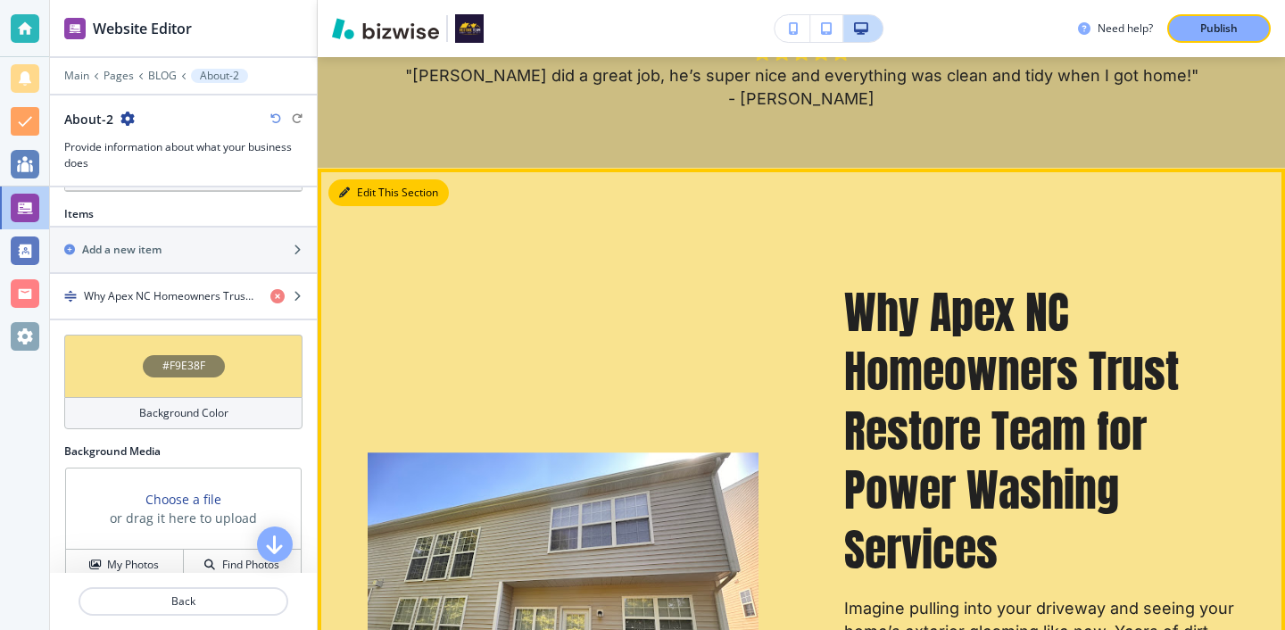
click at [360, 192] on button "Edit This Section" at bounding box center [388, 192] width 120 height 27
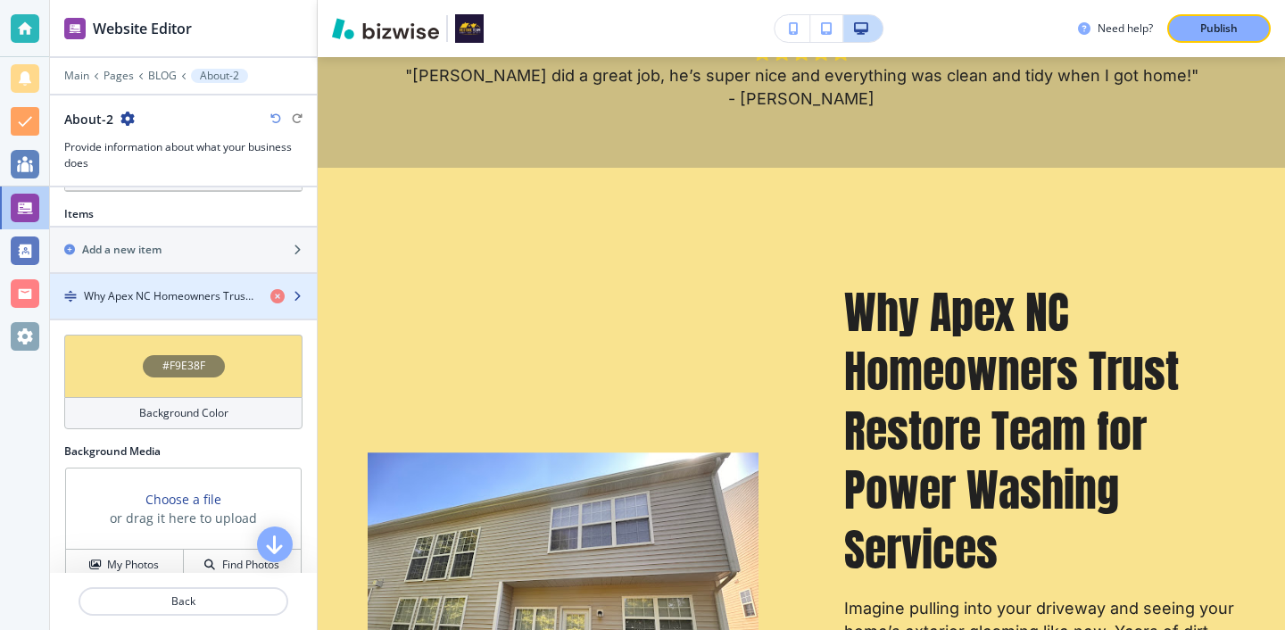
click at [183, 310] on div "button" at bounding box center [183, 311] width 267 height 14
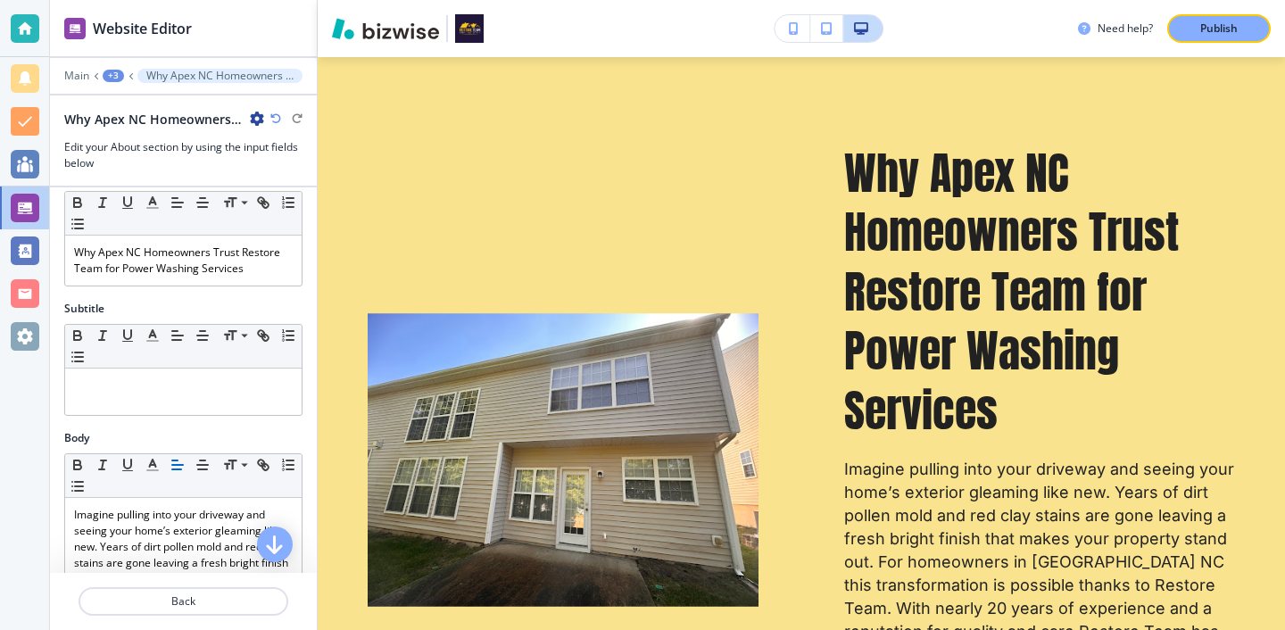
scroll to position [0, 0]
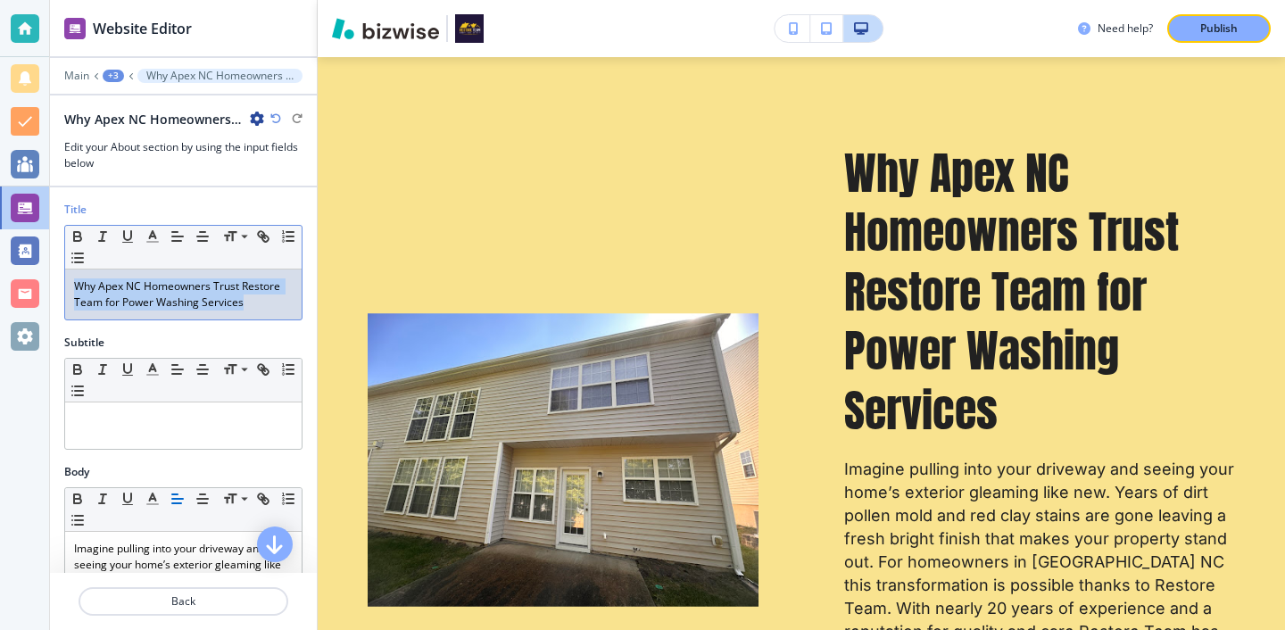
drag, startPoint x: 267, startPoint y: 299, endPoint x: 45, endPoint y: 268, distance: 223.4
click at [50, 272] on div "Title Small Normal Large Huge Why Apex NC Homeowners Trust Restore Team for Pow…" at bounding box center [183, 268] width 267 height 133
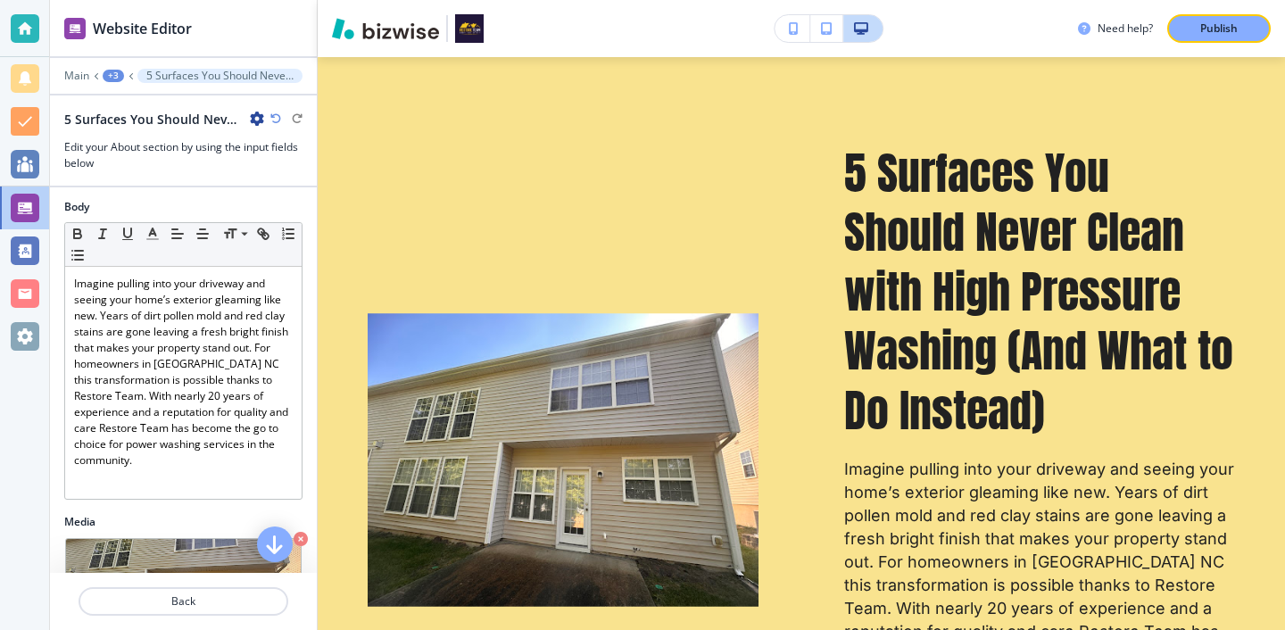
scroll to position [266, 0]
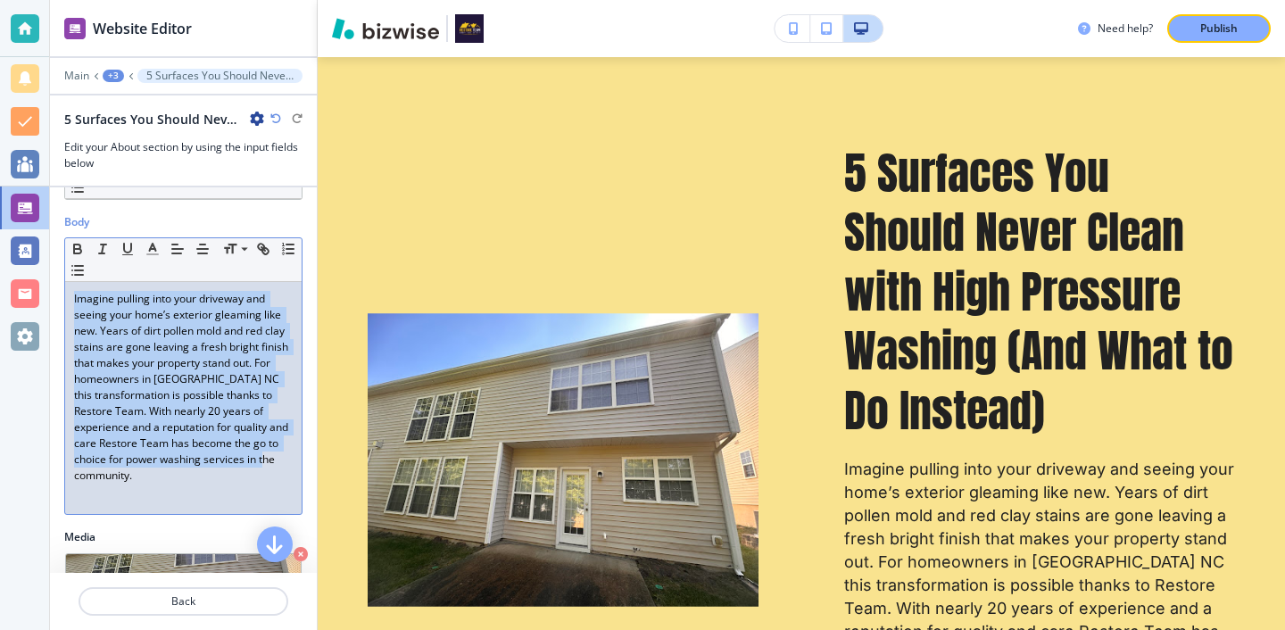
drag, startPoint x: 245, startPoint y: 510, endPoint x: 57, endPoint y: 299, distance: 283.1
click at [57, 299] on div "Body Small Normal Large Huge Imagine pulling into your driveway and seeing your…" at bounding box center [183, 371] width 267 height 315
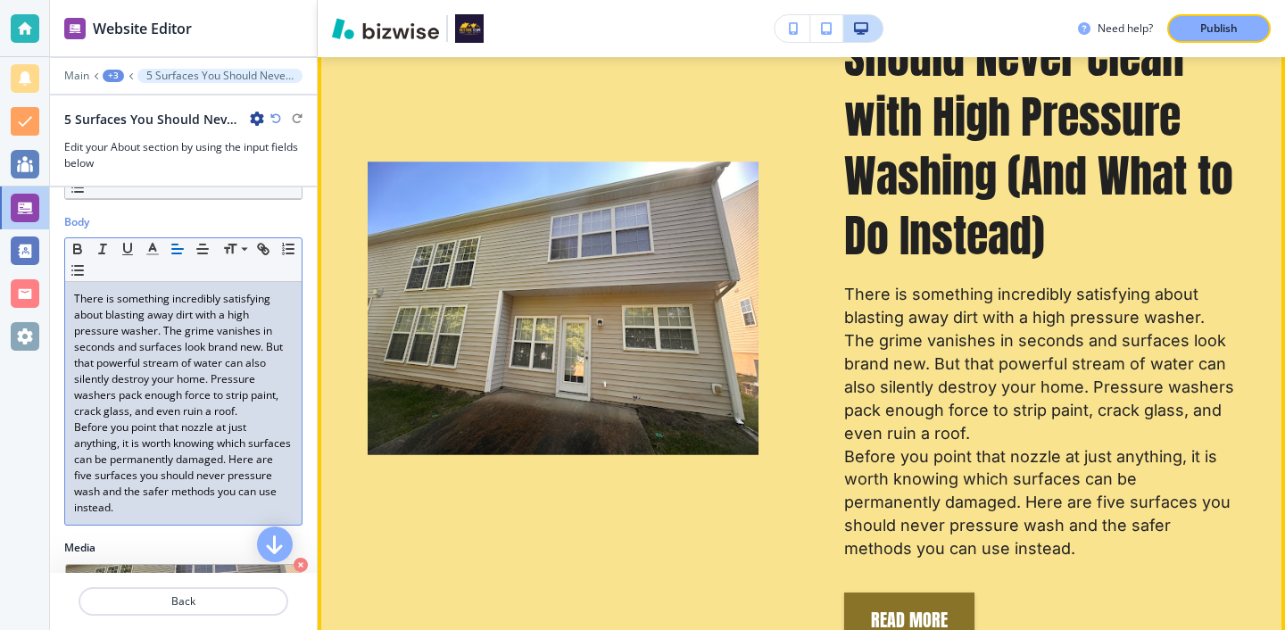
scroll to position [1303, 0]
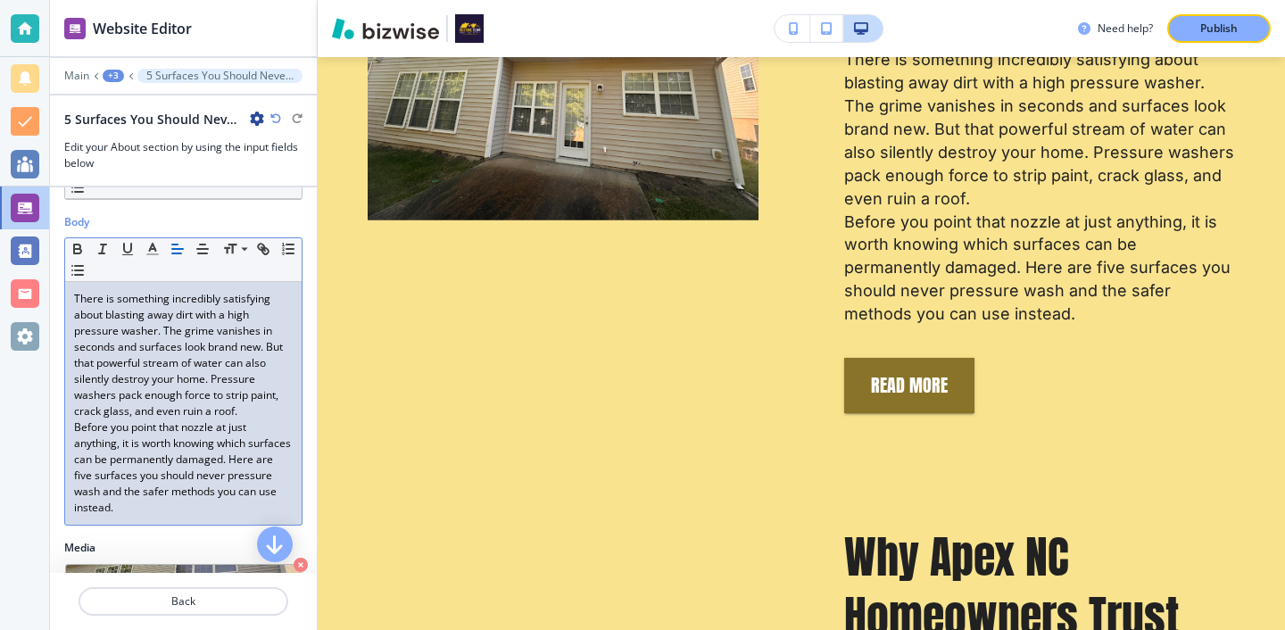
click at [239, 403] on p "There is something incredibly satisfying about blasting away dirt with a high p…" at bounding box center [183, 355] width 219 height 128
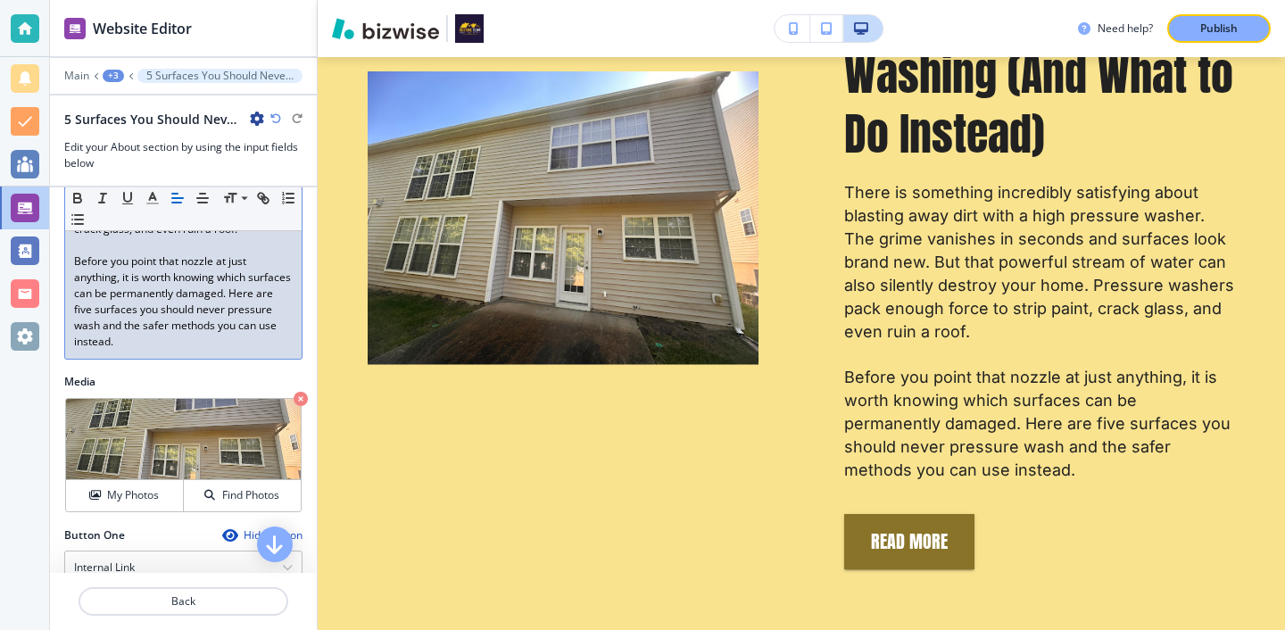
scroll to position [566, 0]
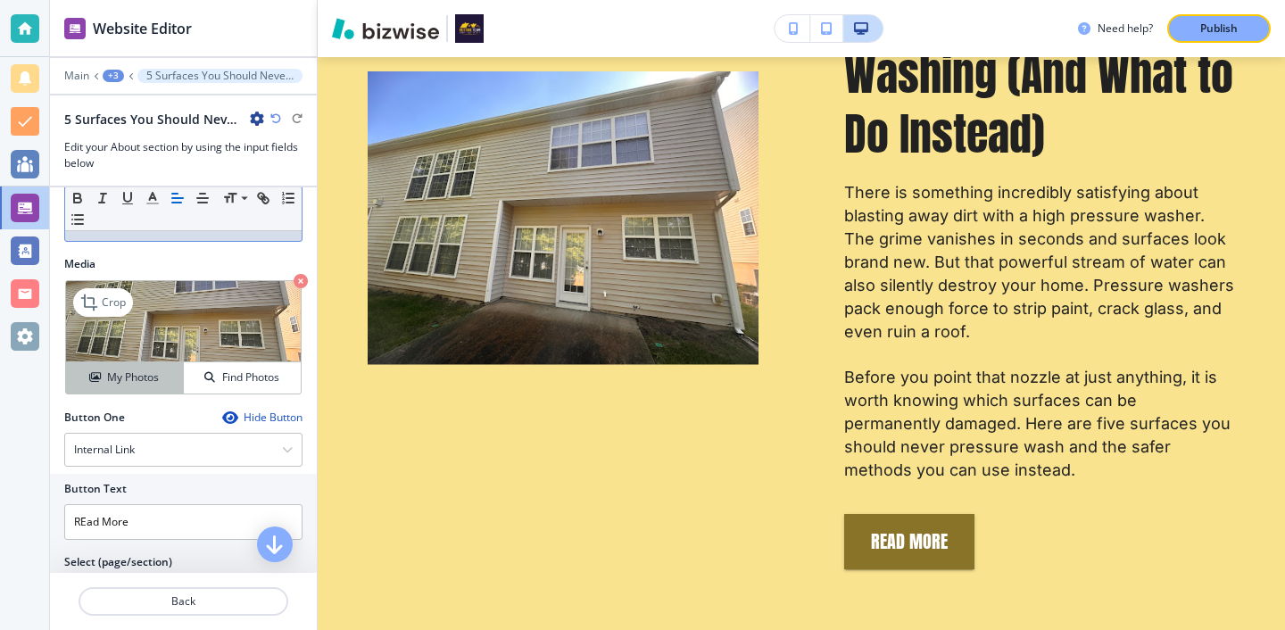
click at [160, 380] on div "My Photos" at bounding box center [124, 377] width 117 height 16
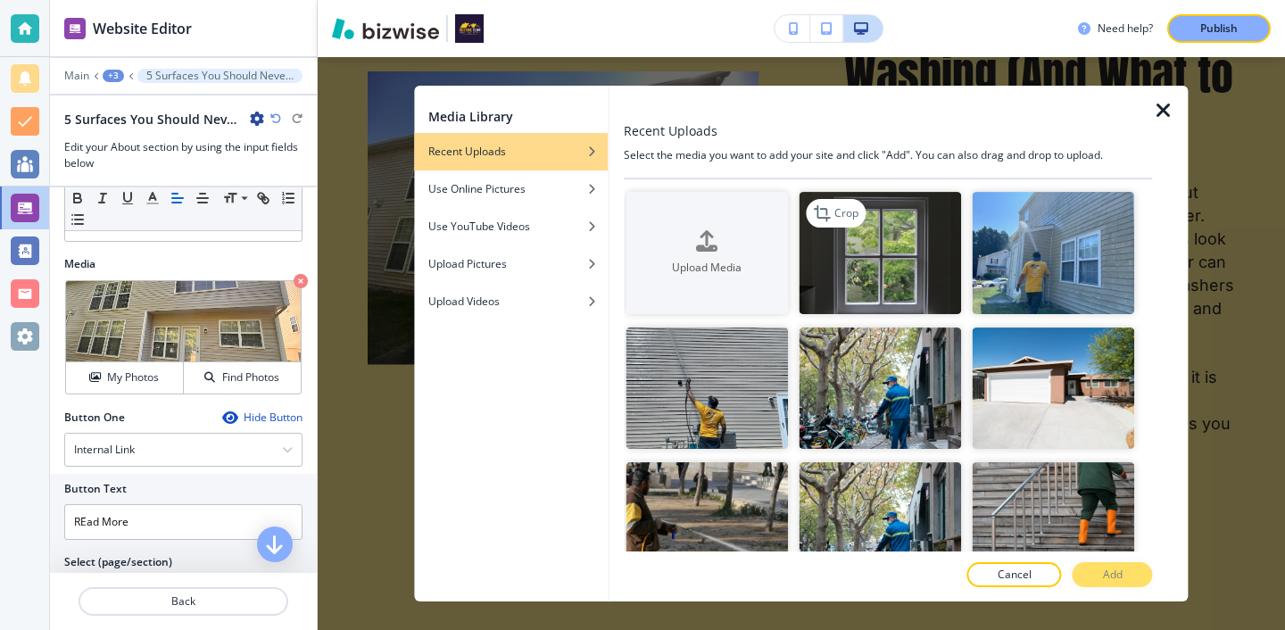
click at [831, 267] on img "button" at bounding box center [879, 253] width 162 height 122
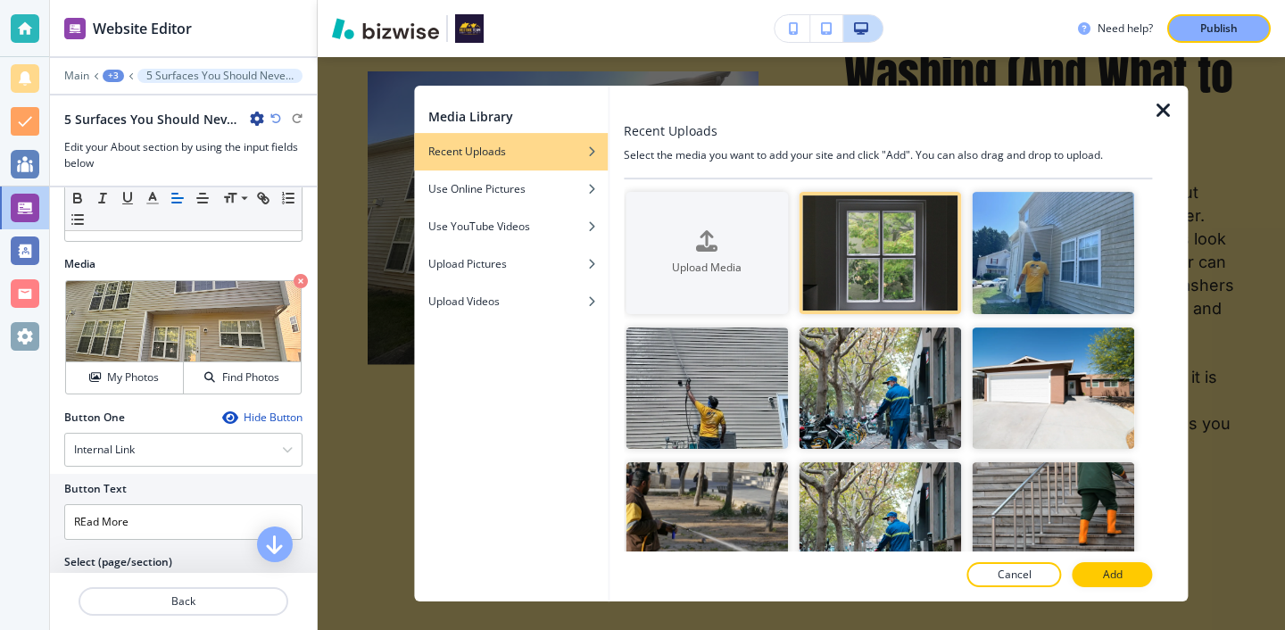
click at [1120, 573] on p "Add" at bounding box center [1113, 575] width 20 height 16
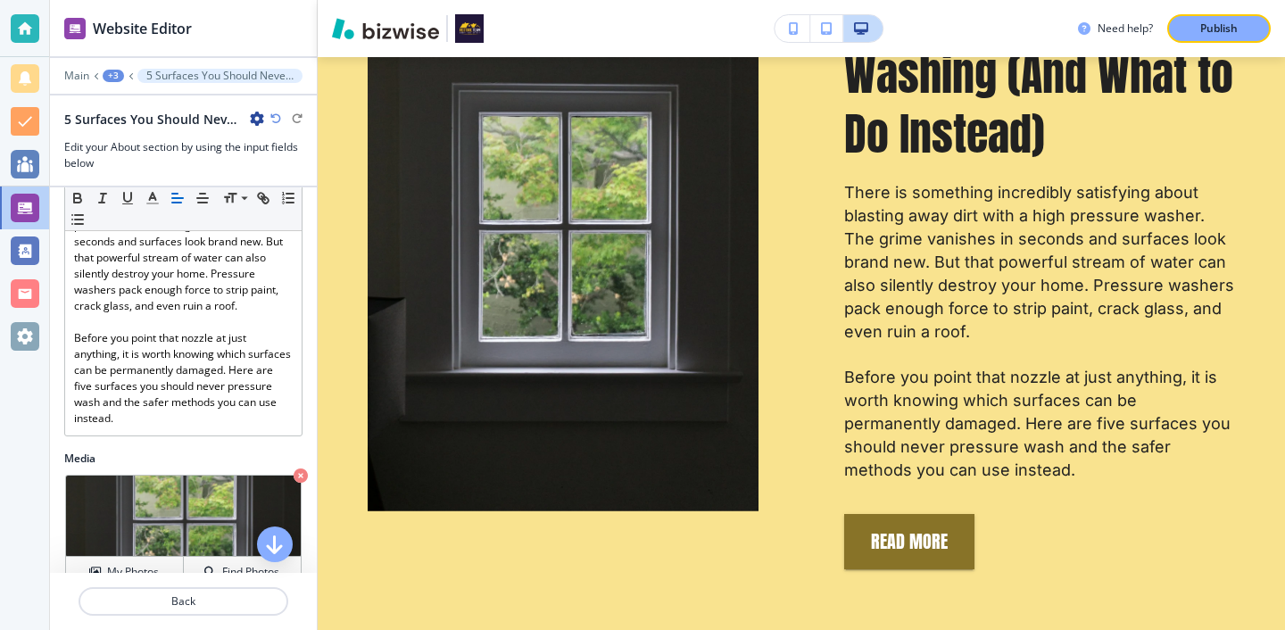
scroll to position [711, 0]
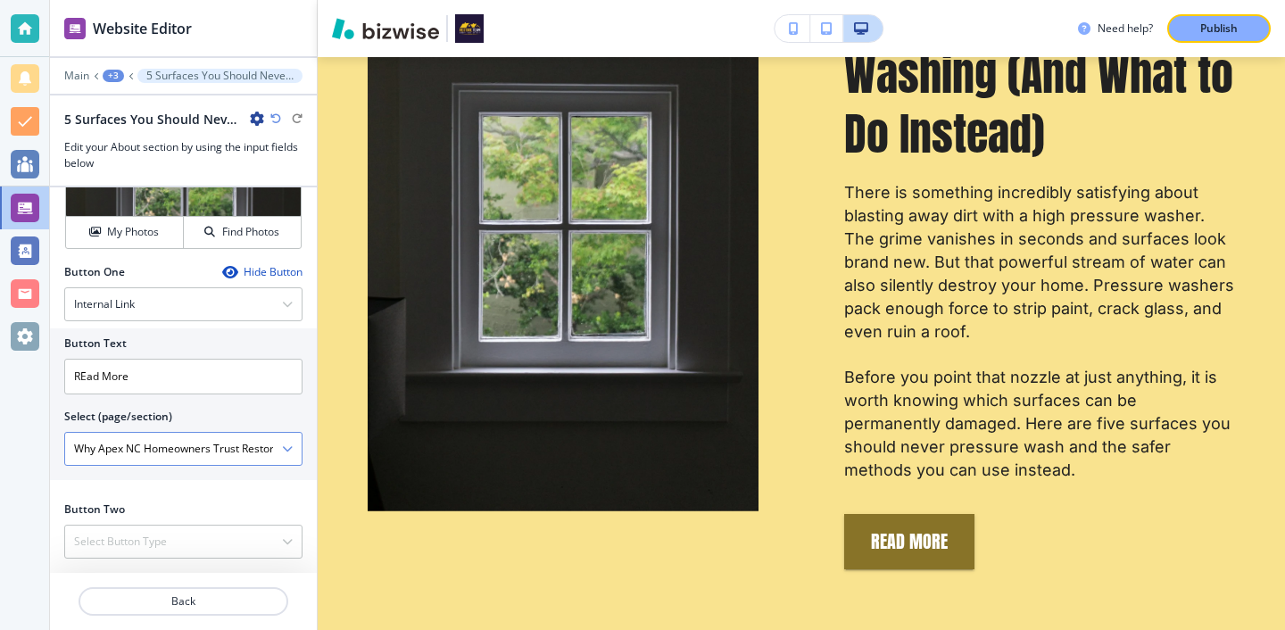
click at [292, 443] on icon "button" at bounding box center [287, 448] width 11 height 11
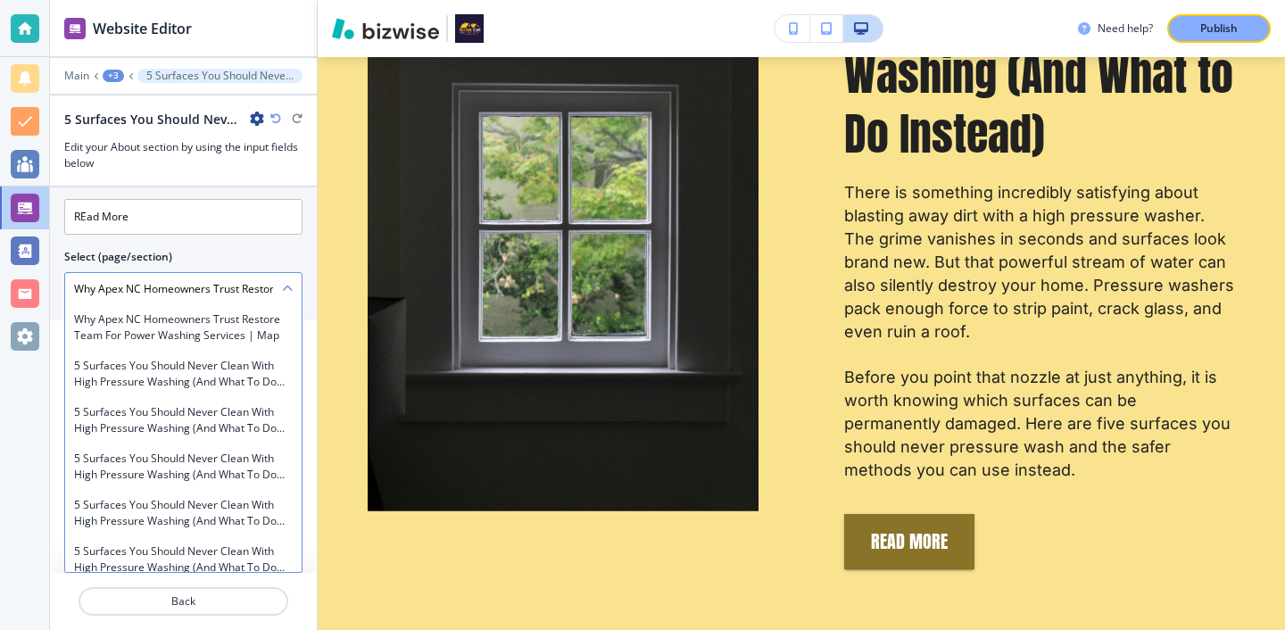
scroll to position [6034, 0]
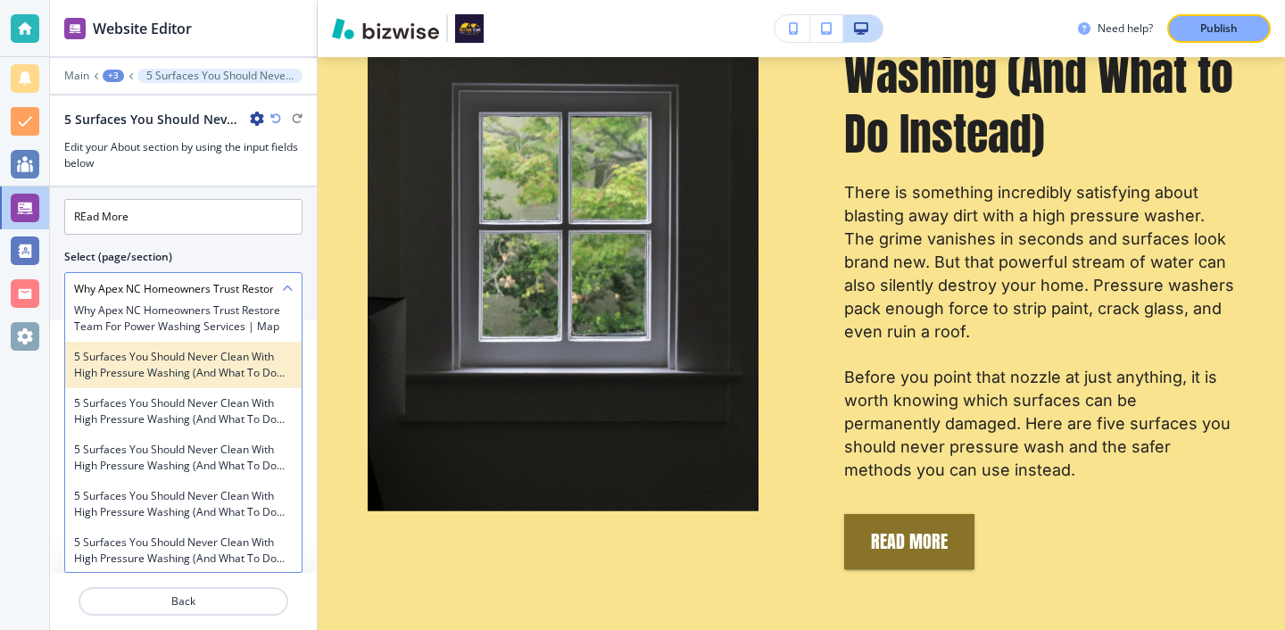
click at [219, 374] on h4 "5 Surfaces You Should Never Clean with High Pressure Washing (And What to Do In…" at bounding box center [183, 365] width 219 height 32
type \(page\/section\) "5 Surfaces You Should Never Clean with High Pressure Washing (And What to Do In…"
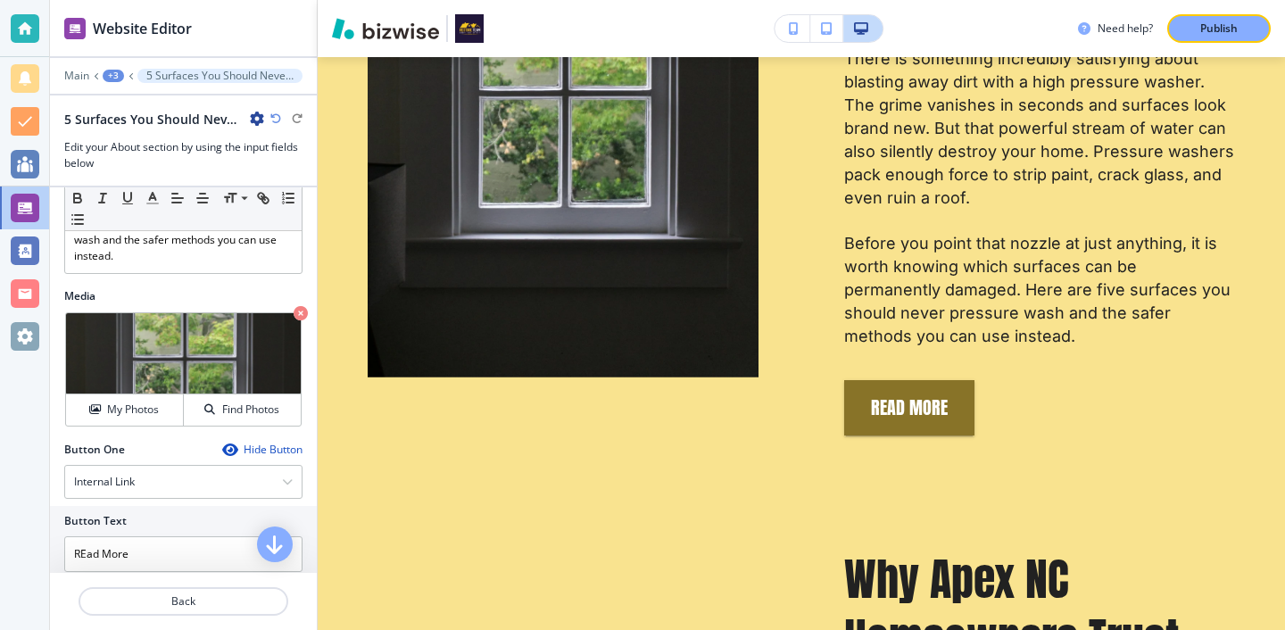
scroll to position [711, 0]
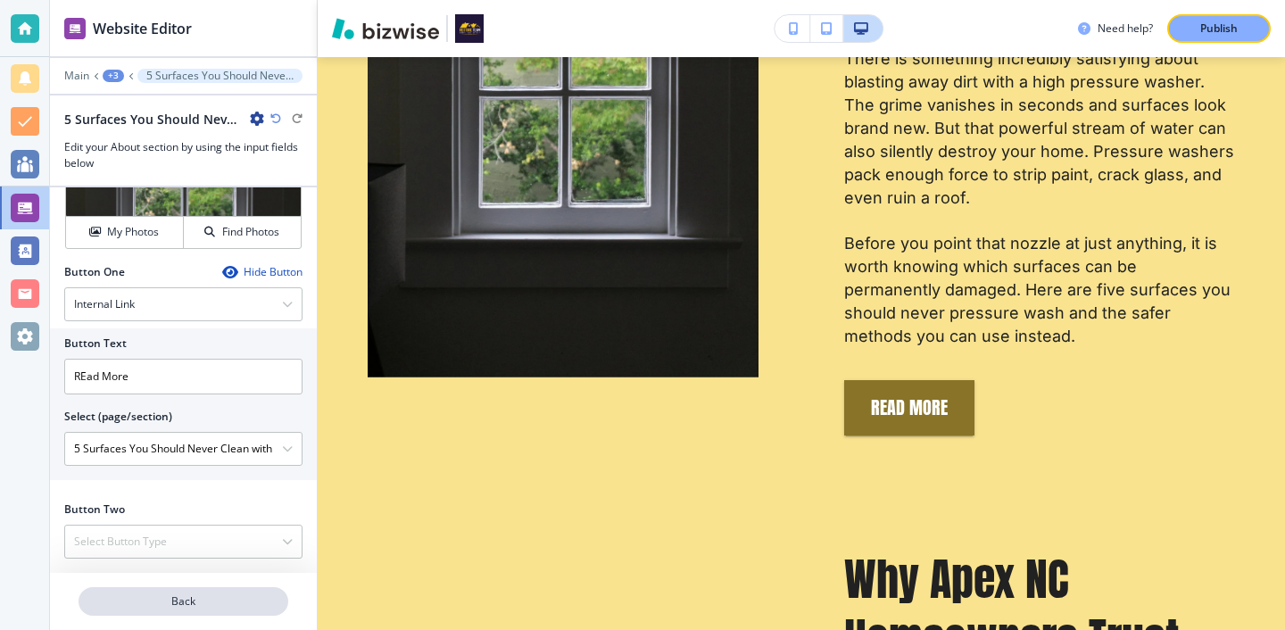
click at [184, 596] on p "Back" at bounding box center [183, 601] width 206 height 16
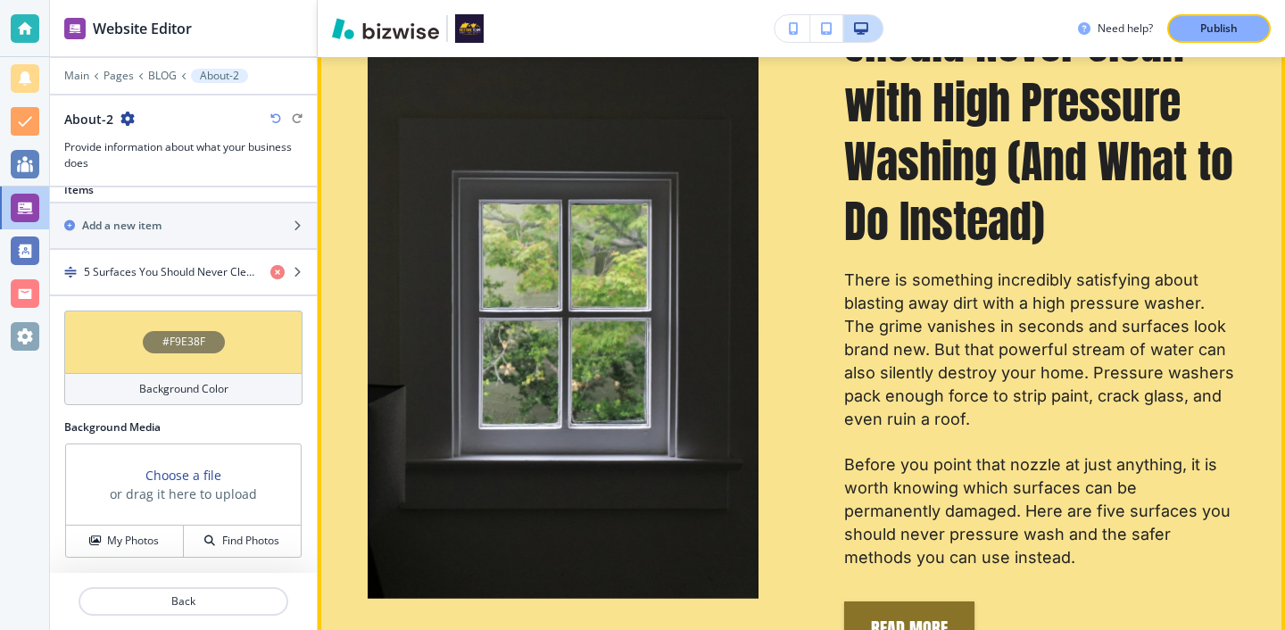
scroll to position [1001, 0]
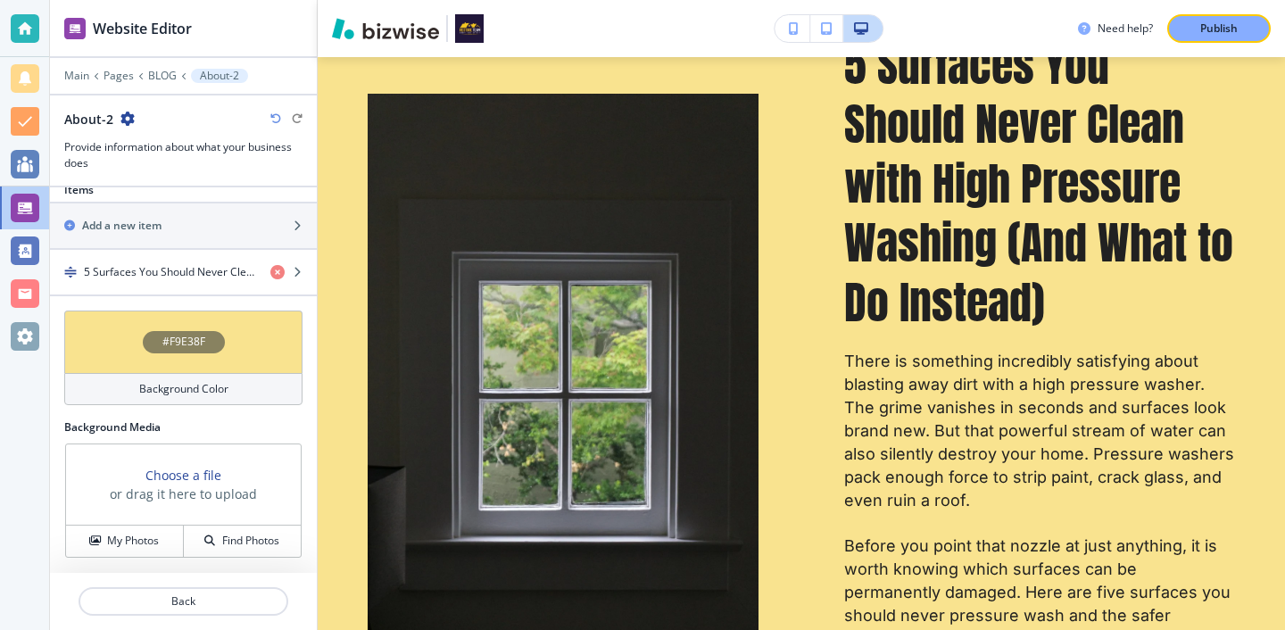
click at [230, 383] on div "Background Color" at bounding box center [183, 389] width 238 height 32
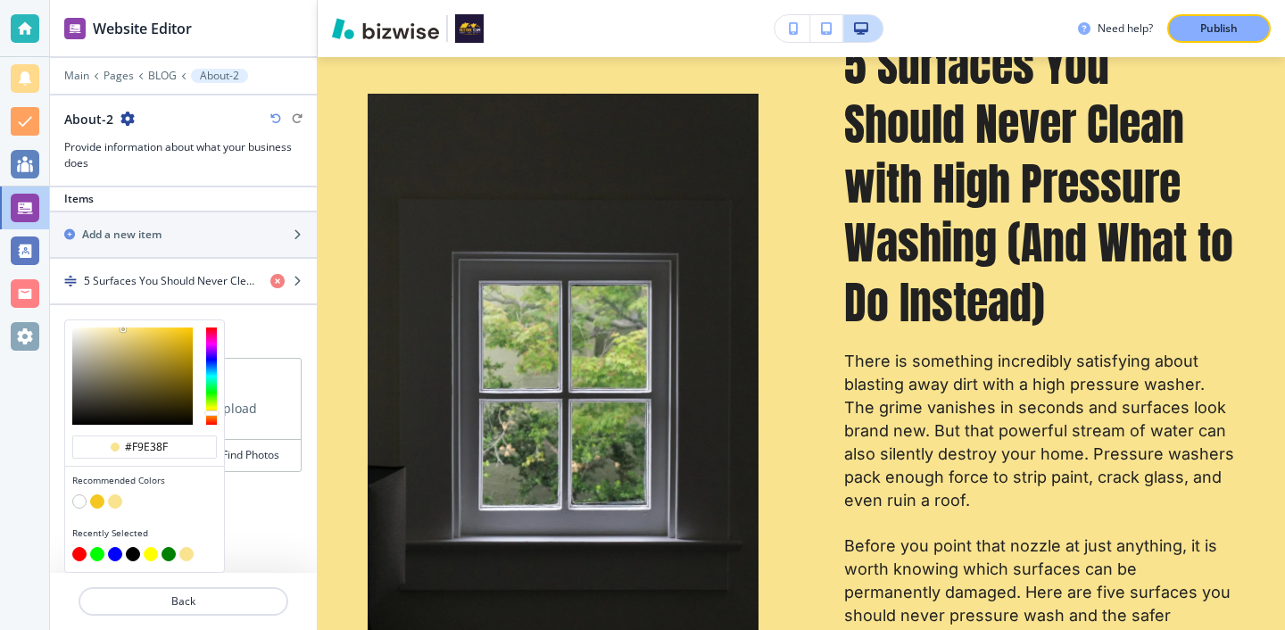
click at [78, 503] on button "button" at bounding box center [79, 501] width 14 height 14
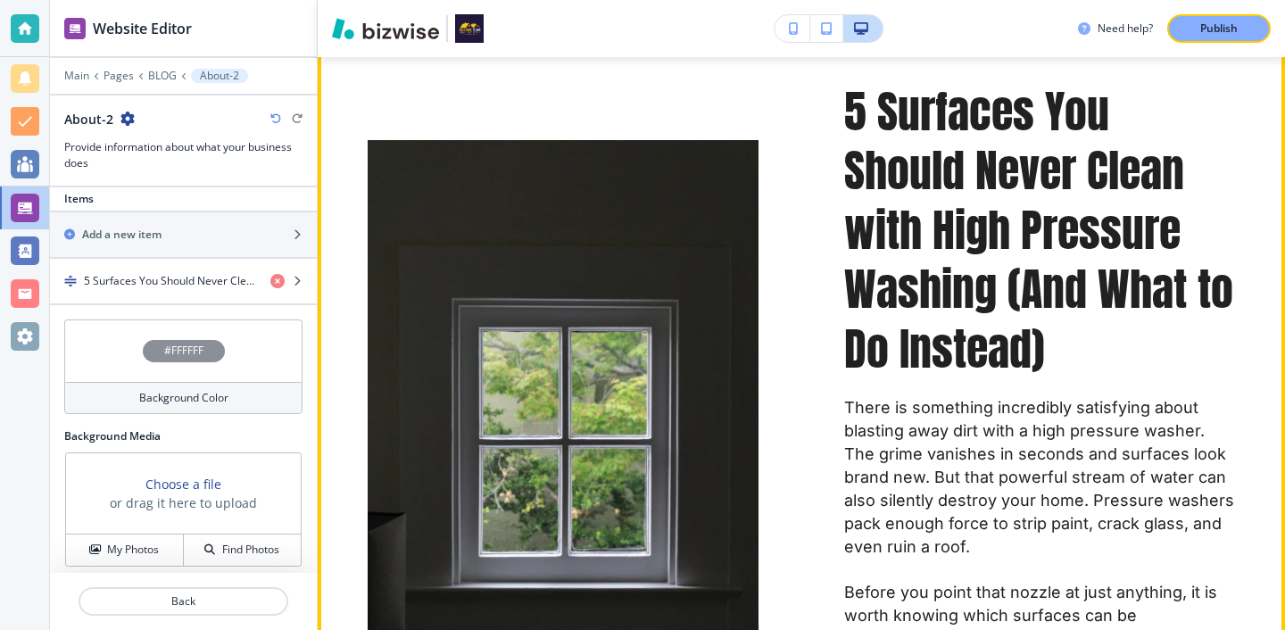
scroll to position [1244, 0]
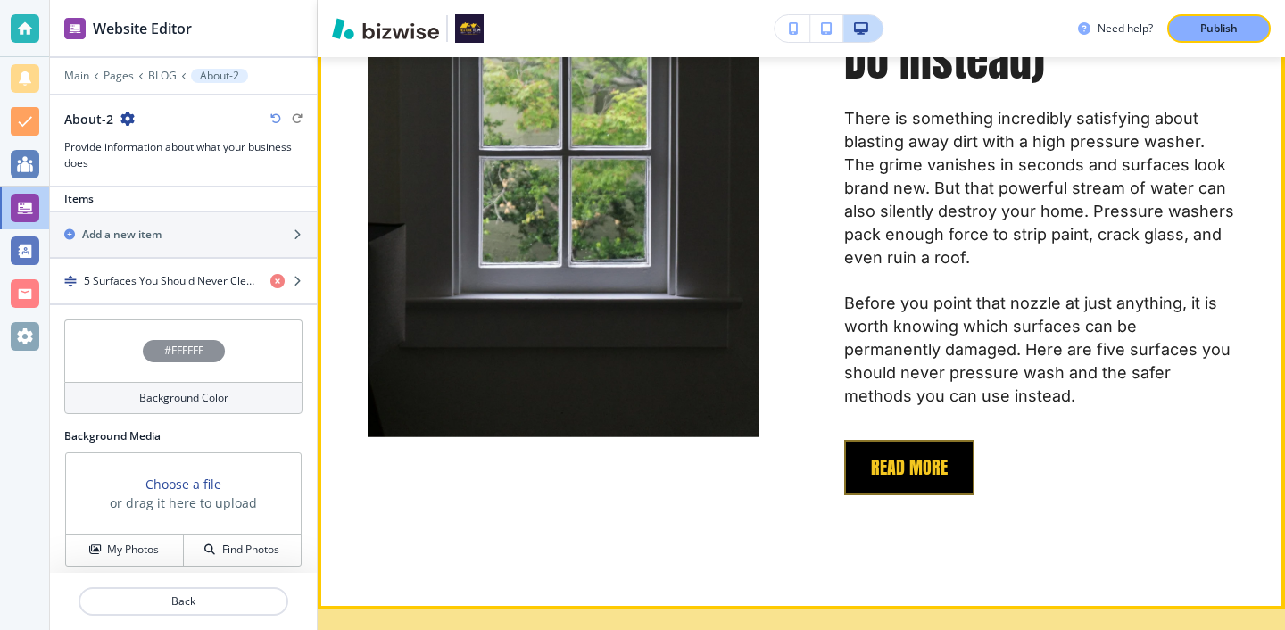
click at [909, 466] on button "REad More" at bounding box center [909, 467] width 130 height 55
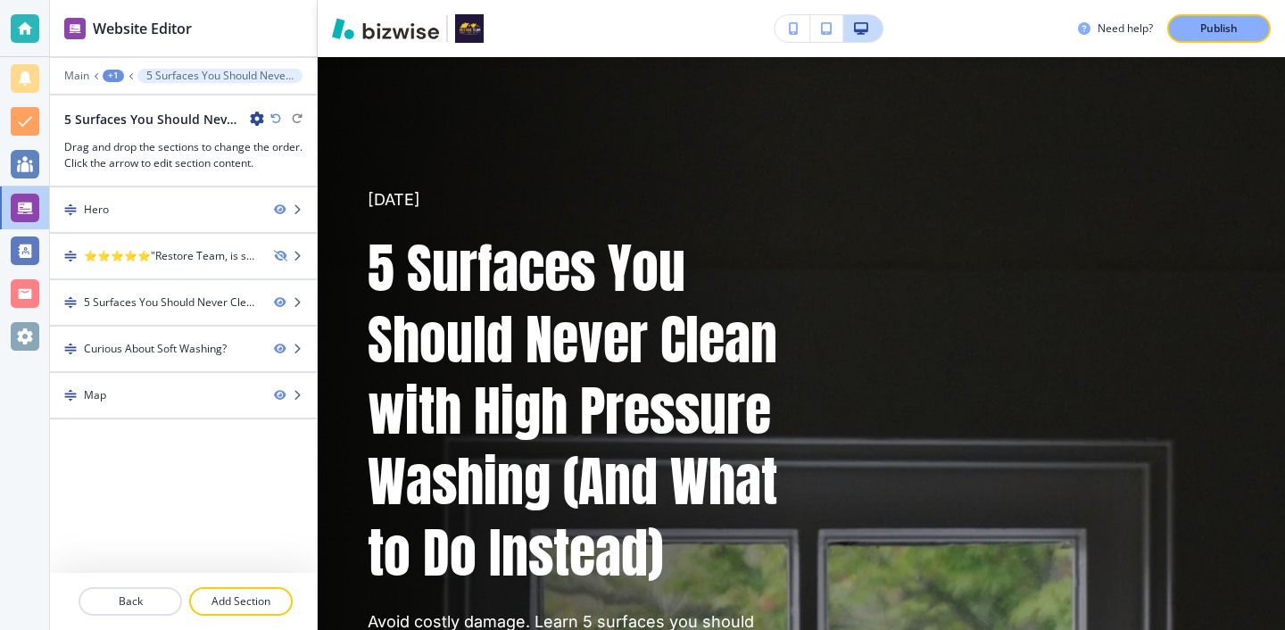
scroll to position [0, 0]
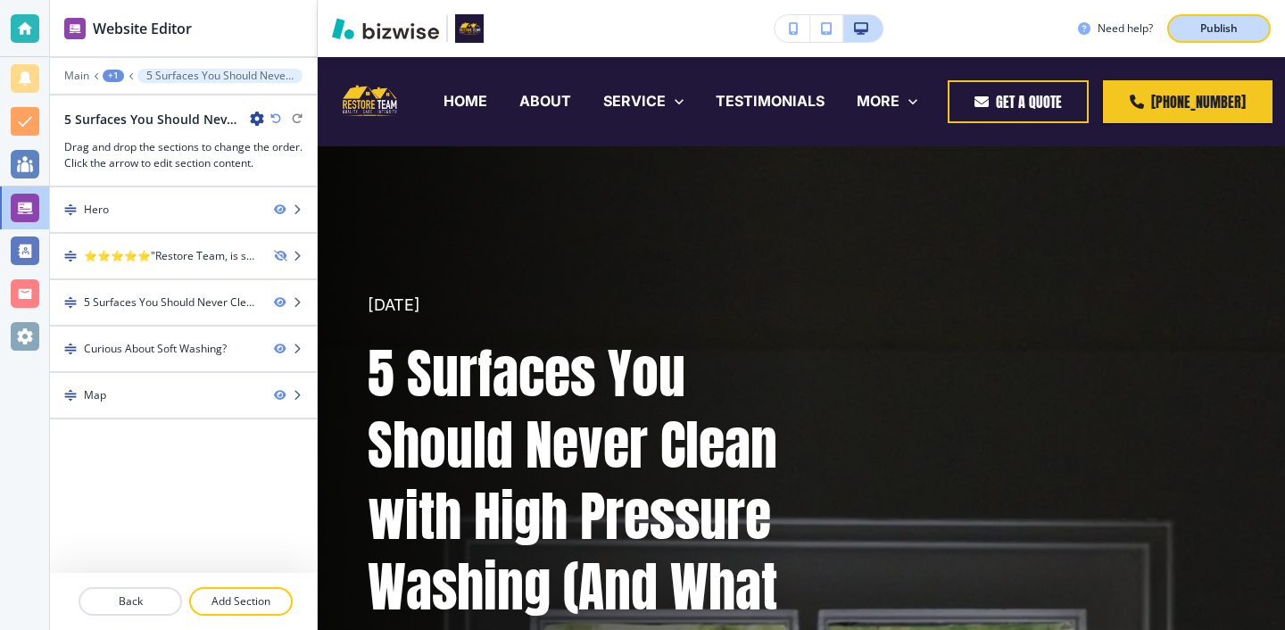
click at [1225, 16] on button "Publish" at bounding box center [1218, 28] width 103 height 29
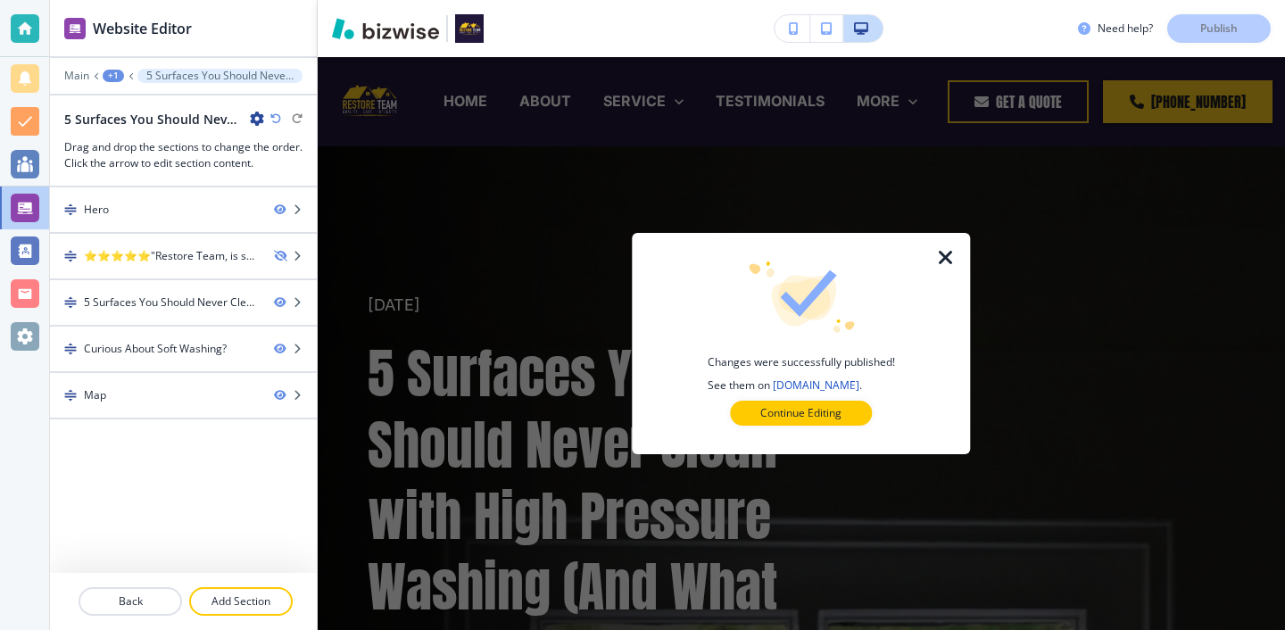
click at [947, 256] on icon "button" at bounding box center [945, 257] width 21 height 21
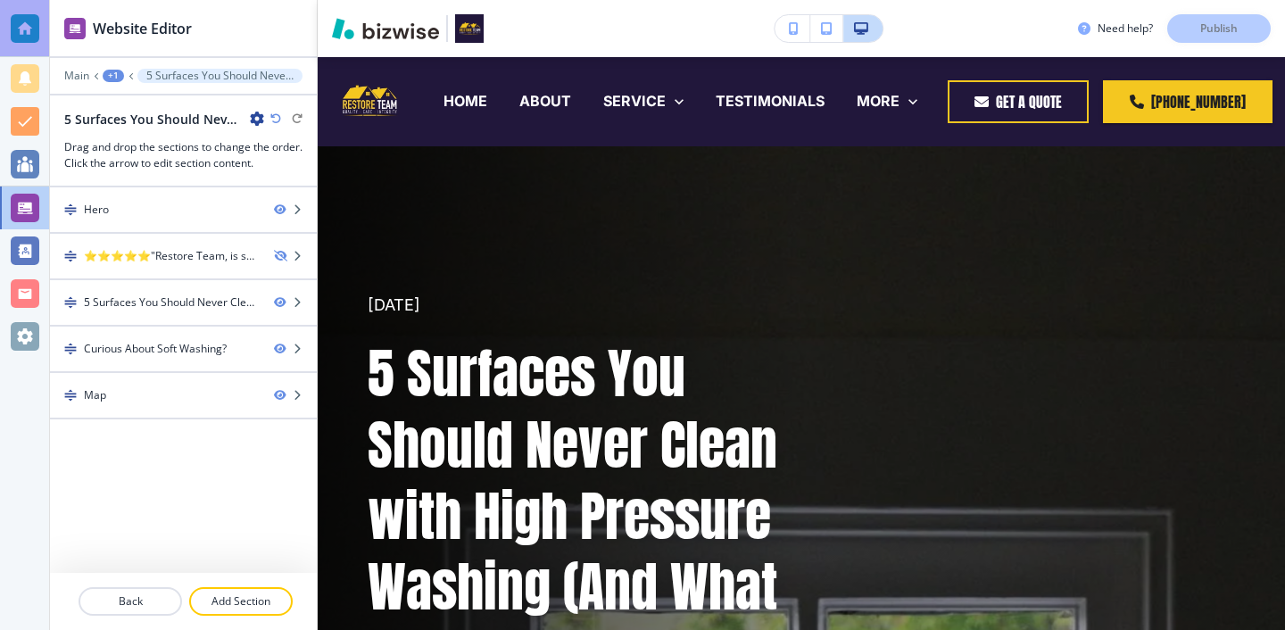
click at [34, 29] on div at bounding box center [25, 28] width 29 height 29
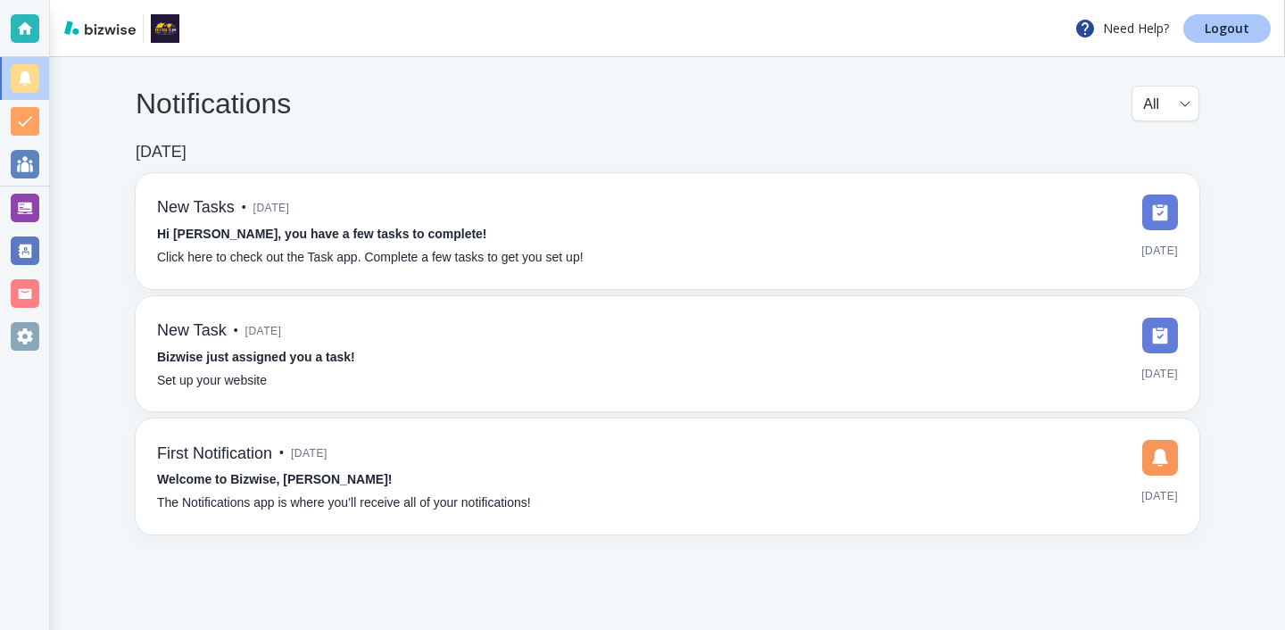
click at [1218, 25] on p "Logout" at bounding box center [1226, 28] width 45 height 12
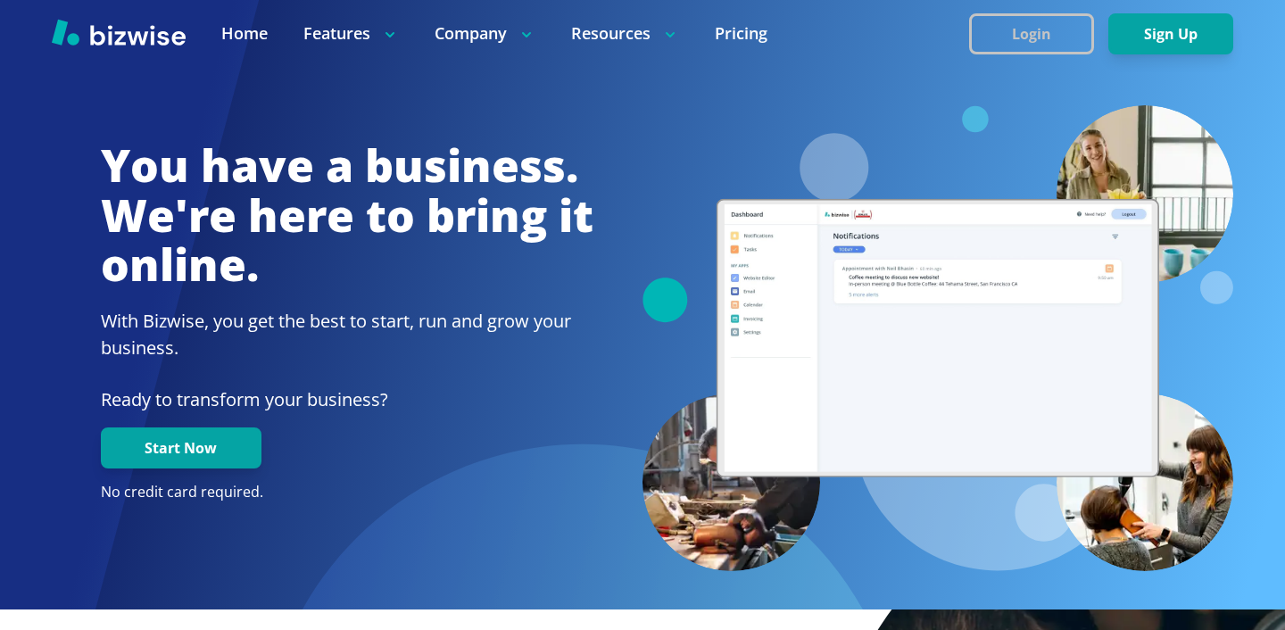
click at [1013, 28] on button "Login" at bounding box center [1031, 33] width 125 height 41
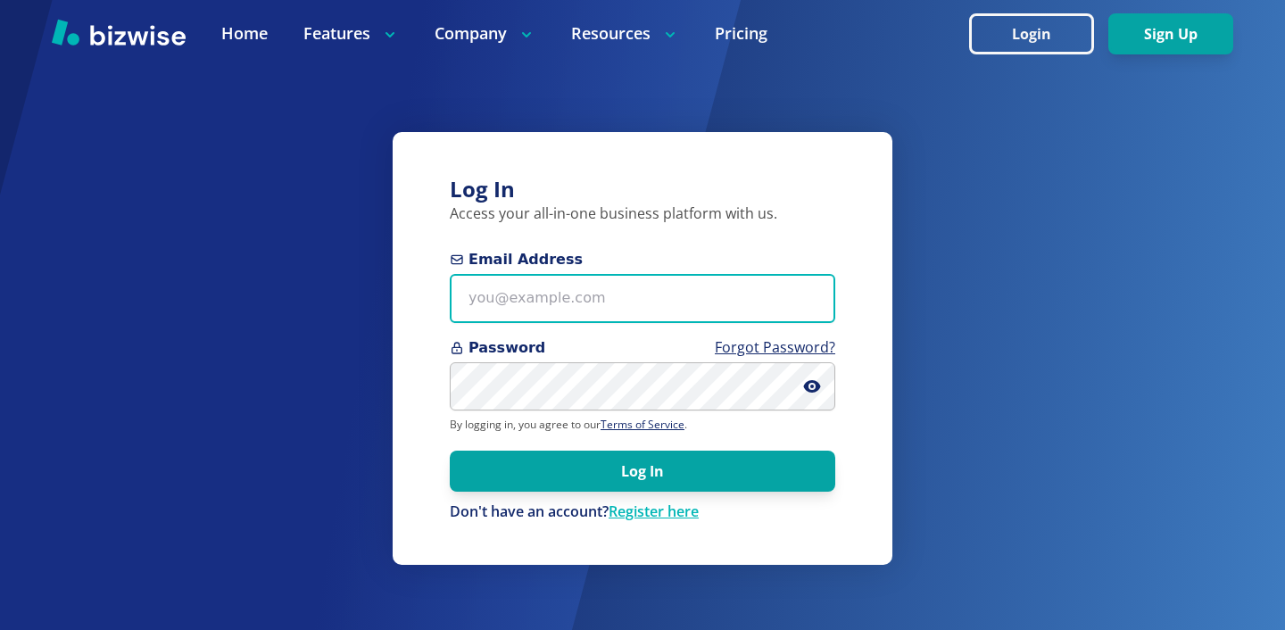
click at [588, 303] on input "Email Address" at bounding box center [642, 298] width 385 height 49
paste input "randall@alertinspector.com"
type input "randall@alertinspector.com"
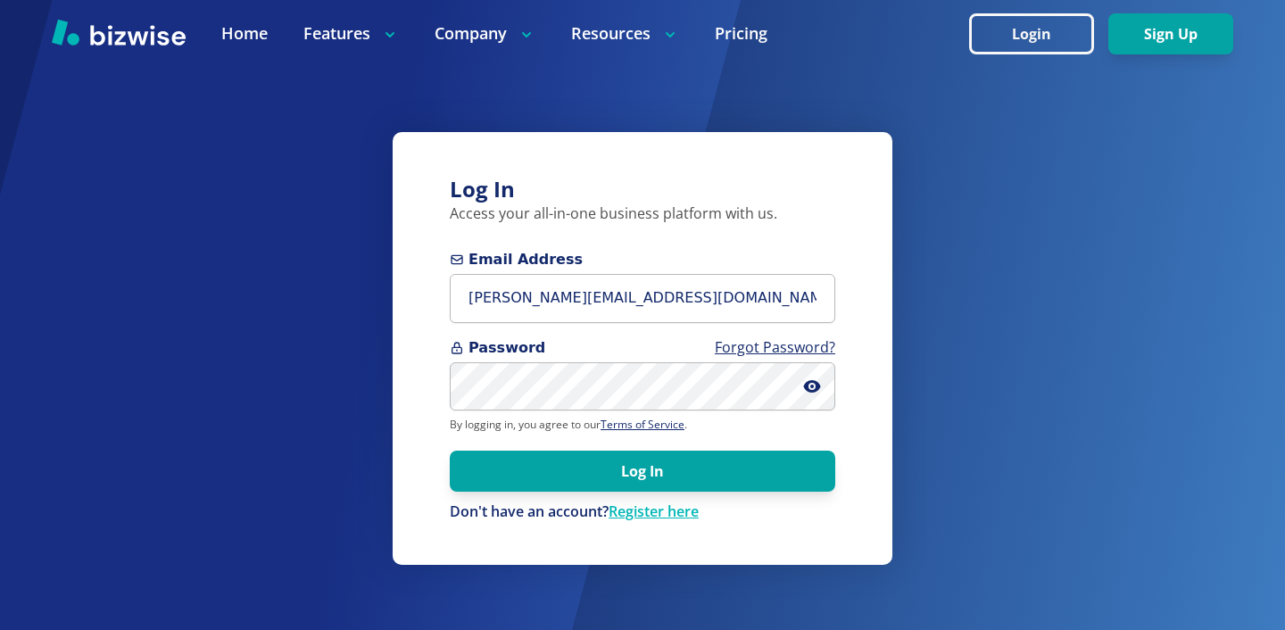
click at [525, 412] on form "Email Address randall@alertinspector.com Password Forgot Password? By logging i…" at bounding box center [642, 385] width 385 height 273
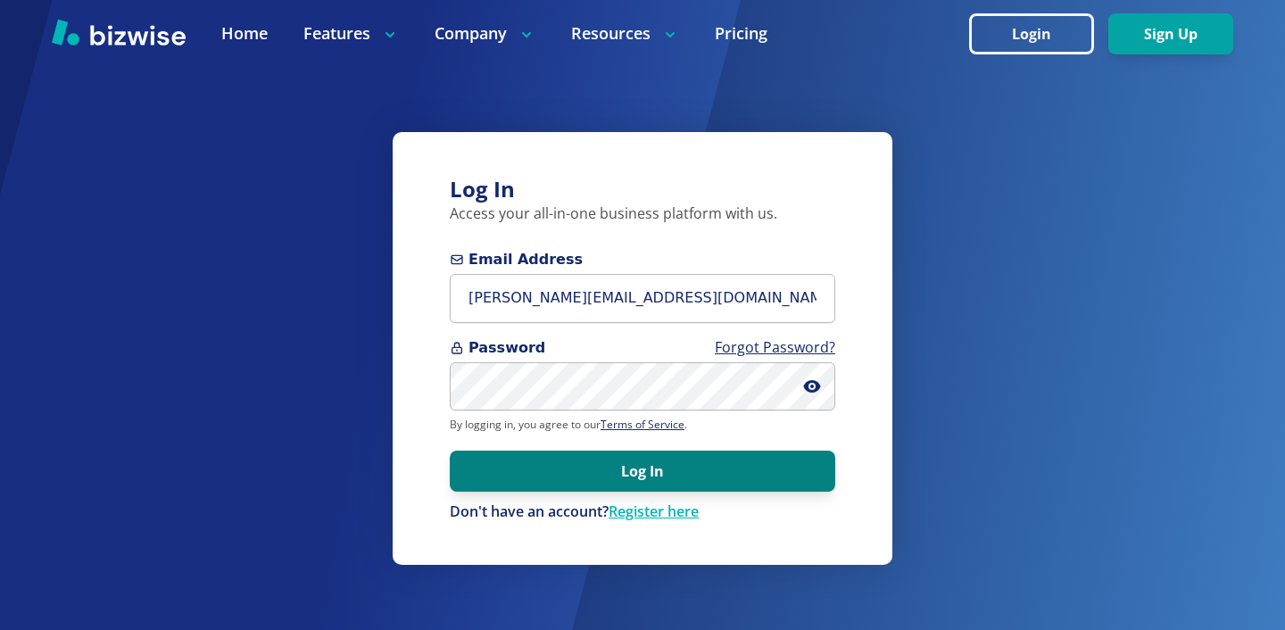
click at [631, 455] on button "Log In" at bounding box center [642, 471] width 385 height 41
